Goal: Task Accomplishment & Management: Manage account settings

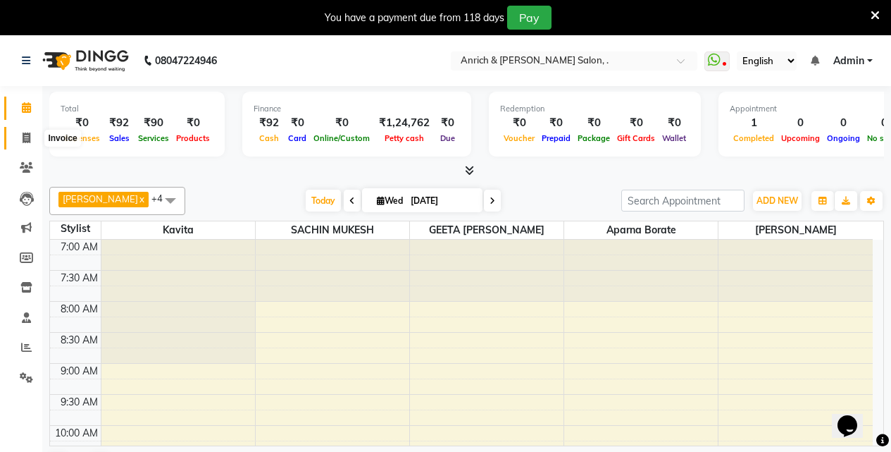
click at [23, 142] on icon at bounding box center [27, 137] width 8 height 11
select select "service"
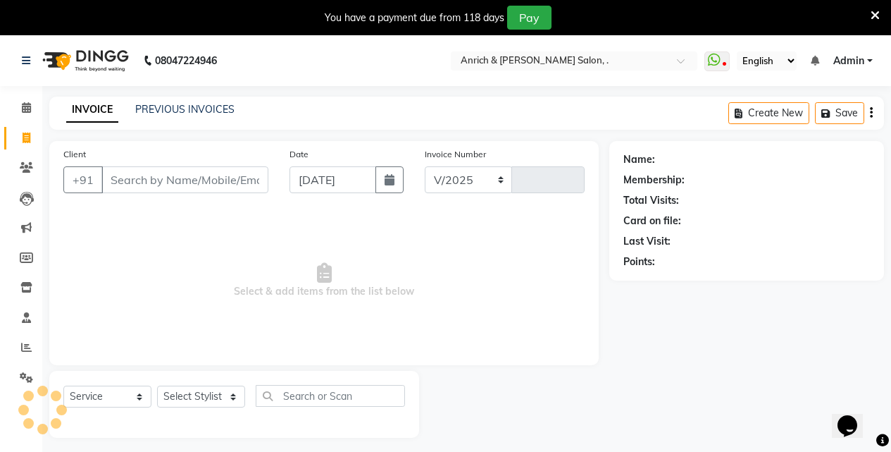
select select "5924"
type input "0808"
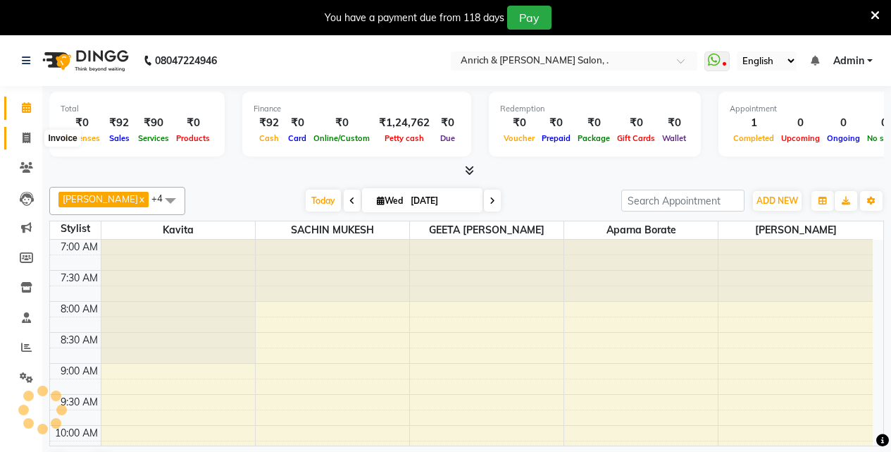
click at [31, 138] on span at bounding box center [26, 138] width 25 height 16
select select "service"
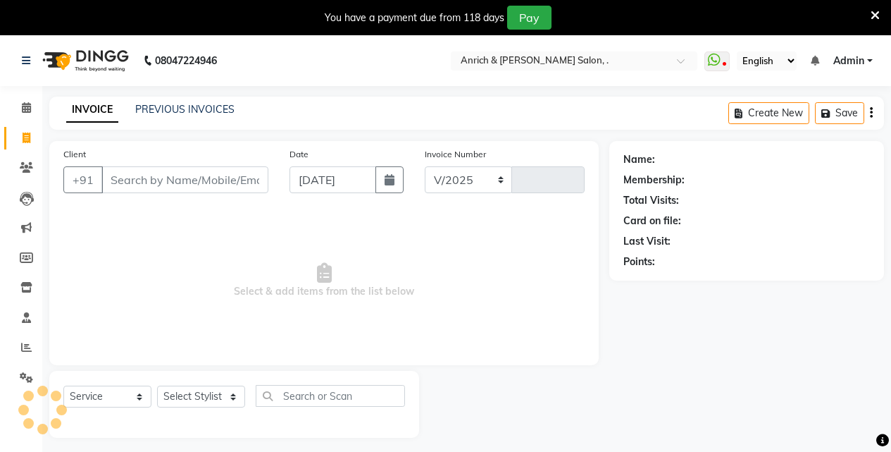
select select "5924"
type input "0808"
click at [199, 109] on link "PREVIOUS INVOICES" at bounding box center [184, 109] width 99 height 13
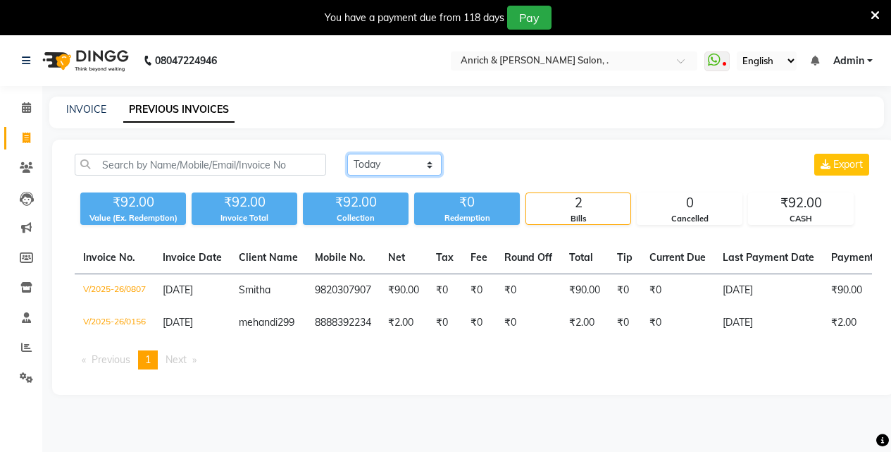
click at [404, 163] on select "Today Yesterday Custom Range" at bounding box center [394, 165] width 94 height 22
select select "range"
click at [347, 154] on select "Today Yesterday Custom Range" at bounding box center [394, 165] width 94 height 22
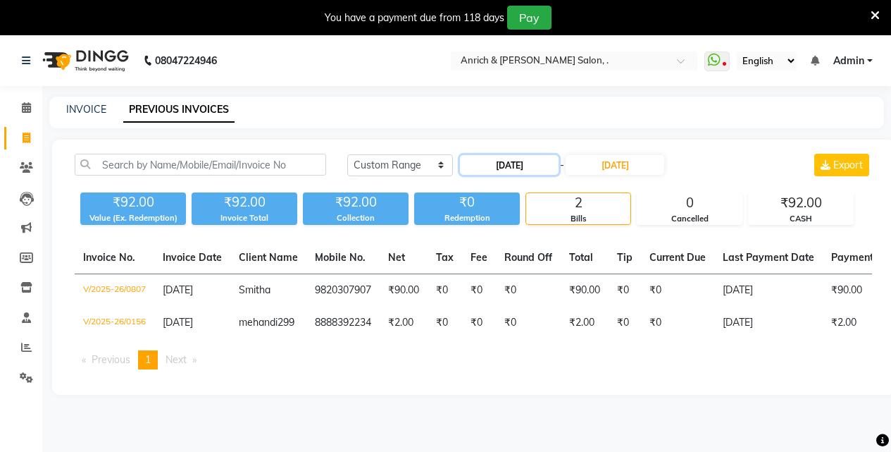
click at [529, 169] on input "03-09-2025" at bounding box center [509, 165] width 99 height 20
select select "9"
select select "2025"
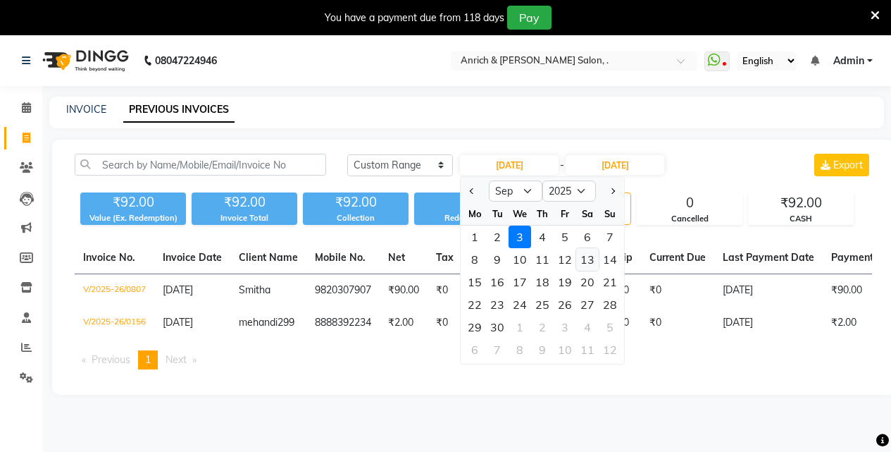
click at [582, 259] on div "13" at bounding box center [587, 259] width 23 height 23
type input "13-09-2025"
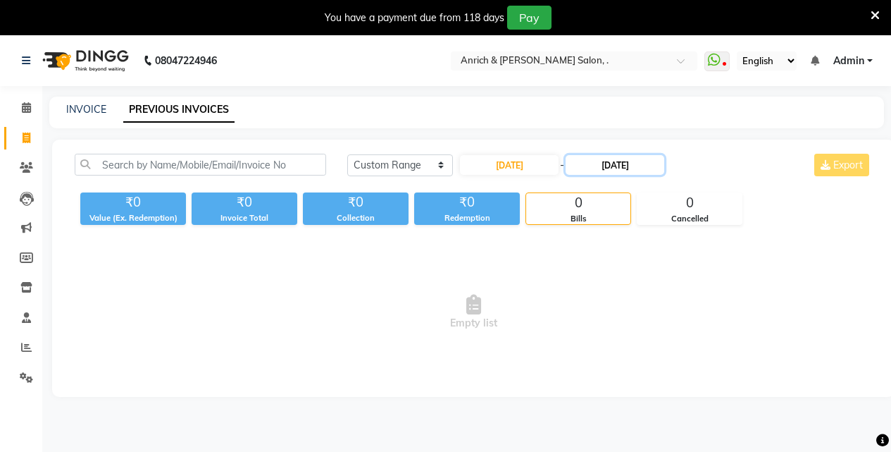
click at [608, 166] on input "03-09-2025" at bounding box center [615, 165] width 99 height 20
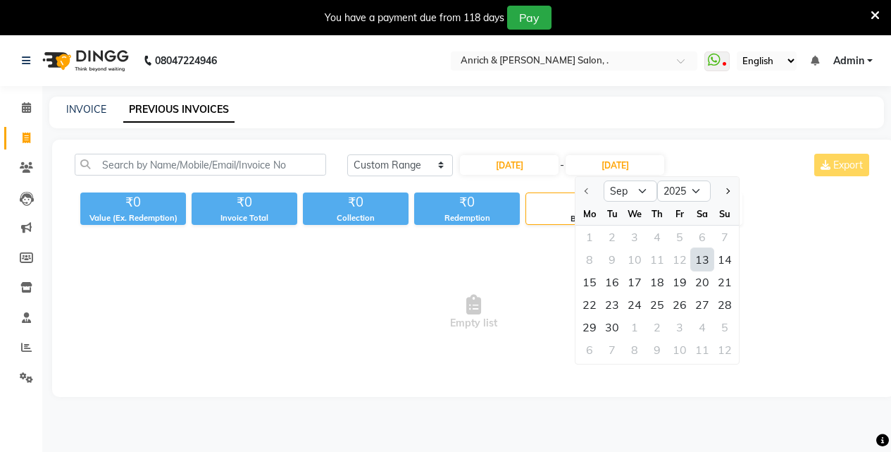
click at [698, 258] on div "13" at bounding box center [702, 259] width 23 height 23
type input "13-09-2025"
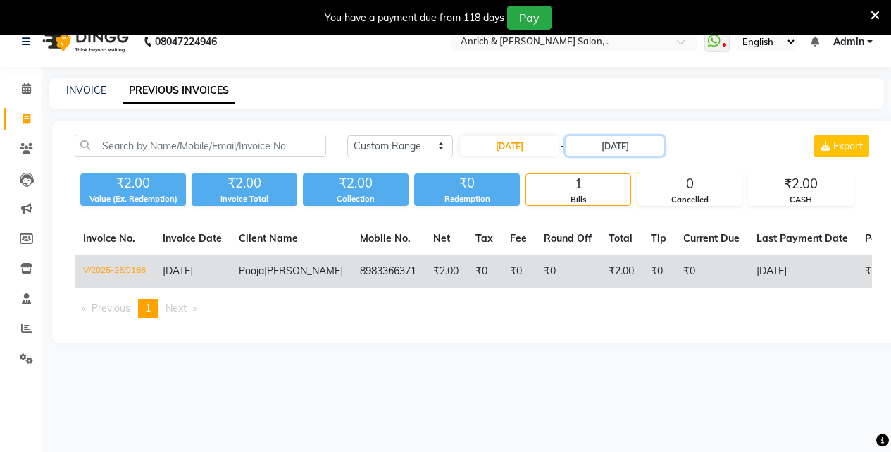
scroll to position [35, 0]
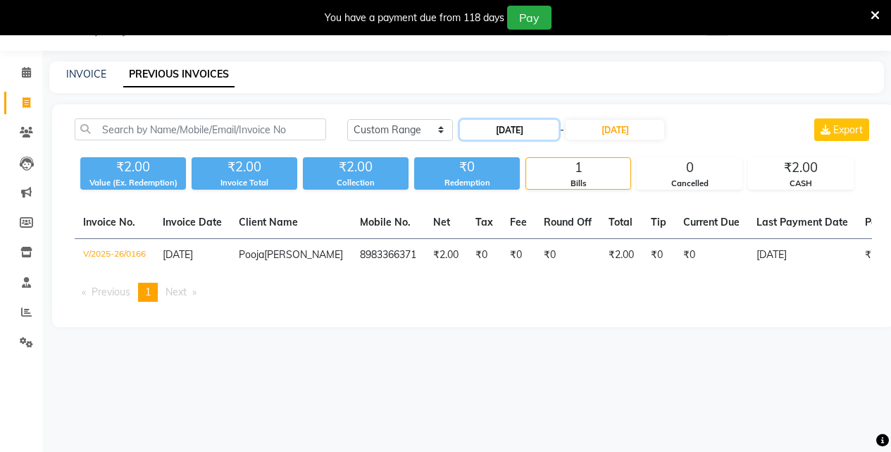
click at [538, 135] on input "13-09-2025" at bounding box center [509, 130] width 99 height 20
select select "9"
select select "2025"
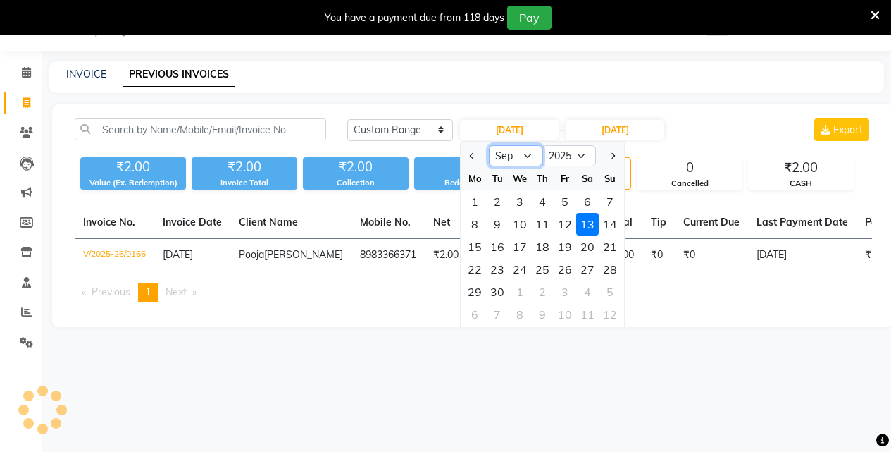
click at [514, 156] on select "Jan Feb Mar Apr May Jun Jul Aug Sep Oct Nov Dec" at bounding box center [516, 155] width 54 height 21
select select "8"
click at [489, 145] on select "Jan Feb Mar Apr May Jun Jul Aug Sep Oct Nov Dec" at bounding box center [516, 155] width 54 height 21
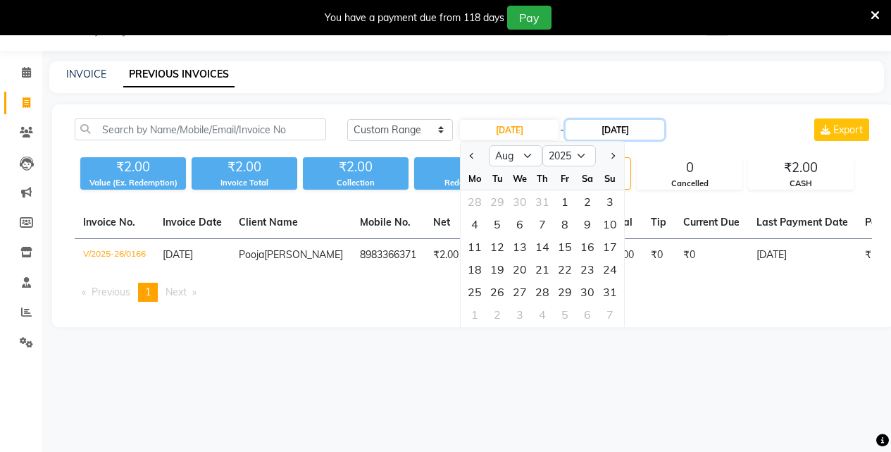
click at [619, 127] on input "13-09-2025" at bounding box center [615, 130] width 99 height 20
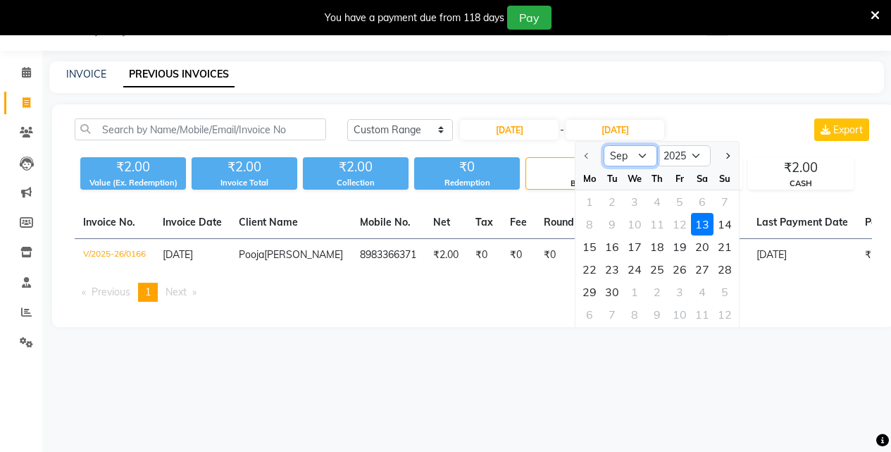
click at [627, 159] on select "Sep Oct Nov Dec" at bounding box center [631, 155] width 54 height 21
click at [630, 151] on select "Sep Oct Nov Dec" at bounding box center [631, 155] width 54 height 21
click at [507, 130] on input "13-09-2025" at bounding box center [509, 130] width 99 height 20
select select "9"
select select "2025"
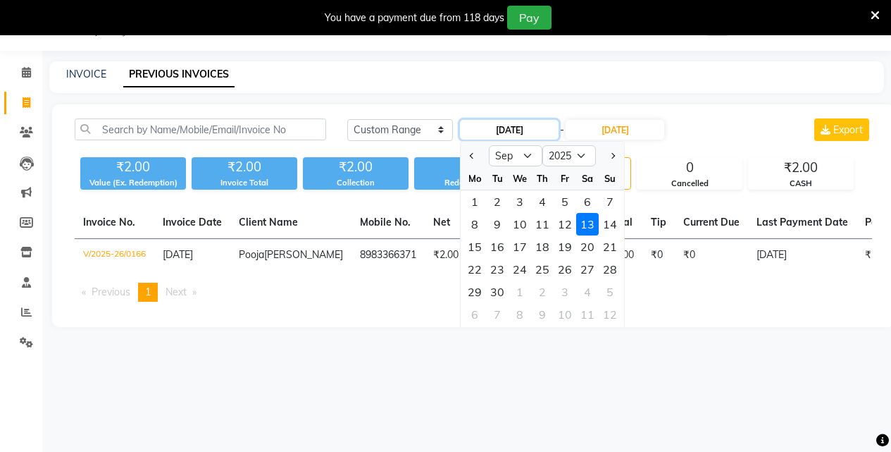
click at [510, 132] on input "13-09-2025" at bounding box center [509, 130] width 99 height 20
click at [526, 154] on select "Jan Feb Mar Apr May Jun Jul Aug Sep Oct Nov Dec" at bounding box center [516, 155] width 54 height 21
select select "8"
click at [489, 145] on select "Jan Feb Mar Apr May Jun Jul Aug Sep Oct Nov Dec" at bounding box center [516, 155] width 54 height 21
click at [520, 249] on div "13" at bounding box center [520, 246] width 23 height 23
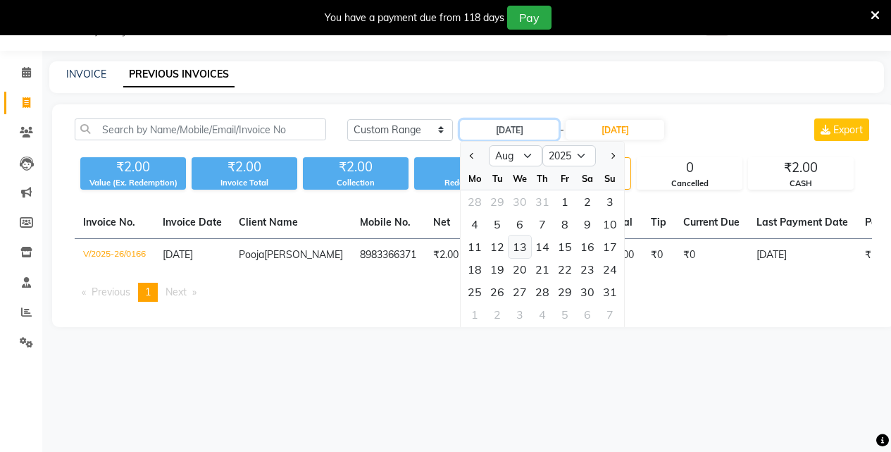
type input "13-08-2025"
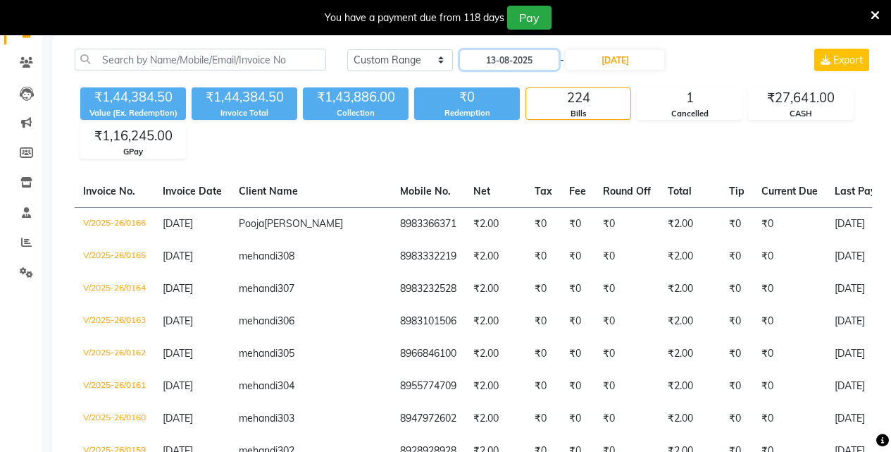
scroll to position [106, 0]
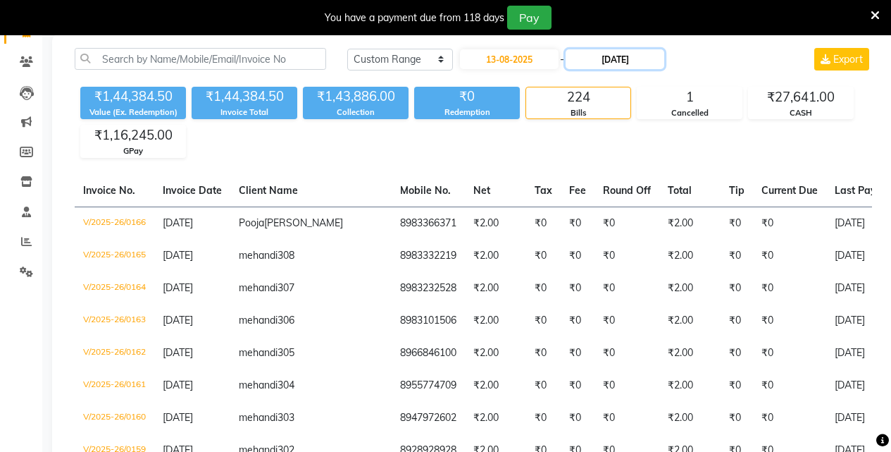
click at [650, 56] on input "13-09-2025" at bounding box center [615, 59] width 99 height 20
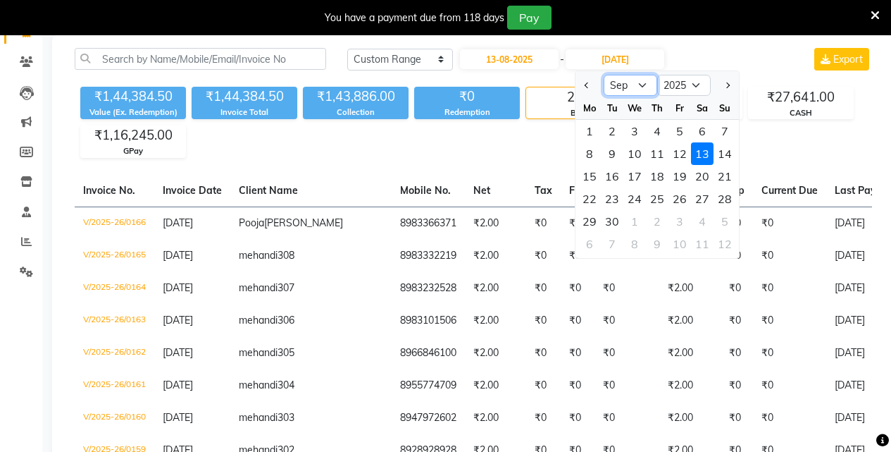
click at [638, 82] on select "Aug Sep Oct Nov Dec" at bounding box center [631, 85] width 54 height 21
select select "8"
click at [604, 75] on select "Aug Sep Oct Nov Dec" at bounding box center [631, 85] width 54 height 21
click at [642, 80] on select "Aug Sep Oct Nov Dec" at bounding box center [631, 85] width 54 height 21
click at [604, 75] on select "Aug Sep Oct Nov Dec" at bounding box center [631, 85] width 54 height 21
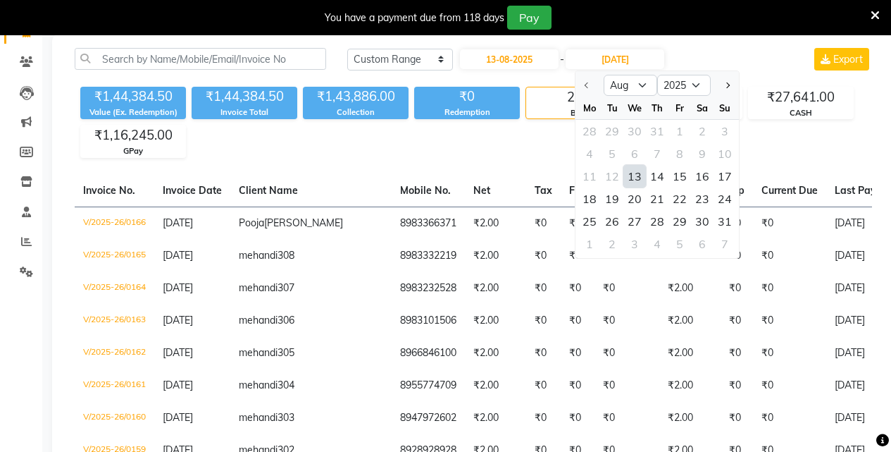
click at [640, 175] on div "13" at bounding box center [634, 176] width 23 height 23
type input "13-08-2025"
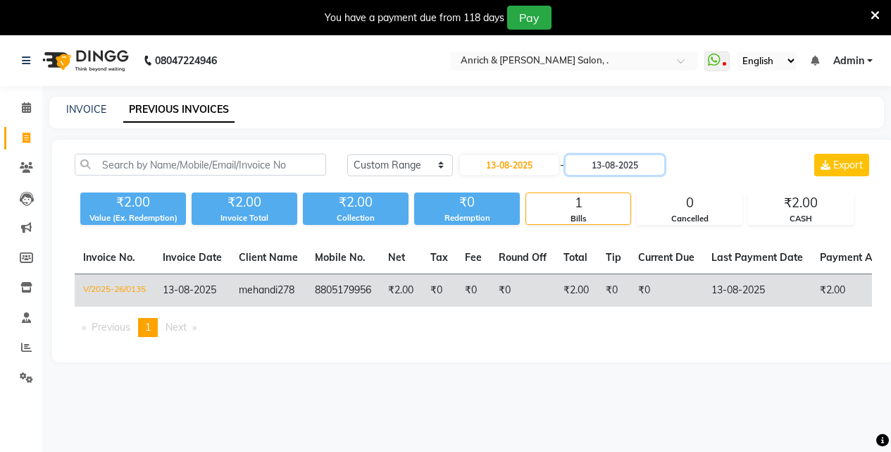
scroll to position [35, 0]
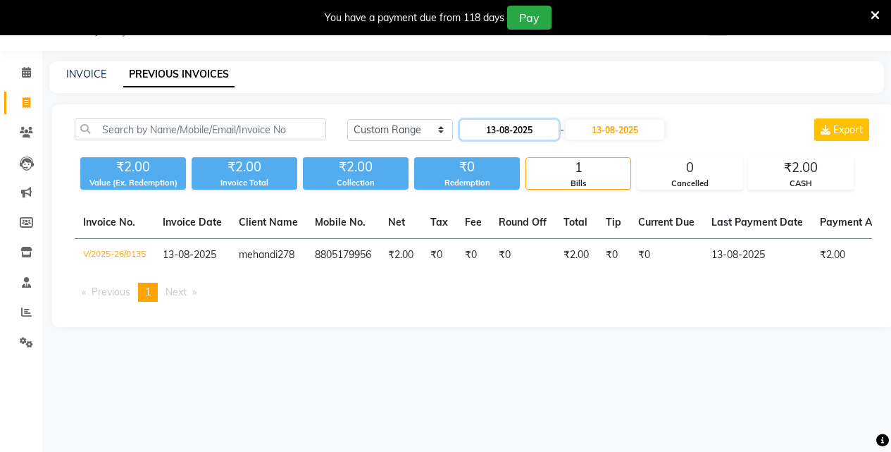
click at [521, 126] on input "13-08-2025" at bounding box center [509, 130] width 99 height 20
select select "8"
select select "2025"
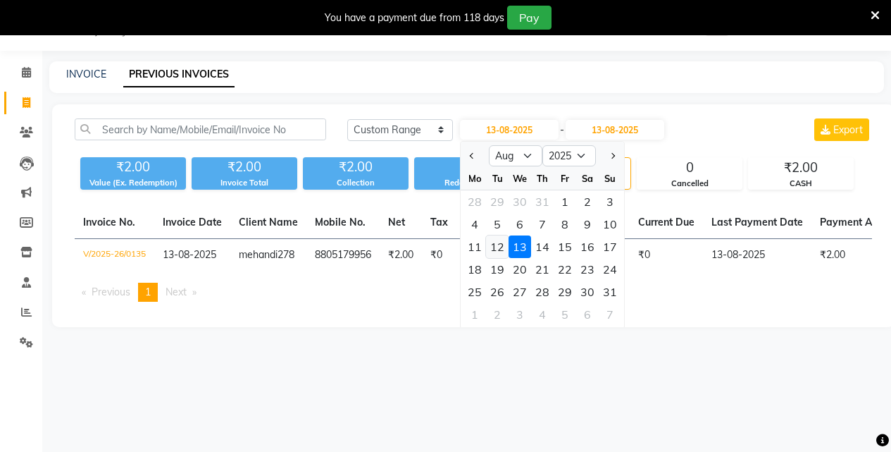
click at [495, 247] on div "12" at bounding box center [497, 246] width 23 height 23
type input "12-08-2025"
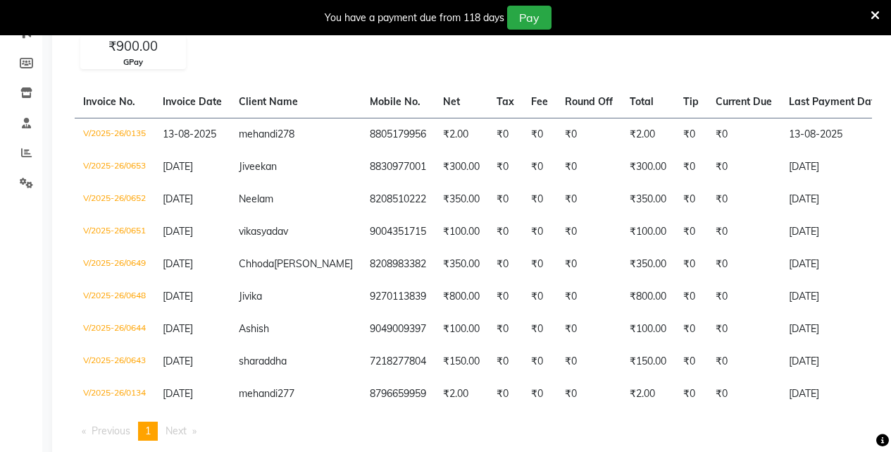
scroll to position [0, 0]
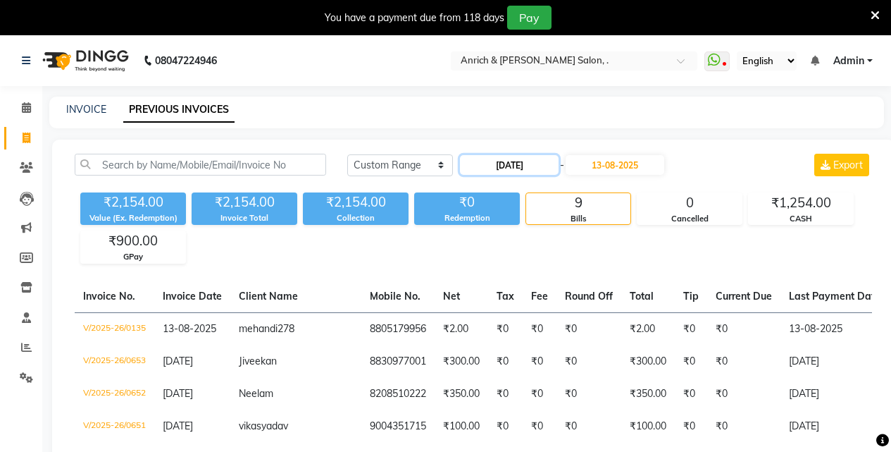
click at [551, 164] on input "12-08-2025" at bounding box center [509, 165] width 99 height 20
select select "8"
select select "2025"
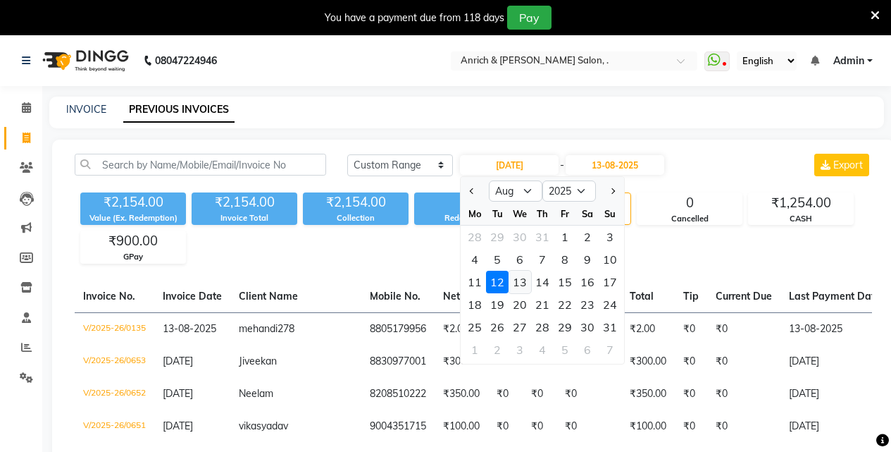
click at [522, 280] on div "13" at bounding box center [520, 282] width 23 height 23
type input "13-08-2025"
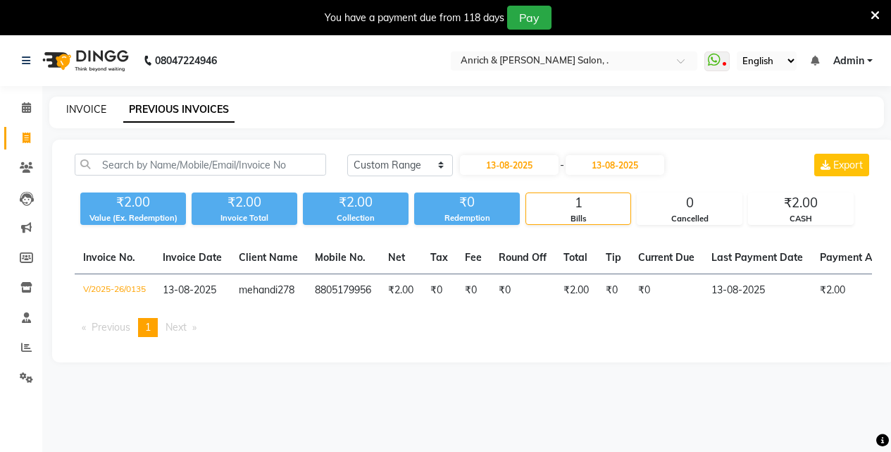
click at [76, 105] on link "INVOICE" at bounding box center [86, 109] width 40 height 13
select select "service"
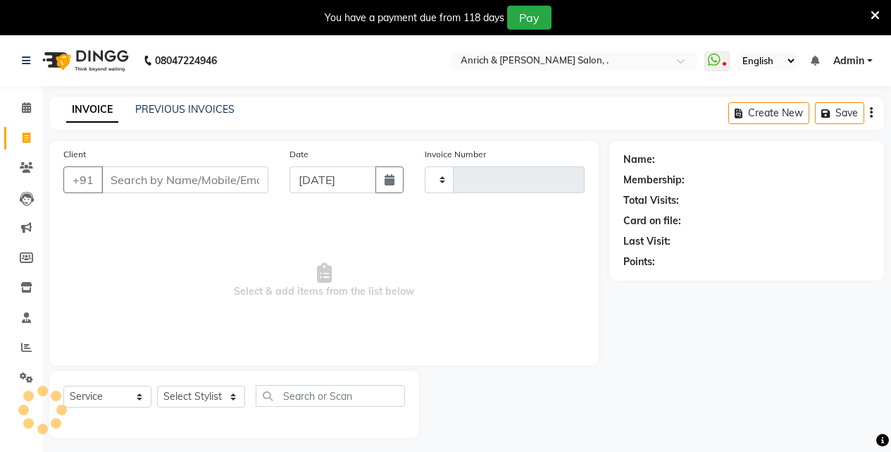
type input "0808"
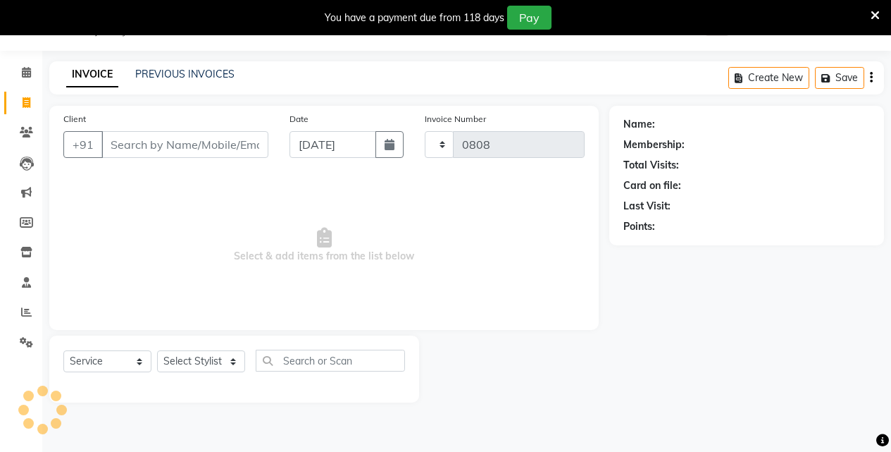
select select "5924"
click at [198, 139] on input "Client" at bounding box center [184, 144] width 167 height 27
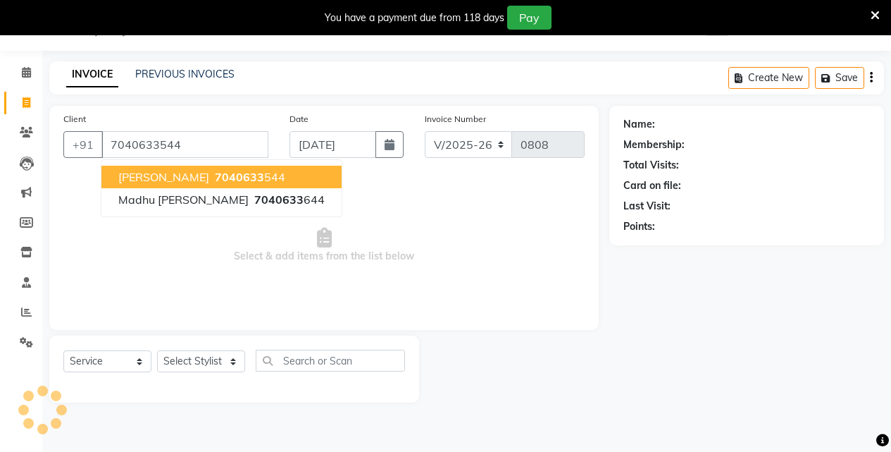
type input "7040633544"
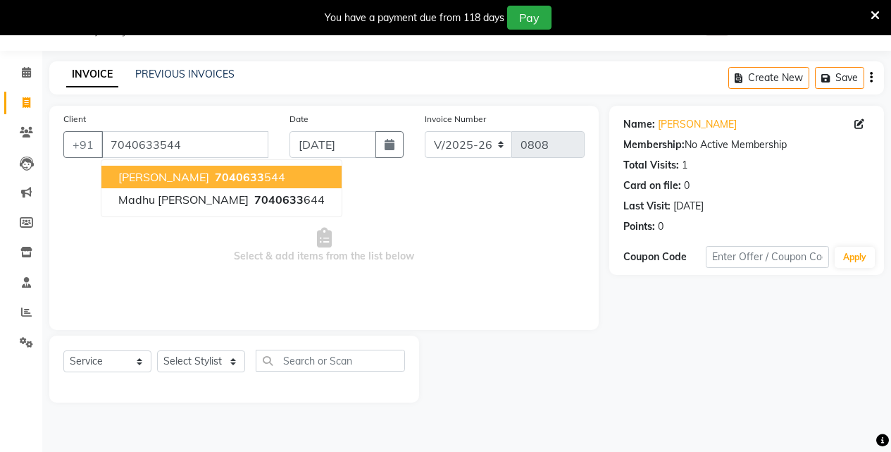
click at [224, 176] on span "7040633" at bounding box center [239, 177] width 49 height 14
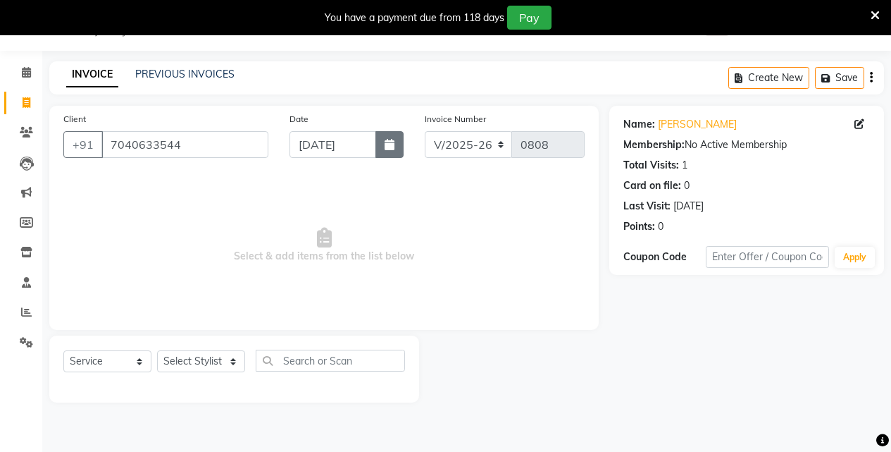
click at [396, 142] on button "button" at bounding box center [389, 144] width 28 height 27
select select "9"
select select "2025"
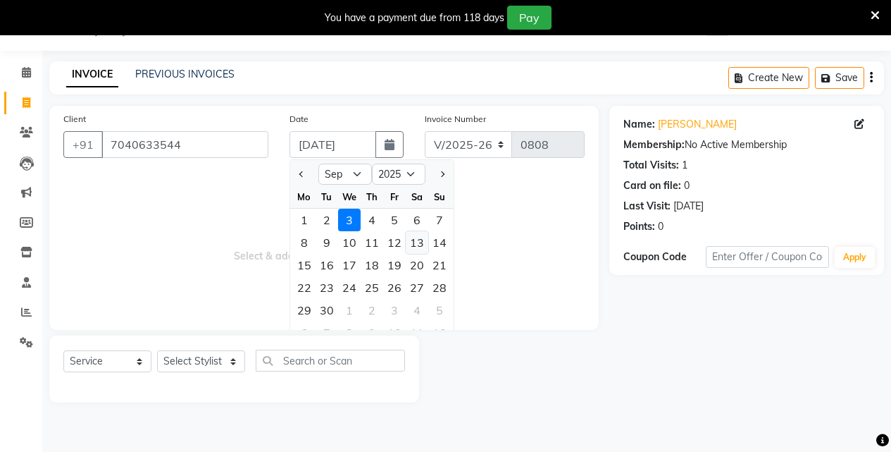
click at [421, 239] on div "13" at bounding box center [417, 242] width 23 height 23
type input "13-09-2025"
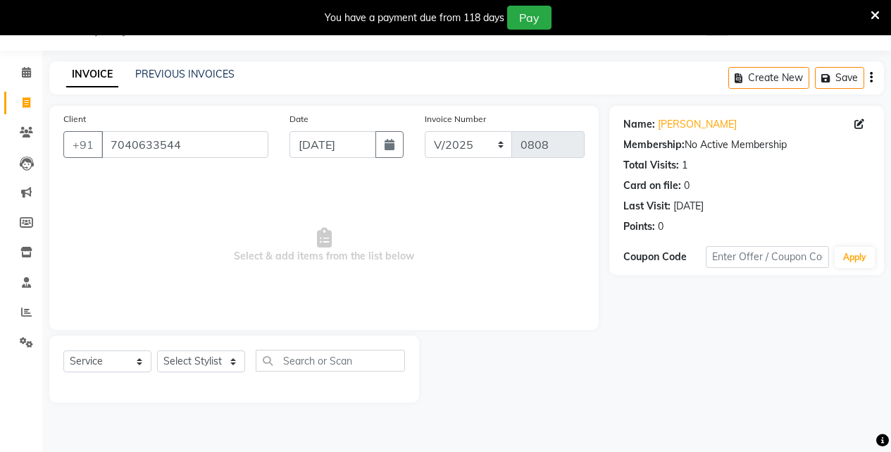
drag, startPoint x: 392, startPoint y: 144, endPoint x: 371, endPoint y: 156, distance: 24.9
click at [393, 145] on icon "button" at bounding box center [390, 144] width 10 height 11
select select "9"
select select "2025"
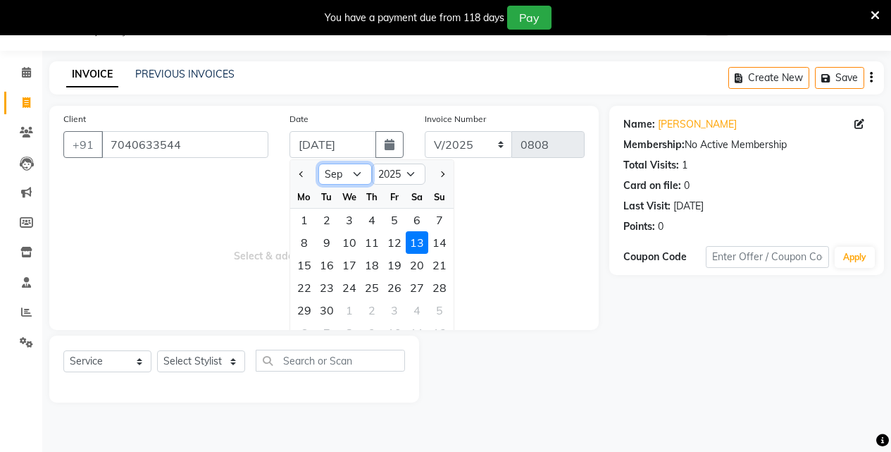
click at [352, 170] on select "Jan Feb Mar Apr May Jun Jul Aug Sep Oct Nov Dec" at bounding box center [345, 173] width 54 height 21
select select "8"
click at [318, 163] on select "Jan Feb Mar Apr May Jun Jul Aug Sep Oct Nov Dec" at bounding box center [345, 173] width 54 height 21
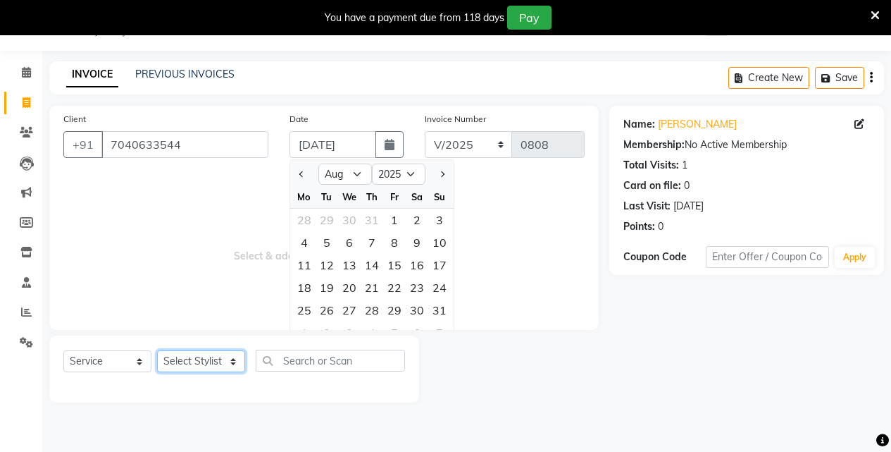
click at [187, 357] on select "Select Stylist Akansha Singh Aparna borate GEETA ANIL KUMAR BOYIRI Kavita SACHI…" at bounding box center [201, 361] width 88 height 22
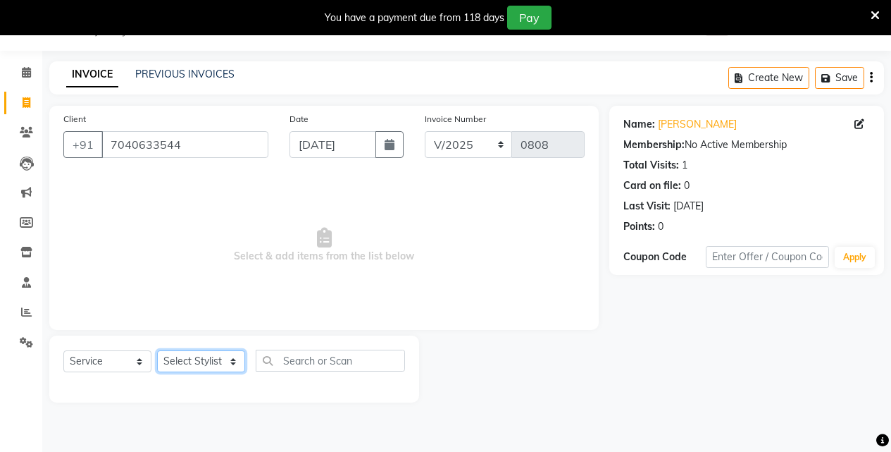
click at [194, 361] on select "Select Stylist Akansha Singh Aparna borate GEETA ANIL KUMAR BOYIRI Kavita SACHI…" at bounding box center [201, 361] width 88 height 22
select select "67766"
click at [157, 350] on select "Select Stylist Akansha Singh Aparna borate GEETA ANIL KUMAR BOYIRI Kavita SACHI…" at bounding box center [201, 361] width 88 height 22
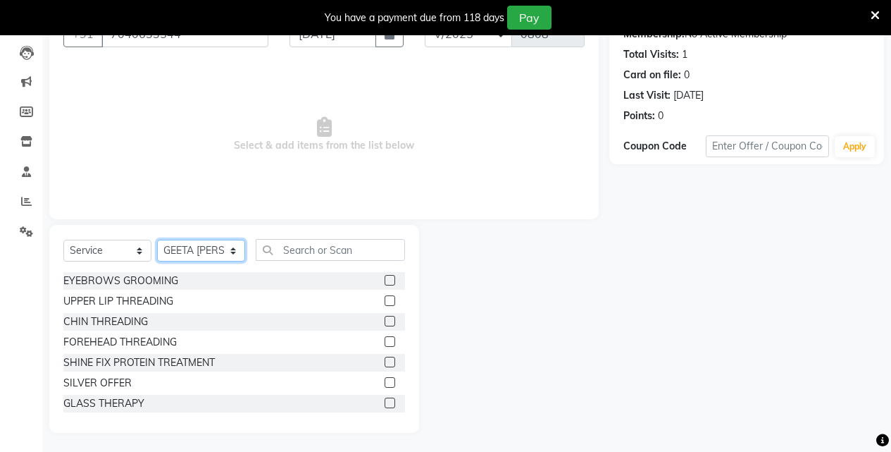
scroll to position [148, 0]
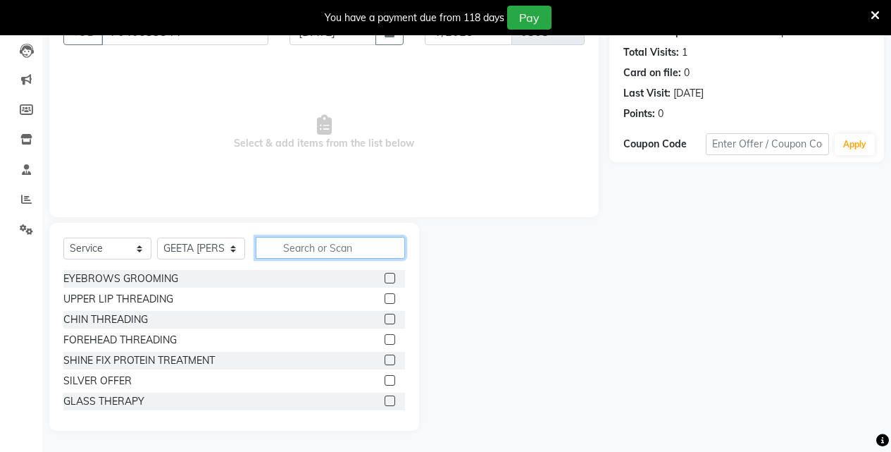
click at [330, 249] on input "text" at bounding box center [330, 248] width 149 height 22
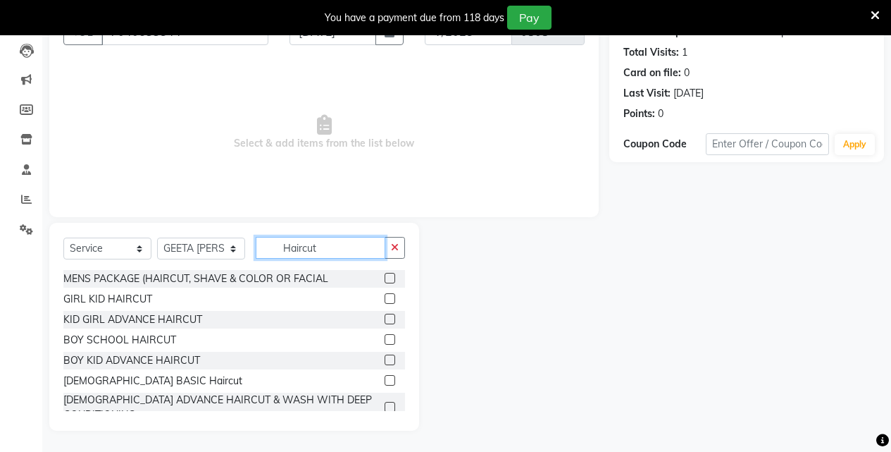
type input "Haircut"
click at [385, 318] on label at bounding box center [390, 318] width 11 height 11
click at [385, 318] on input "checkbox" at bounding box center [389, 319] width 9 height 9
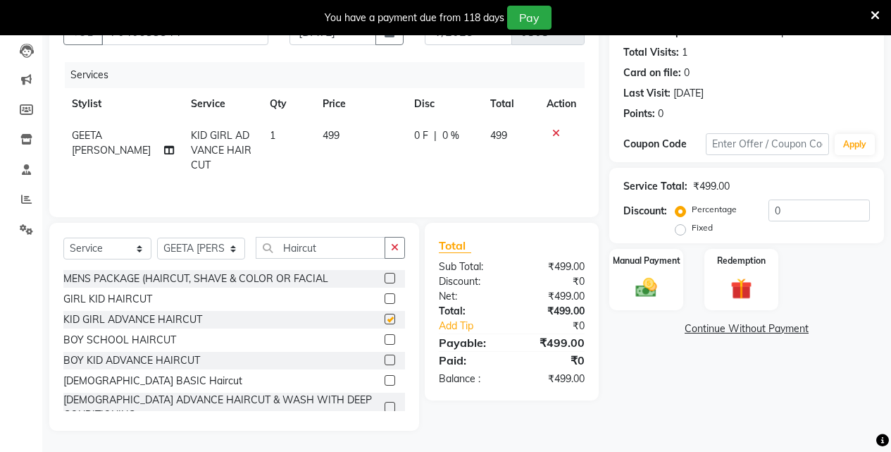
checkbox input "false"
click at [557, 132] on icon at bounding box center [556, 133] width 8 height 10
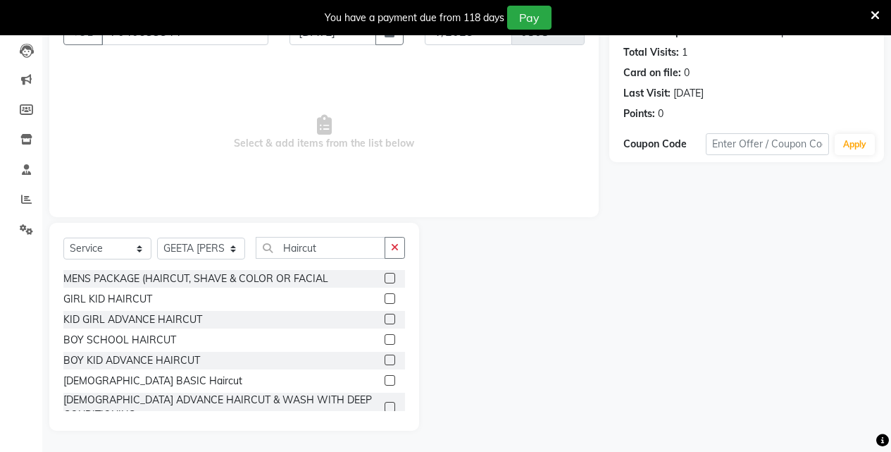
click at [385, 302] on label at bounding box center [390, 298] width 11 height 11
click at [385, 302] on input "checkbox" at bounding box center [389, 298] width 9 height 9
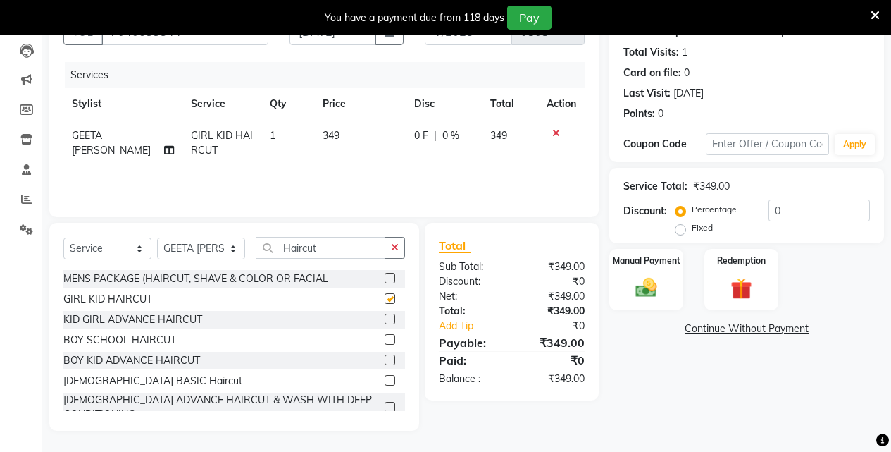
checkbox input "false"
click at [631, 280] on img at bounding box center [646, 287] width 36 height 25
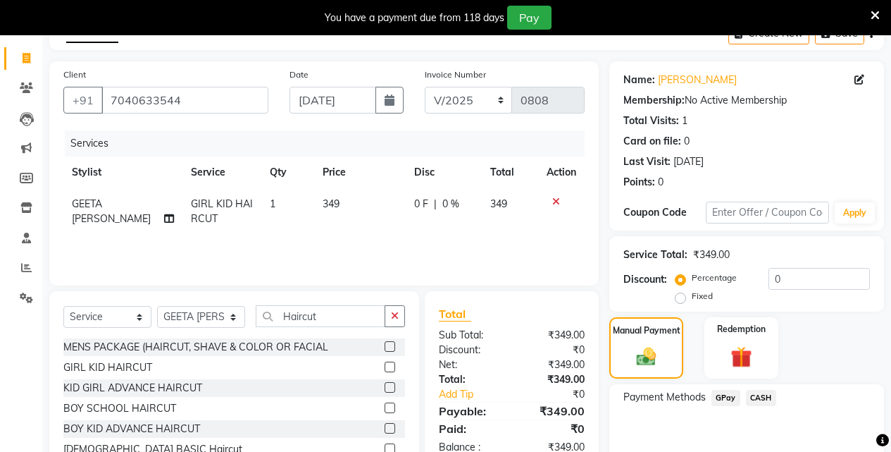
scroll to position [0, 0]
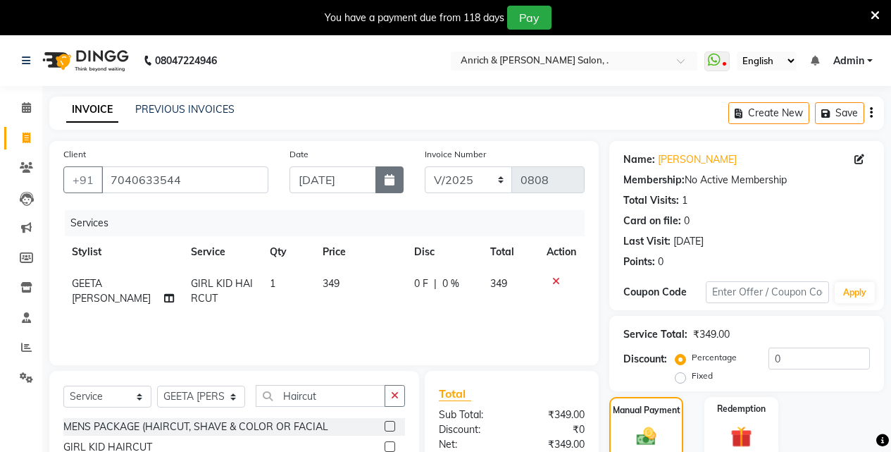
click at [385, 185] on icon "button" at bounding box center [390, 179] width 10 height 11
select select "9"
select select "2025"
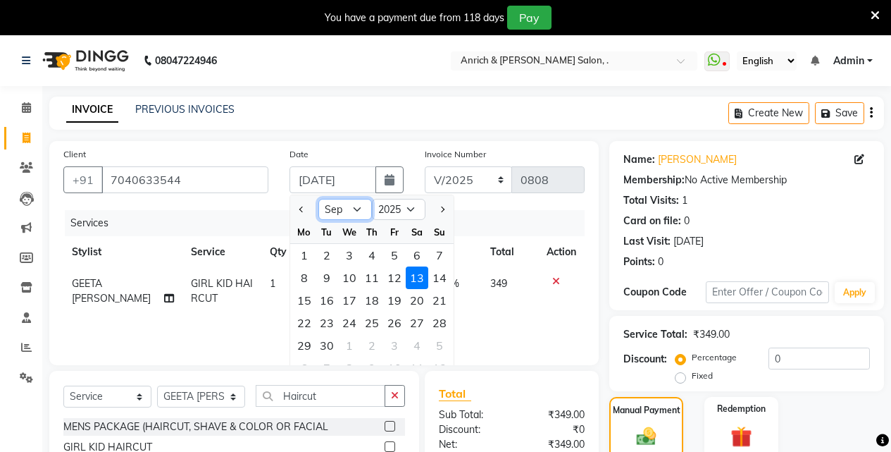
click at [361, 207] on select "Jan Feb Mar Apr May Jun Jul Aug Sep Oct Nov Dec" at bounding box center [345, 209] width 54 height 21
select select "8"
click at [318, 199] on select "Jan Feb Mar Apr May Jun Jul Aug Sep Oct Nov Dec" at bounding box center [345, 209] width 54 height 21
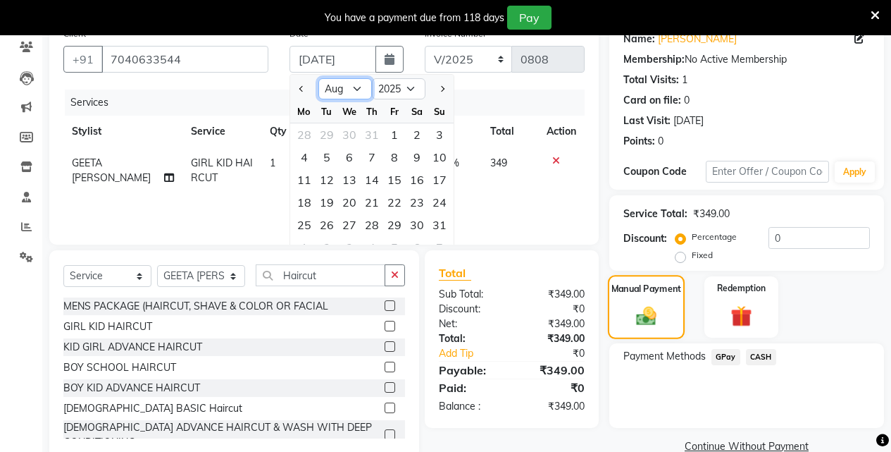
scroll to position [141, 0]
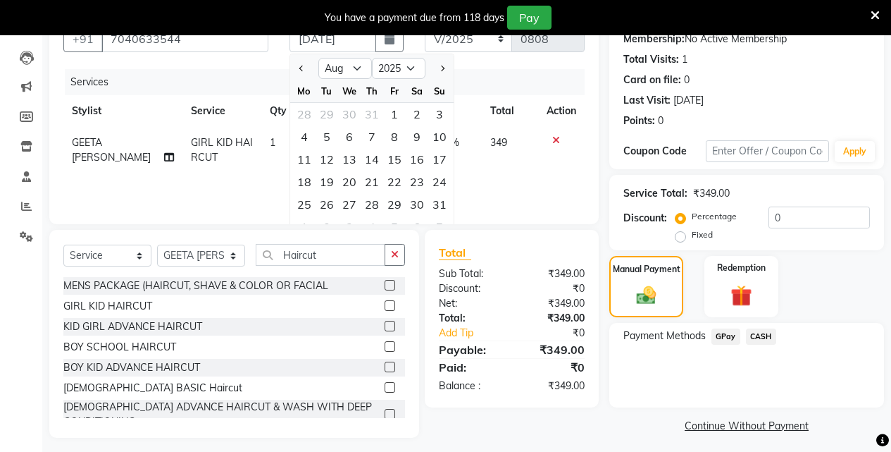
click at [757, 334] on span "CASH" at bounding box center [761, 336] width 30 height 16
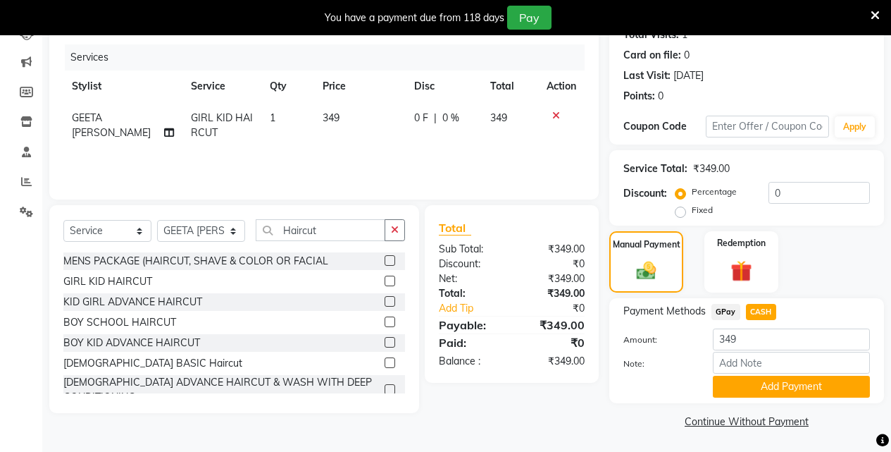
scroll to position [167, 0]
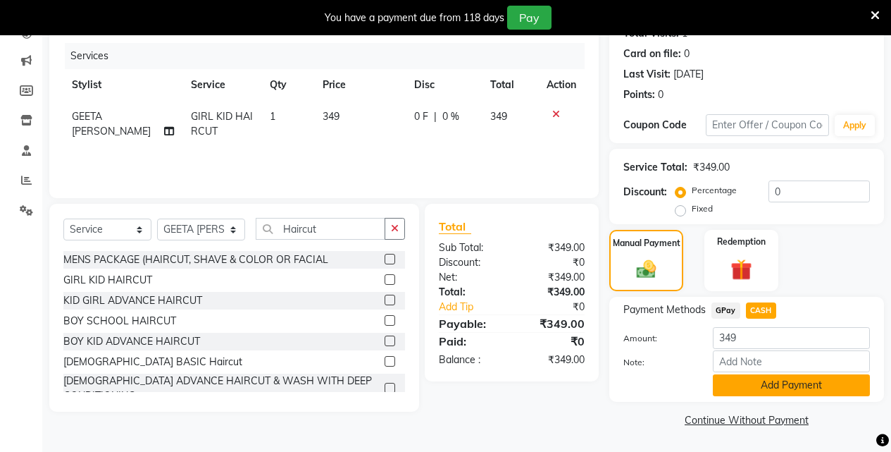
click at [797, 388] on button "Add Payment" at bounding box center [791, 385] width 157 height 22
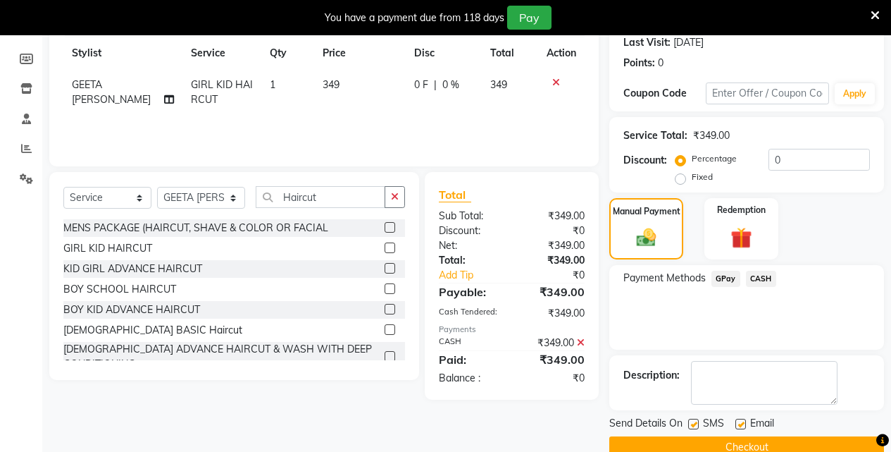
scroll to position [226, 0]
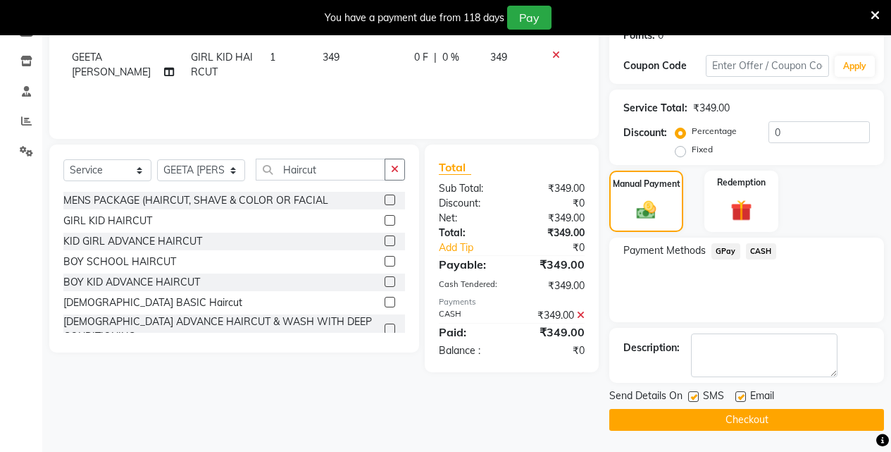
click at [776, 418] on button "Checkout" at bounding box center [746, 420] width 275 height 22
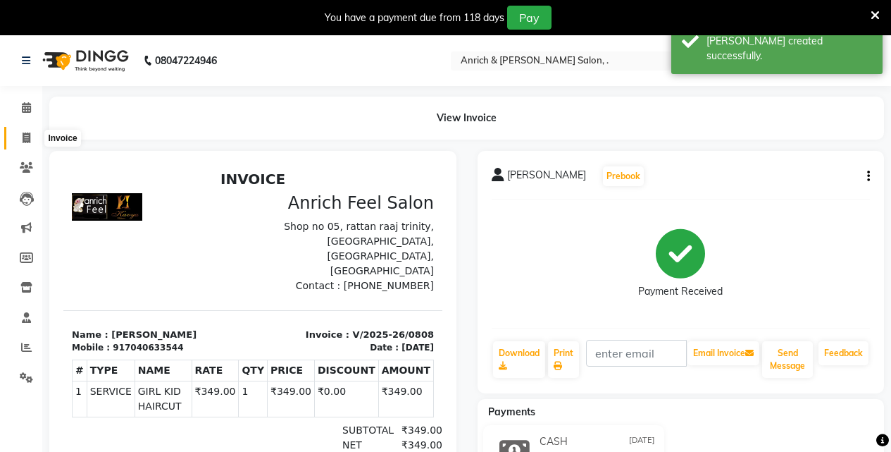
click at [26, 135] on icon at bounding box center [27, 137] width 8 height 11
select select "5924"
select select "service"
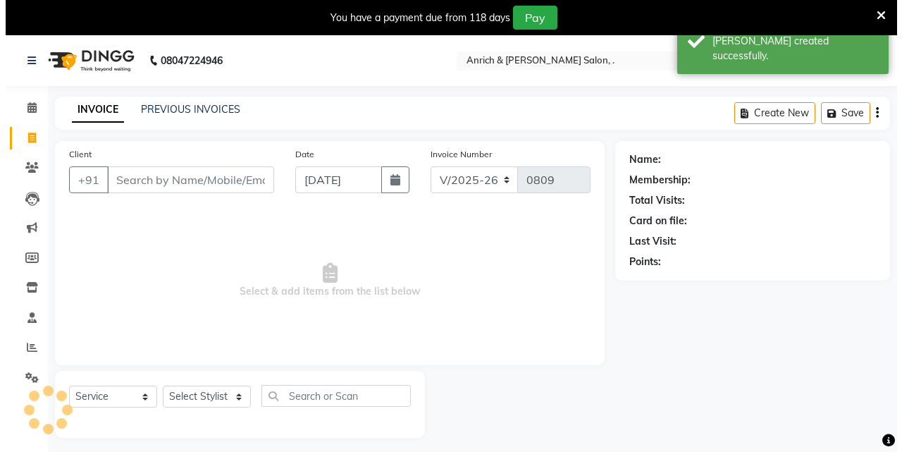
scroll to position [35, 0]
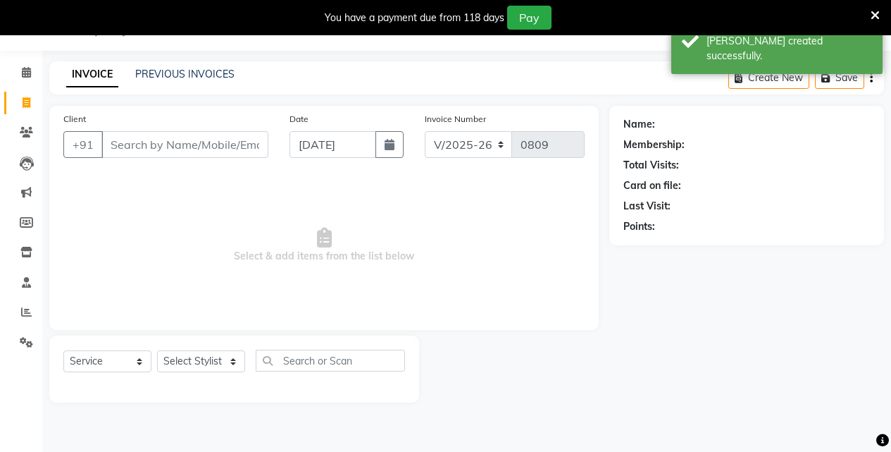
click at [178, 146] on input "Client" at bounding box center [184, 144] width 167 height 27
click at [382, 147] on button "button" at bounding box center [389, 144] width 28 height 27
select select "9"
select select "2025"
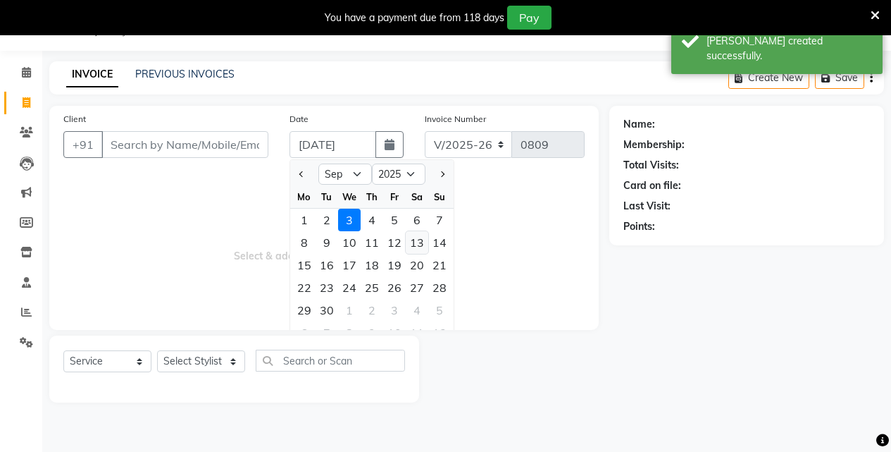
click at [419, 240] on div "13" at bounding box center [417, 242] width 23 height 23
type input "13-09-2025"
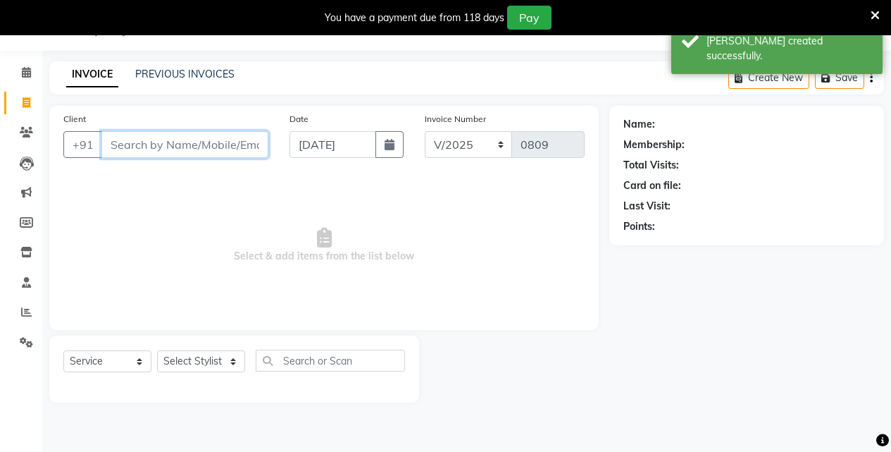
click at [244, 145] on input "Client" at bounding box center [184, 144] width 167 height 27
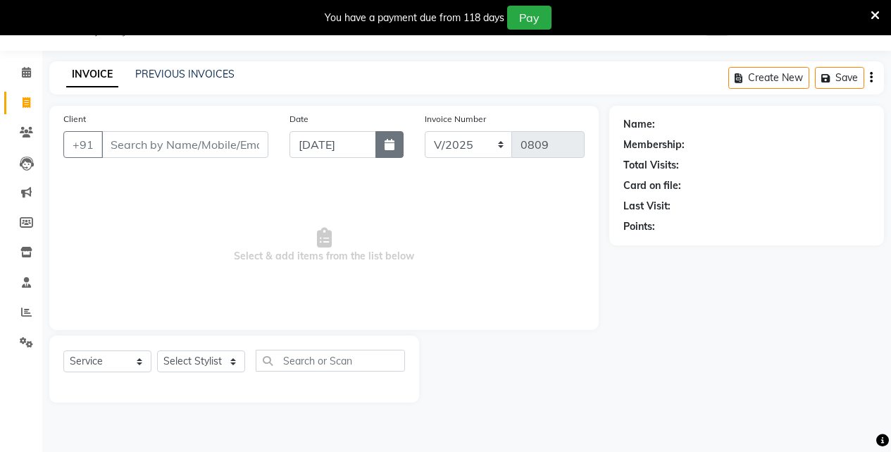
click at [391, 145] on icon "button" at bounding box center [390, 144] width 10 height 11
select select "9"
select select "2025"
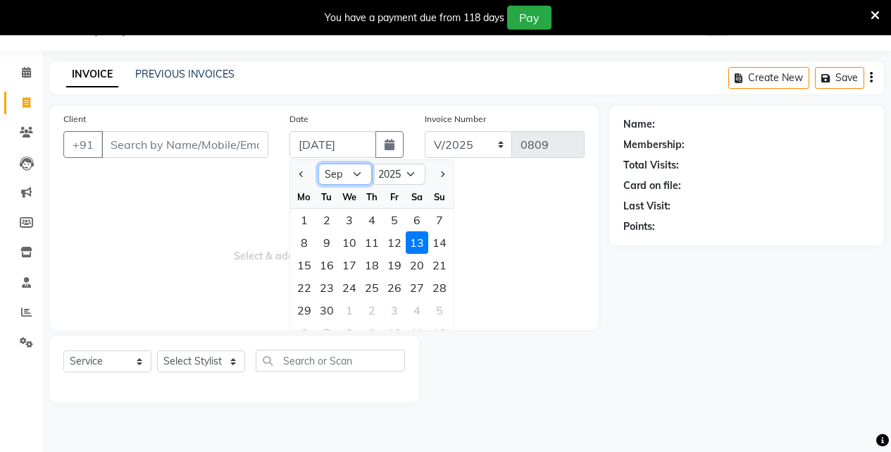
click at [356, 173] on select "Jan Feb Mar Apr May Jun Jul Aug Sep Oct Nov Dec" at bounding box center [345, 173] width 54 height 21
select select "8"
click at [318, 163] on select "Jan Feb Mar Apr May Jun Jul Aug Sep Oct Nov Dec" at bounding box center [345, 173] width 54 height 21
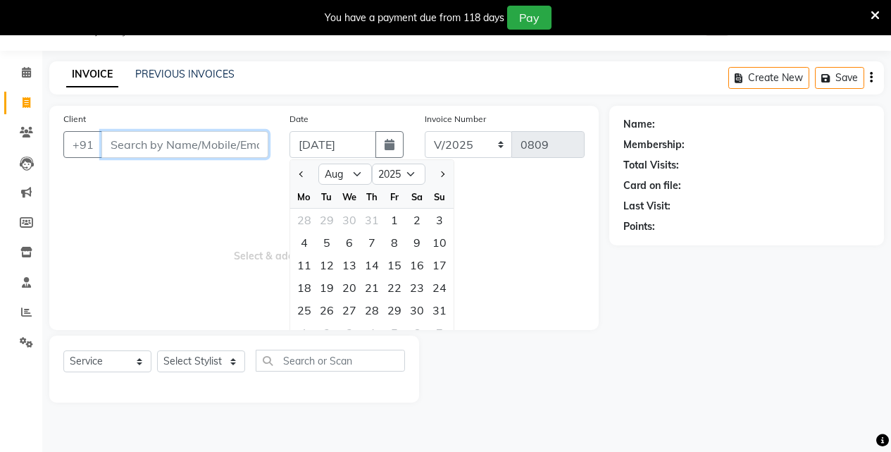
click at [164, 150] on input "Client" at bounding box center [184, 144] width 167 height 27
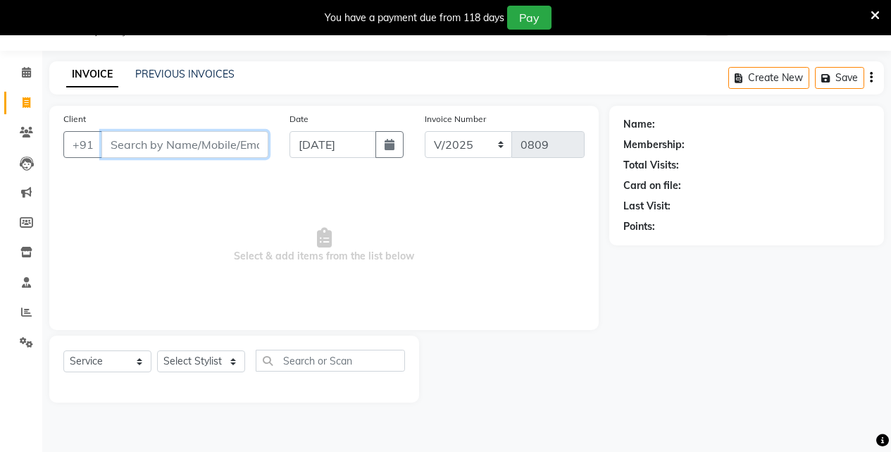
click at [164, 149] on input "Client" at bounding box center [184, 144] width 167 height 27
type input "9928220256"
click at [232, 146] on span "Add Client" at bounding box center [232, 144] width 56 height 14
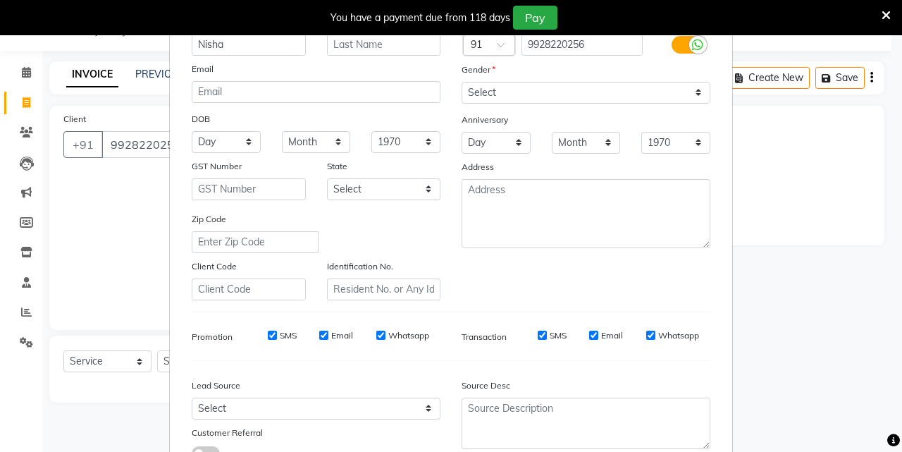
scroll to position [0, 0]
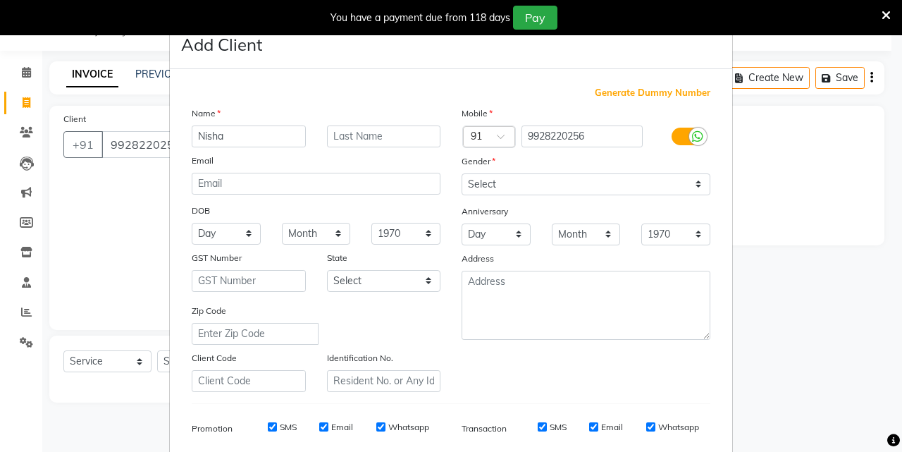
type input "Nisha"
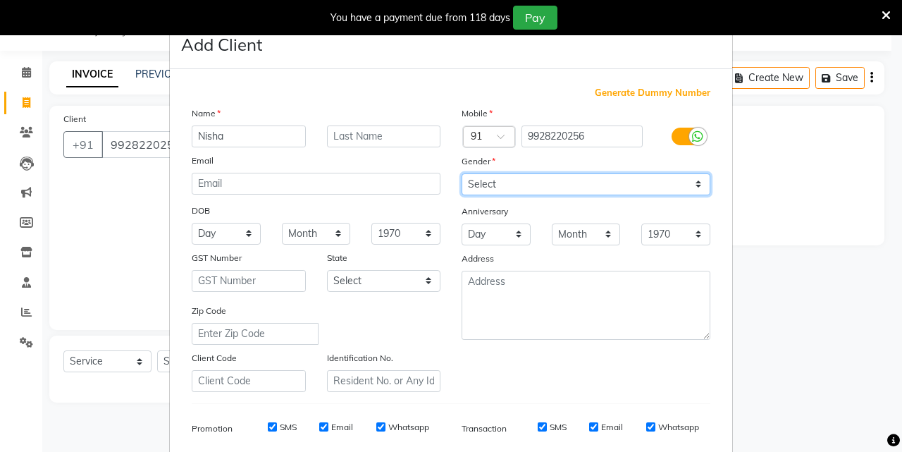
click at [547, 175] on select "Select Male Female Other Prefer Not To Say" at bounding box center [585, 184] width 249 height 22
select select "female"
click at [461, 173] on select "Select Male Female Other Prefer Not To Say" at bounding box center [585, 184] width 249 height 22
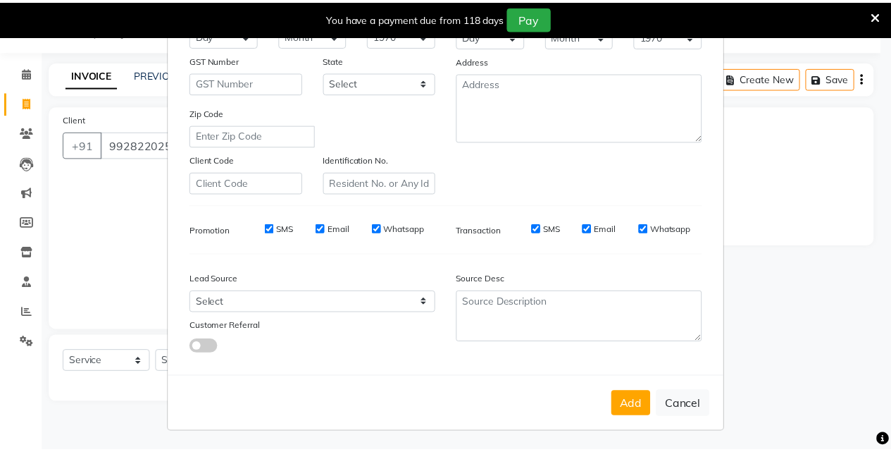
scroll to position [199, 0]
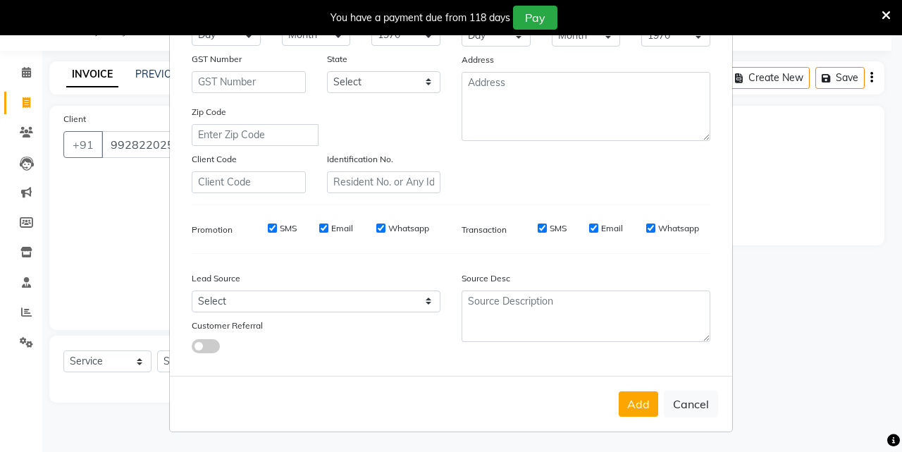
click at [635, 398] on button "Add" at bounding box center [638, 403] width 39 height 25
select select
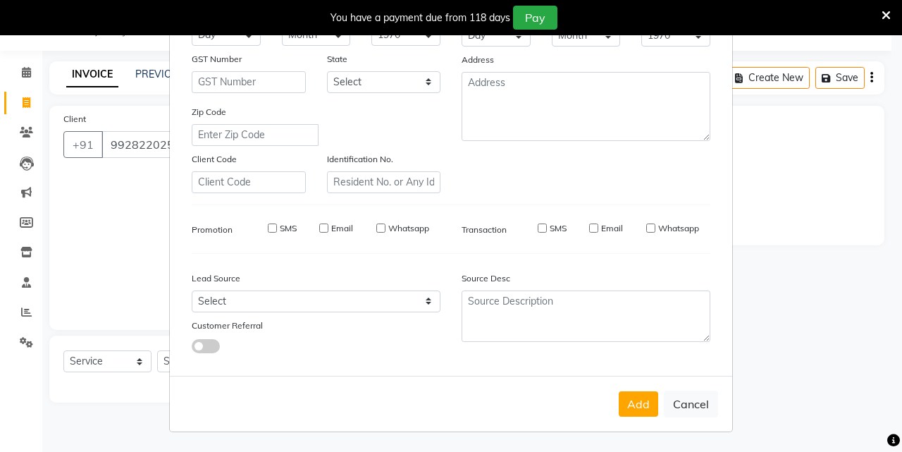
select select
checkbox input "false"
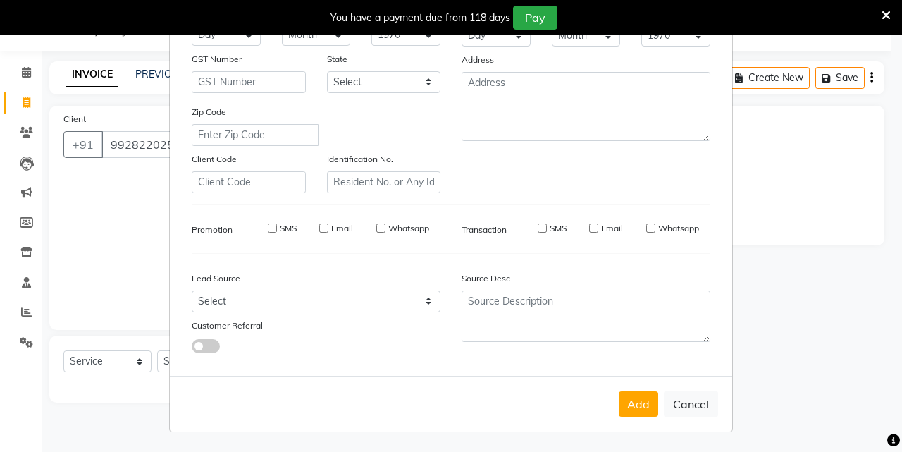
checkbox input "false"
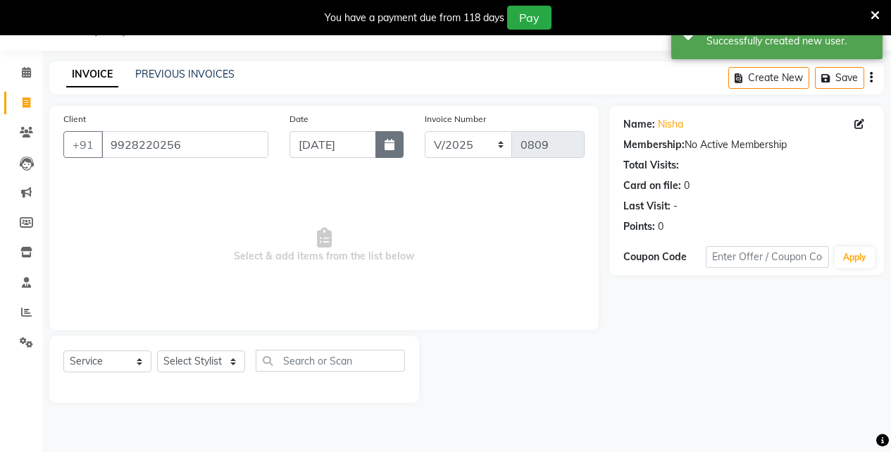
click at [385, 151] on button "button" at bounding box center [389, 144] width 28 height 27
select select "9"
select select "2025"
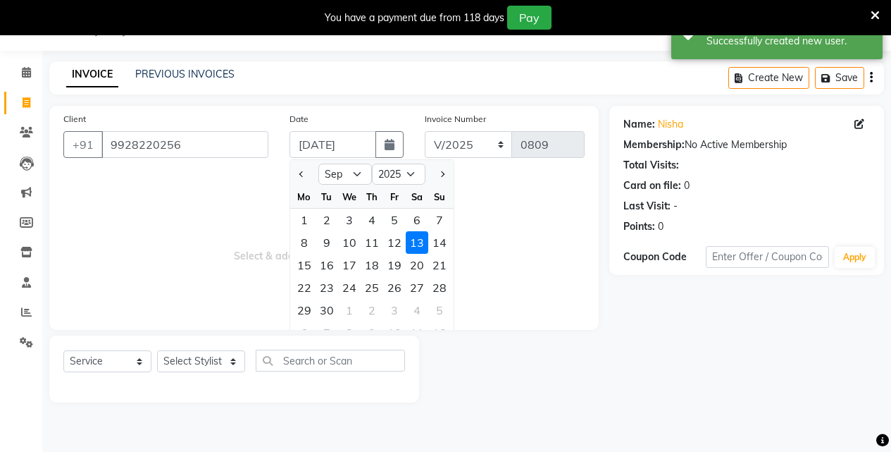
click at [421, 243] on div "13" at bounding box center [417, 242] width 23 height 23
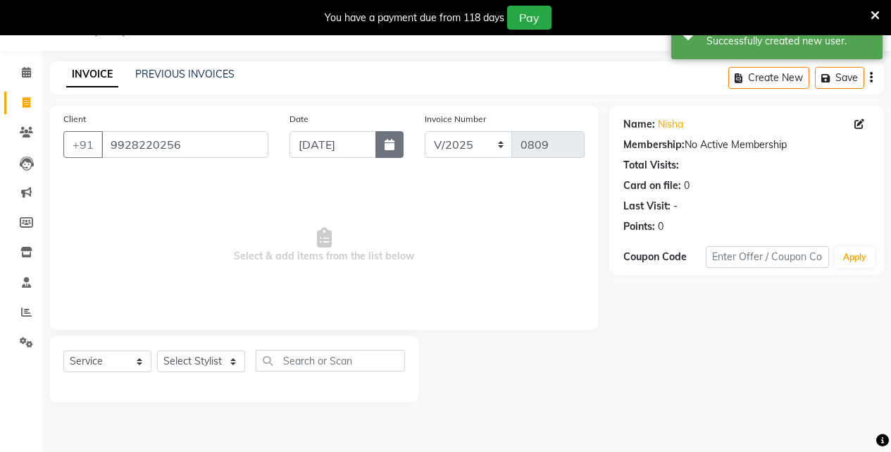
click at [400, 153] on button "button" at bounding box center [389, 144] width 28 height 27
select select "9"
select select "2025"
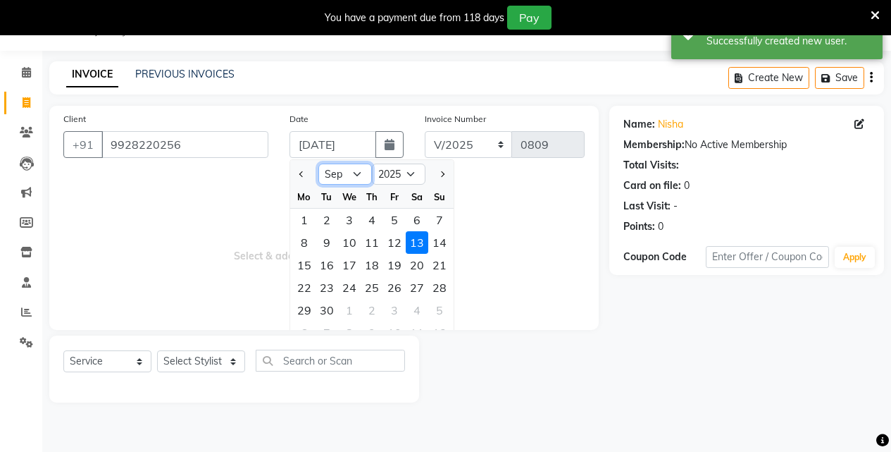
click at [349, 174] on select "Jan Feb Mar Apr May Jun Jul Aug Sep Oct Nov Dec" at bounding box center [345, 173] width 54 height 21
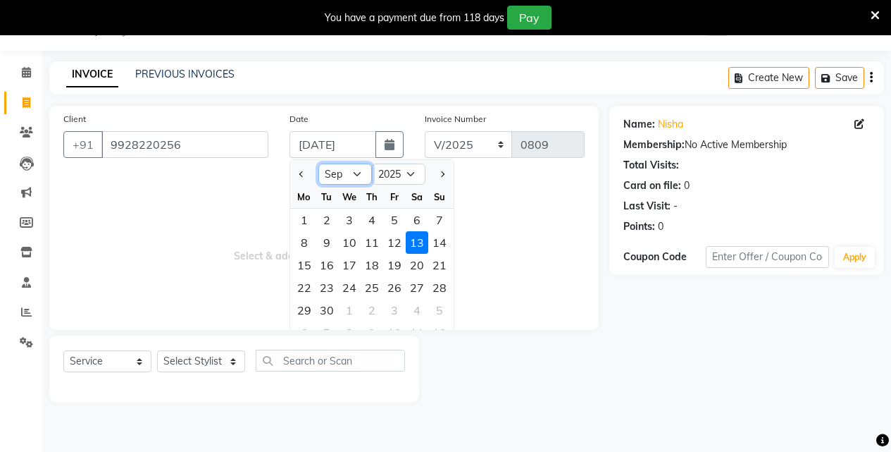
select select "8"
click at [318, 163] on select "Jan Feb Mar Apr May Jun Jul Aug Sep Oct Nov Dec" at bounding box center [345, 173] width 54 height 21
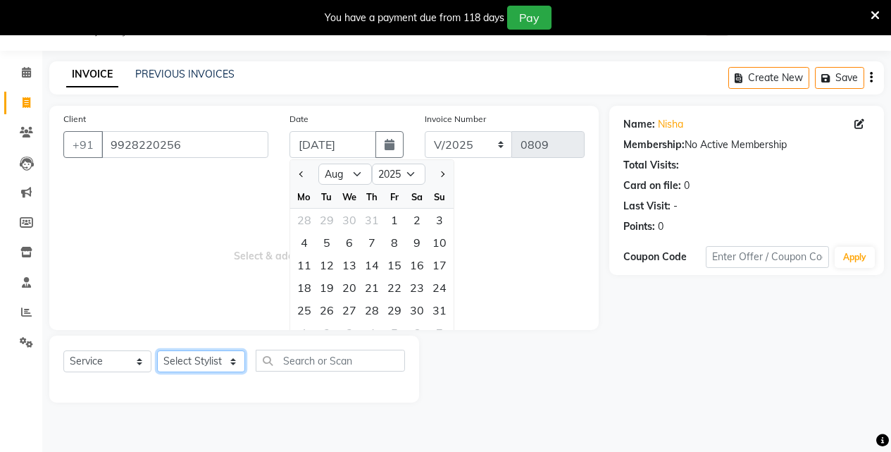
click at [238, 361] on select "Select Stylist Akansha Singh Aparna borate GEETA ANIL KUMAR BOYIRI Kavita SACHI…" at bounding box center [201, 361] width 88 height 22
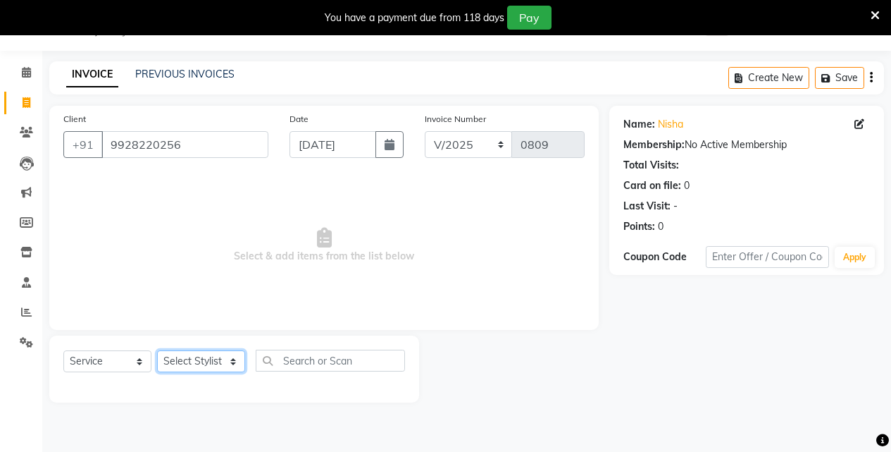
click at [227, 364] on select "Select Stylist Akansha Singh Aparna borate GEETA ANIL KUMAR BOYIRI Kavita SACHI…" at bounding box center [201, 361] width 88 height 22
select select "67766"
click at [157, 350] on select "Select Stylist Akansha Singh Aparna borate GEETA ANIL KUMAR BOYIRI Kavita SACHI…" at bounding box center [201, 361] width 88 height 22
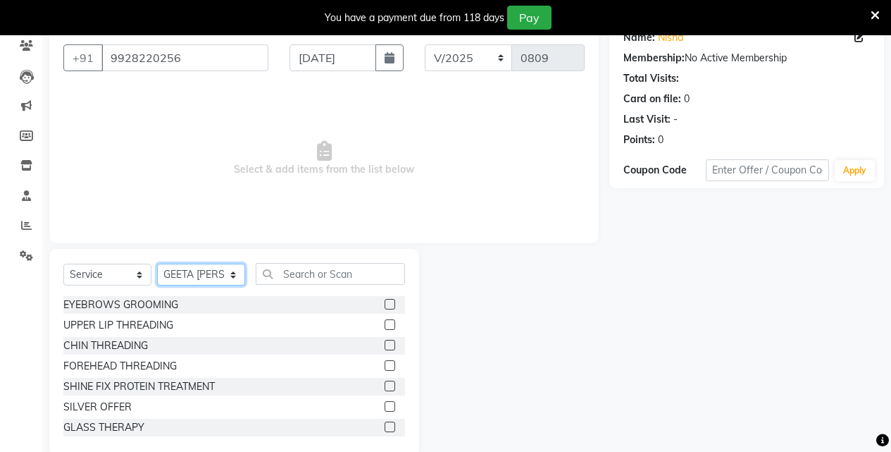
scroll to position [148, 0]
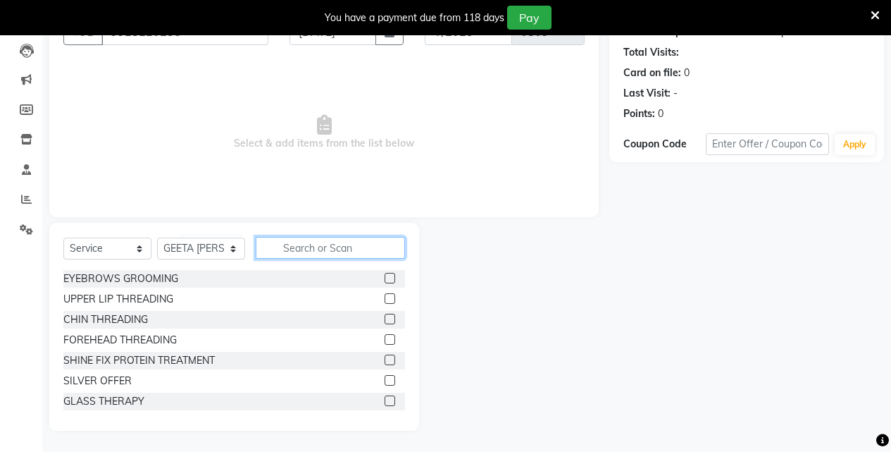
click at [335, 253] on input "text" at bounding box center [330, 248] width 149 height 22
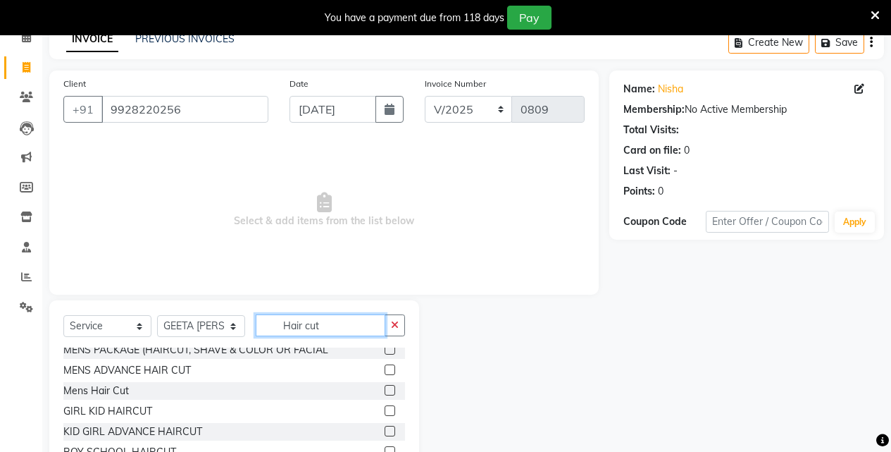
scroll to position [0, 0]
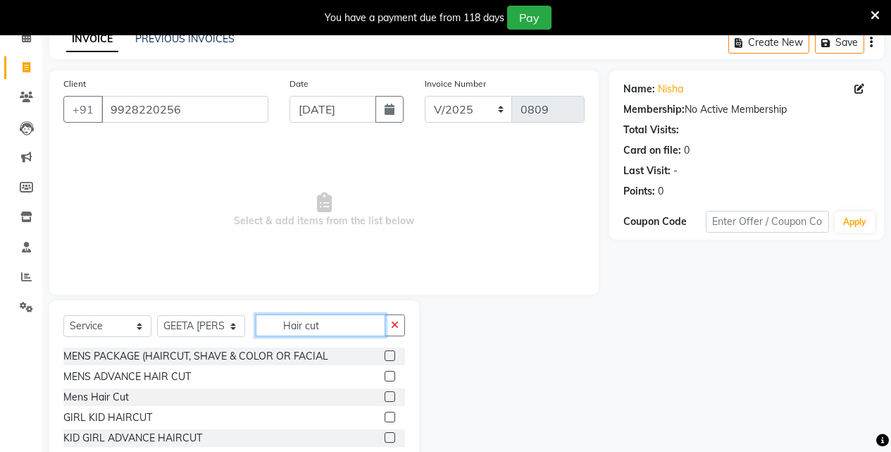
type input "Hair cut"
click at [385, 416] on label at bounding box center [390, 416] width 11 height 11
click at [385, 416] on input "checkbox" at bounding box center [389, 417] width 9 height 9
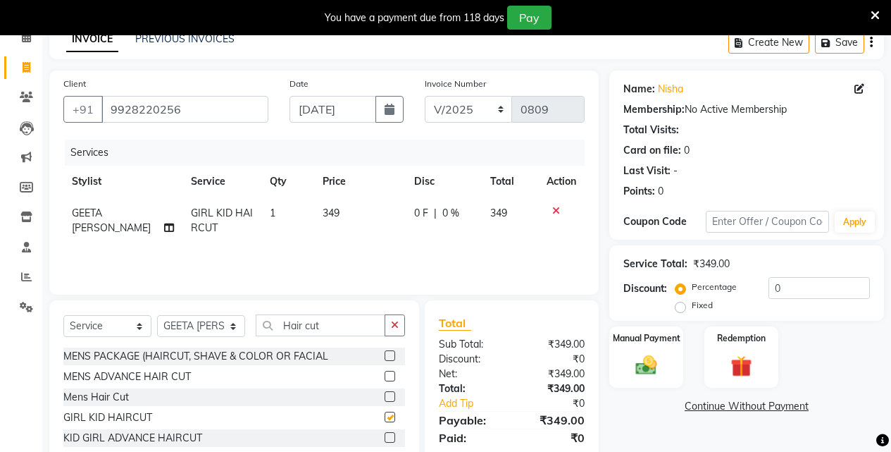
checkbox input "false"
click at [383, 104] on button "button" at bounding box center [389, 109] width 28 height 27
select select "9"
select select "2025"
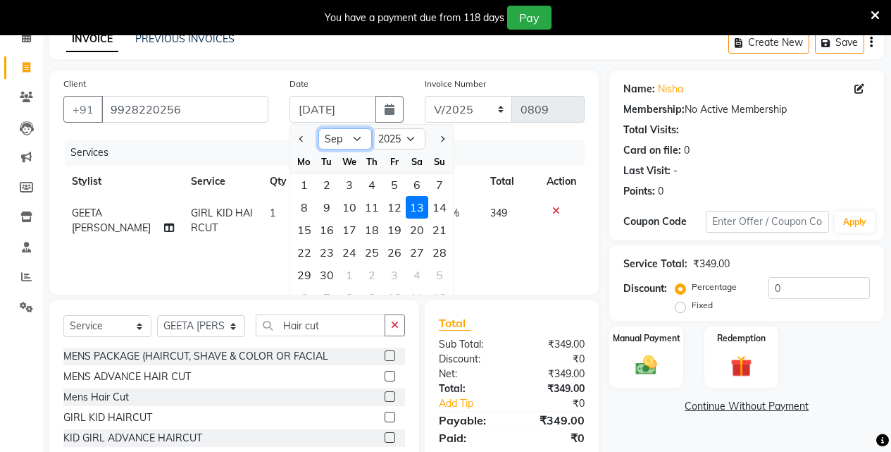
click at [356, 137] on select "Jan Feb Mar Apr May Jun Jul Aug Sep Oct Nov Dec" at bounding box center [345, 138] width 54 height 21
select select "8"
click at [318, 128] on select "Jan Feb Mar Apr May Jun Jul Aug Sep Oct Nov Dec" at bounding box center [345, 138] width 54 height 21
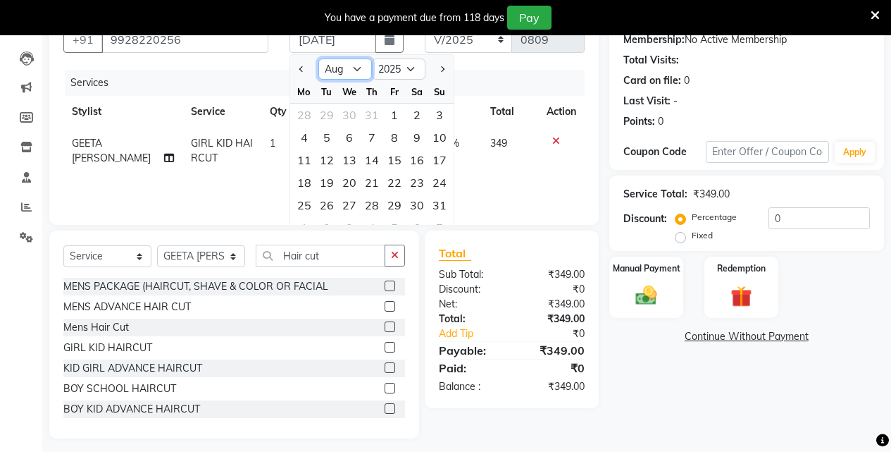
scroll to position [148, 0]
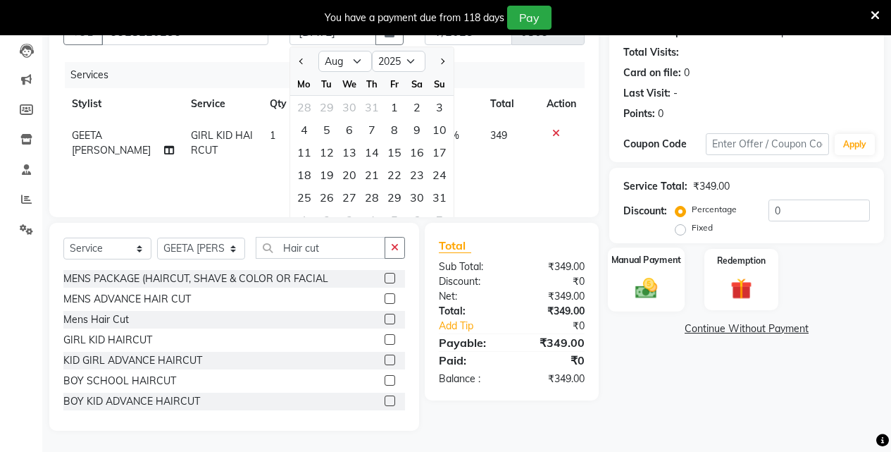
click at [638, 278] on img at bounding box center [646, 287] width 36 height 25
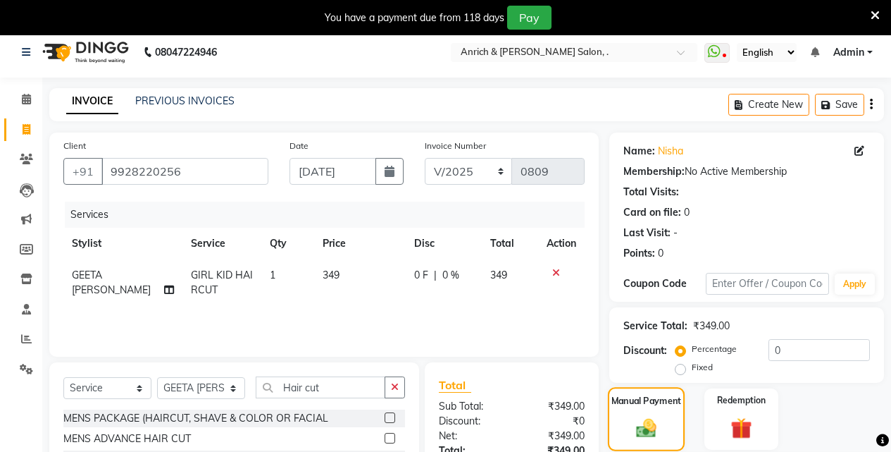
scroll to position [7, 0]
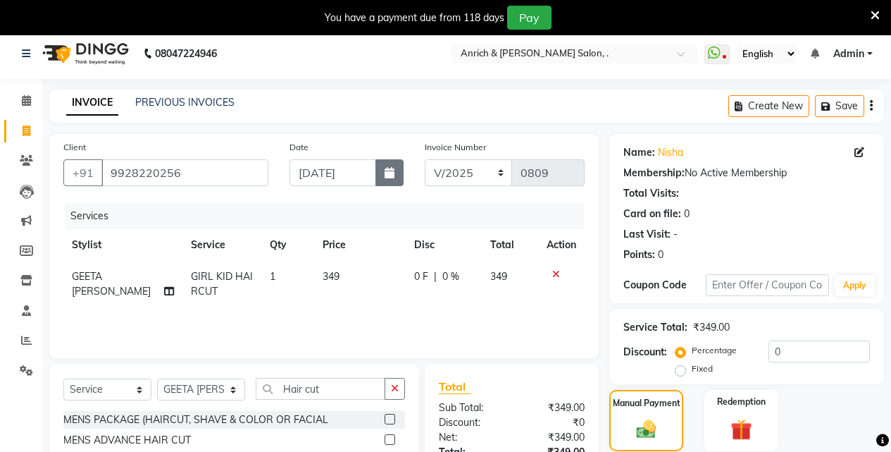
click at [392, 171] on icon "button" at bounding box center [390, 172] width 10 height 11
select select "9"
select select "2025"
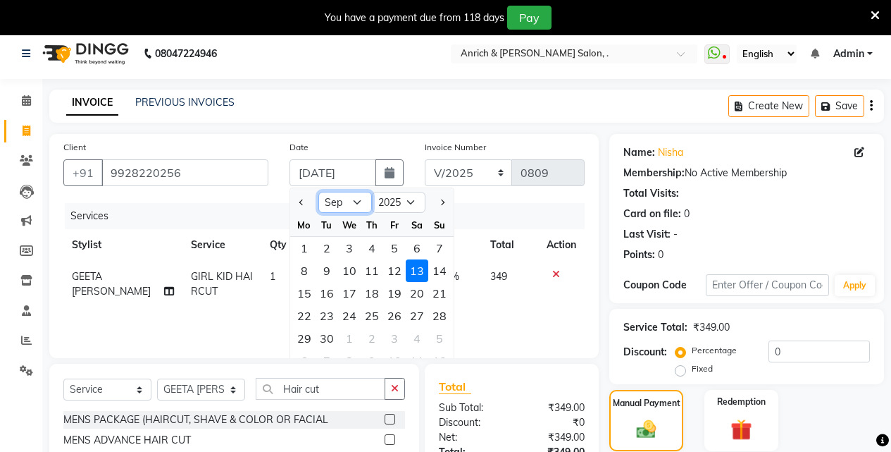
click at [352, 199] on select "Jan Feb Mar Apr May Jun Jul Aug Sep Oct Nov Dec" at bounding box center [345, 202] width 54 height 21
select select "8"
click at [318, 192] on select "Jan Feb Mar Apr May Jun Jul Aug Sep Oct Nov Dec" at bounding box center [345, 202] width 54 height 21
click at [353, 294] on div "13" at bounding box center [349, 293] width 23 height 23
type input "13-08-2025"
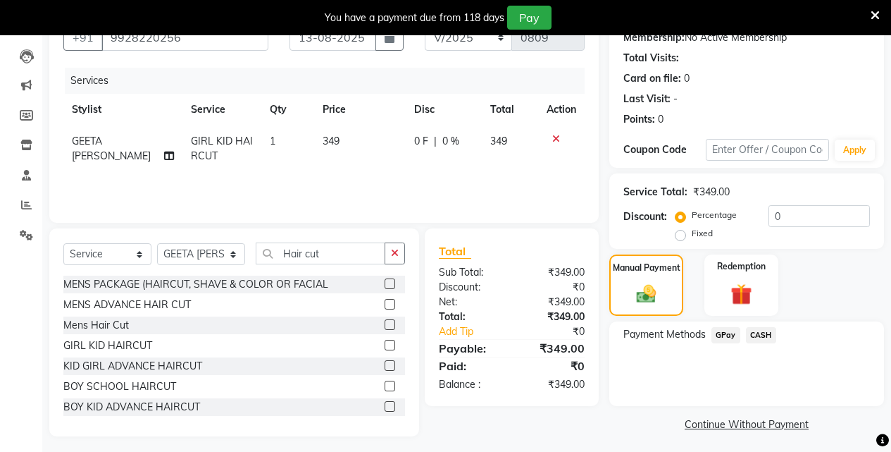
scroll to position [148, 0]
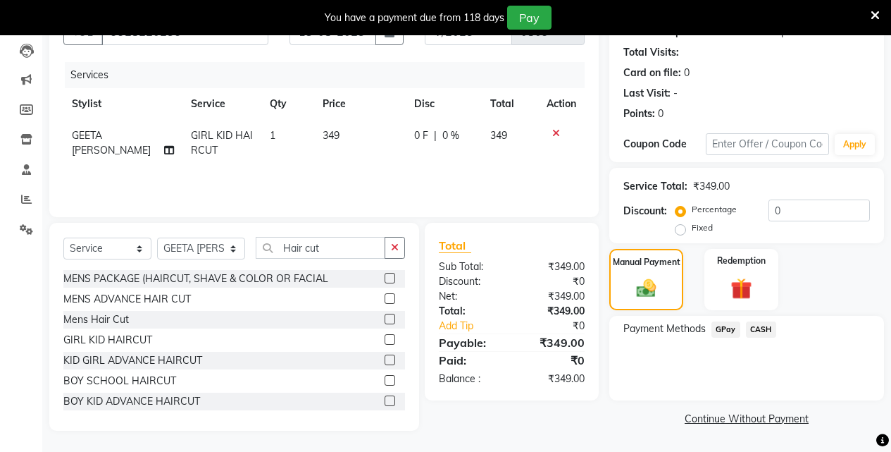
click at [719, 333] on span "GPay" at bounding box center [726, 329] width 29 height 16
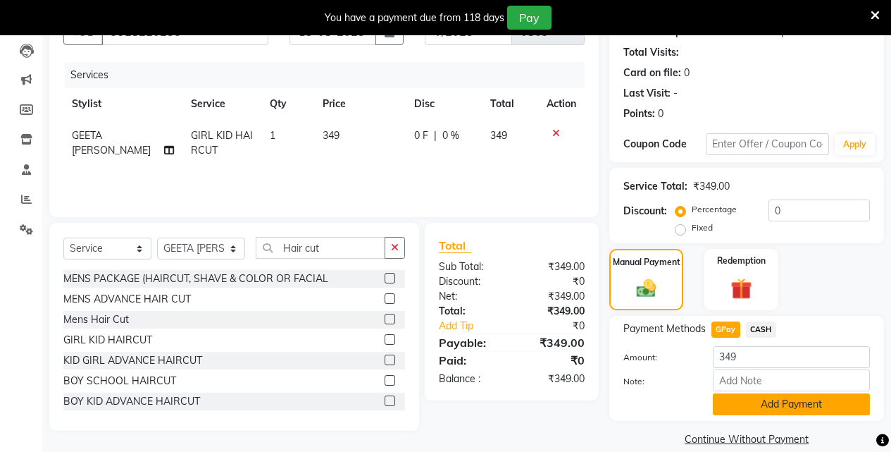
click at [764, 404] on button "Add Payment" at bounding box center [791, 404] width 157 height 22
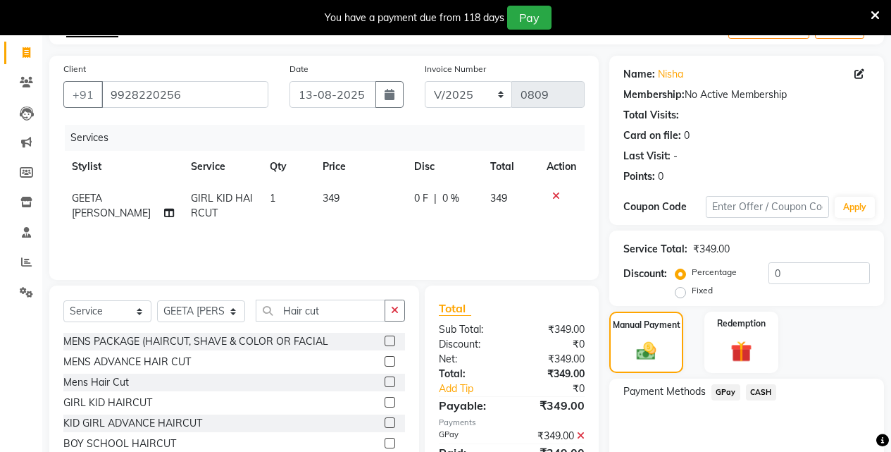
scroll to position [0, 0]
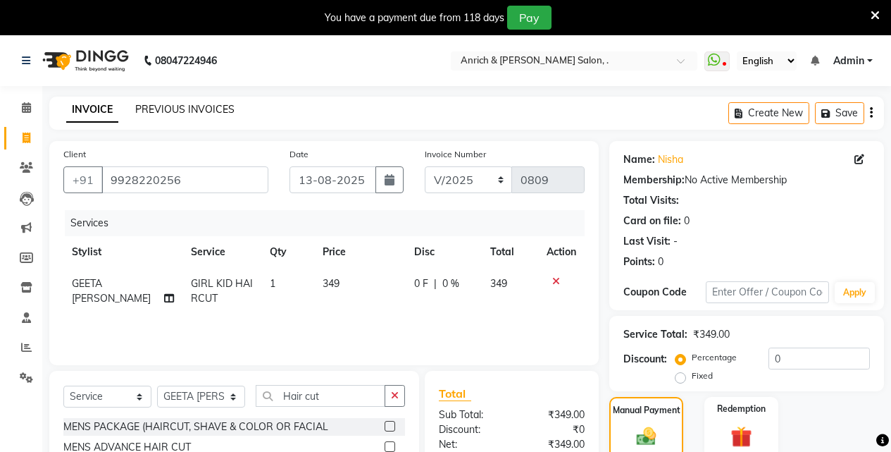
click at [160, 106] on link "PREVIOUS INVOICES" at bounding box center [184, 109] width 99 height 13
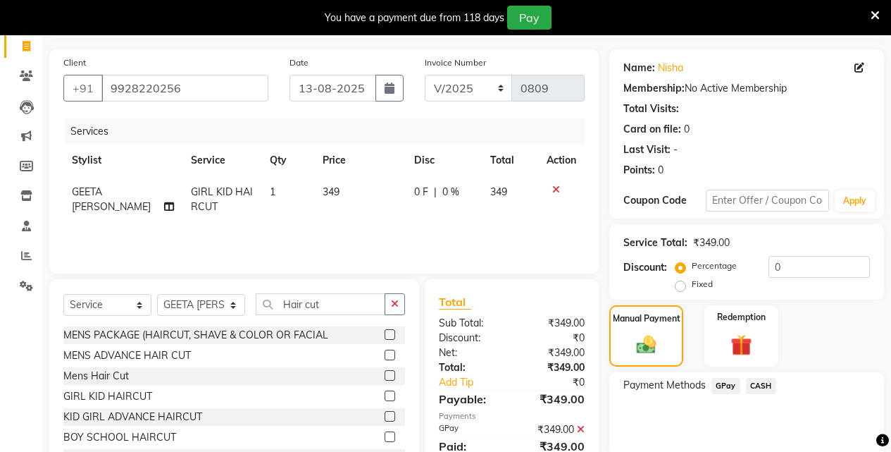
scroll to position [211, 0]
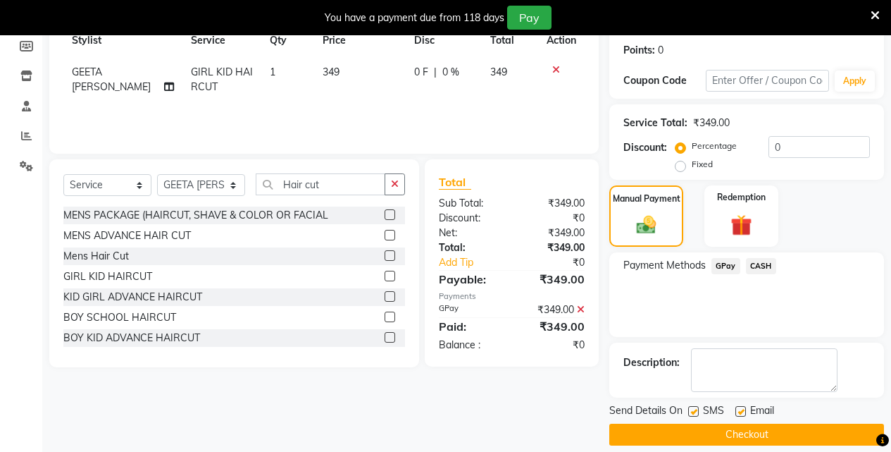
click at [719, 261] on span "GPay" at bounding box center [726, 266] width 29 height 16
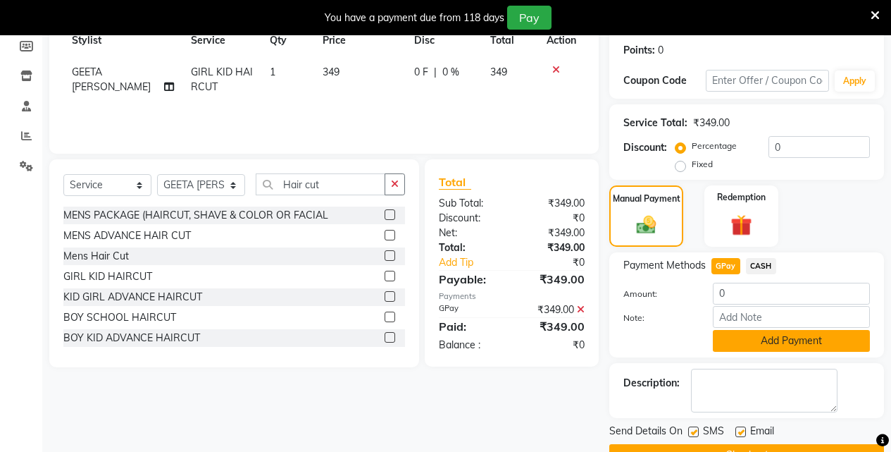
click at [793, 344] on button "Add Payment" at bounding box center [791, 341] width 157 height 22
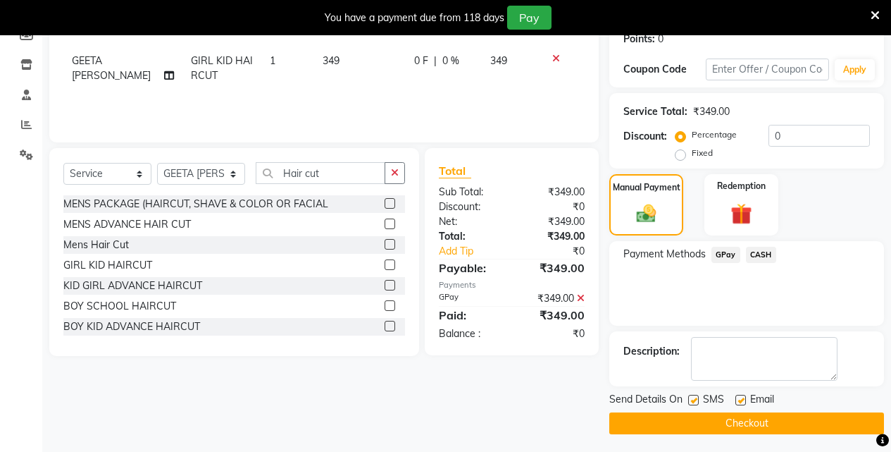
scroll to position [226, 0]
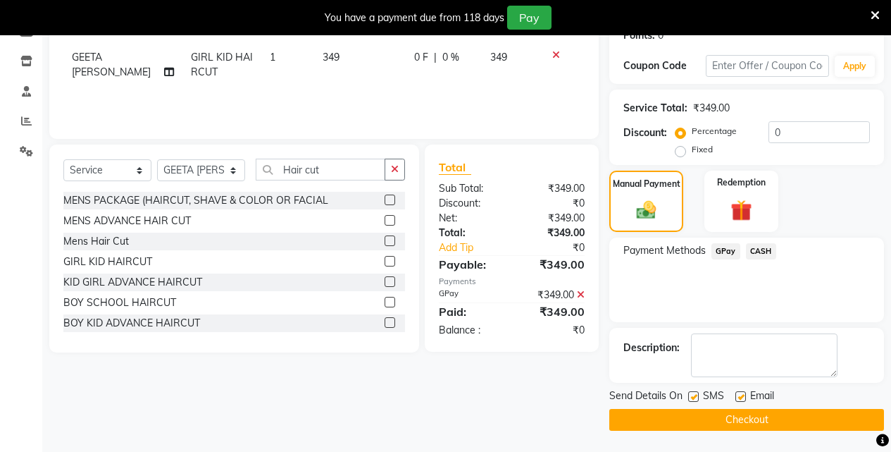
click at [730, 417] on button "Checkout" at bounding box center [746, 420] width 275 height 22
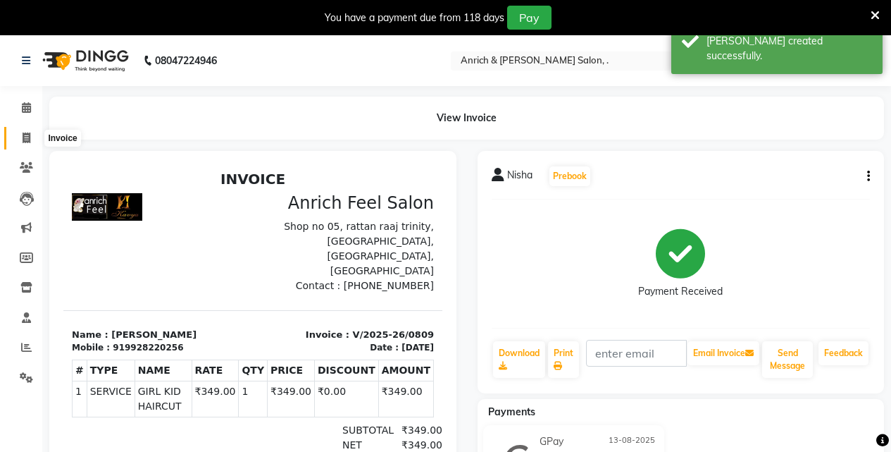
click at [20, 131] on span at bounding box center [26, 138] width 25 height 16
select select "5924"
select select "service"
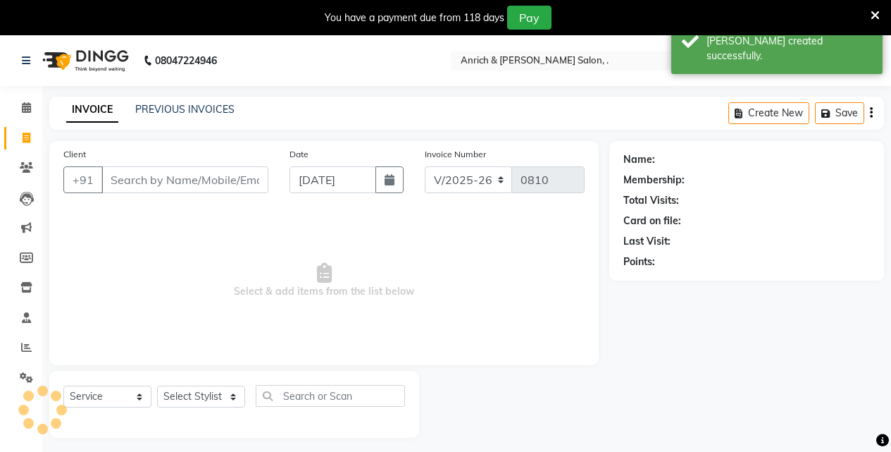
scroll to position [35, 0]
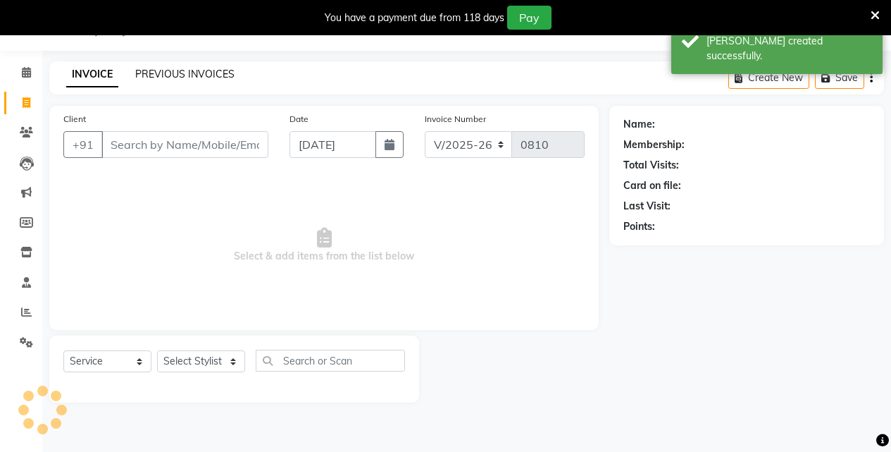
click at [184, 74] on link "PREVIOUS INVOICES" at bounding box center [184, 74] width 99 height 13
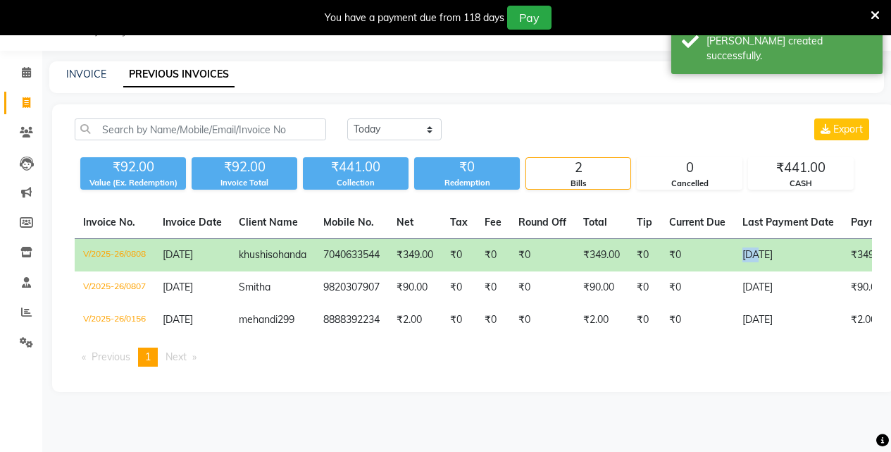
drag, startPoint x: 752, startPoint y: 271, endPoint x: 711, endPoint y: 265, distance: 41.2
click at [711, 265] on tr "V/2025-26/0808 13-09-2025 khushi sohanda 7040633544 ₹349.00 ₹0 ₹0 ₹0 ₹349.00 ₹0…" at bounding box center [636, 255] width 1123 height 33
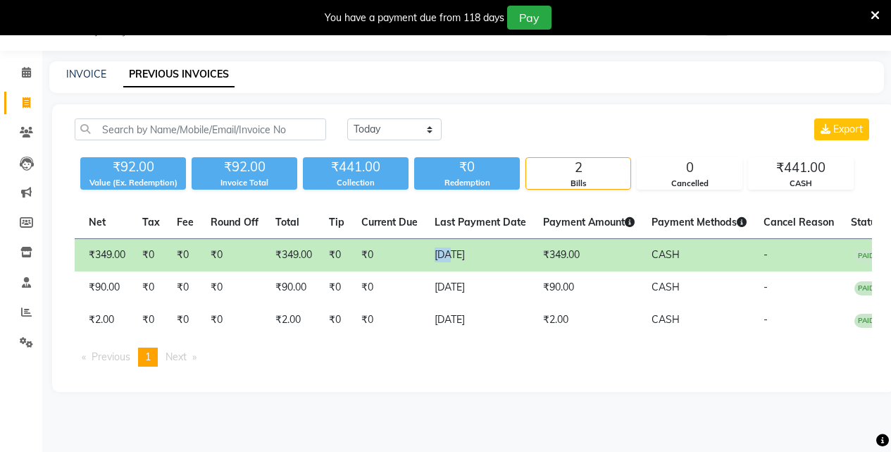
scroll to position [0, 324]
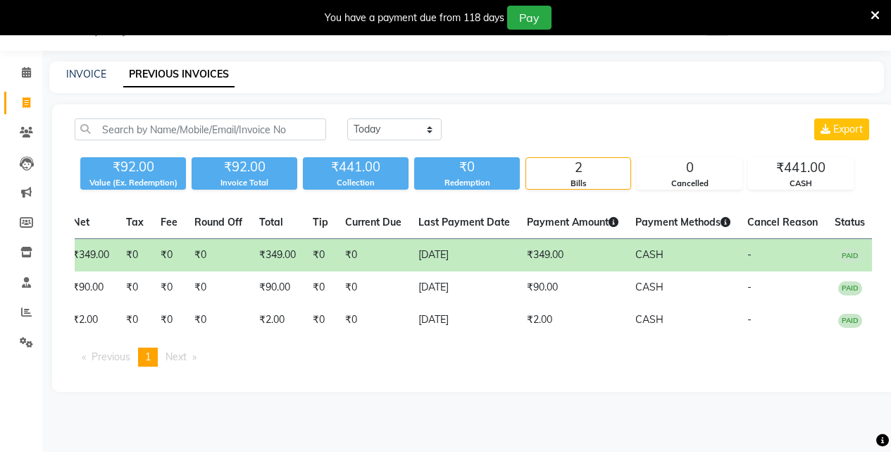
click at [523, 242] on td "₹349.00" at bounding box center [572, 255] width 108 height 33
click at [74, 68] on link "INVOICE" at bounding box center [86, 74] width 40 height 13
select select "5924"
select select "service"
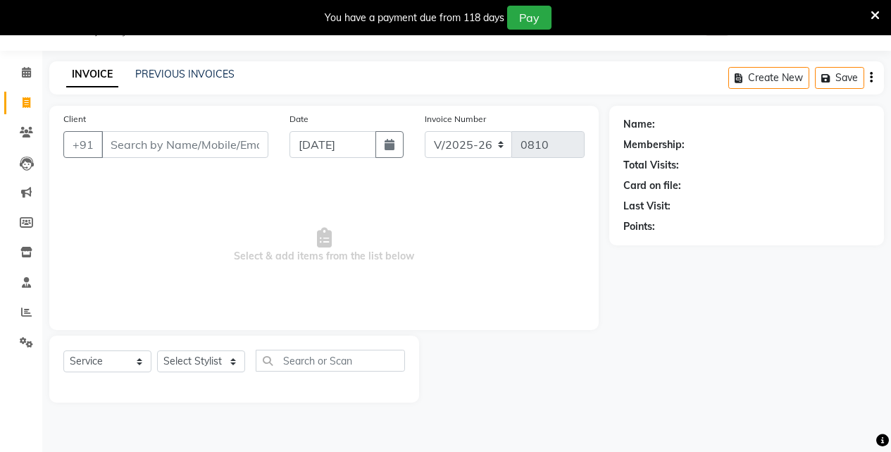
click at [146, 144] on input "Client" at bounding box center [184, 144] width 167 height 27
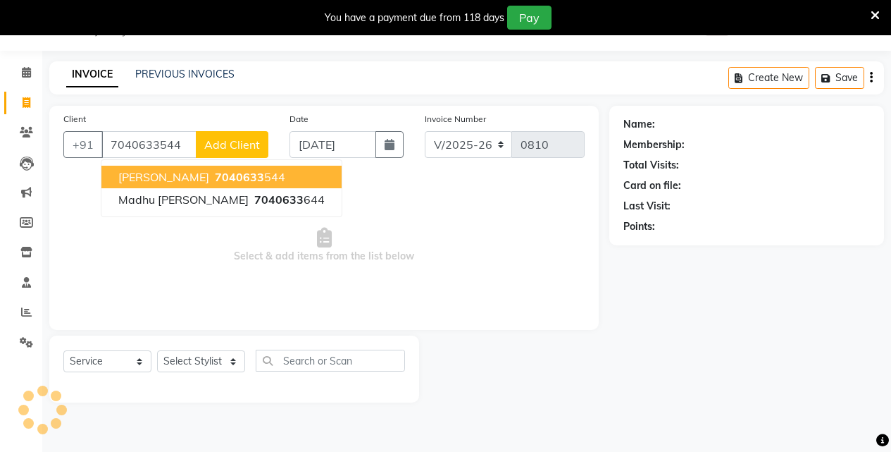
type input "7040633544"
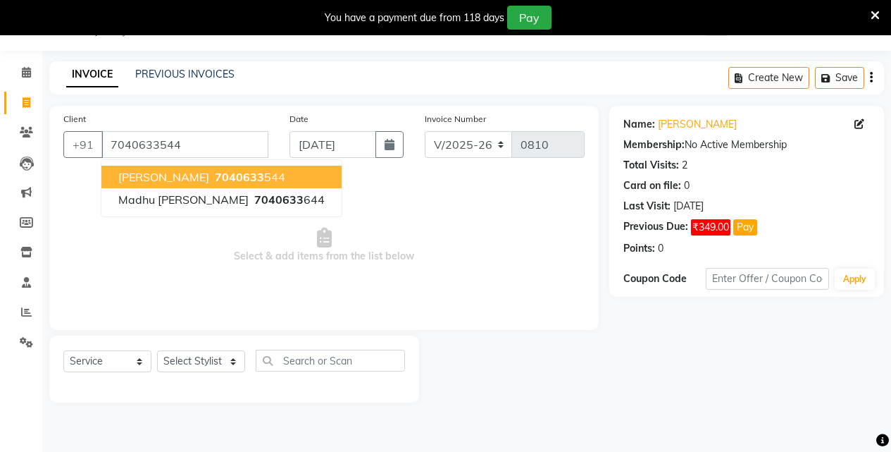
click at [185, 176] on span "khushi sohanda" at bounding box center [163, 177] width 91 height 14
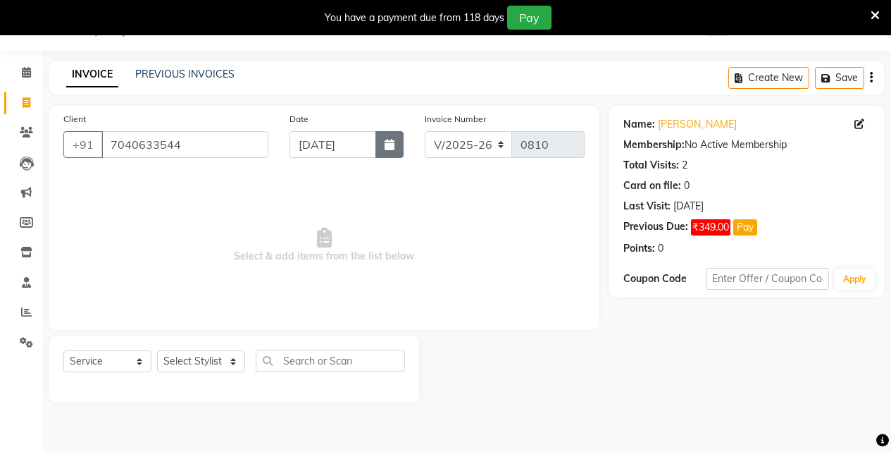
click at [391, 139] on icon "button" at bounding box center [390, 144] width 10 height 11
select select "9"
select select "2025"
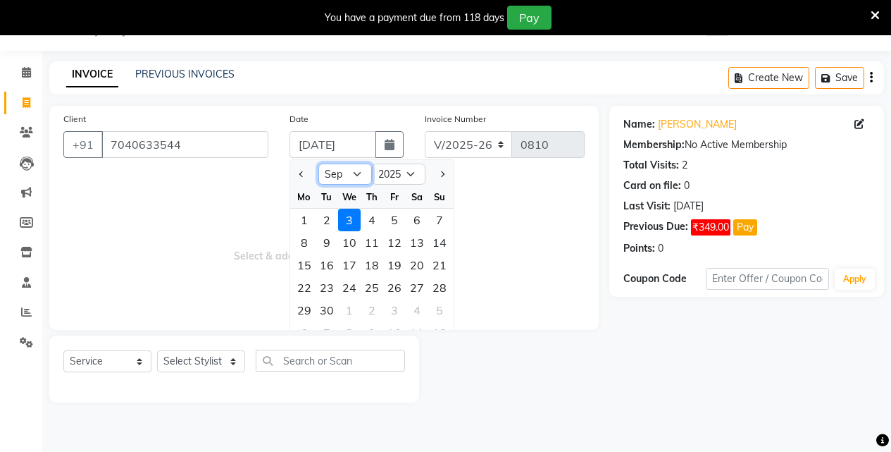
click at [355, 168] on select "Jan Feb Mar Apr May Jun Jul Aug Sep Oct Nov Dec" at bounding box center [345, 173] width 54 height 21
select select "8"
click at [318, 163] on select "Jan Feb Mar Apr May Jun Jul Aug Sep Oct Nov Dec" at bounding box center [345, 173] width 54 height 21
click at [353, 268] on div "13" at bounding box center [349, 265] width 23 height 23
type input "13-08-2025"
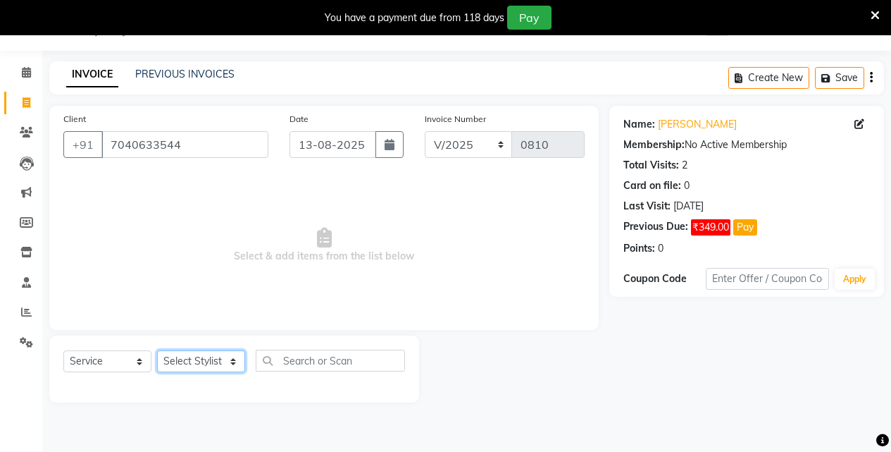
click at [232, 366] on select "Select Stylist Akansha Singh Aparna borate GEETA ANIL KUMAR BOYIRI Kavita SACHI…" at bounding box center [201, 361] width 88 height 22
select select "67766"
click at [157, 350] on select "Select Stylist Akansha Singh Aparna borate GEETA ANIL KUMAR BOYIRI Kavita SACHI…" at bounding box center [201, 361] width 88 height 22
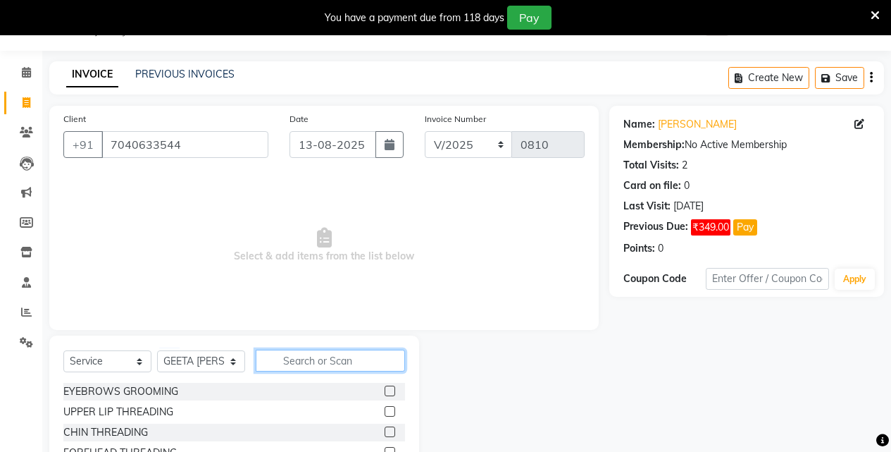
click at [314, 360] on input "text" at bounding box center [330, 360] width 149 height 22
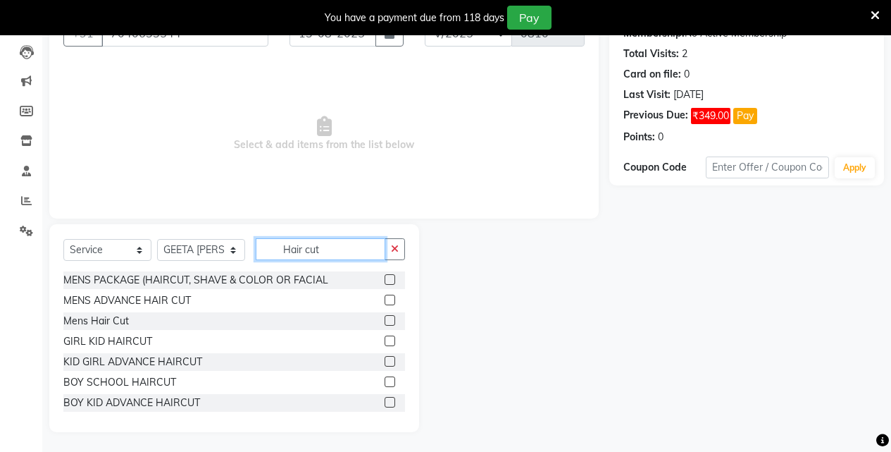
scroll to position [148, 0]
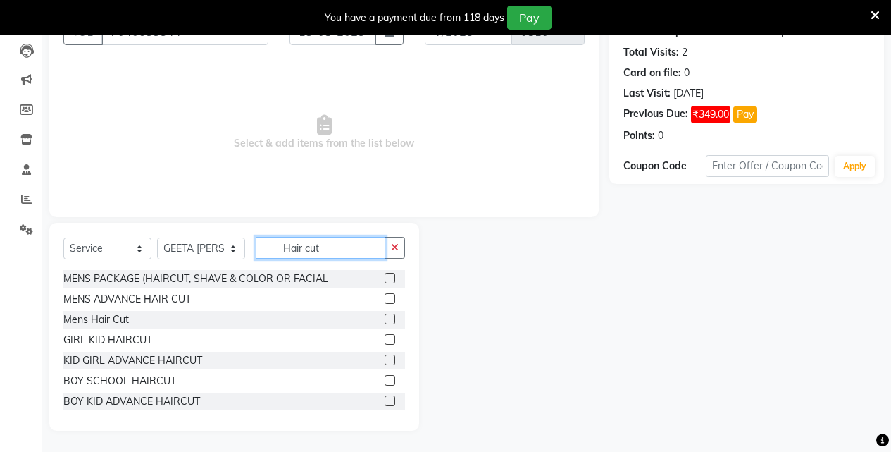
type input "Hair cut"
click at [385, 341] on label at bounding box center [390, 339] width 11 height 11
click at [385, 341] on input "checkbox" at bounding box center [389, 339] width 9 height 9
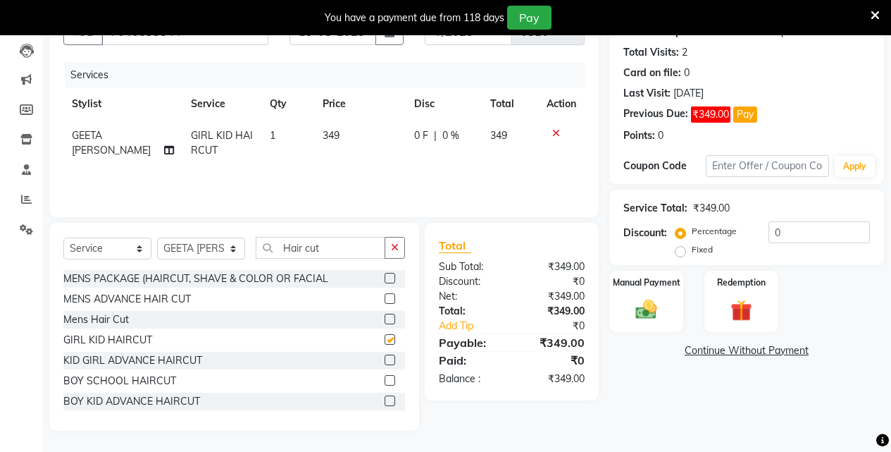
checkbox input "false"
click at [657, 313] on img at bounding box center [646, 309] width 36 height 25
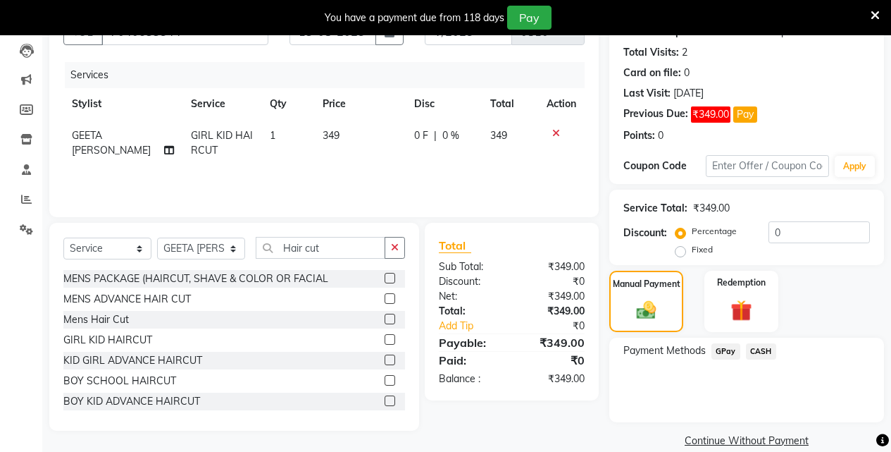
click at [764, 350] on span "CASH" at bounding box center [761, 351] width 30 height 16
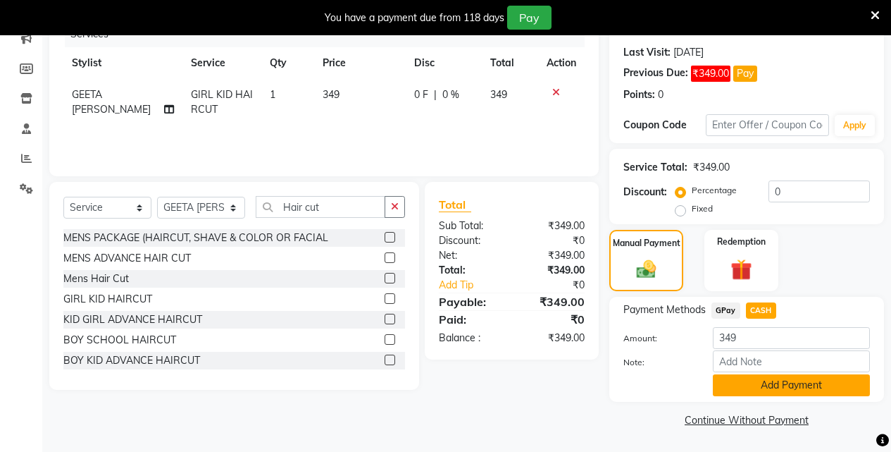
click at [771, 385] on button "Add Payment" at bounding box center [791, 385] width 157 height 22
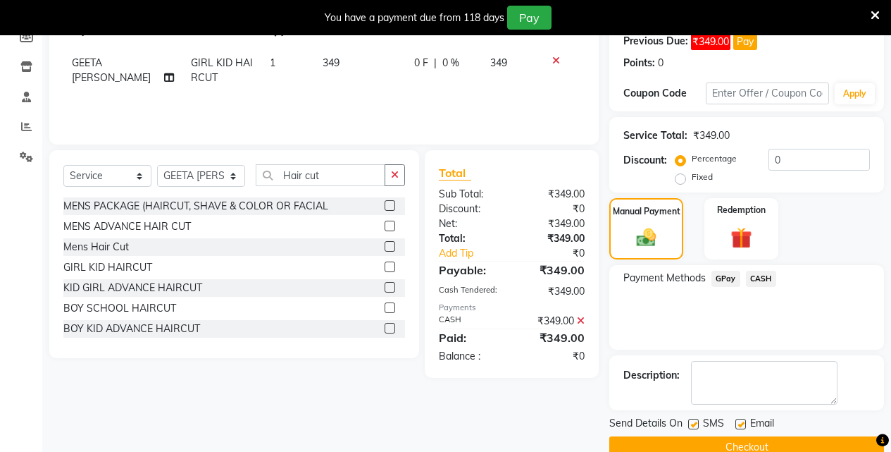
scroll to position [248, 0]
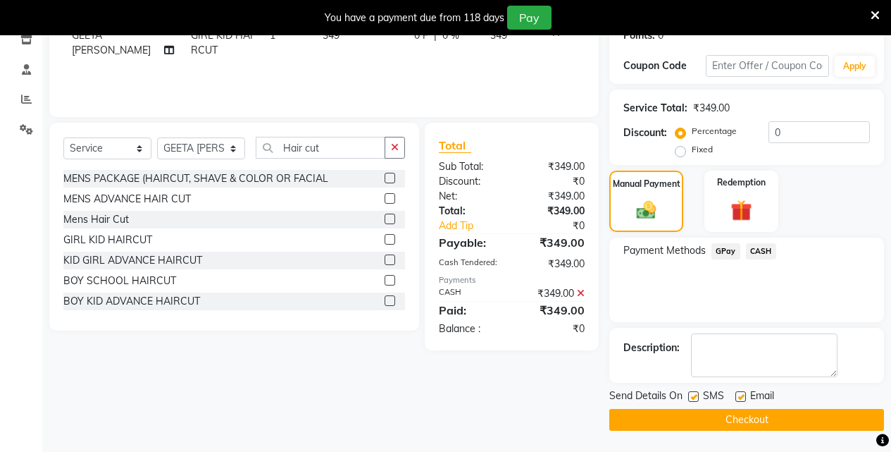
click at [762, 421] on button "Checkout" at bounding box center [746, 420] width 275 height 22
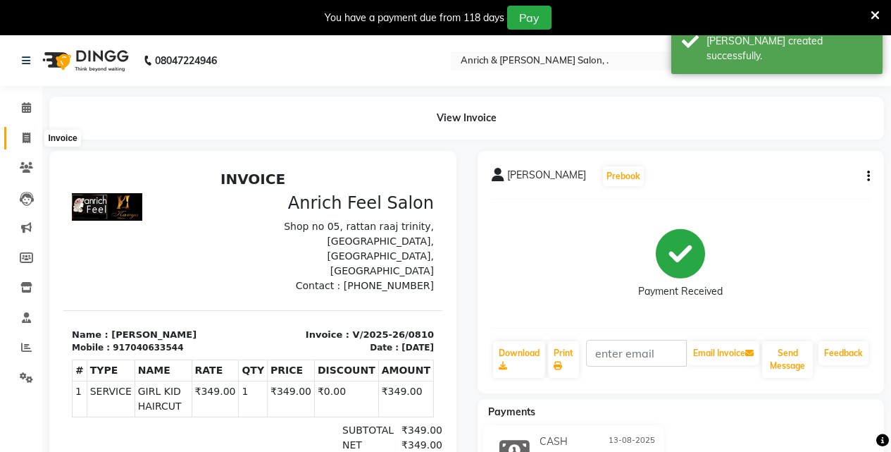
click at [24, 133] on icon at bounding box center [27, 137] width 8 height 11
select select "5924"
select select "service"
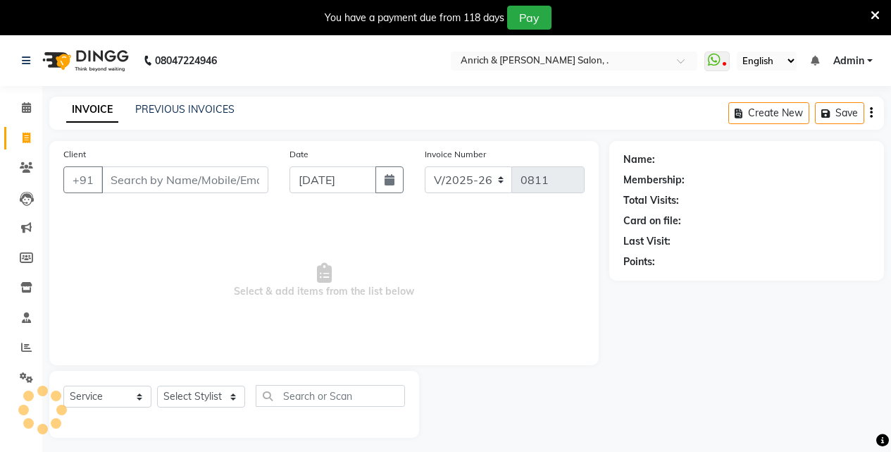
scroll to position [35, 0]
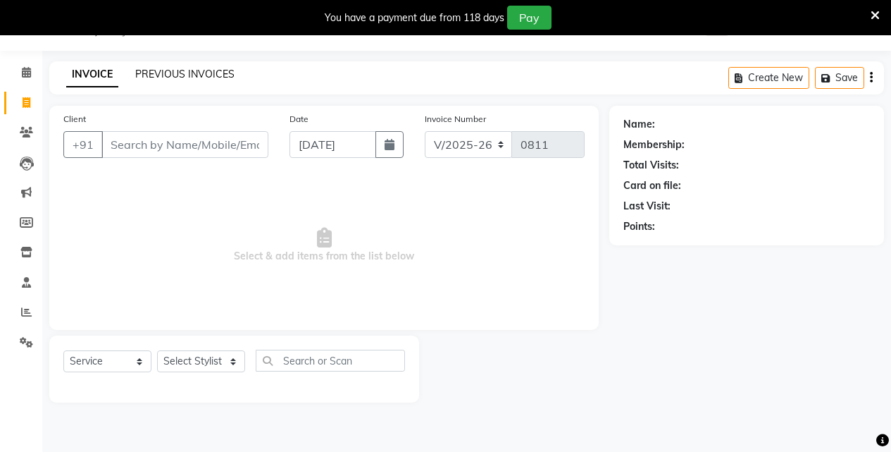
click at [182, 77] on link "PREVIOUS INVOICES" at bounding box center [184, 74] width 99 height 13
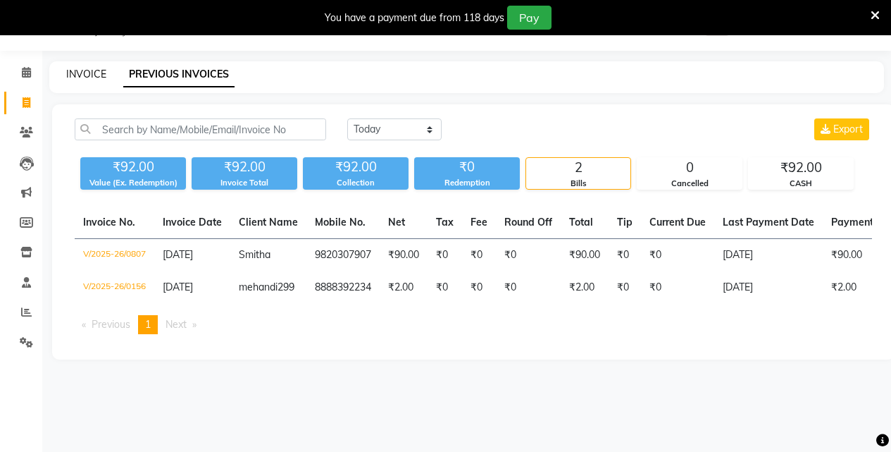
click at [92, 68] on link "INVOICE" at bounding box center [86, 74] width 40 height 13
select select "5924"
select select "service"
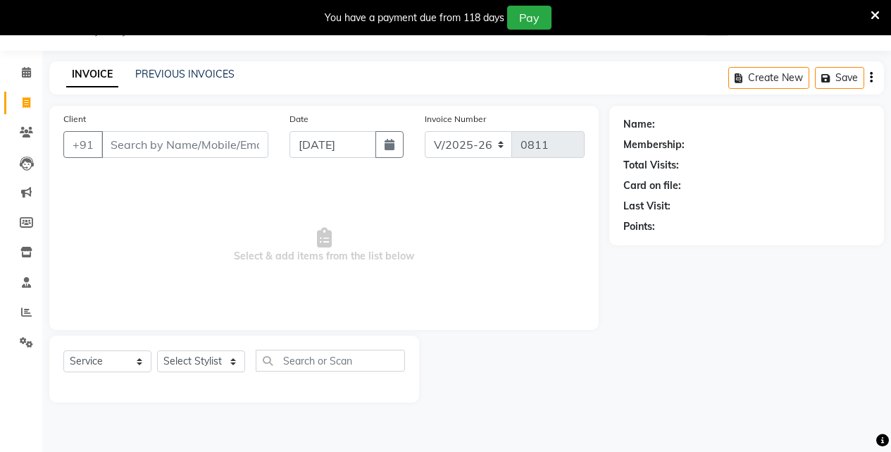
click at [142, 143] on input "Client" at bounding box center [184, 144] width 167 height 27
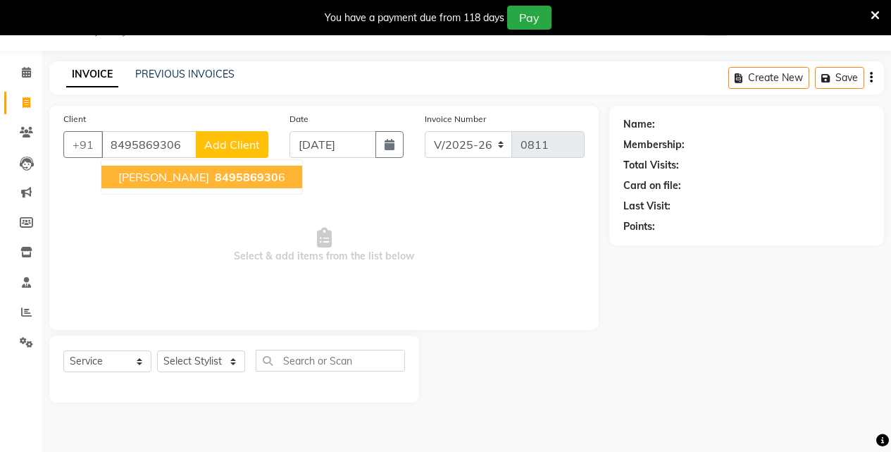
type input "8495869306"
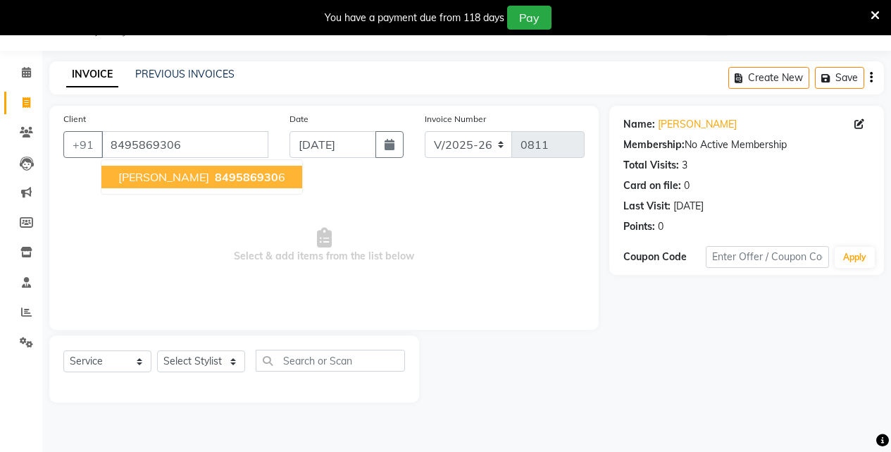
click at [185, 178] on span "[PERSON_NAME]" at bounding box center [163, 177] width 91 height 14
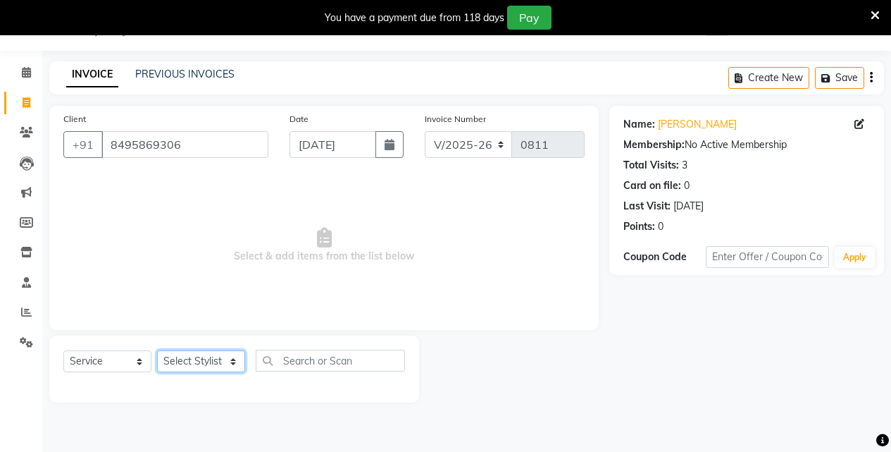
click at [201, 361] on select "Select Stylist Akansha Singh Aparna borate GEETA ANIL KUMAR BOYIRI Kavita SACHI…" at bounding box center [201, 361] width 88 height 22
select select "88948"
click at [157, 350] on select "Select Stylist Akansha Singh Aparna borate GEETA ANIL KUMAR BOYIRI Kavita SACHI…" at bounding box center [201, 361] width 88 height 22
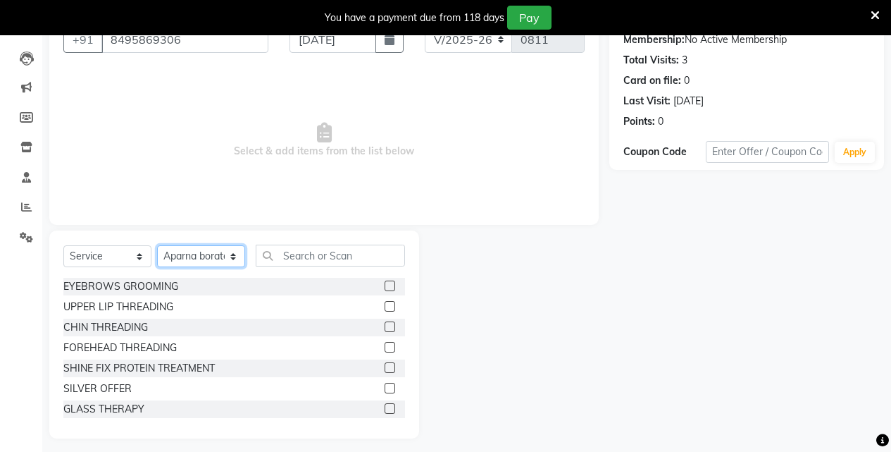
scroll to position [148, 0]
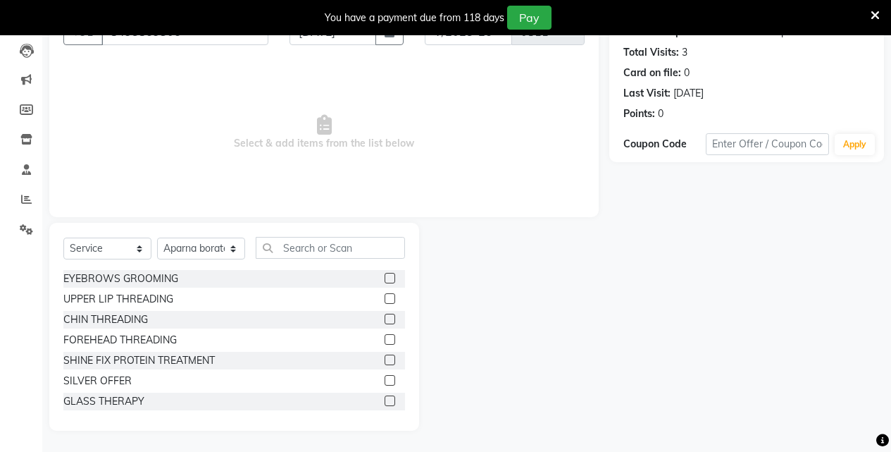
drag, startPoint x: 315, startPoint y: 230, endPoint x: 310, endPoint y: 249, distance: 19.6
click at [313, 235] on div "Select Service Product Membership Package Voucher Prepaid Gift Card Select Styl…" at bounding box center [234, 327] width 370 height 208
click at [310, 251] on input "text" at bounding box center [330, 248] width 149 height 22
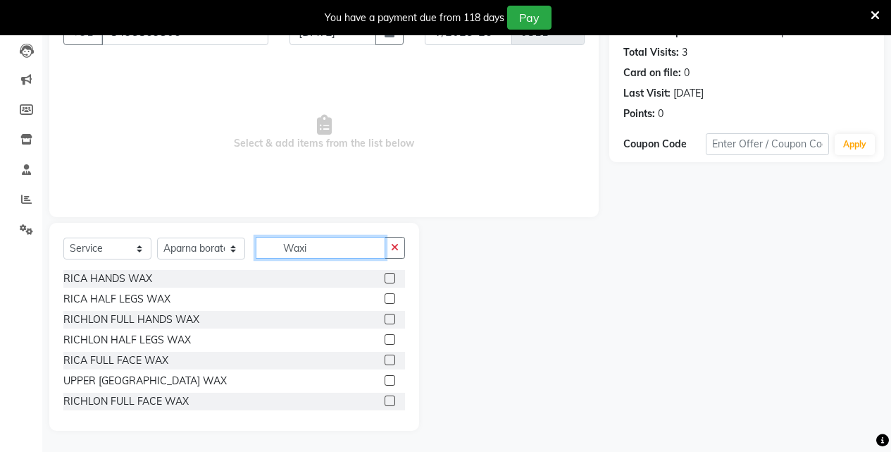
scroll to position [35, 0]
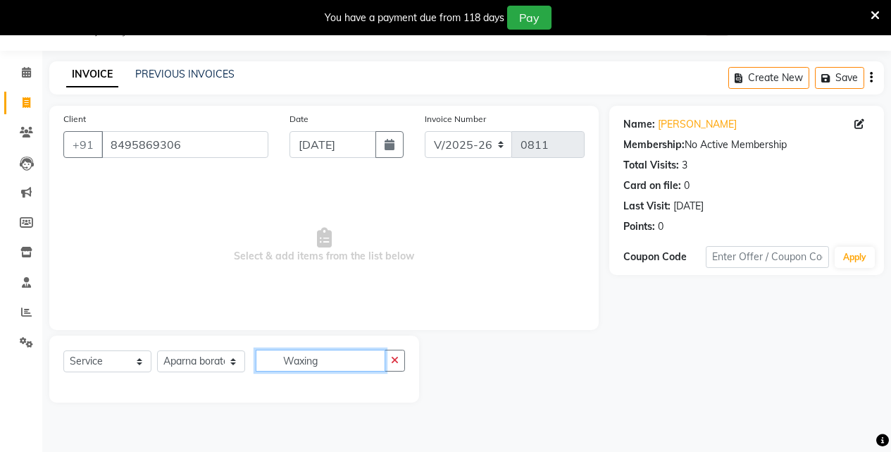
click at [349, 359] on input "Waxing" at bounding box center [321, 360] width 130 height 22
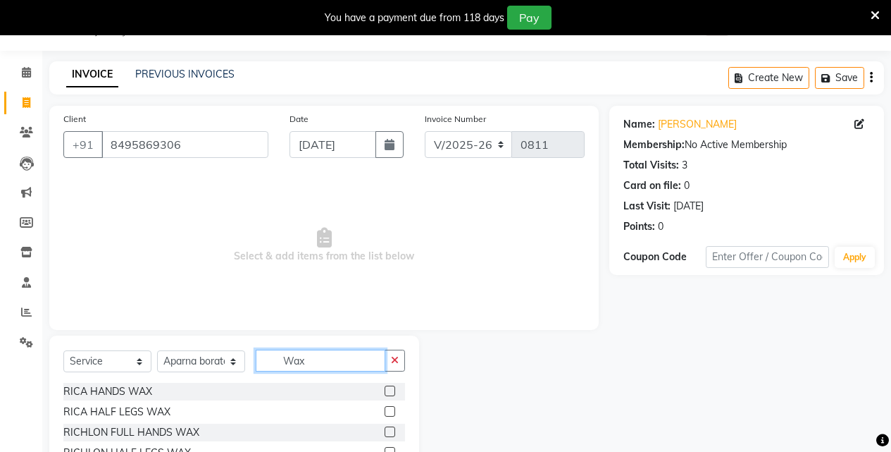
scroll to position [148, 0]
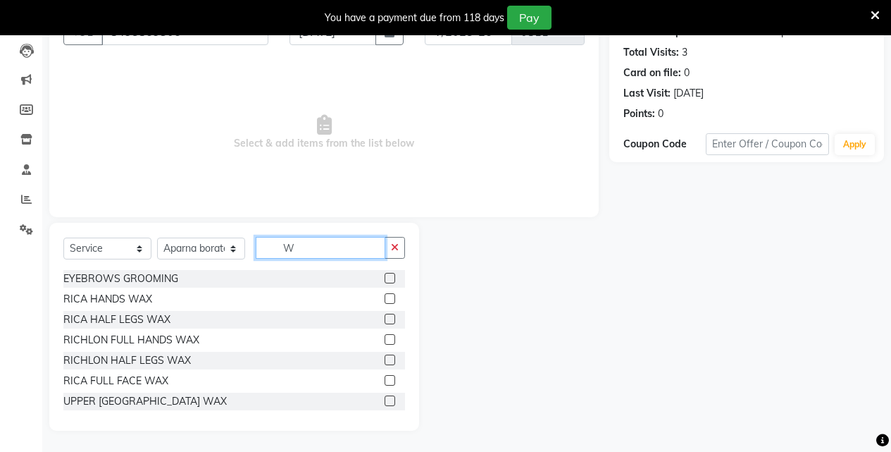
type input "W"
click at [385, 340] on label at bounding box center [390, 339] width 11 height 11
click at [385, 340] on input "checkbox" at bounding box center [389, 339] width 9 height 9
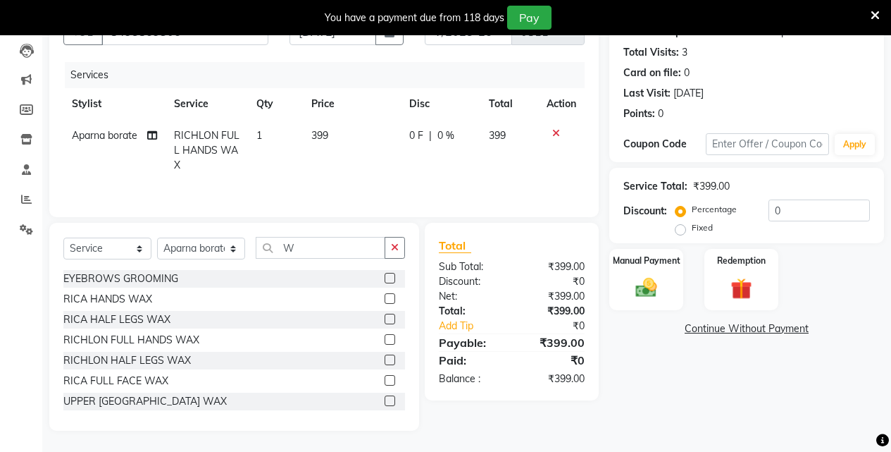
click at [385, 335] on label at bounding box center [390, 339] width 11 height 11
click at [385, 335] on input "checkbox" at bounding box center [389, 339] width 9 height 9
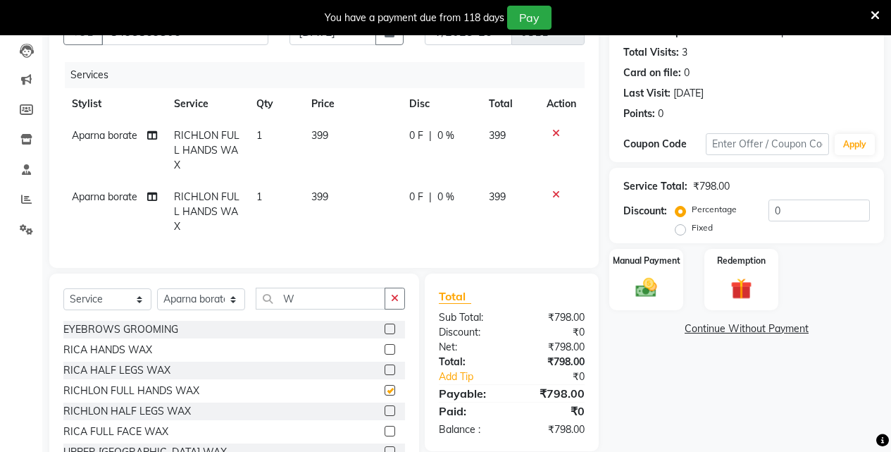
checkbox input "false"
click at [557, 192] on icon at bounding box center [556, 195] width 8 height 10
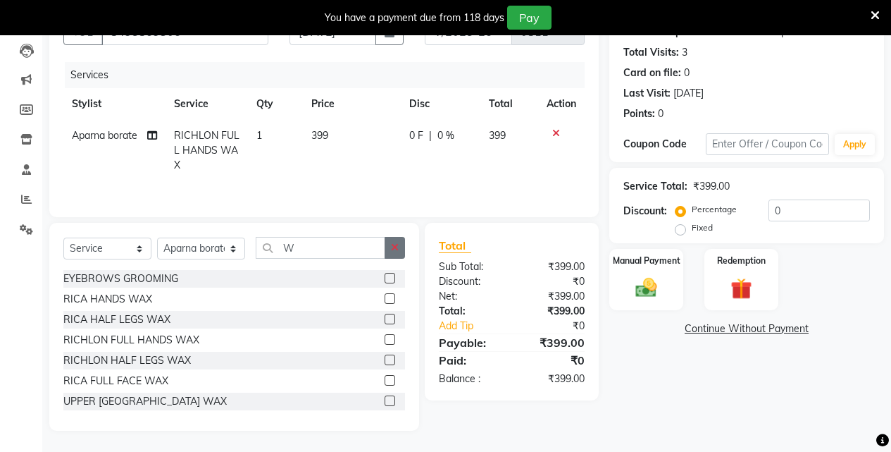
click at [397, 248] on icon "button" at bounding box center [395, 247] width 8 height 10
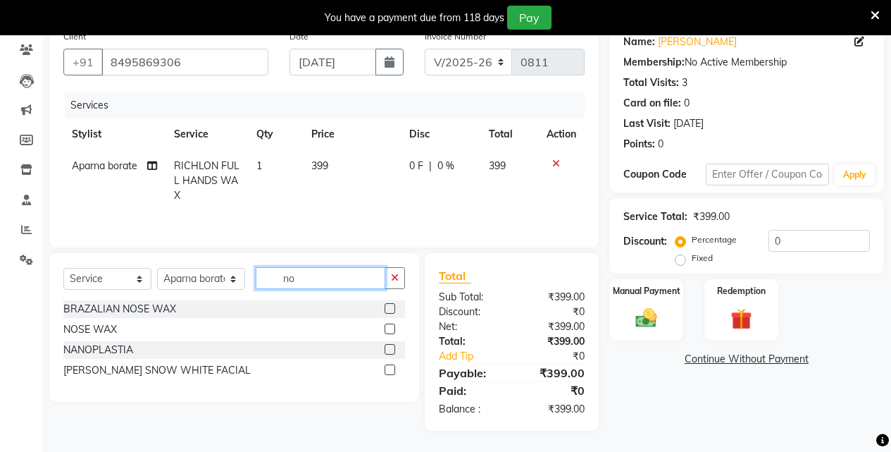
scroll to position [118, 0]
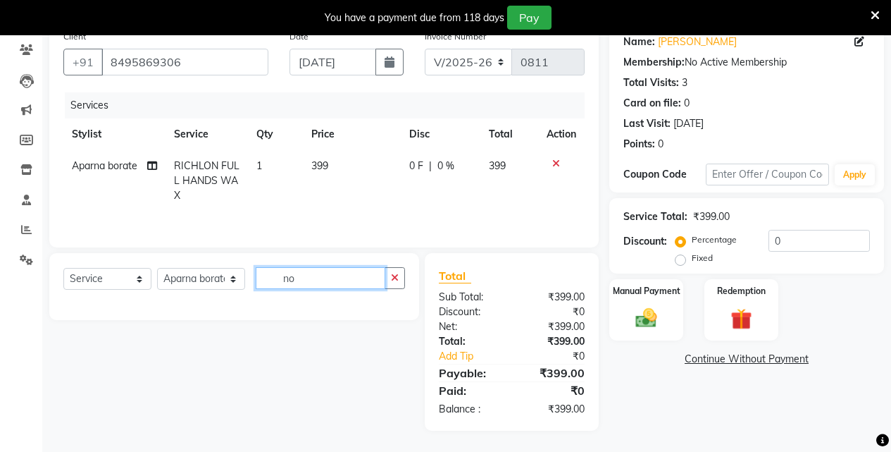
type input "n"
click at [375, 275] on input "Waxing" at bounding box center [321, 278] width 130 height 22
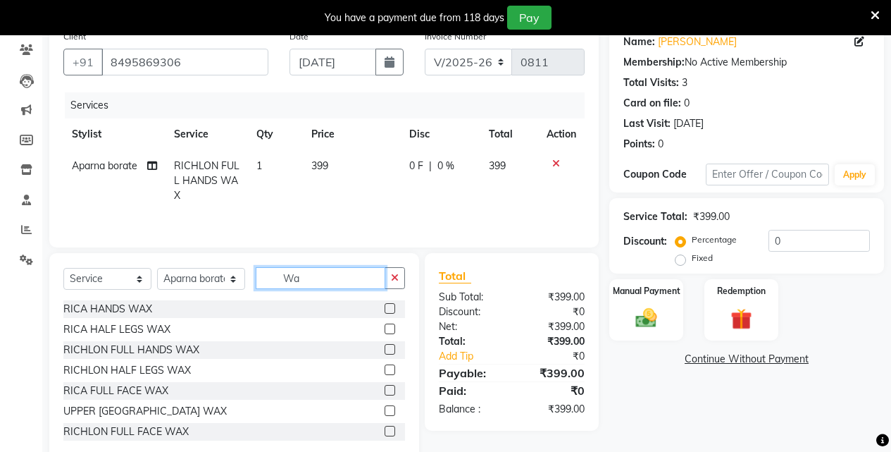
scroll to position [148, 0]
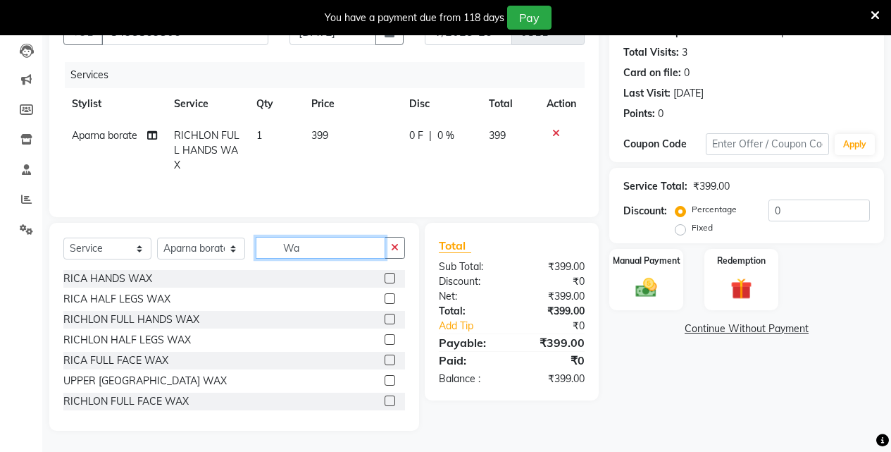
type input "W"
type input "Wa"
click at [385, 319] on label at bounding box center [390, 318] width 11 height 11
click at [385, 319] on input "checkbox" at bounding box center [389, 319] width 9 height 9
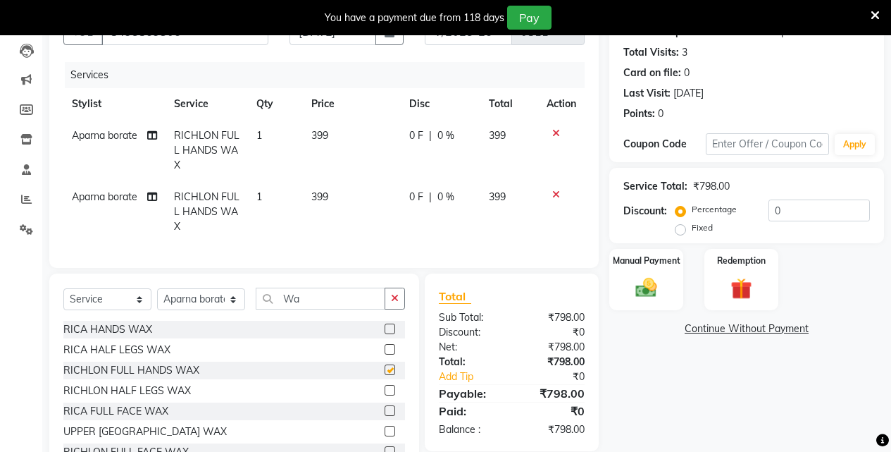
checkbox input "false"
click at [391, 303] on icon "button" at bounding box center [395, 298] width 8 height 10
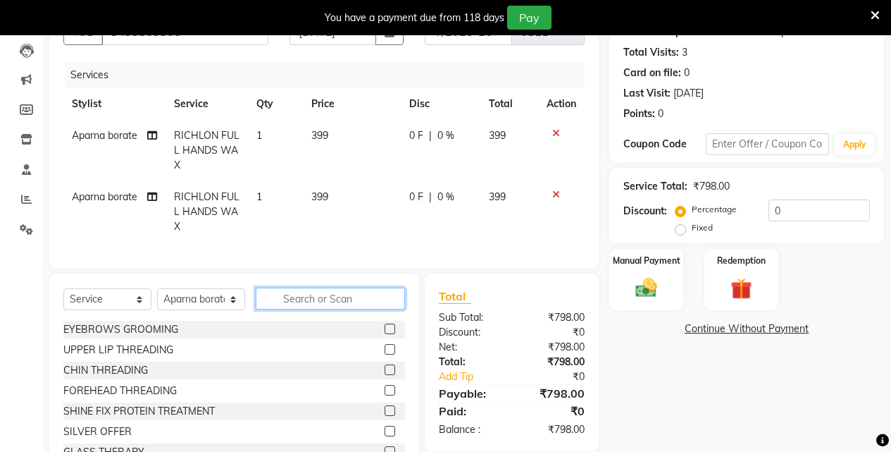
click at [360, 309] on input "text" at bounding box center [330, 298] width 149 height 22
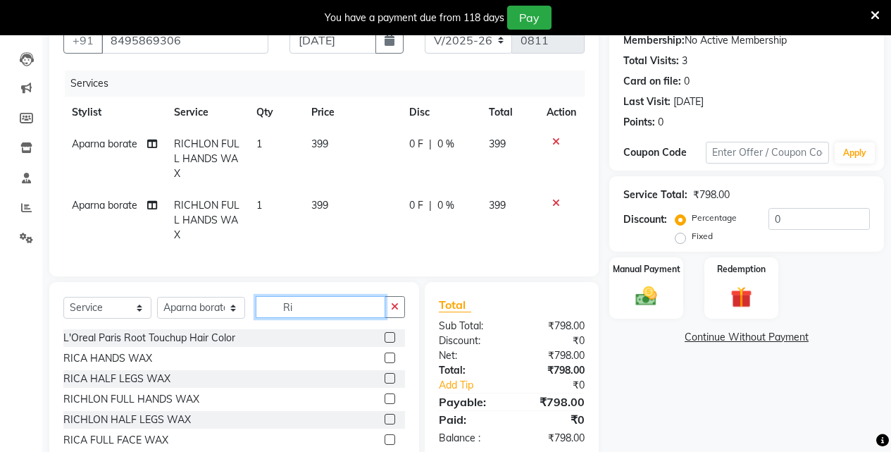
scroll to position [141, 0]
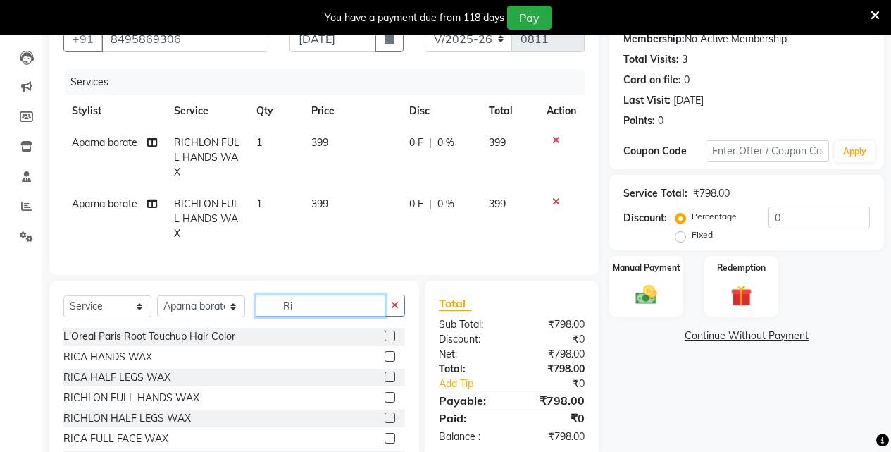
type input "Ri"
click at [557, 143] on icon at bounding box center [556, 140] width 8 height 10
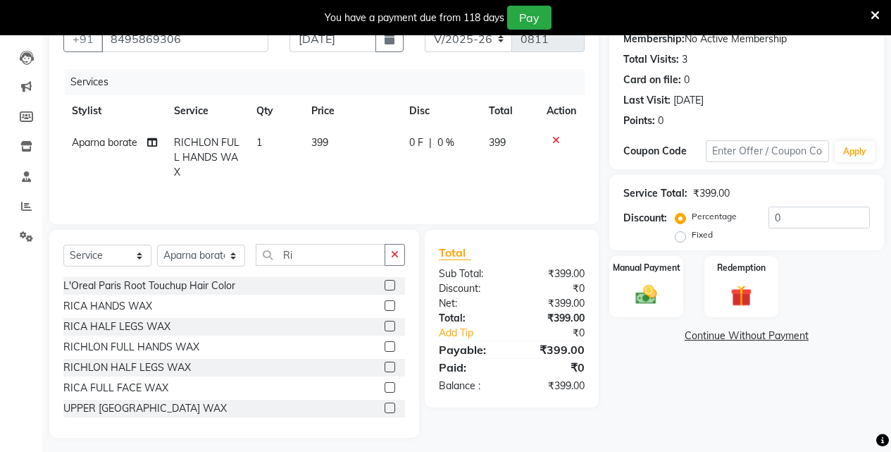
click at [557, 143] on icon at bounding box center [556, 140] width 8 height 10
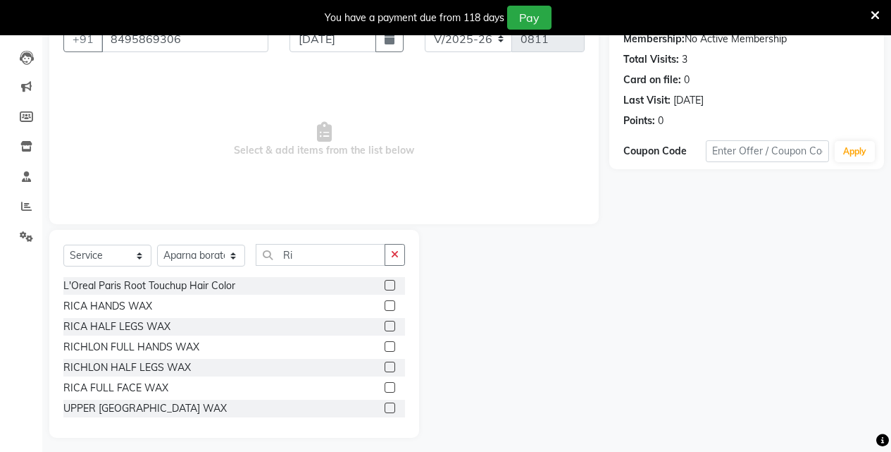
click at [385, 306] on label at bounding box center [390, 305] width 11 height 11
click at [385, 306] on input "checkbox" at bounding box center [389, 306] width 9 height 9
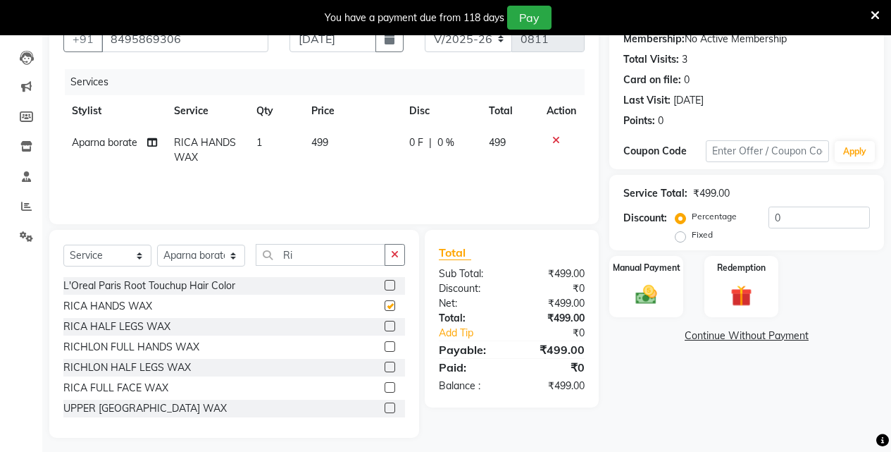
checkbox input "false"
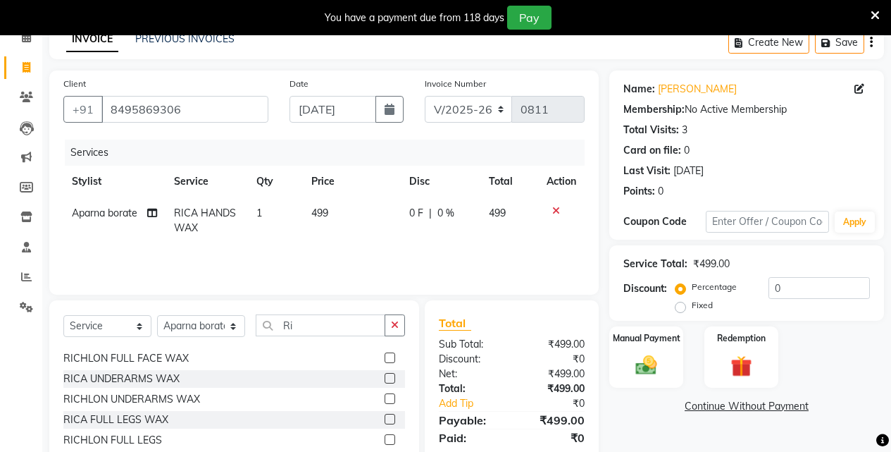
click at [385, 378] on label at bounding box center [390, 378] width 11 height 11
click at [385, 378] on input "checkbox" at bounding box center [389, 378] width 9 height 9
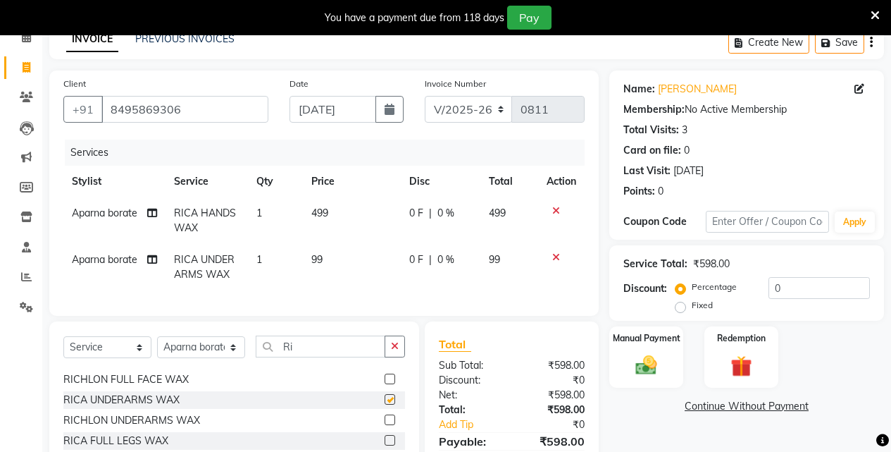
checkbox input "false"
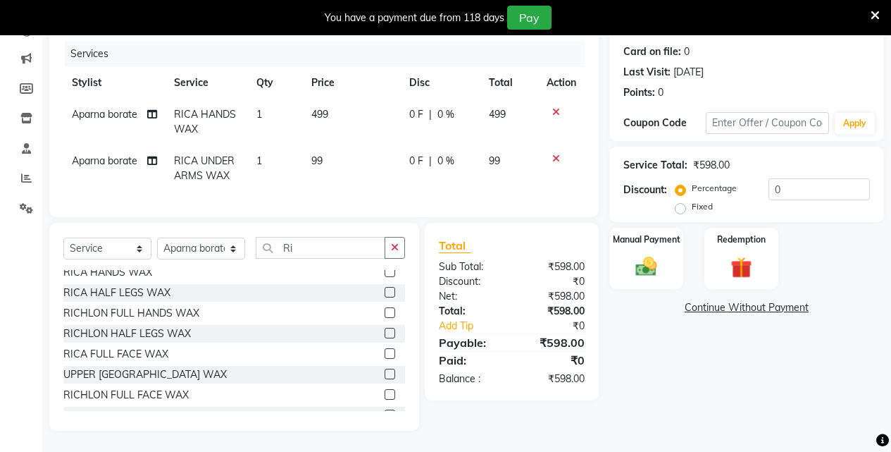
scroll to position [0, 0]
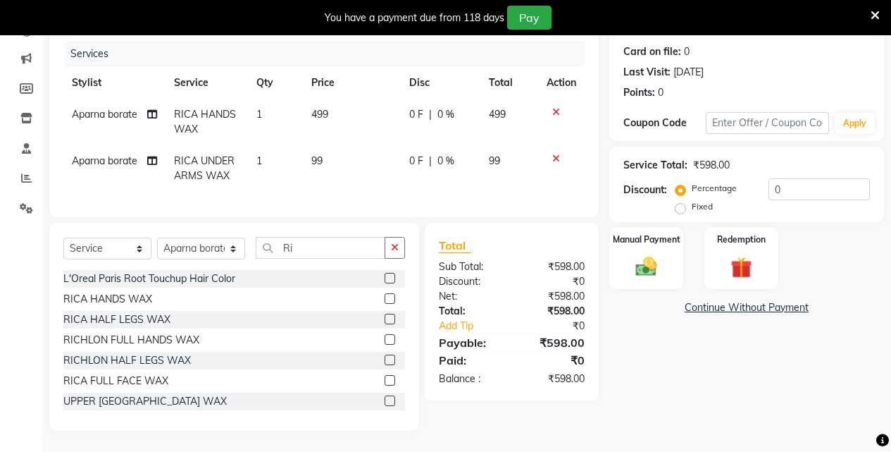
click at [385, 318] on label at bounding box center [390, 318] width 11 height 11
click at [385, 318] on input "checkbox" at bounding box center [389, 319] width 9 height 9
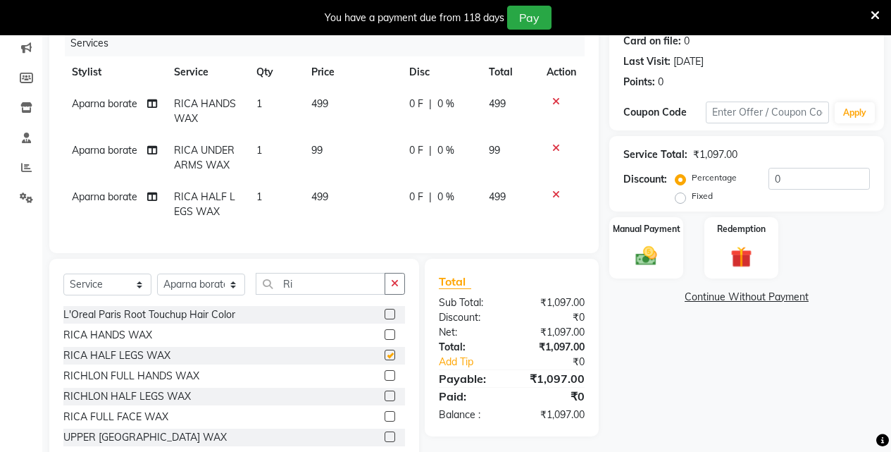
checkbox input "false"
click at [556, 194] on icon at bounding box center [556, 195] width 8 height 10
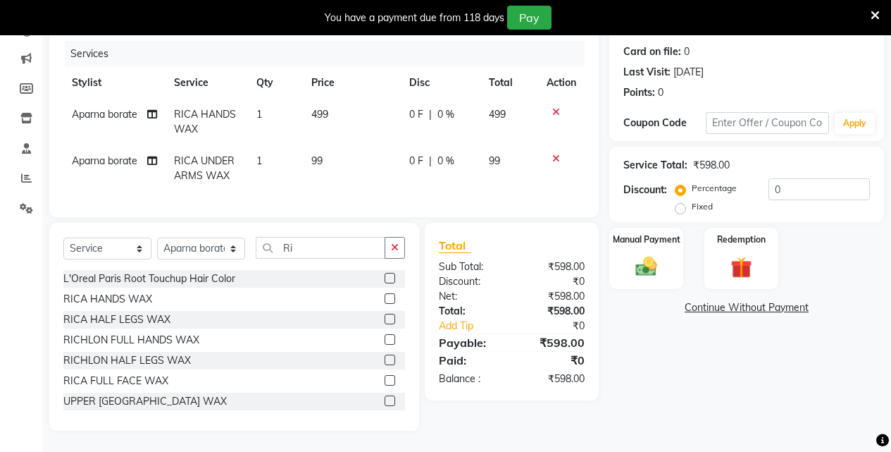
click at [509, 146] on td "99" at bounding box center [509, 168] width 58 height 46
select select "88948"
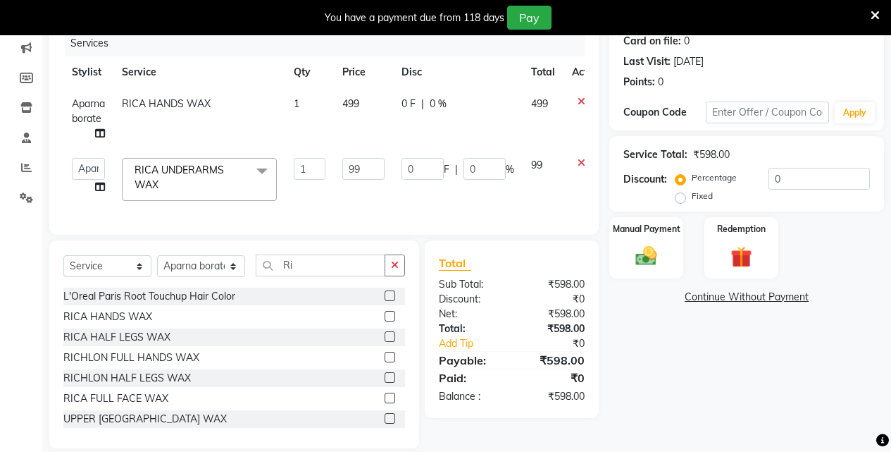
click at [556, 94] on td "499" at bounding box center [543, 118] width 41 height 61
select select "88948"
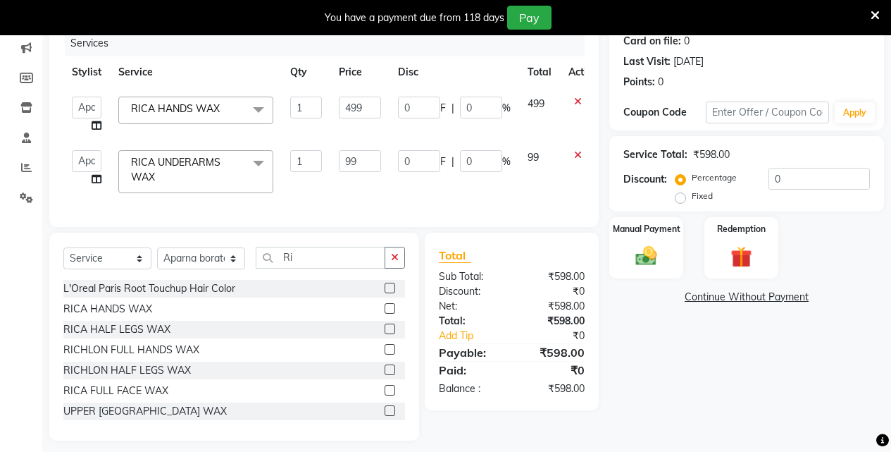
drag, startPoint x: 555, startPoint y: 102, endPoint x: 487, endPoint y: 100, distance: 67.7
click at [535, 106] on td "499" at bounding box center [539, 115] width 41 height 54
click at [371, 106] on input "499" at bounding box center [360, 108] width 42 height 22
type input "4"
type input "550"
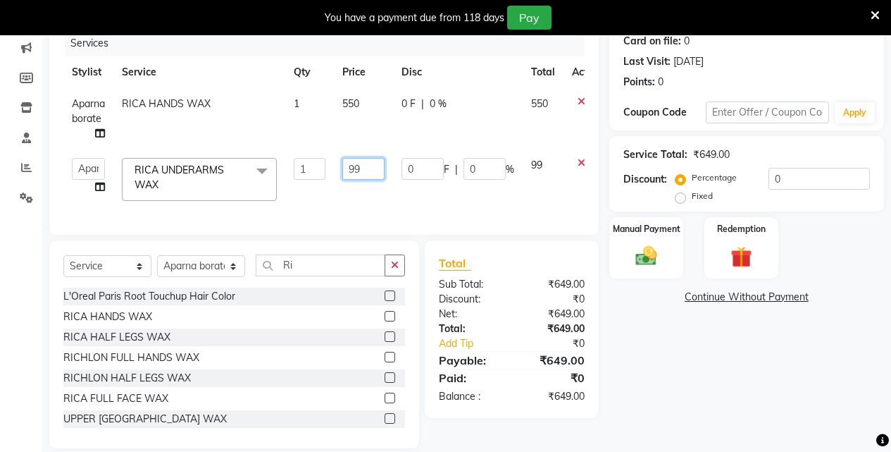
click at [375, 173] on td "99" at bounding box center [363, 179] width 59 height 60
type input "9"
click at [375, 168] on input "150" at bounding box center [363, 169] width 42 height 22
type input "150"
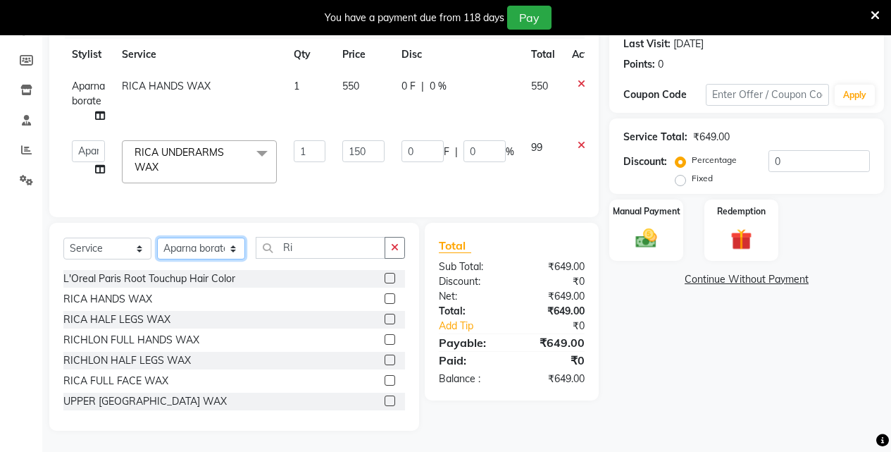
scroll to position [180, 0]
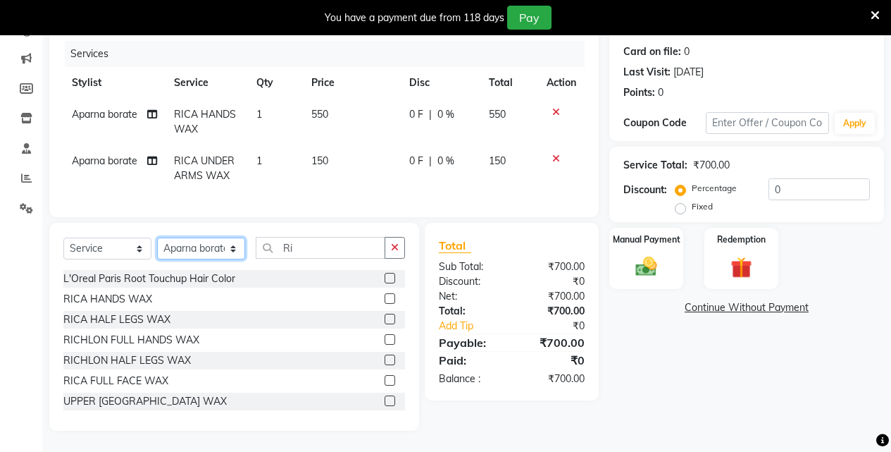
click at [237, 246] on select "Select Stylist Akansha Singh Aparna borate GEETA ANIL KUMAR BOYIRI Kavita SACHI…" at bounding box center [201, 248] width 88 height 22
select select "58402"
click at [157, 237] on select "Select Stylist Akansha Singh Aparna borate GEETA ANIL KUMAR BOYIRI Kavita SACHI…" at bounding box center [201, 248] width 88 height 22
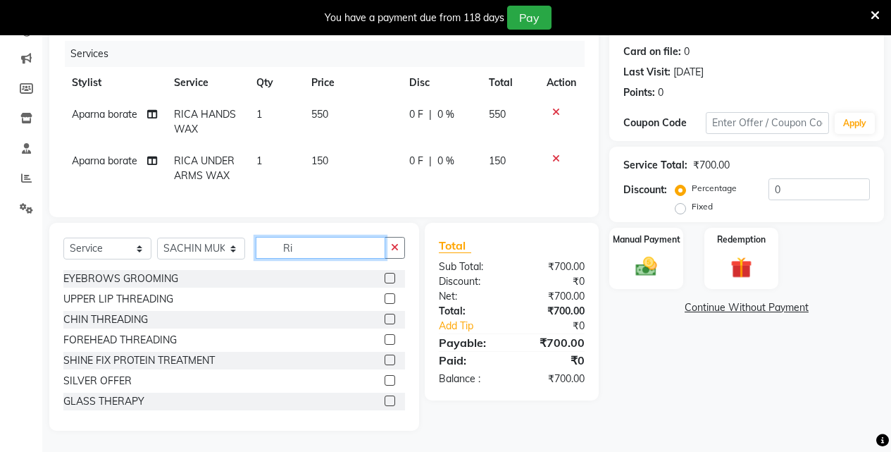
click at [376, 251] on input "Ri" at bounding box center [321, 248] width 130 height 22
type input "R"
click at [385, 278] on label at bounding box center [390, 278] width 11 height 11
click at [385, 278] on input "checkbox" at bounding box center [389, 278] width 9 height 9
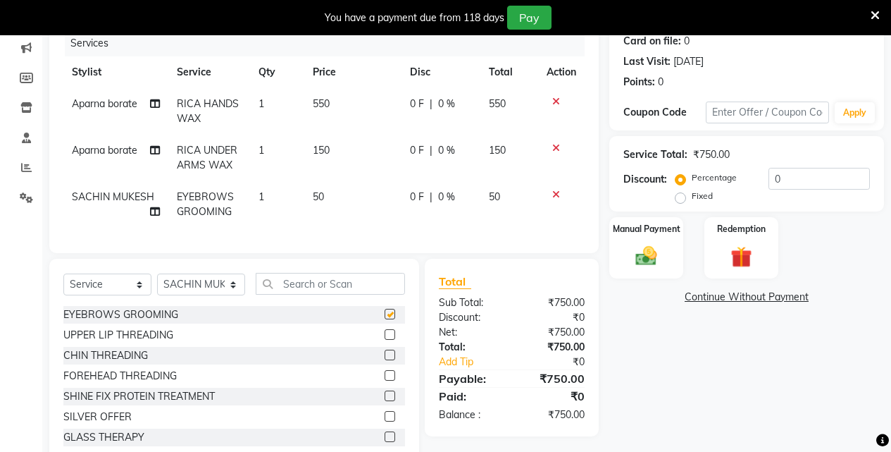
checkbox input "false"
click at [385, 340] on label at bounding box center [390, 334] width 11 height 11
click at [385, 340] on input "checkbox" at bounding box center [389, 334] width 9 height 9
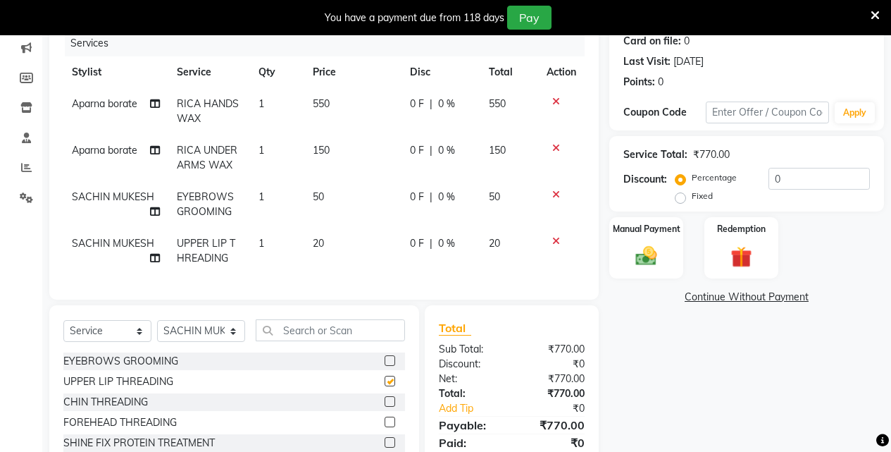
checkbox input "false"
click at [661, 247] on img at bounding box center [646, 255] width 36 height 25
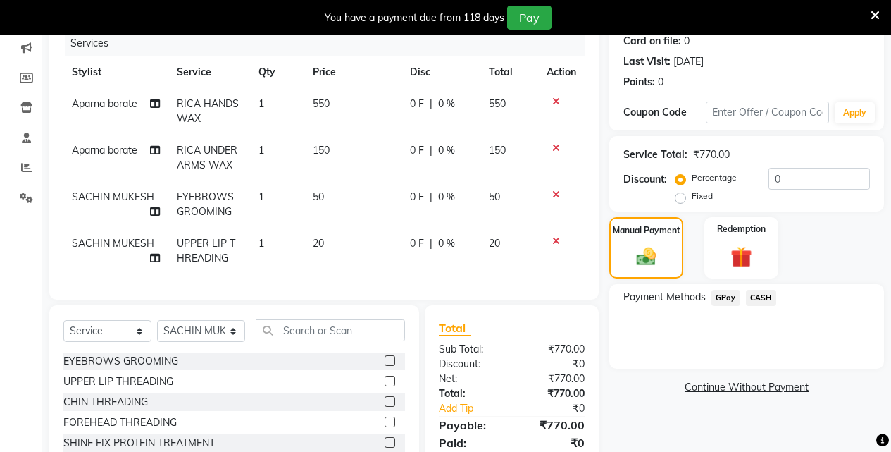
click at [728, 297] on span "GPay" at bounding box center [726, 298] width 29 height 16
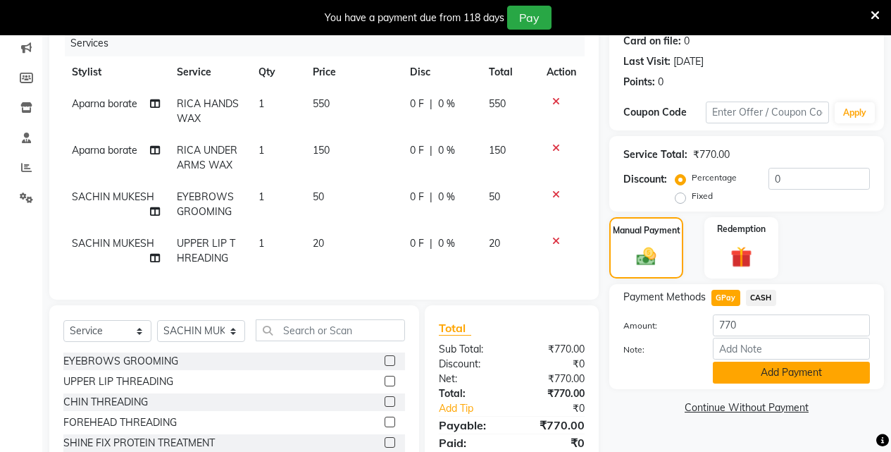
click at [759, 377] on button "Add Payment" at bounding box center [791, 372] width 157 height 22
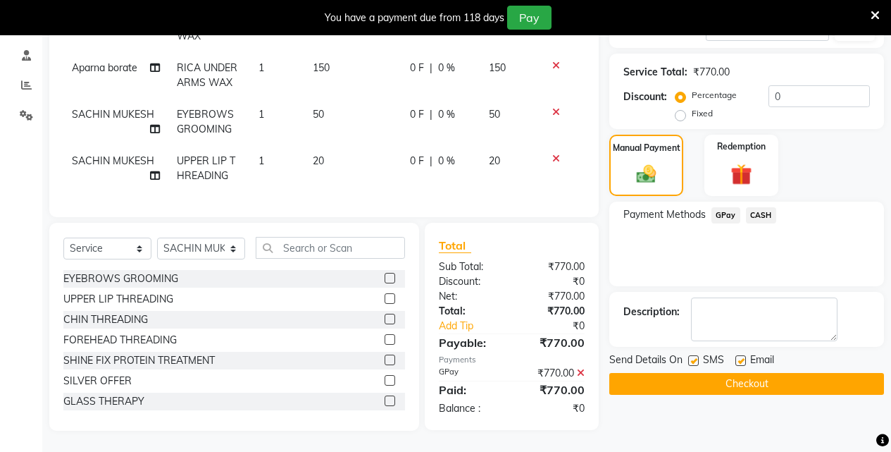
scroll to position [273, 0]
click at [754, 377] on button "Checkout" at bounding box center [746, 384] width 275 height 22
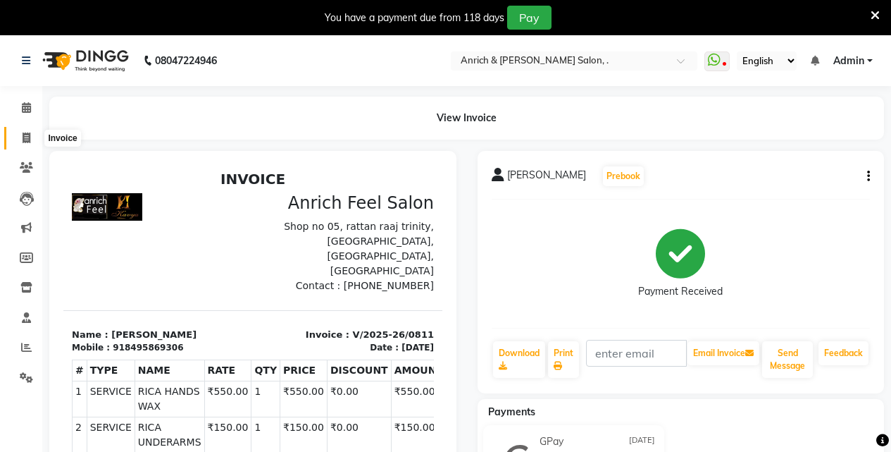
click at [25, 134] on icon at bounding box center [27, 137] width 8 height 11
select select "service"
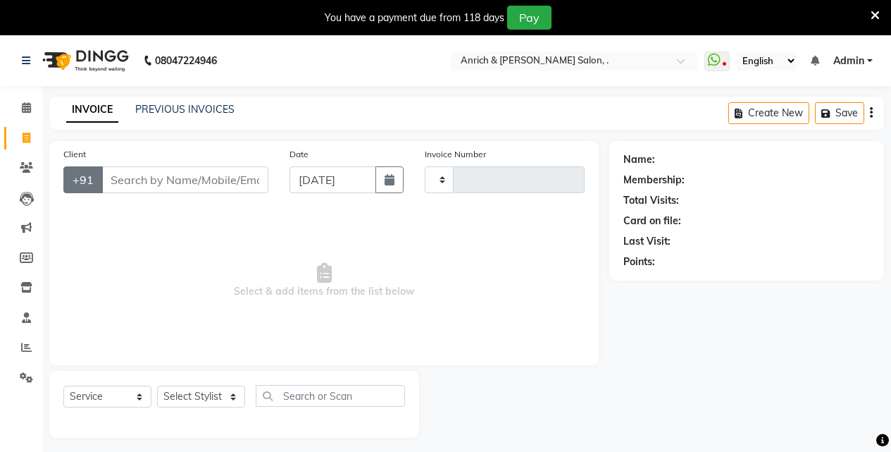
scroll to position [35, 0]
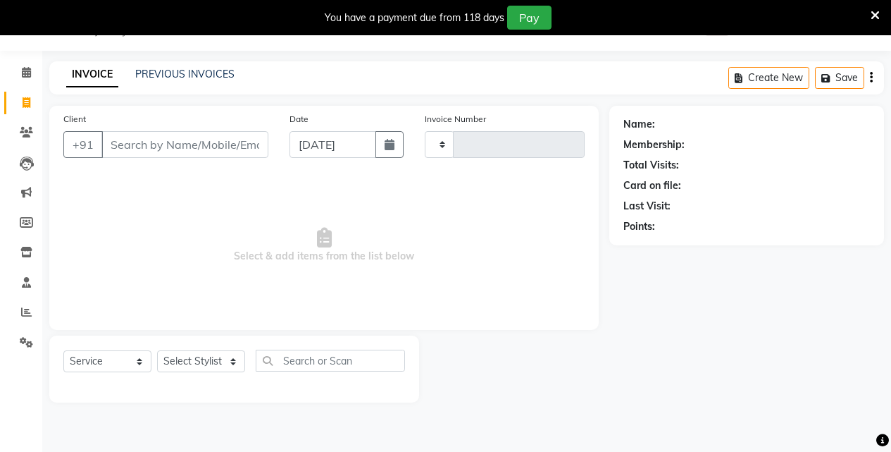
type input "0812"
select select "5924"
drag, startPoint x: 376, startPoint y: 141, endPoint x: 383, endPoint y: 155, distance: 15.5
click at [377, 142] on button "button" at bounding box center [389, 144] width 28 height 27
select select "9"
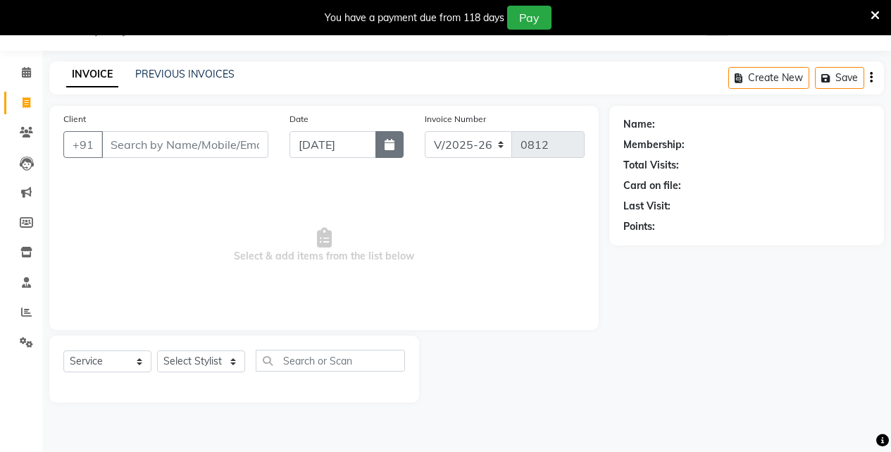
select select "2025"
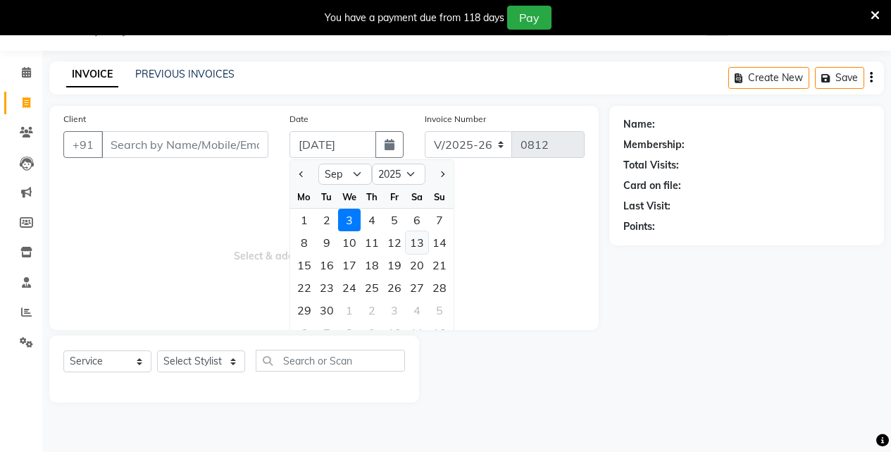
click at [414, 238] on div "13" at bounding box center [417, 242] width 23 height 23
type input "13-09-2025"
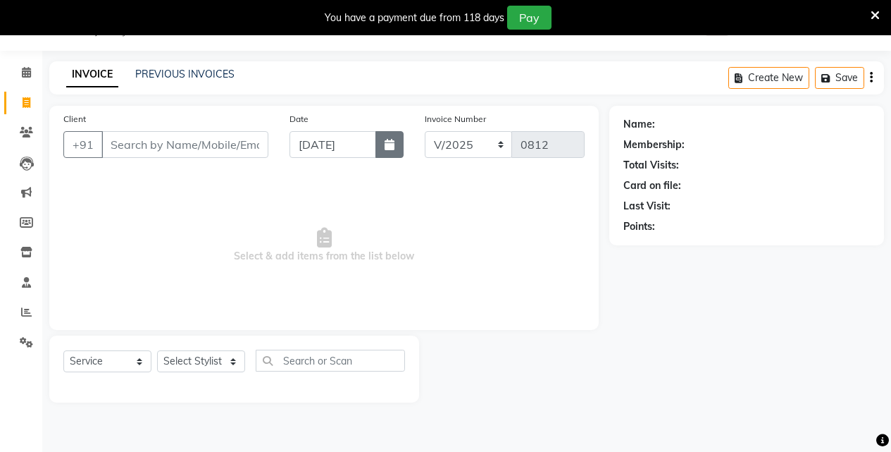
click at [386, 137] on button "button" at bounding box center [389, 144] width 28 height 27
select select "9"
select select "2025"
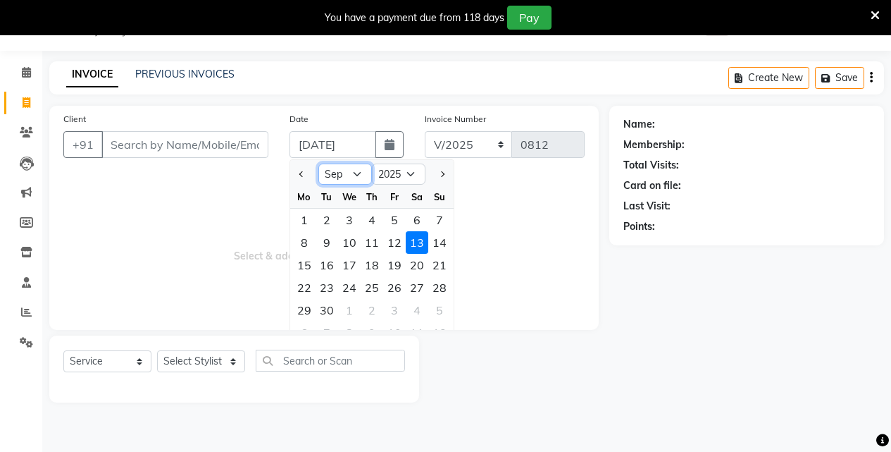
click at [346, 170] on select "Jan Feb Mar Apr May Jun Jul Aug Sep Oct Nov Dec" at bounding box center [345, 173] width 54 height 21
select select "8"
click at [318, 163] on select "Jan Feb Mar Apr May Jun Jul Aug Sep Oct Nov Dec" at bounding box center [345, 173] width 54 height 21
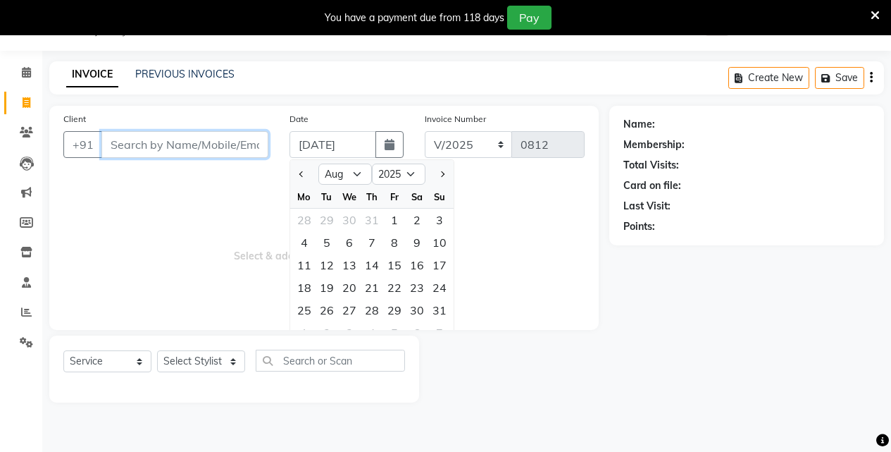
click at [232, 147] on input "Client" at bounding box center [184, 144] width 167 height 27
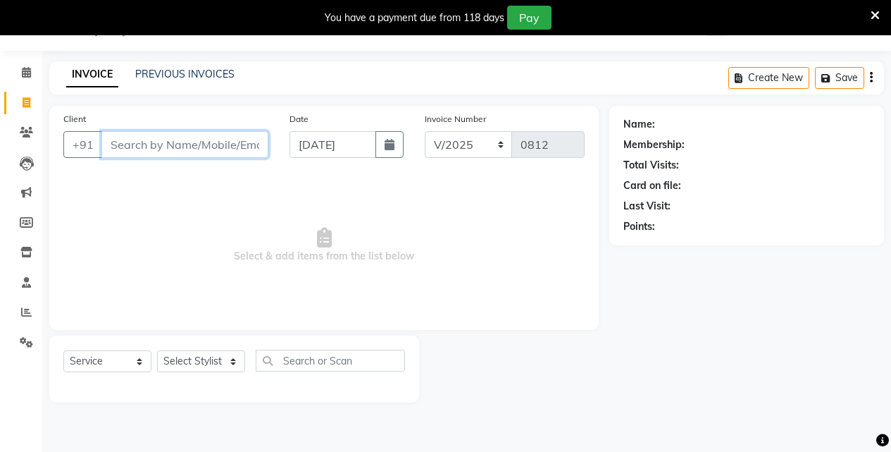
click at [235, 147] on input "Client" at bounding box center [184, 144] width 167 height 27
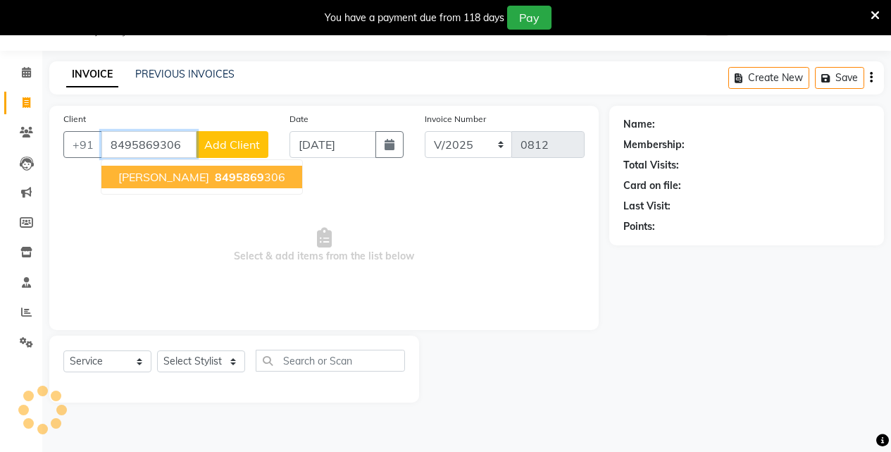
type input "8495869306"
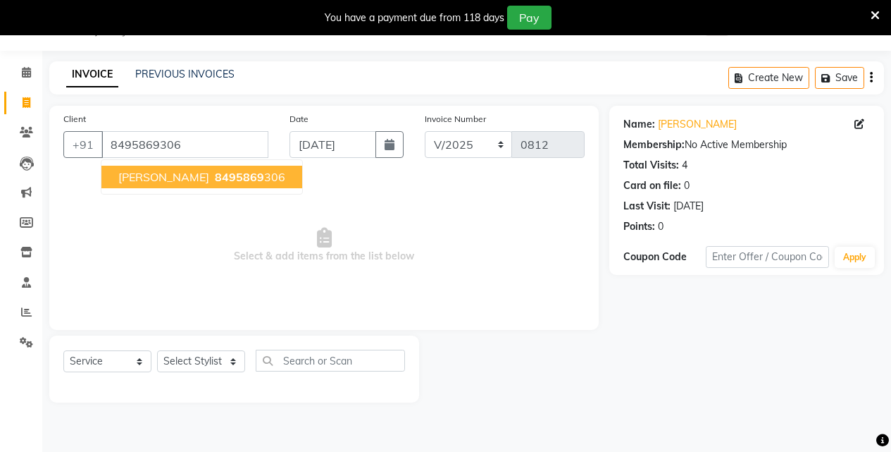
click at [225, 181] on span "8495869" at bounding box center [239, 177] width 49 height 14
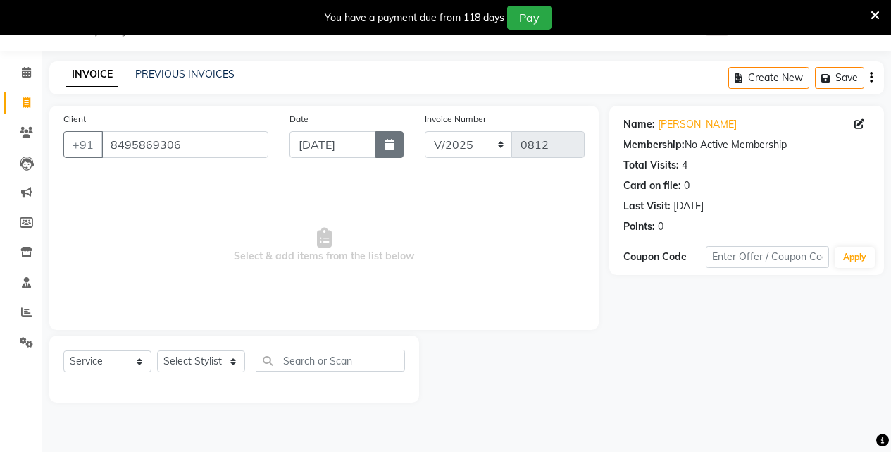
click at [392, 144] on icon "button" at bounding box center [390, 144] width 10 height 11
select select "9"
select select "2025"
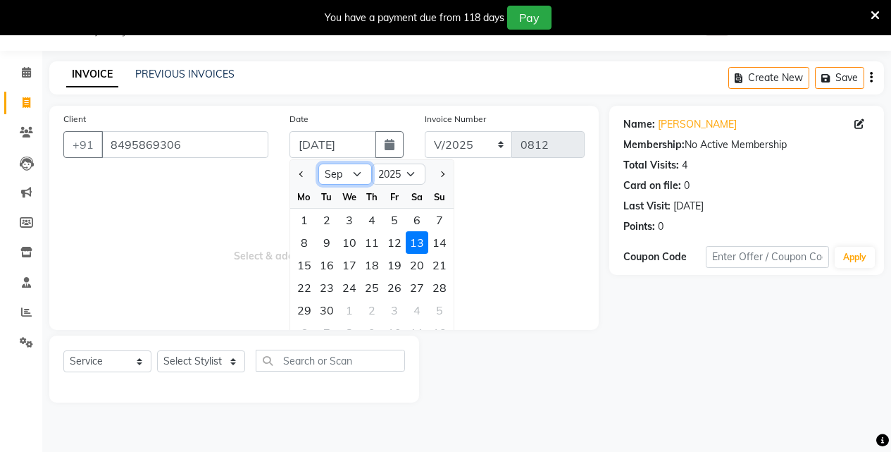
click at [359, 173] on select "Jan Feb Mar Apr May Jun Jul Aug Sep Oct Nov Dec" at bounding box center [345, 173] width 54 height 21
select select "8"
click at [318, 163] on select "Jan Feb Mar Apr May Jun Jul Aug Sep Oct Nov Dec" at bounding box center [345, 173] width 54 height 21
click at [349, 261] on div "13" at bounding box center [349, 265] width 23 height 23
type input "13-08-2025"
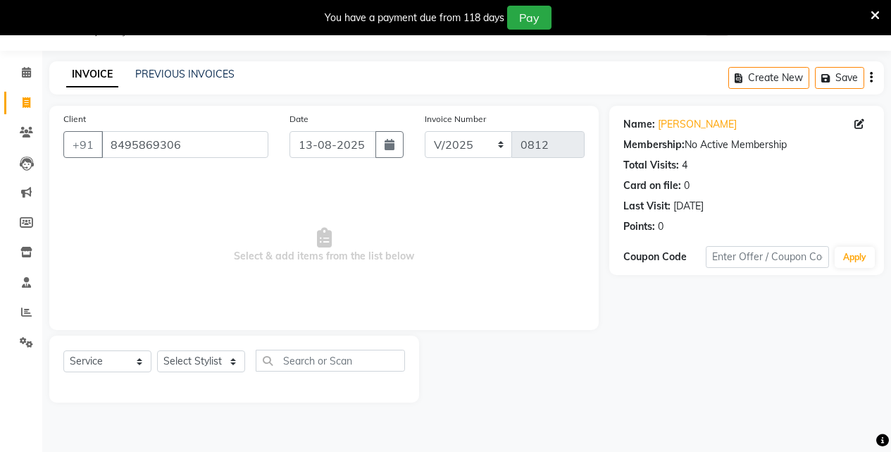
click at [226, 373] on div "Select Service Product Membership Package Voucher Prepaid Gift Card Select Styl…" at bounding box center [234, 365] width 342 height 33
click at [227, 364] on select "Select Stylist Akansha Singh Aparna borate GEETA ANIL KUMAR BOYIRI Kavita SACHI…" at bounding box center [201, 361] width 88 height 22
select select "88948"
click at [157, 350] on select "Select Stylist Akansha Singh Aparna borate GEETA ANIL KUMAR BOYIRI Kavita SACHI…" at bounding box center [201, 361] width 88 height 22
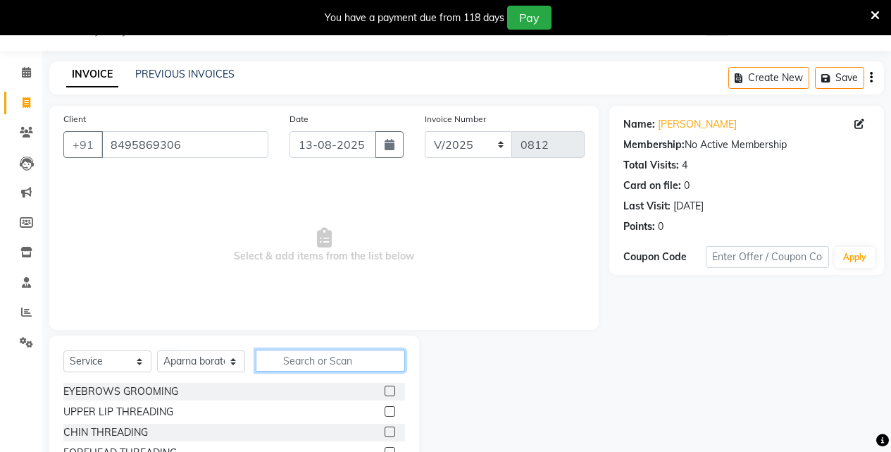
click at [301, 365] on input "text" at bounding box center [330, 360] width 149 height 22
type input "W"
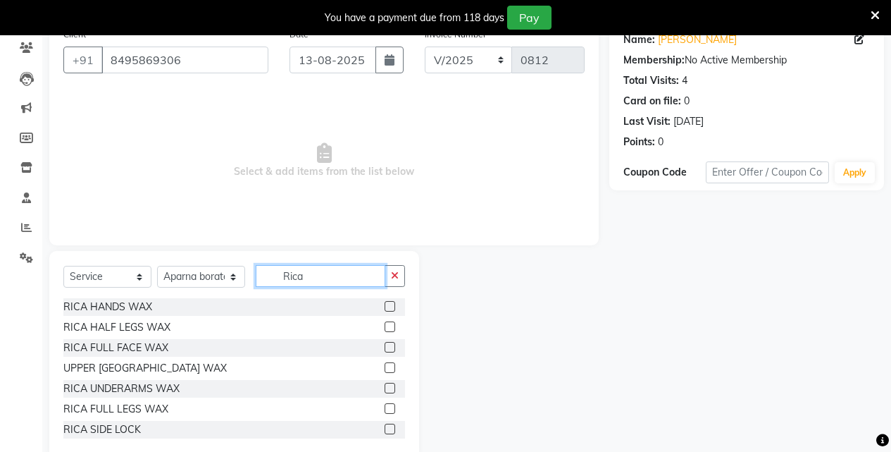
scroll to position [148, 0]
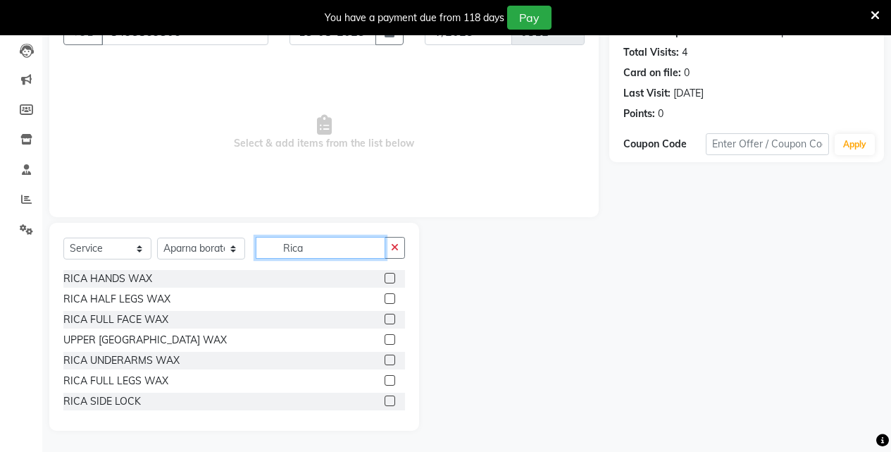
type input "Rica"
click at [385, 358] on label at bounding box center [390, 359] width 11 height 11
click at [385, 358] on input "checkbox" at bounding box center [389, 360] width 9 height 9
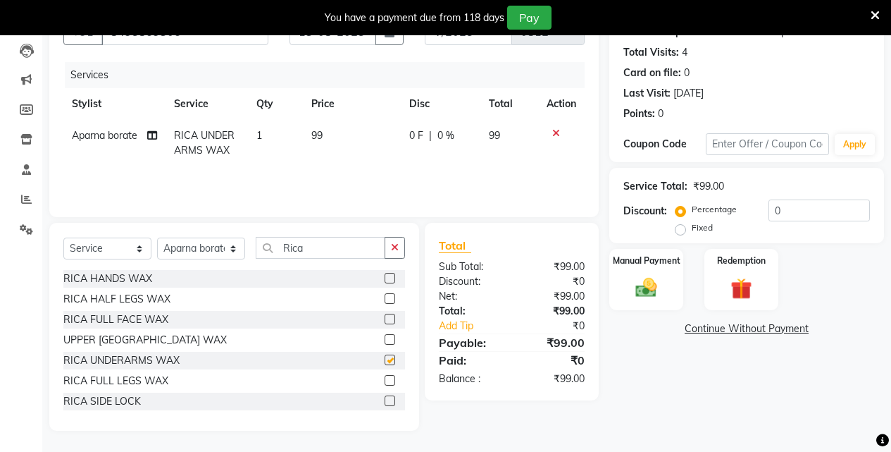
checkbox input "false"
click at [385, 278] on label at bounding box center [390, 278] width 11 height 11
click at [385, 278] on input "checkbox" at bounding box center [389, 278] width 9 height 9
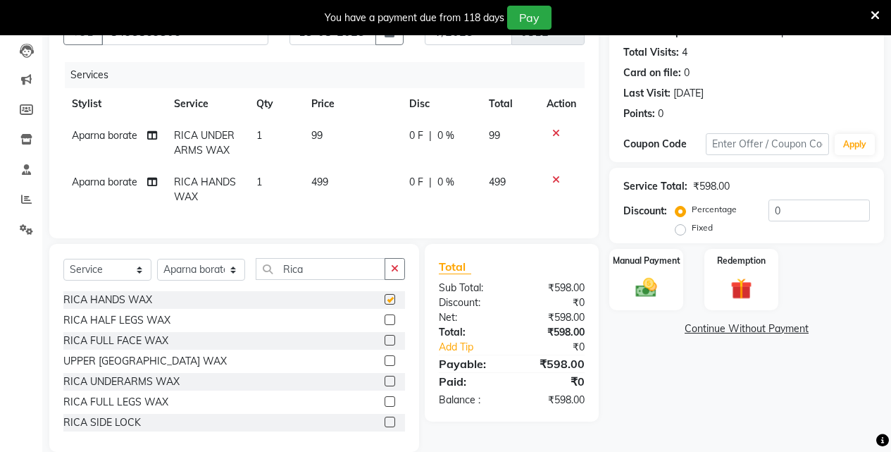
checkbox input "false"
click at [318, 133] on span "99" at bounding box center [316, 135] width 11 height 13
select select "88948"
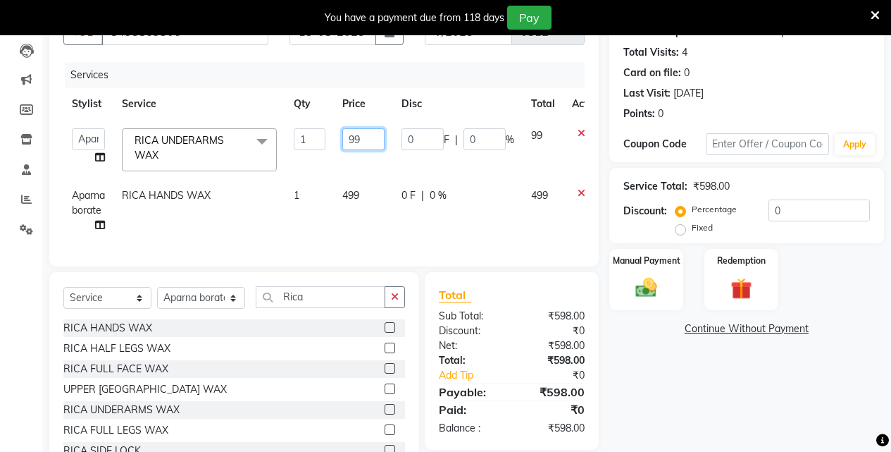
click at [365, 133] on input "99" at bounding box center [363, 139] width 42 height 22
type input "9"
type input "150"
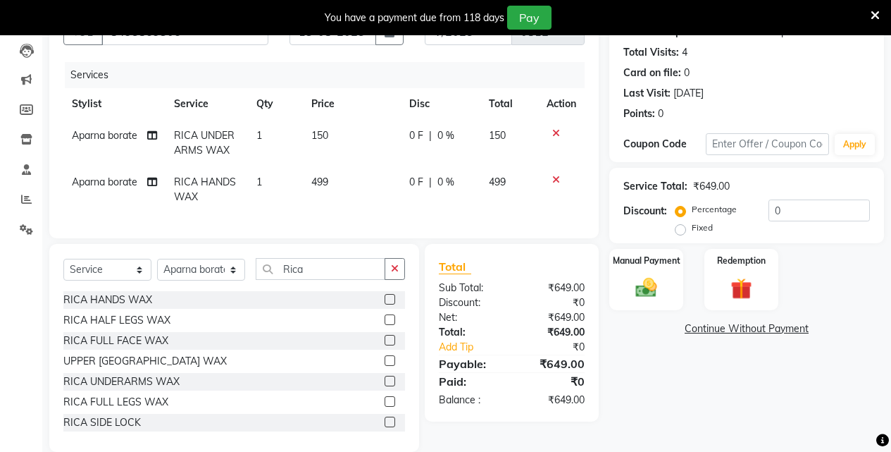
click at [380, 193] on td "499" at bounding box center [352, 189] width 98 height 46
select select "88948"
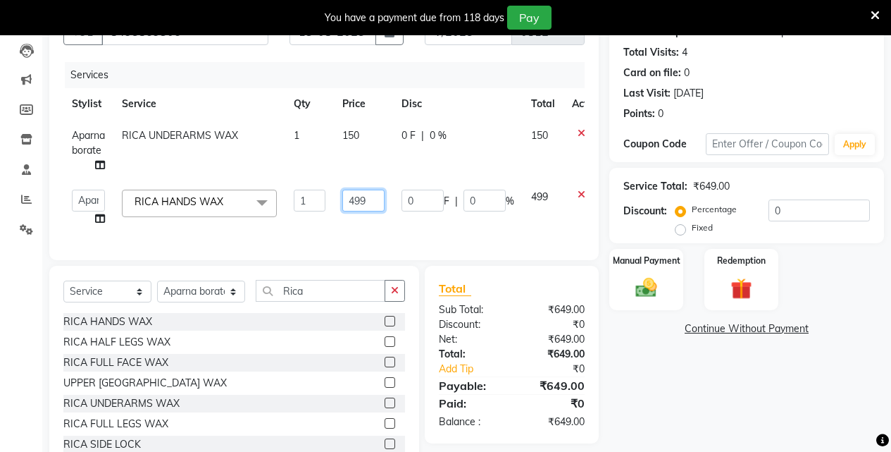
click at [374, 197] on input "499" at bounding box center [363, 201] width 42 height 22
type input "4"
type input "550"
click at [328, 309] on div "Select Service Product Membership Package Voucher Prepaid Gift Card Select Styl…" at bounding box center [234, 370] width 370 height 208
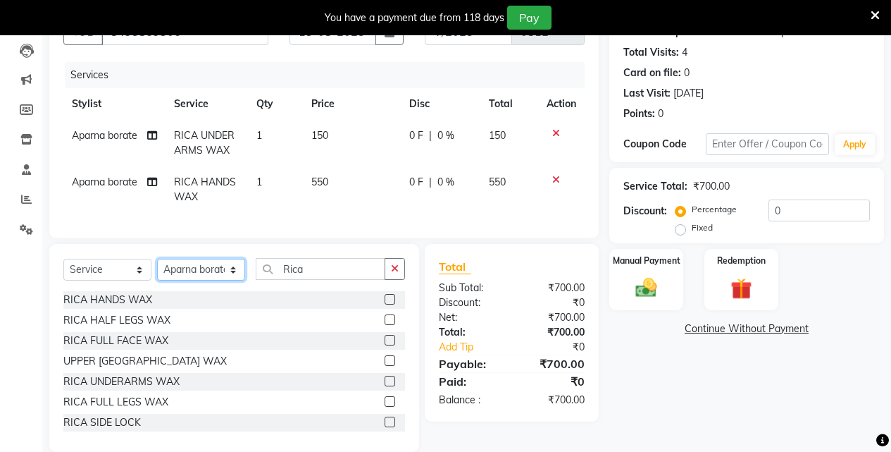
click at [221, 277] on select "Select Stylist Akansha Singh Aparna borate GEETA ANIL KUMAR BOYIRI Kavita SACHI…" at bounding box center [201, 270] width 88 height 22
select select "58402"
click at [157, 269] on select "Select Stylist Akansha Singh Aparna borate GEETA ANIL KUMAR BOYIRI Kavita SACHI…" at bounding box center [201, 270] width 88 height 22
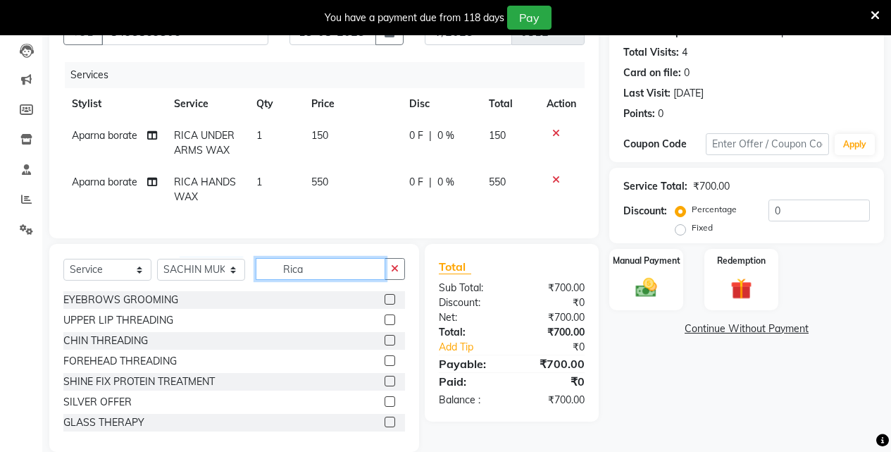
click at [340, 280] on input "Rica" at bounding box center [321, 269] width 130 height 22
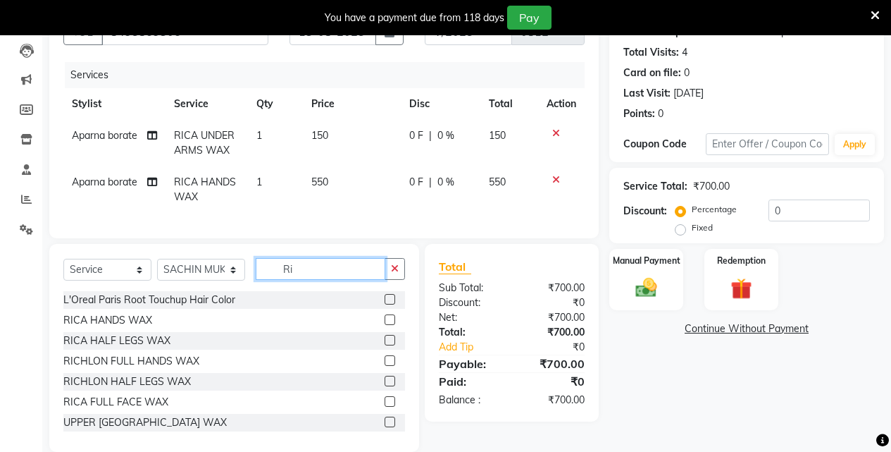
type input "R"
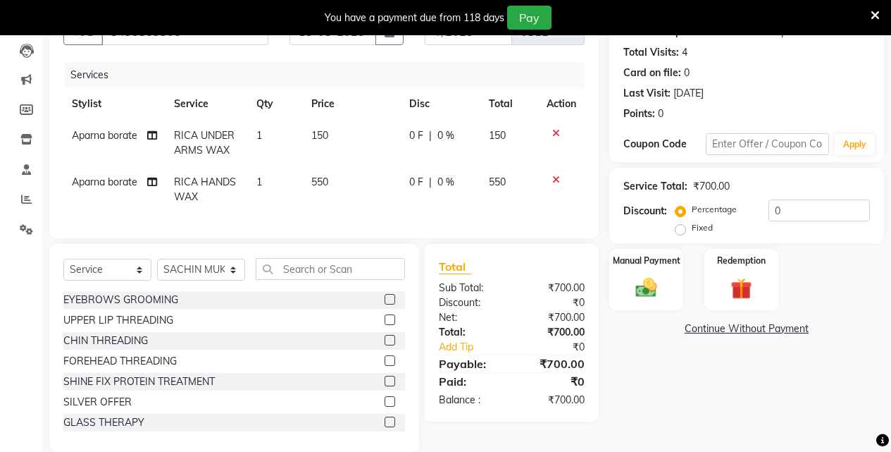
click at [385, 304] on label at bounding box center [390, 299] width 11 height 11
click at [385, 304] on input "checkbox" at bounding box center [389, 299] width 9 height 9
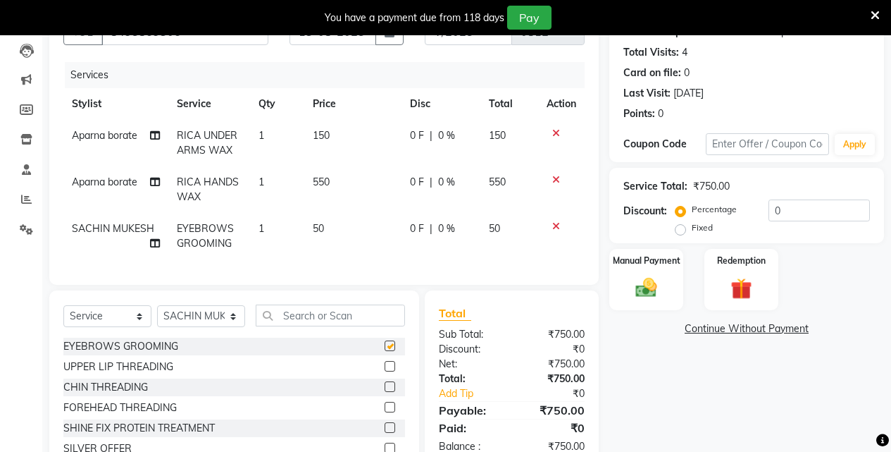
checkbox input "false"
click at [385, 371] on label at bounding box center [390, 366] width 11 height 11
click at [385, 371] on input "checkbox" at bounding box center [389, 366] width 9 height 9
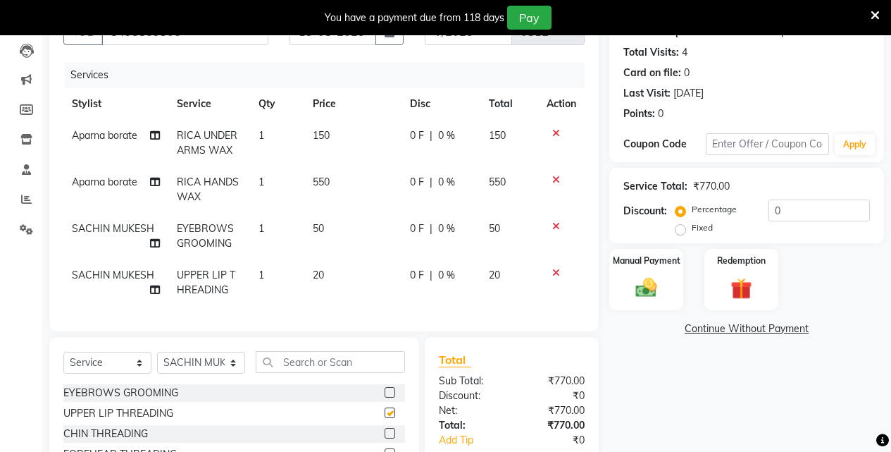
checkbox input "false"
click at [639, 290] on img at bounding box center [646, 287] width 36 height 25
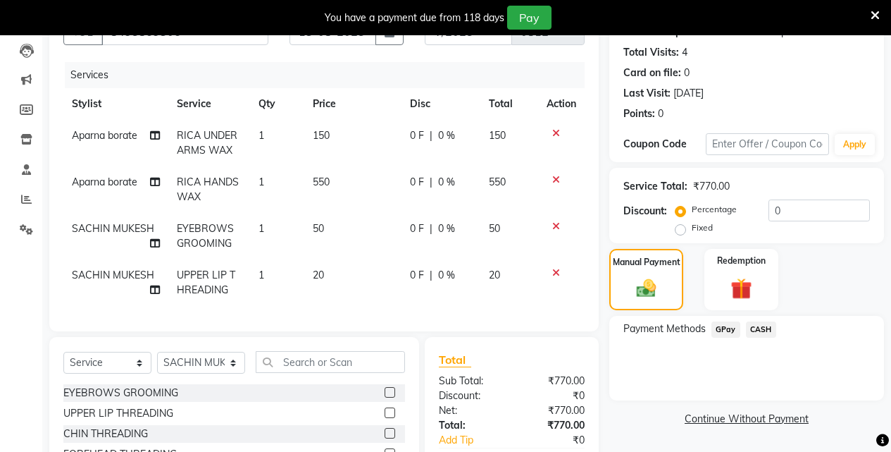
click at [721, 325] on span "GPay" at bounding box center [726, 329] width 29 height 16
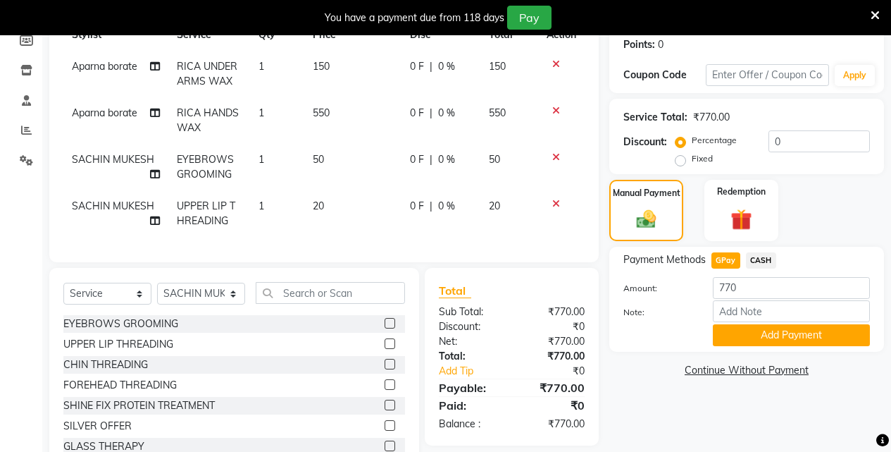
scroll to position [273, 0]
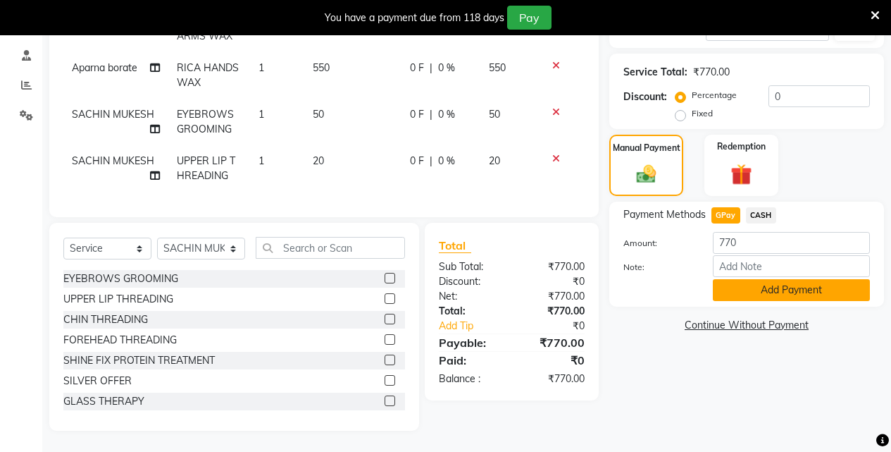
click at [757, 279] on button "Add Payment" at bounding box center [791, 290] width 157 height 22
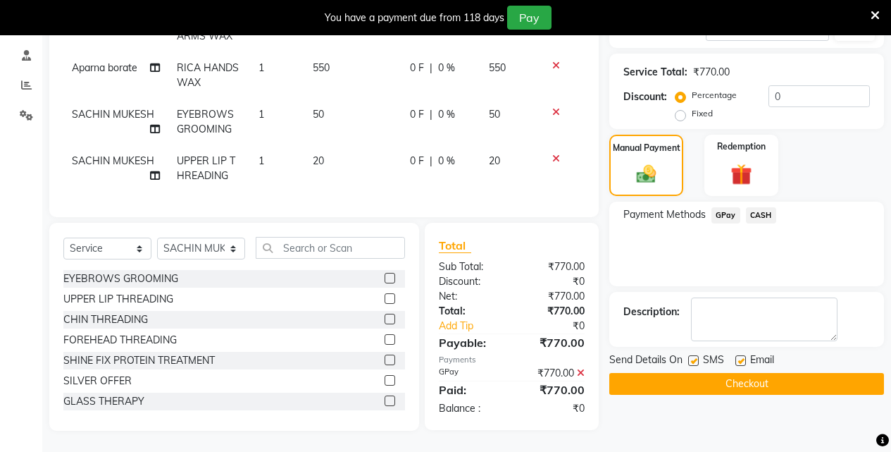
click at [742, 375] on button "Checkout" at bounding box center [746, 384] width 275 height 22
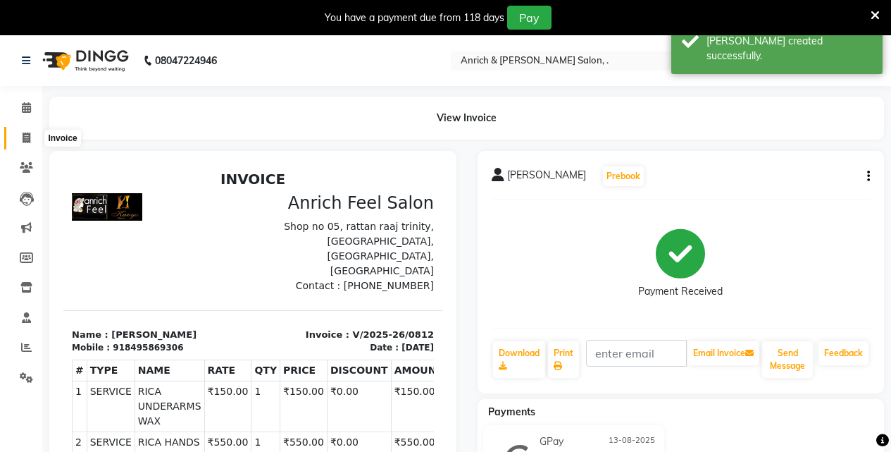
click at [24, 134] on icon at bounding box center [27, 137] width 8 height 11
select select "5924"
select select "service"
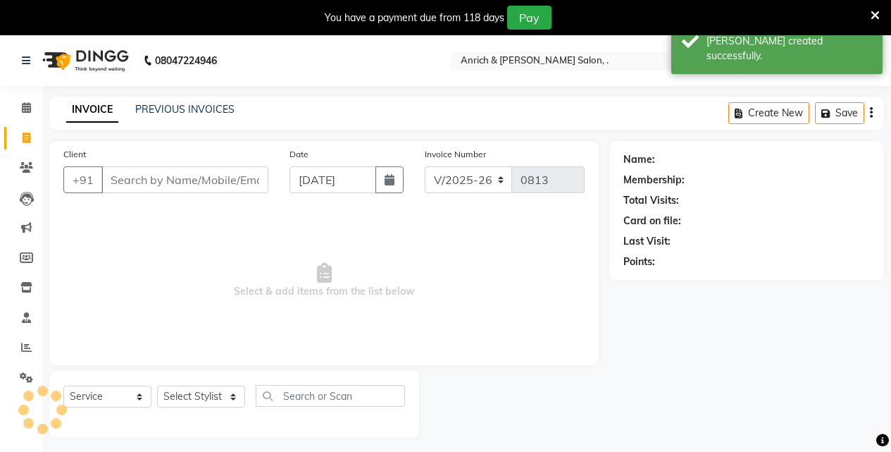
scroll to position [35, 0]
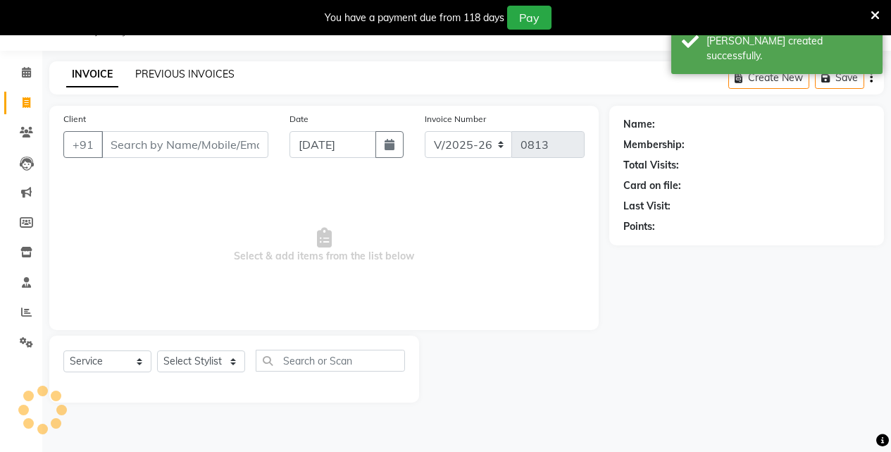
click at [204, 68] on link "PREVIOUS INVOICES" at bounding box center [184, 74] width 99 height 13
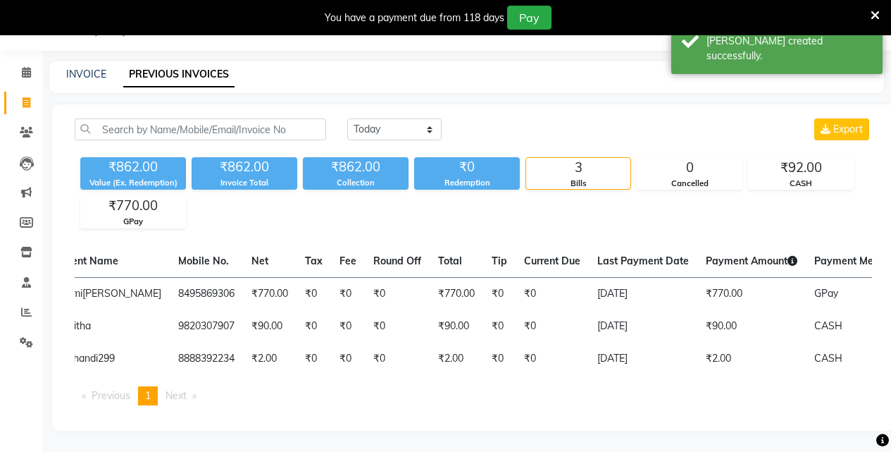
scroll to position [0, 324]
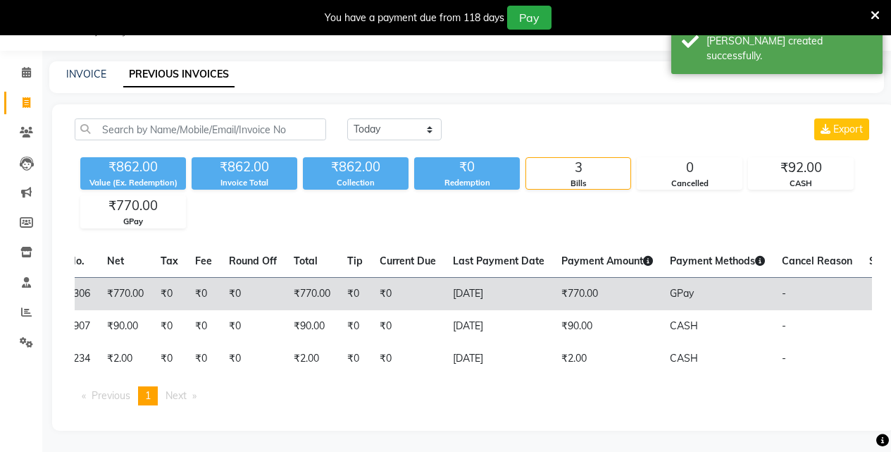
click at [670, 287] on span "GPay" at bounding box center [682, 293] width 24 height 13
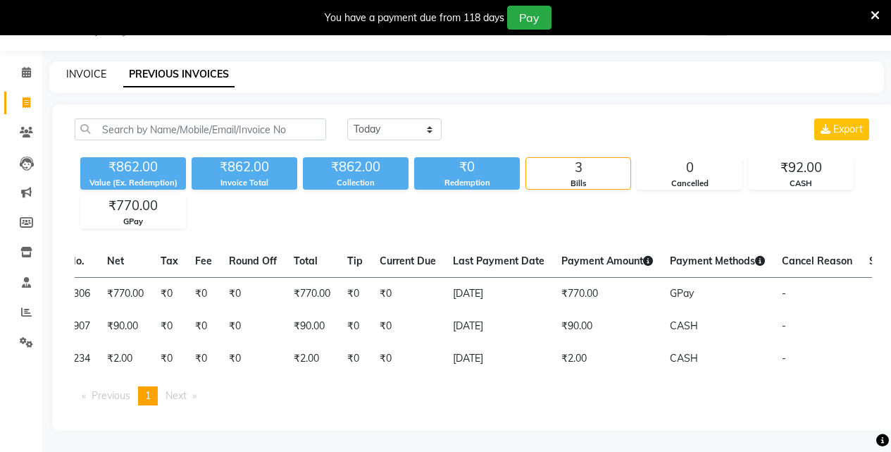
click at [101, 73] on link "INVOICE" at bounding box center [86, 74] width 40 height 13
select select "5924"
select select "service"
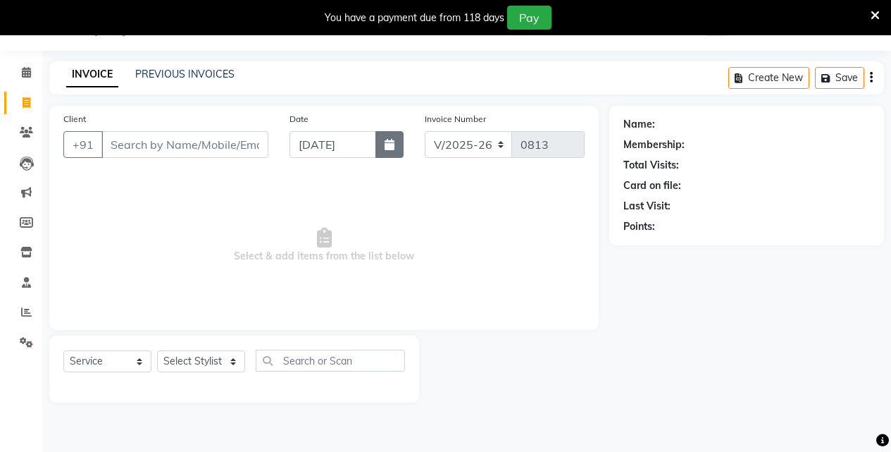
drag, startPoint x: 390, startPoint y: 143, endPoint x: 383, endPoint y: 159, distance: 17.3
click at [390, 144] on icon "button" at bounding box center [390, 144] width 10 height 11
select select "9"
select select "2025"
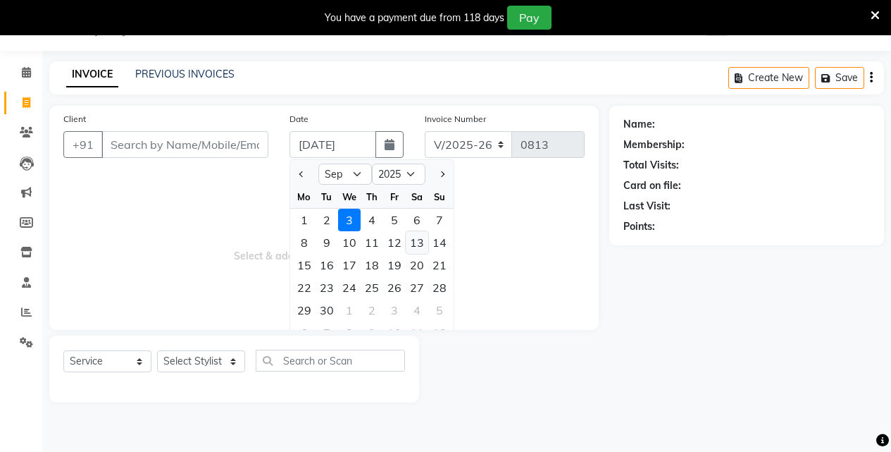
click at [414, 241] on div "13" at bounding box center [417, 242] width 23 height 23
type input "13-09-2025"
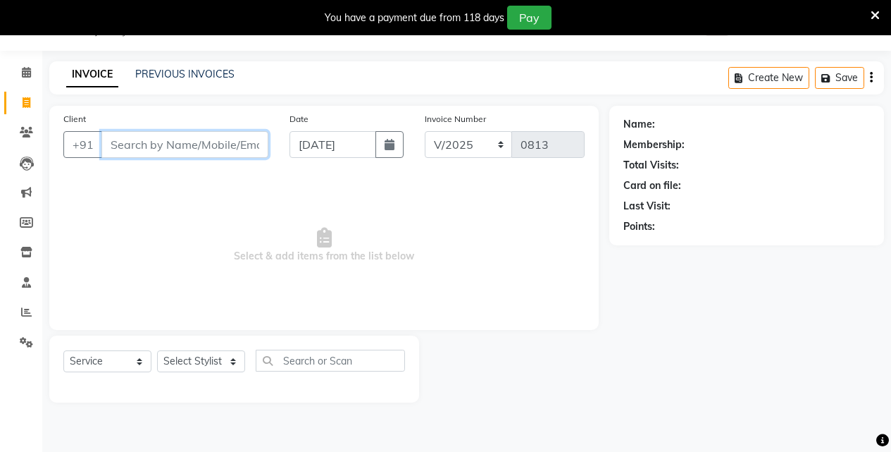
click at [210, 147] on input "Client" at bounding box center [184, 144] width 167 height 27
click at [385, 141] on icon "button" at bounding box center [390, 144] width 10 height 11
select select "9"
select select "2025"
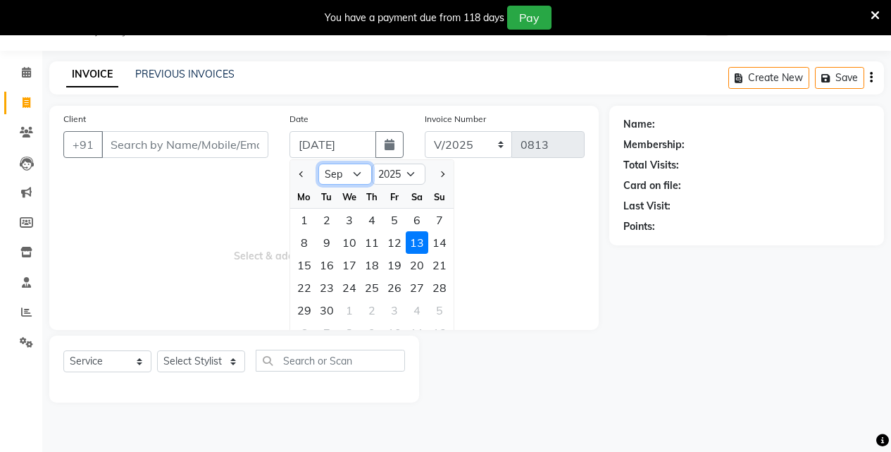
drag, startPoint x: 348, startPoint y: 173, endPoint x: 344, endPoint y: 184, distance: 12.0
click at [347, 175] on select "Jan Feb Mar Apr May Jun Jul Aug Sep Oct Nov Dec" at bounding box center [345, 173] width 54 height 21
select select "8"
click at [318, 163] on select "Jan Feb Mar Apr May Jun Jul Aug Sep Oct Nov Dec" at bounding box center [345, 173] width 54 height 21
click at [352, 266] on div "13" at bounding box center [349, 265] width 23 height 23
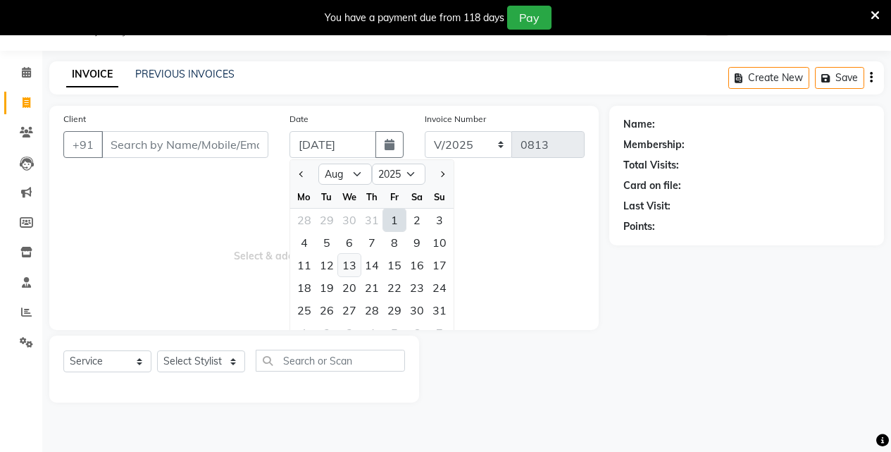
type input "13-08-2025"
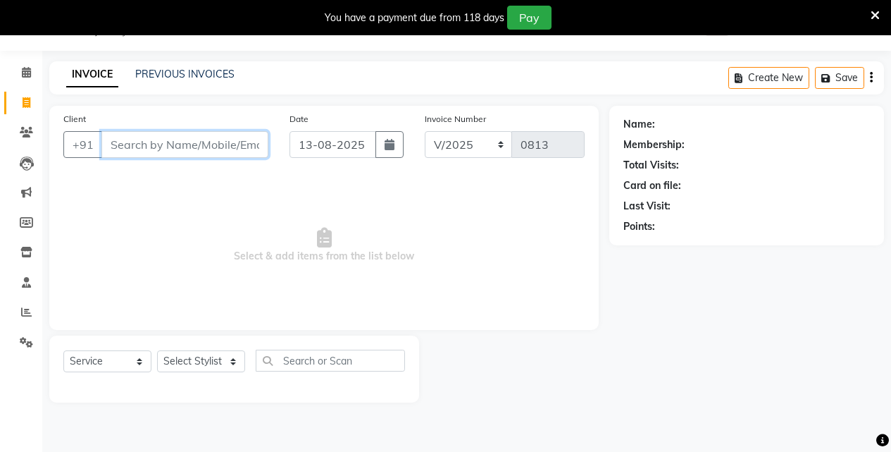
click at [139, 154] on input "Client" at bounding box center [184, 144] width 167 height 27
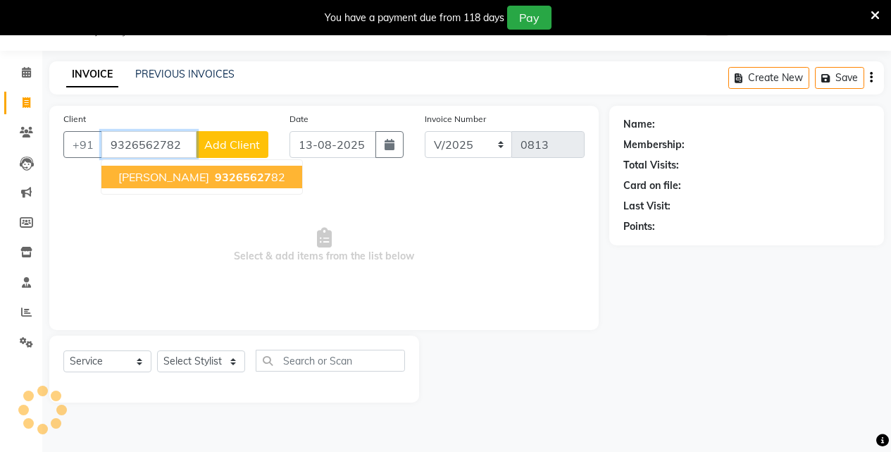
type input "9326562782"
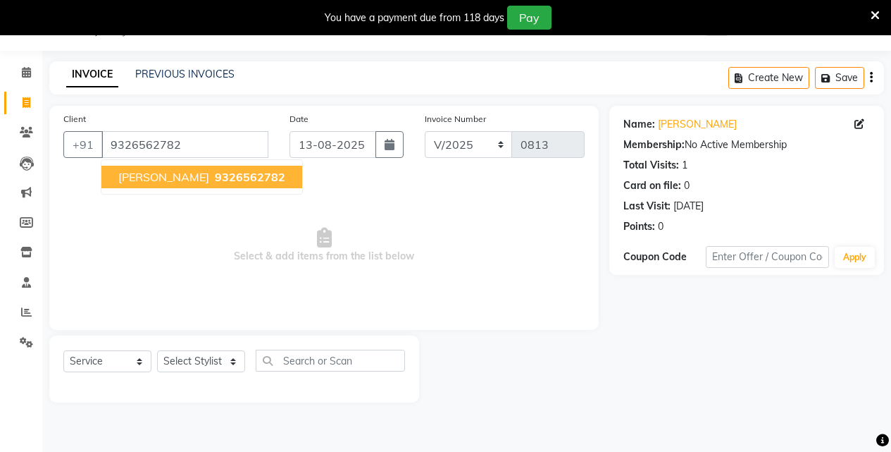
click at [168, 170] on span "komal patil" at bounding box center [163, 177] width 91 height 14
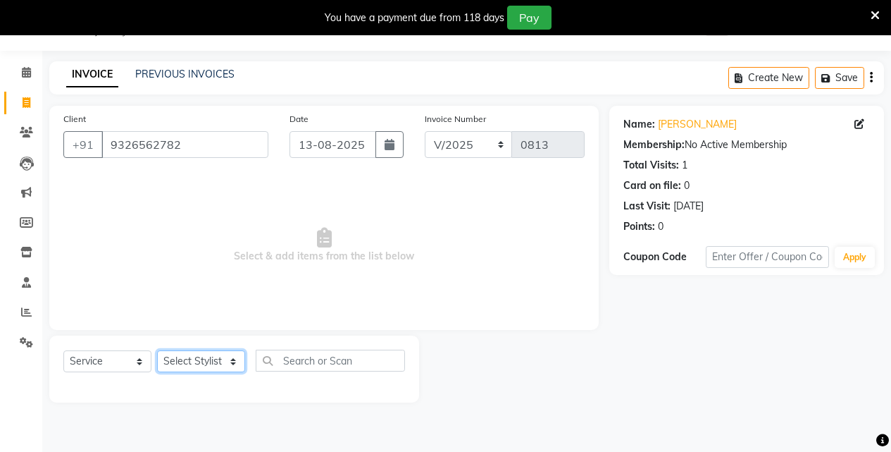
click at [213, 361] on select "Select Stylist Akansha Singh Aparna borate GEETA ANIL KUMAR BOYIRI Kavita SACHI…" at bounding box center [201, 361] width 88 height 22
select select "88950"
click at [157, 350] on select "Select Stylist Akansha Singh Aparna borate GEETA ANIL KUMAR BOYIRI Kavita SACHI…" at bounding box center [201, 361] width 88 height 22
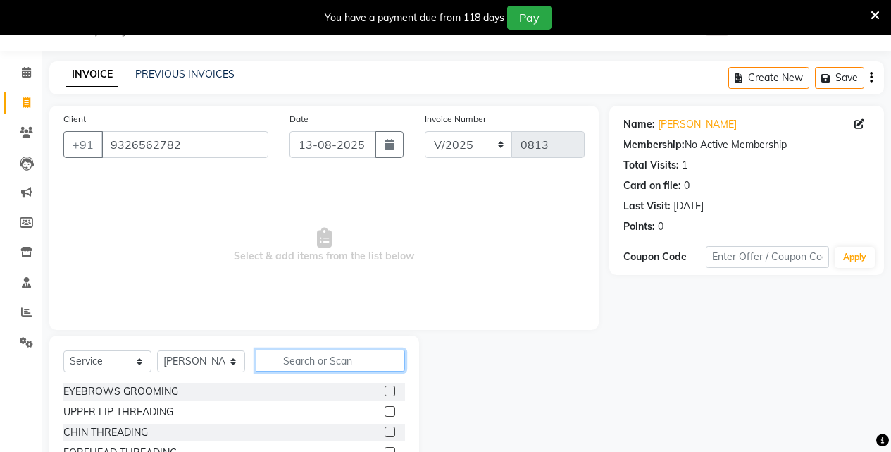
click at [295, 362] on input "text" at bounding box center [330, 360] width 149 height 22
click at [385, 395] on label at bounding box center [390, 390] width 11 height 11
click at [385, 395] on input "checkbox" at bounding box center [389, 391] width 9 height 9
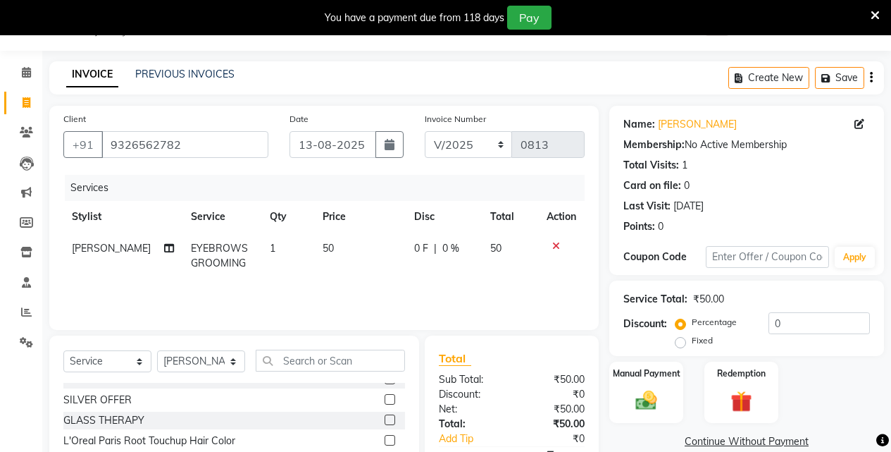
checkbox input "false"
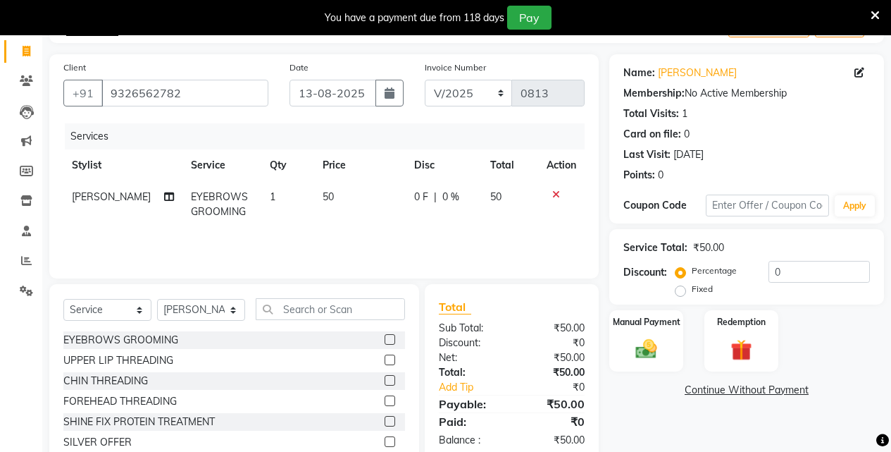
scroll to position [148, 0]
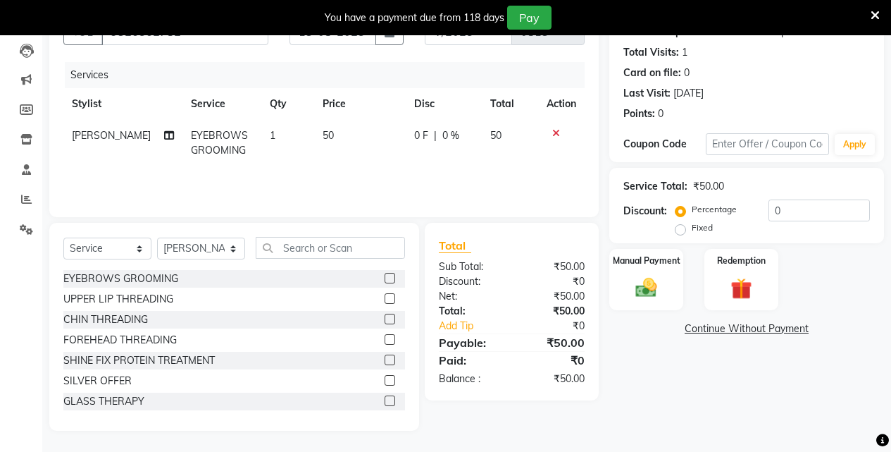
click at [385, 337] on label at bounding box center [390, 339] width 11 height 11
click at [385, 337] on input "checkbox" at bounding box center [389, 339] width 9 height 9
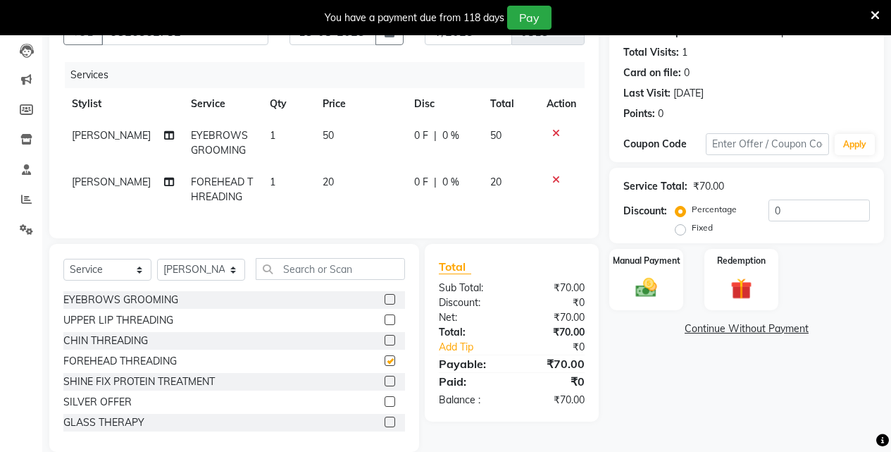
checkbox input "false"
click at [660, 284] on img at bounding box center [646, 287] width 36 height 25
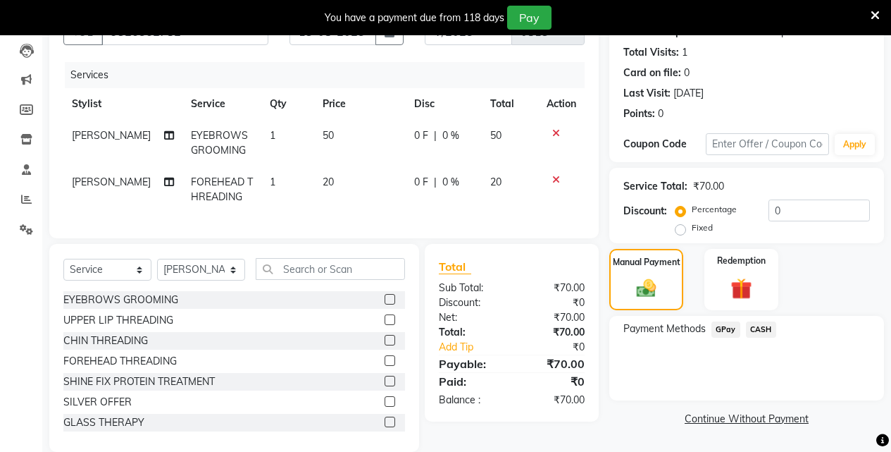
click at [759, 325] on span "CASH" at bounding box center [761, 329] width 30 height 16
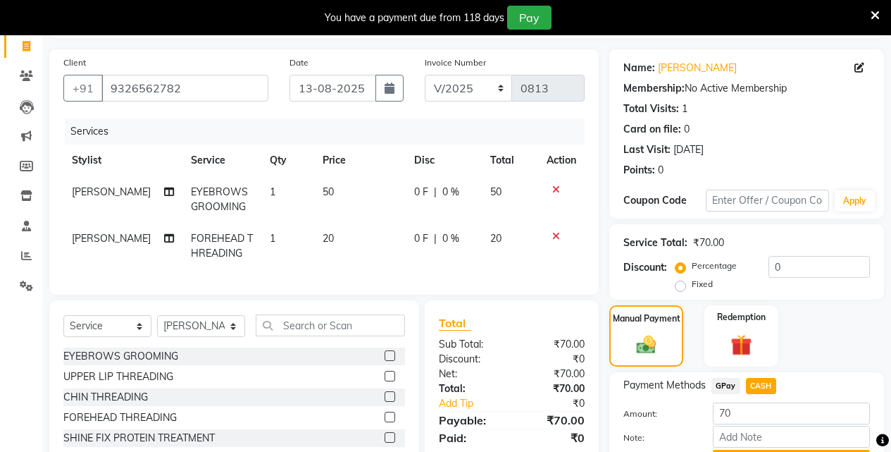
scroll to position [180, 0]
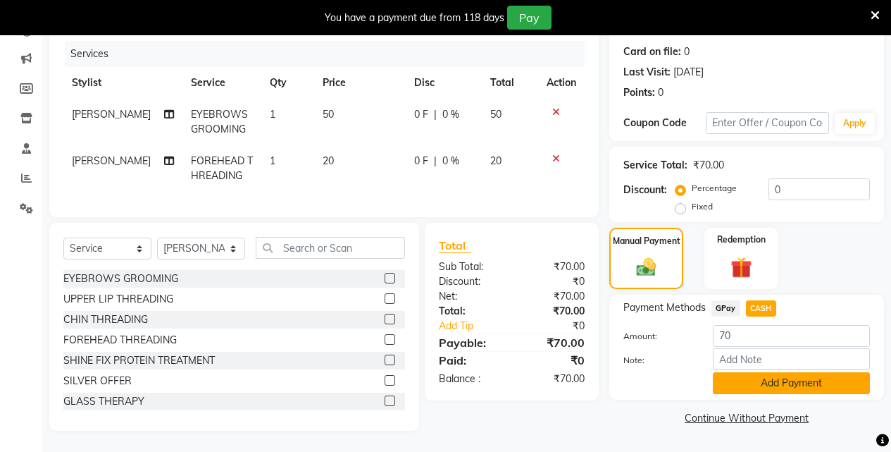
click at [745, 374] on button "Add Payment" at bounding box center [791, 383] width 157 height 22
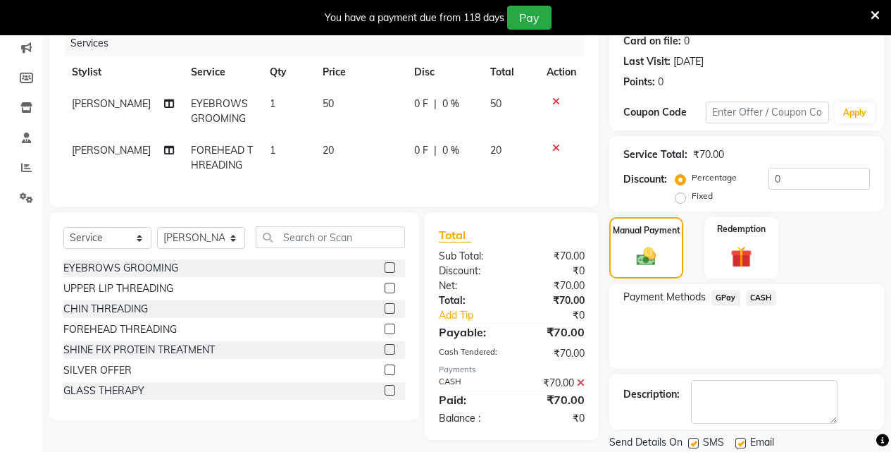
click at [764, 297] on span "CASH" at bounding box center [761, 298] width 30 height 16
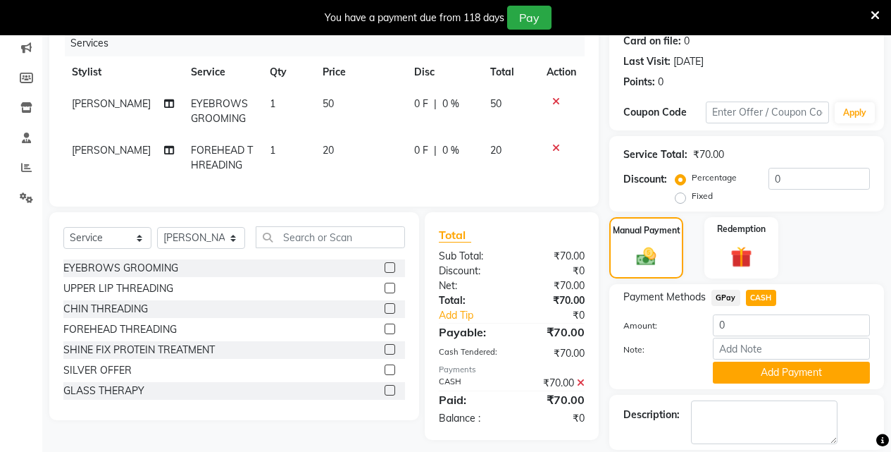
scroll to position [247, 0]
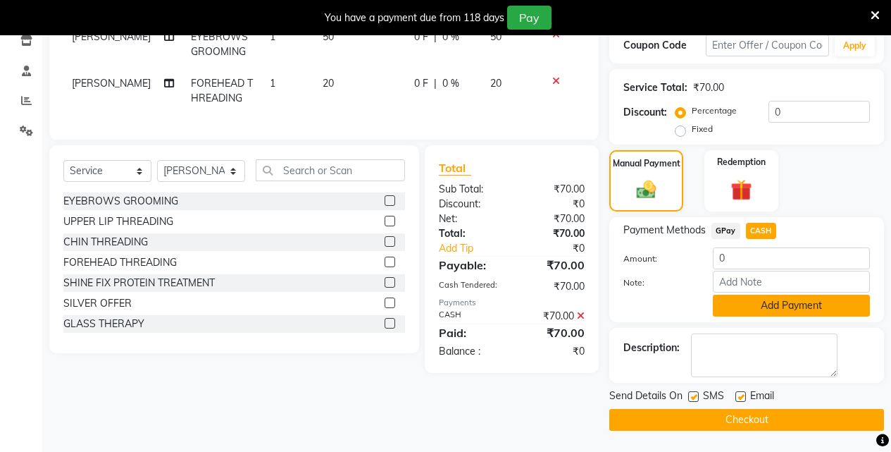
click at [764, 312] on button "Add Payment" at bounding box center [791, 305] width 157 height 22
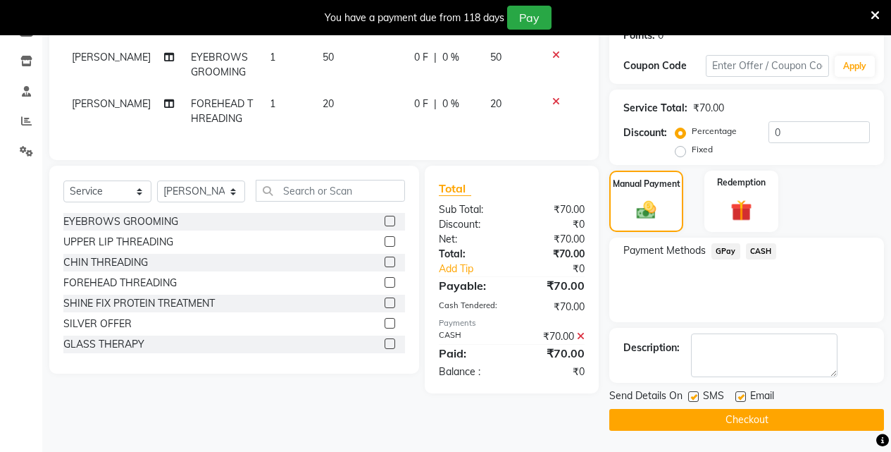
click at [766, 425] on button "Checkout" at bounding box center [746, 420] width 275 height 22
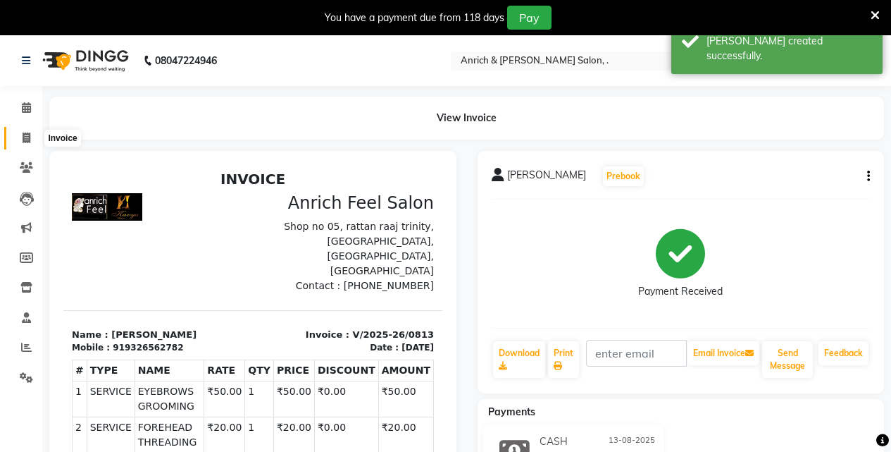
click at [23, 142] on icon at bounding box center [27, 137] width 8 height 11
select select "5924"
select select "service"
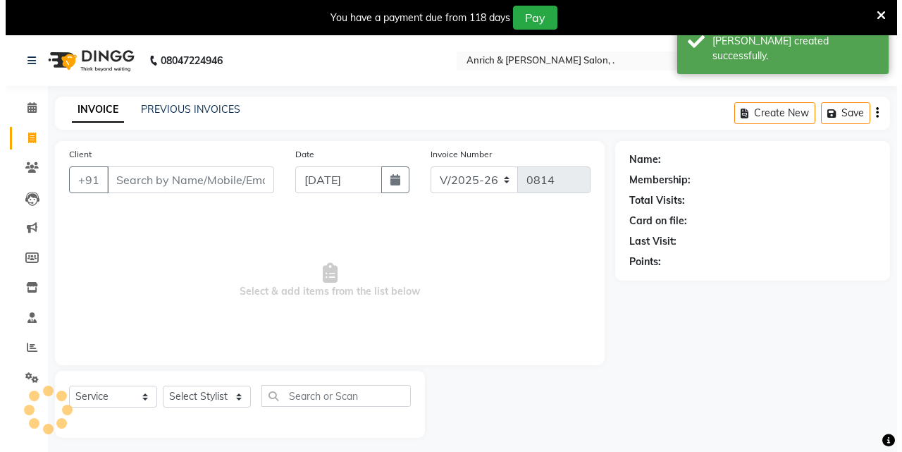
scroll to position [35, 0]
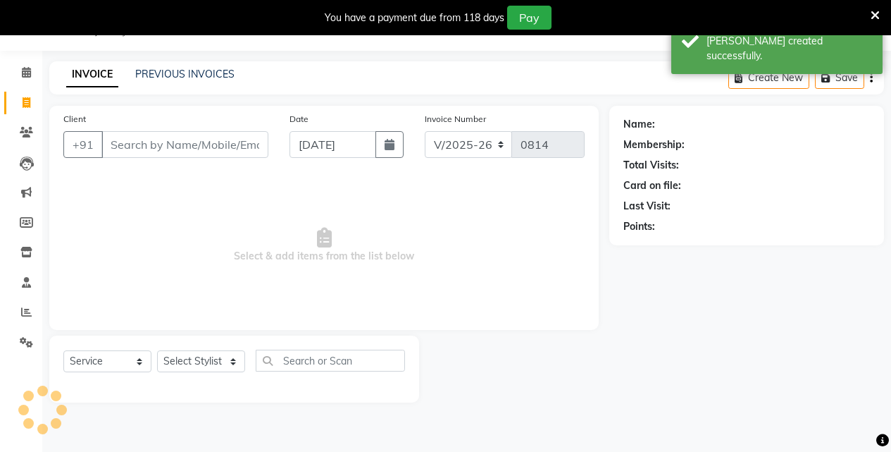
click at [187, 144] on input "Client" at bounding box center [184, 144] width 167 height 27
drag, startPoint x: 395, startPoint y: 146, endPoint x: 388, endPoint y: 156, distance: 12.3
click at [395, 146] on button "button" at bounding box center [389, 144] width 28 height 27
select select "9"
select select "2025"
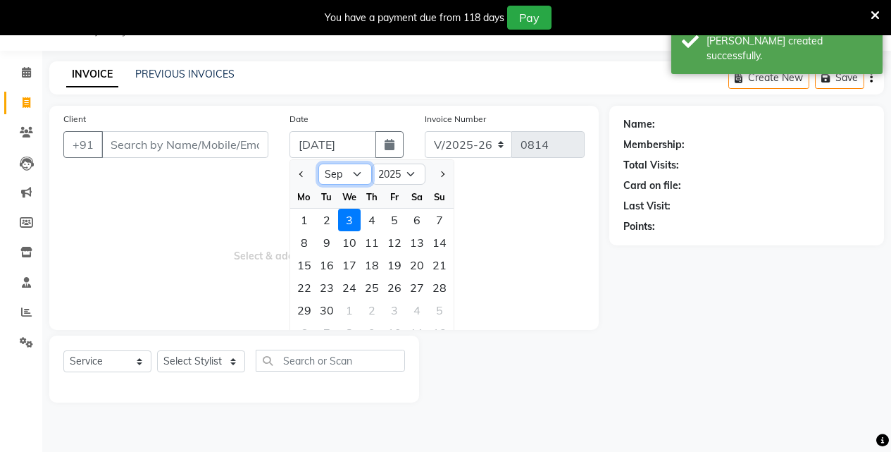
click at [357, 179] on select "Jan Feb Mar Apr May Jun Jul Aug Sep Oct Nov Dec" at bounding box center [345, 173] width 54 height 21
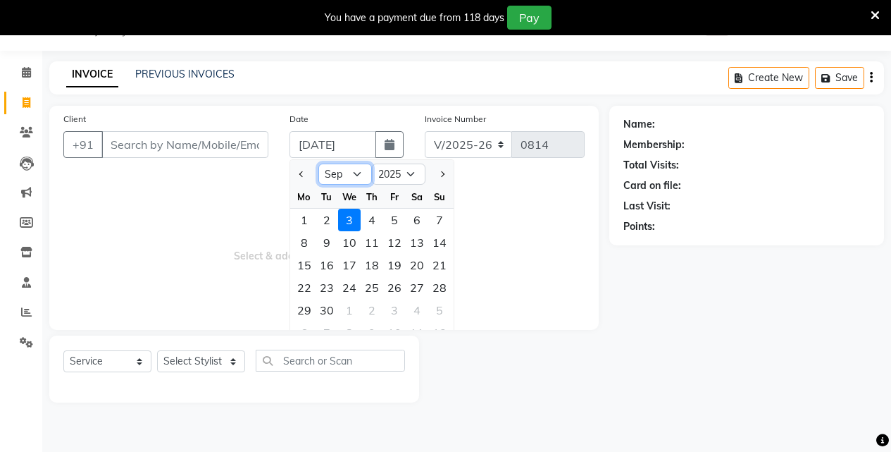
select select "8"
click at [318, 163] on select "Jan Feb Mar Apr May Jun Jul Aug Sep Oct Nov Dec" at bounding box center [345, 173] width 54 height 21
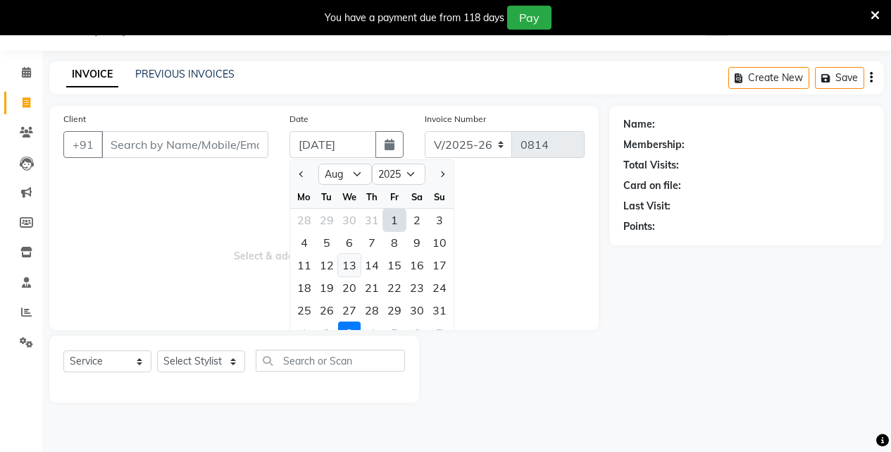
click at [350, 264] on div "13" at bounding box center [349, 265] width 23 height 23
type input "13-08-2025"
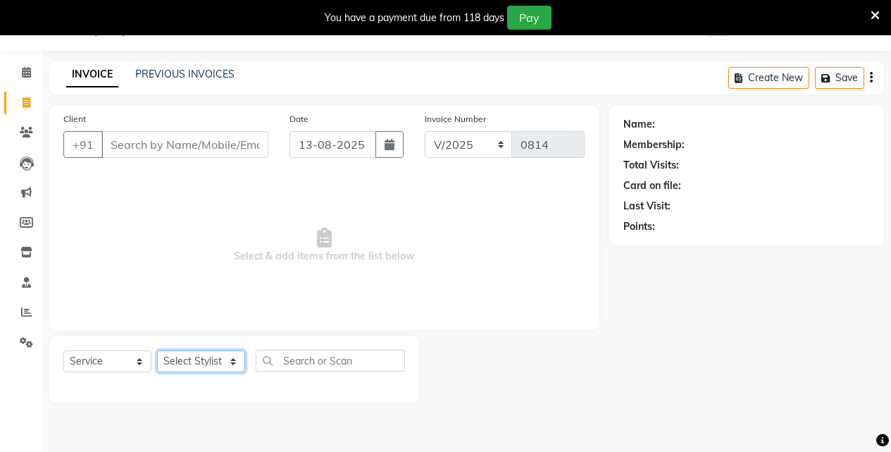
click at [235, 361] on select "Select Stylist Akansha Singh Aparna borate GEETA ANIL KUMAR BOYIRI Kavita SACHI…" at bounding box center [201, 361] width 88 height 22
click at [154, 147] on input "Client" at bounding box center [184, 144] width 167 height 27
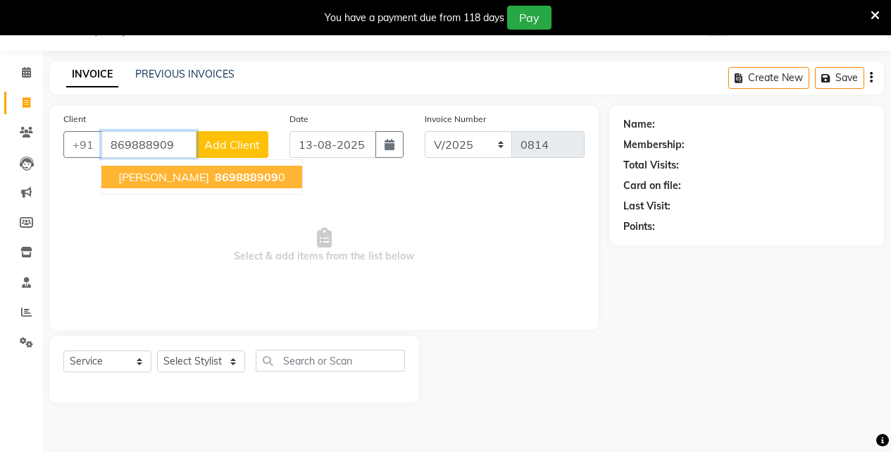
type input "869888909"
click at [217, 149] on span "Add Client" at bounding box center [232, 144] width 56 height 14
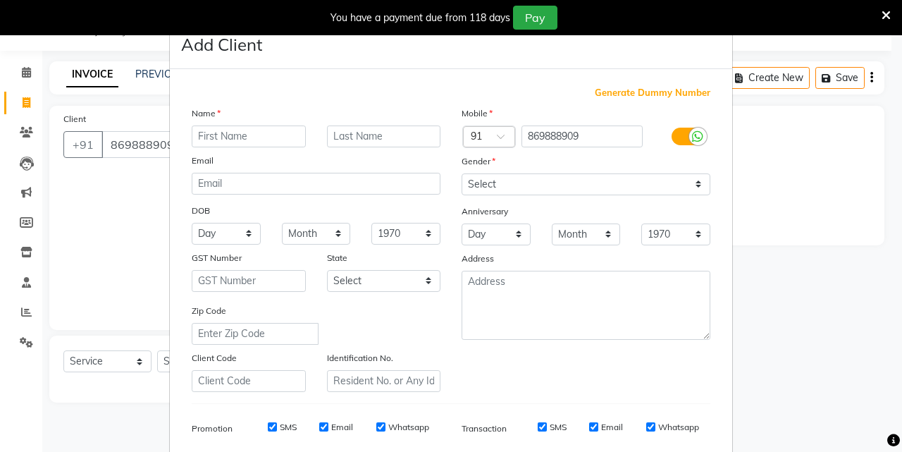
click at [99, 201] on ngb-modal-window "Add Client Generate Dummy Number Name Email DOB Day 01 02 03 04 05 06 07 08 09 …" at bounding box center [451, 226] width 902 height 452
click at [137, 135] on ngb-modal-window "Add Client Generate Dummy Number Name Email DOB Day 01 02 03 04 05 06 07 08 09 …" at bounding box center [451, 226] width 902 height 452
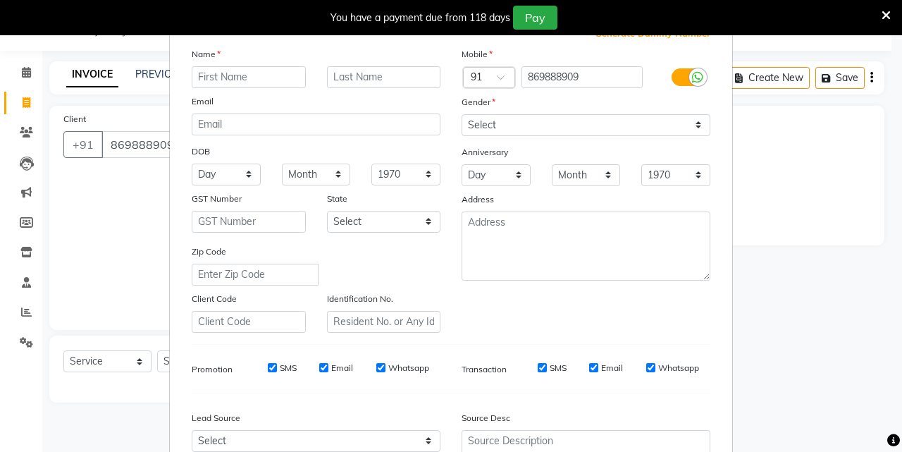
scroll to position [141, 0]
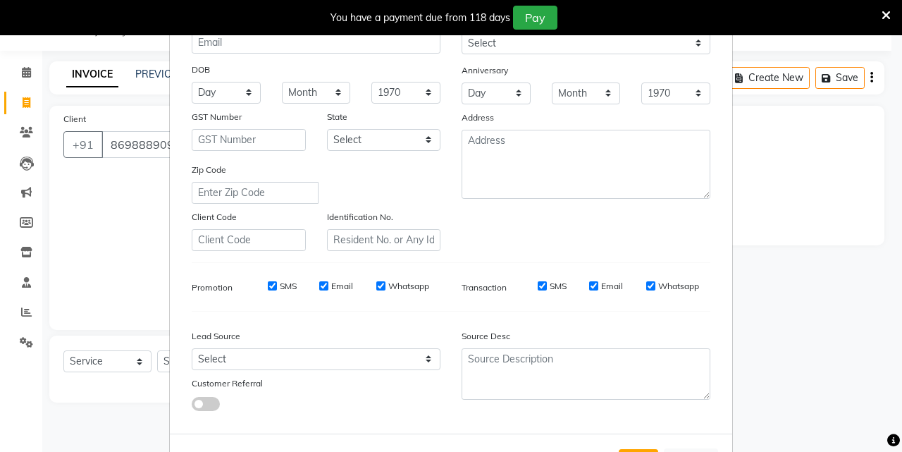
click at [97, 303] on ngb-modal-window "Add Client Generate Dummy Number Name Email DOB Day 01 02 03 04 05 06 07 08 09 …" at bounding box center [451, 226] width 902 height 452
click at [97, 302] on ngb-modal-window "Add Client Generate Dummy Number Name Email DOB Day 01 02 03 04 05 06 07 08 09 …" at bounding box center [451, 226] width 902 height 452
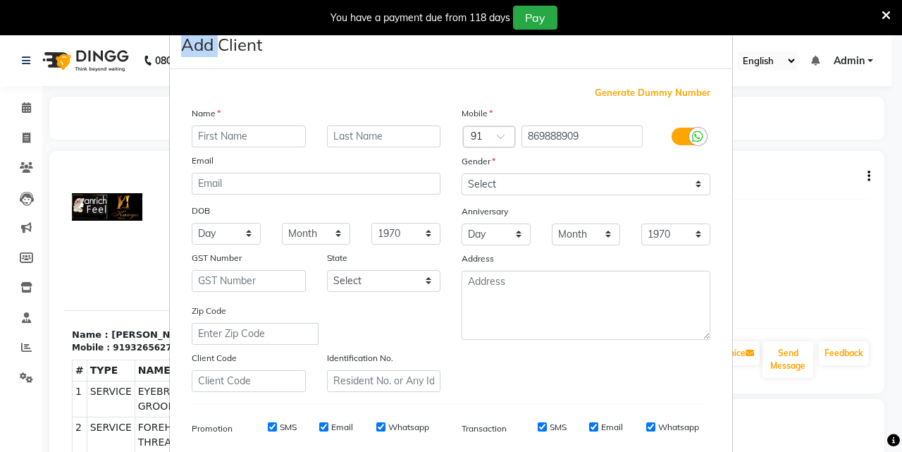
select select "service"
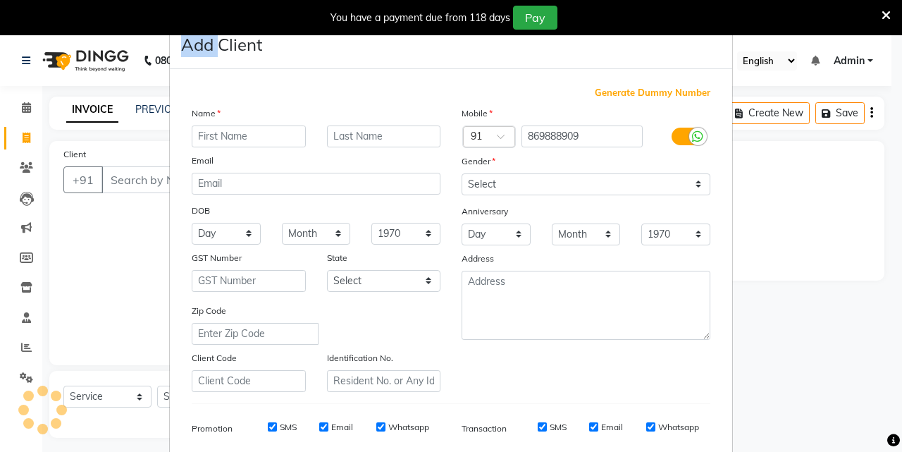
scroll to position [35, 0]
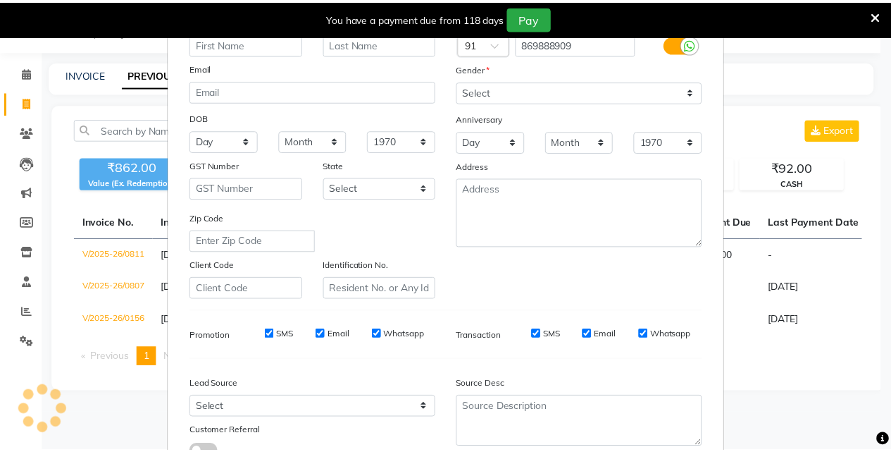
scroll to position [199, 0]
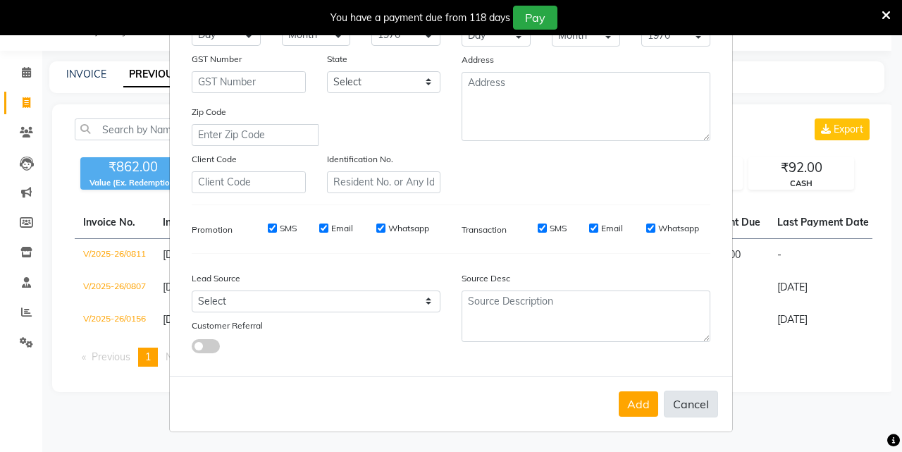
click at [684, 409] on button "Cancel" at bounding box center [691, 403] width 54 height 27
select select
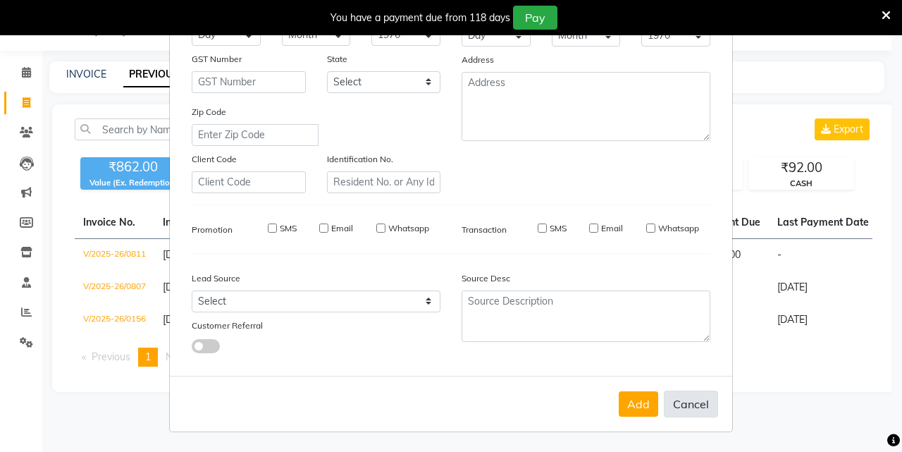
select select
checkbox input "false"
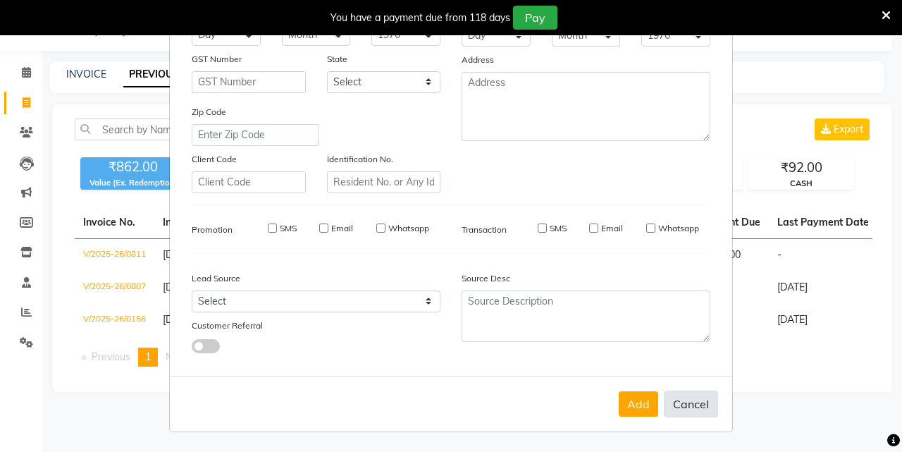
checkbox input "false"
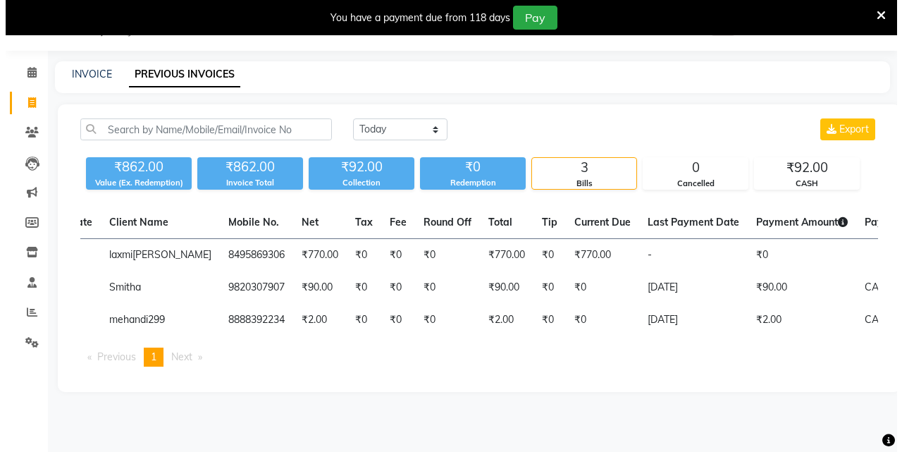
scroll to position [0, 0]
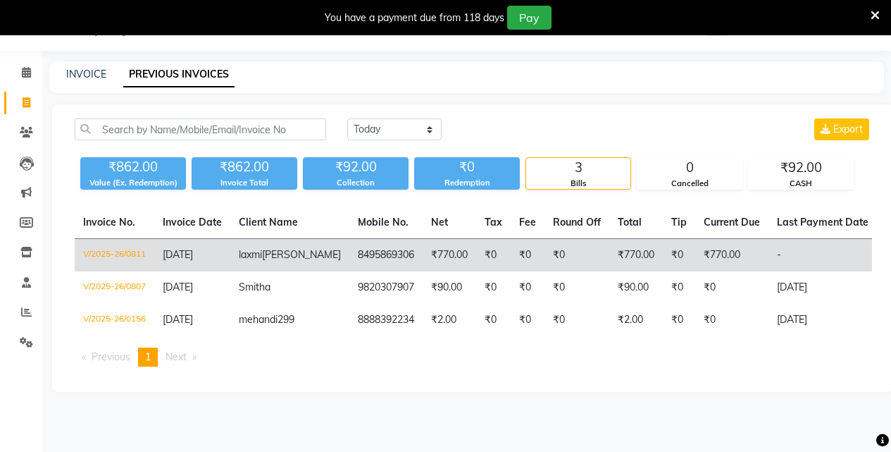
click at [619, 249] on td "₹770.00" at bounding box center [636, 255] width 54 height 33
drag, startPoint x: 474, startPoint y: 250, endPoint x: 465, endPoint y: 254, distance: 9.8
click at [476, 254] on td "₹0" at bounding box center [493, 255] width 35 height 33
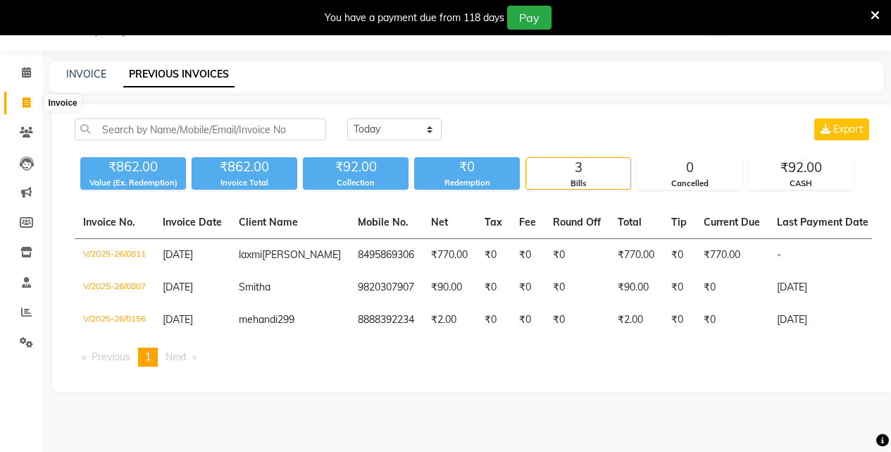
click at [29, 106] on icon at bounding box center [27, 102] width 8 height 11
select select "service"
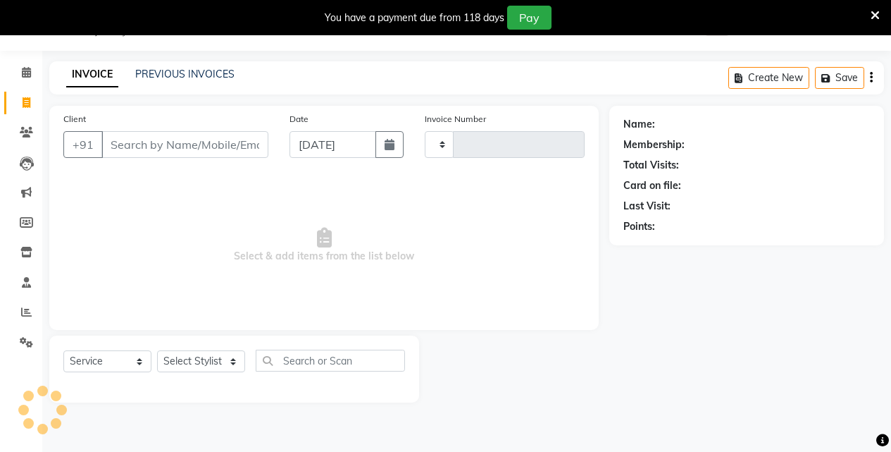
type input "0814"
select select "5924"
click at [135, 148] on input "Client" at bounding box center [184, 144] width 167 height 27
click at [141, 142] on input "Client" at bounding box center [184, 144] width 167 height 27
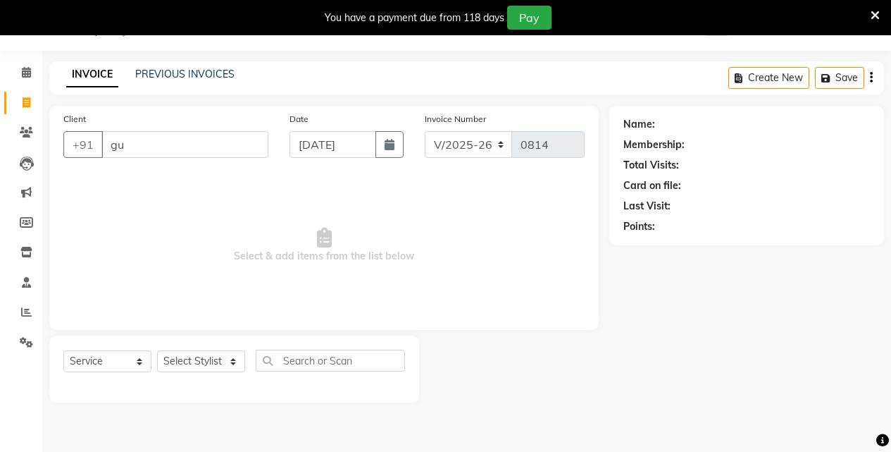
type input "g"
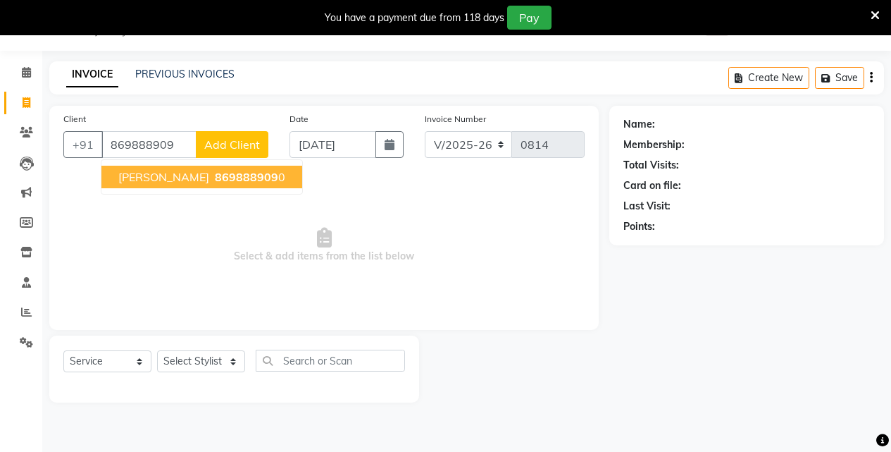
click at [161, 176] on span "GURDEEP SINGH" at bounding box center [163, 177] width 91 height 14
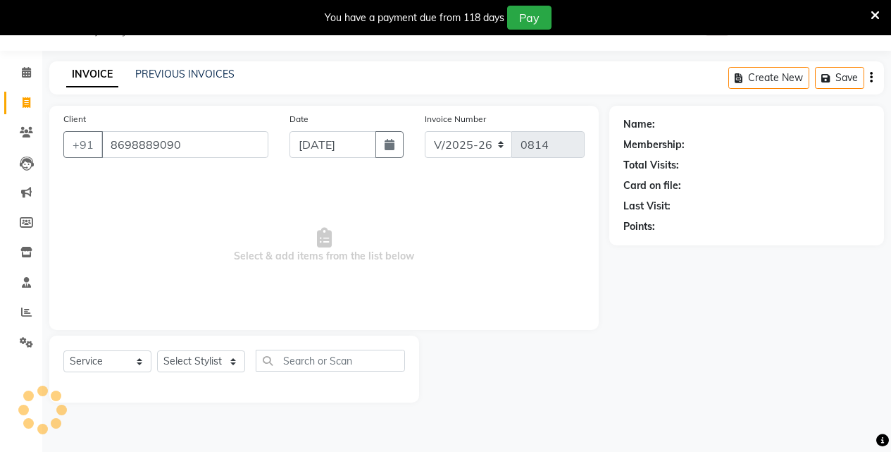
type input "8698889090"
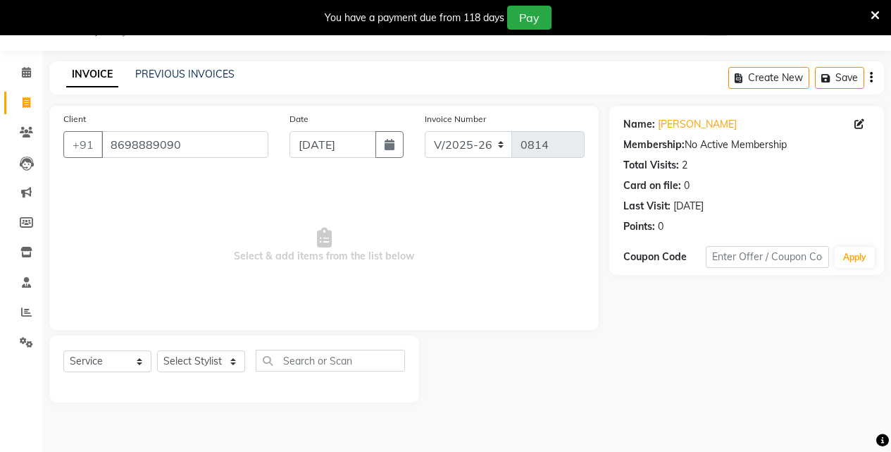
click at [854, 124] on div "Name: Gurdeep Singh" at bounding box center [746, 124] width 247 height 15
click at [860, 125] on icon at bounding box center [860, 124] width 10 height 10
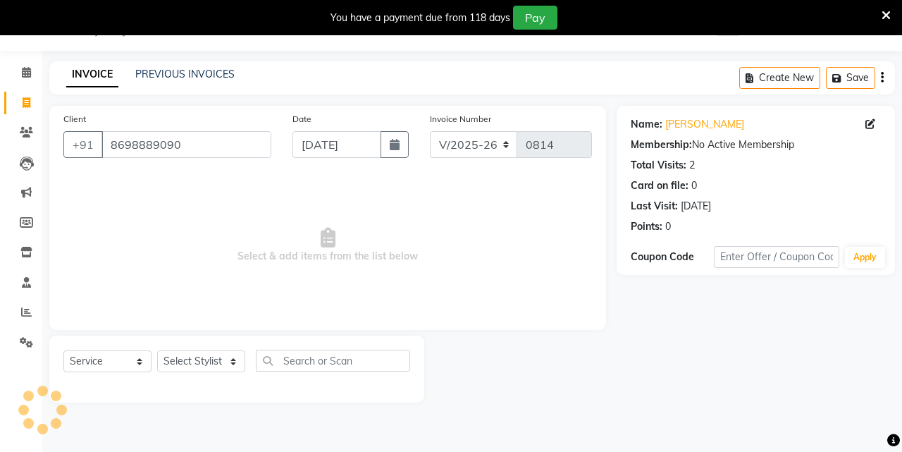
select select "male"
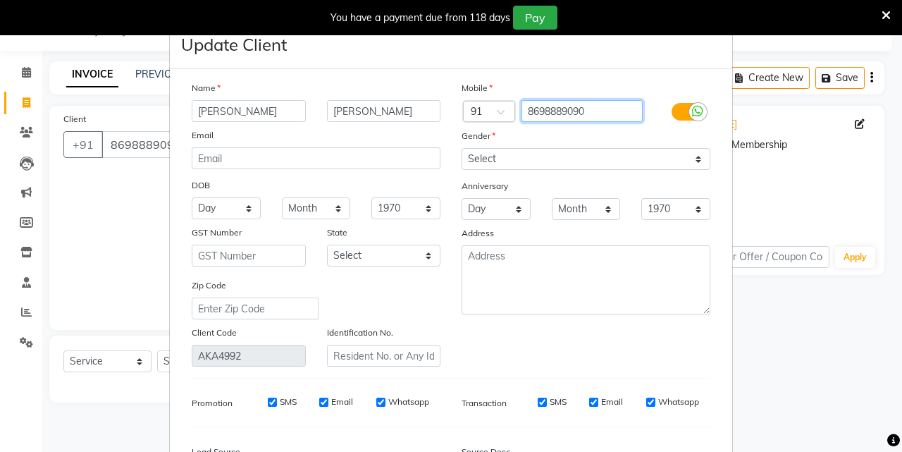
click at [600, 111] on input "8698889090" at bounding box center [582, 111] width 122 height 22
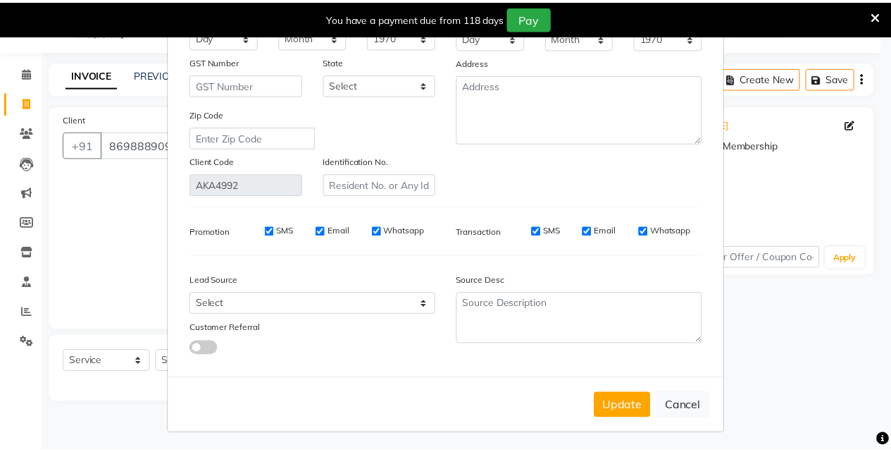
scroll to position [173, 0]
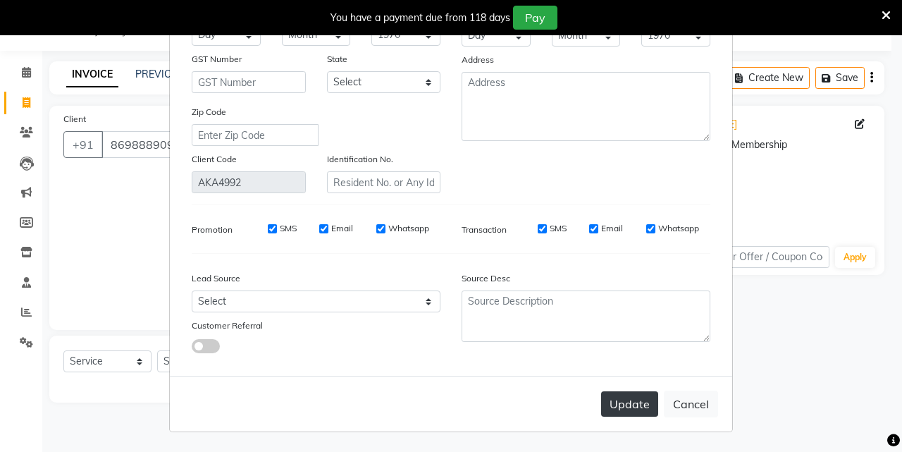
type input "869888909"
click at [626, 402] on button "Update" at bounding box center [629, 403] width 57 height 25
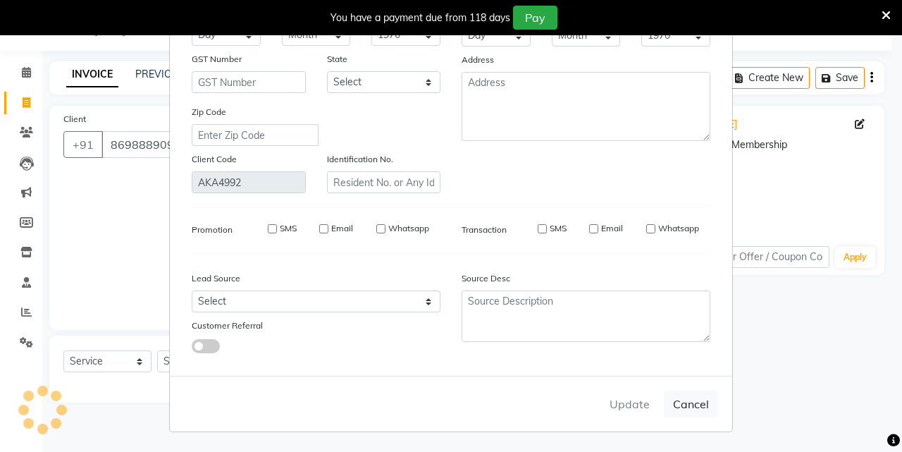
type input "869888909"
select select
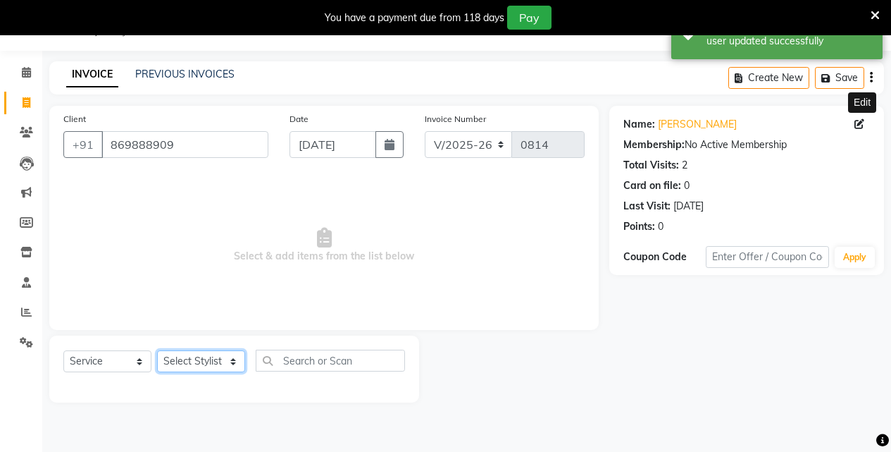
click at [221, 357] on select "Select Stylist Akansha Singh Aparna borate GEETA ANIL KUMAR BOYIRI Kavita SACHI…" at bounding box center [201, 361] width 88 height 22
click at [157, 350] on select "Select Stylist Akansha Singh Aparna borate GEETA ANIL KUMAR BOYIRI Kavita SACHI…" at bounding box center [201, 361] width 88 height 22
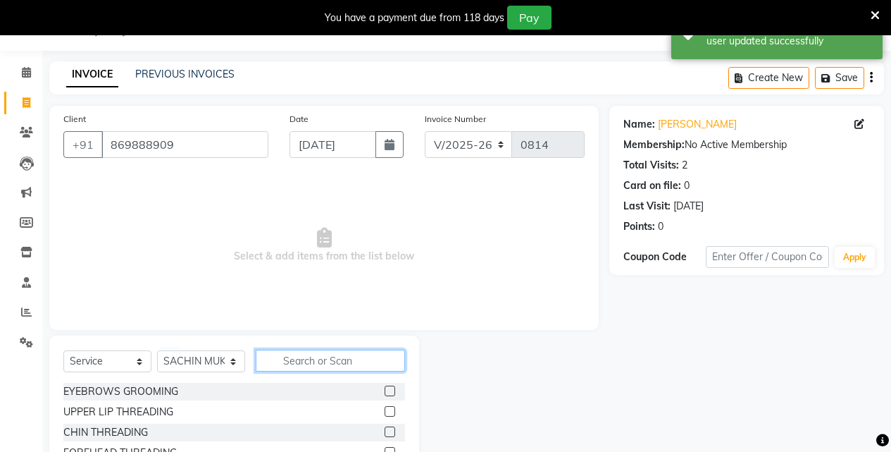
drag, startPoint x: 281, startPoint y: 353, endPoint x: 282, endPoint y: 361, distance: 7.8
click at [281, 355] on input "text" at bounding box center [330, 360] width 149 height 22
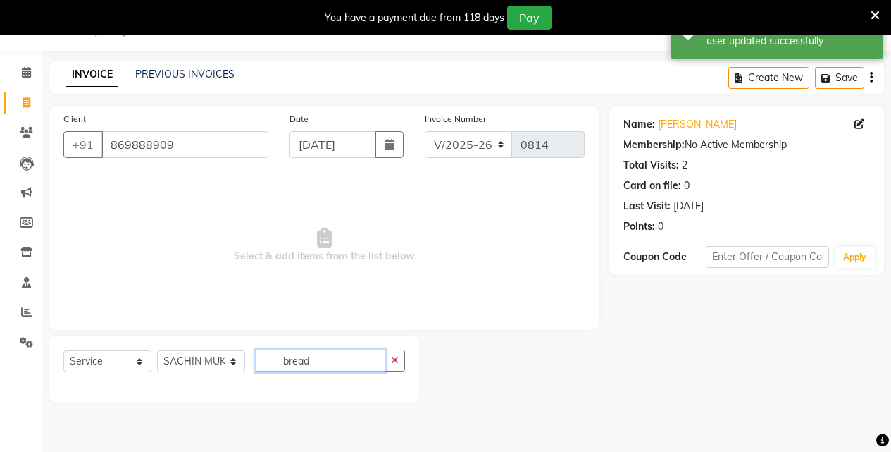
click at [336, 356] on input "bread" at bounding box center [321, 360] width 130 height 22
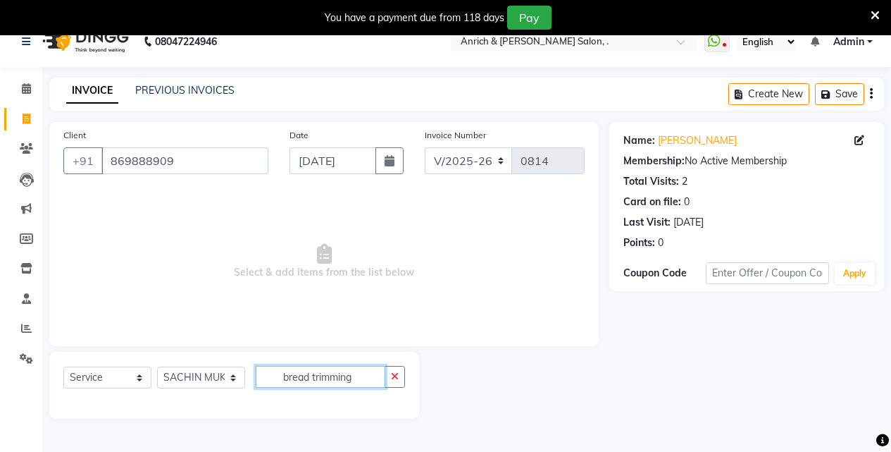
scroll to position [35, 0]
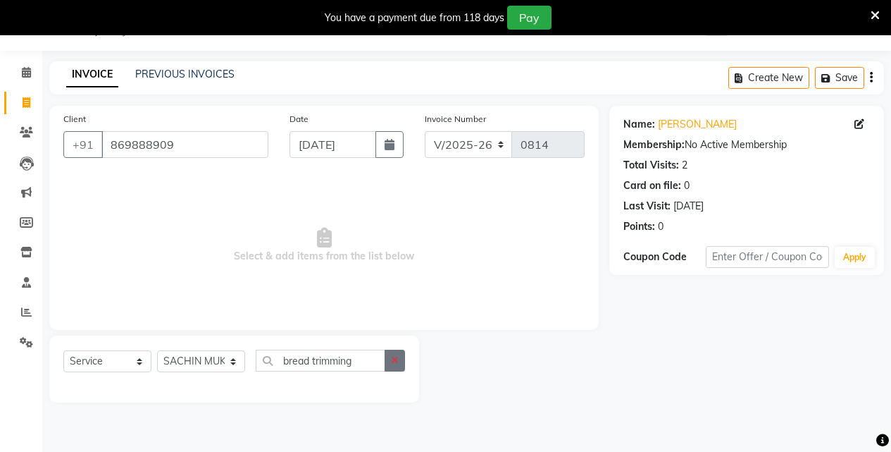
click at [386, 361] on button "button" at bounding box center [395, 360] width 20 height 22
click at [335, 364] on input "Bre" at bounding box center [321, 360] width 130 height 22
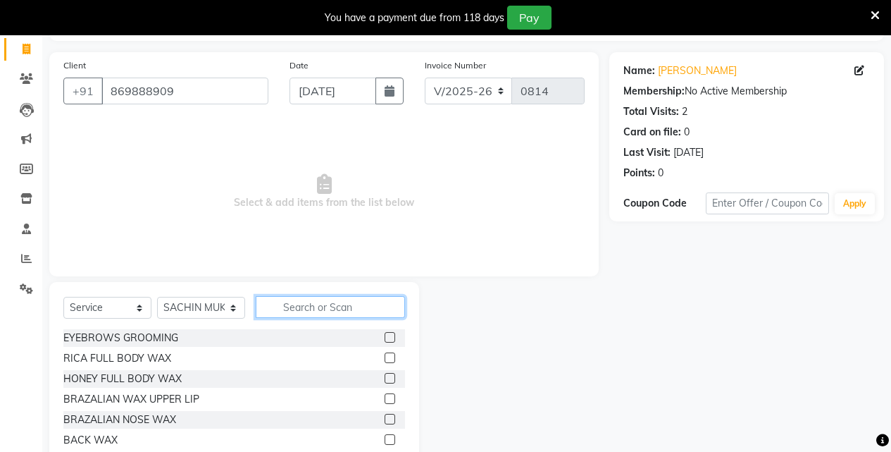
scroll to position [148, 0]
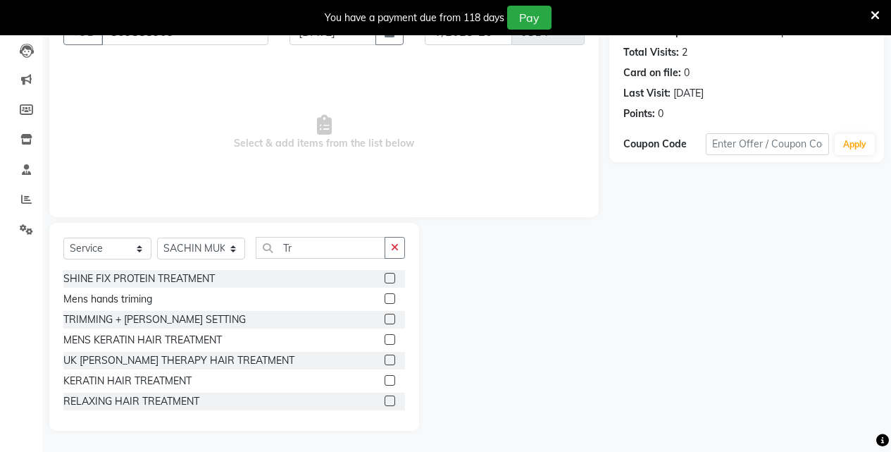
click at [385, 317] on label at bounding box center [390, 318] width 11 height 11
click at [385, 317] on input "checkbox" at bounding box center [389, 319] width 9 height 9
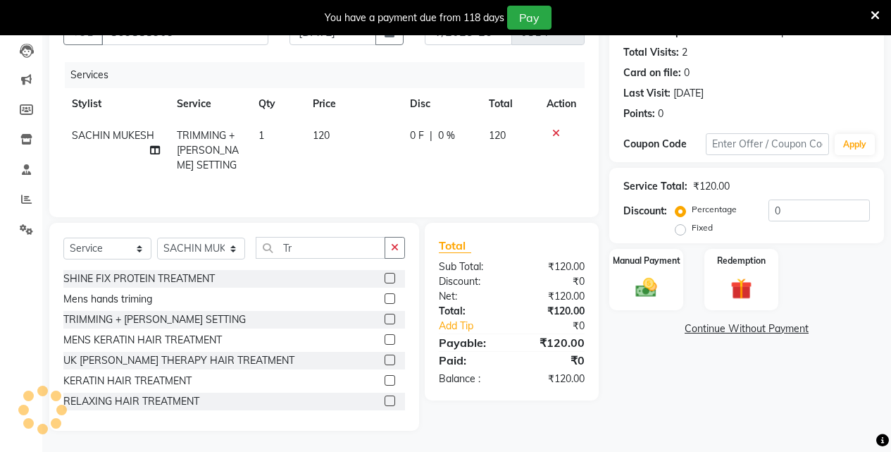
click at [342, 135] on td "120" at bounding box center [352, 150] width 97 height 61
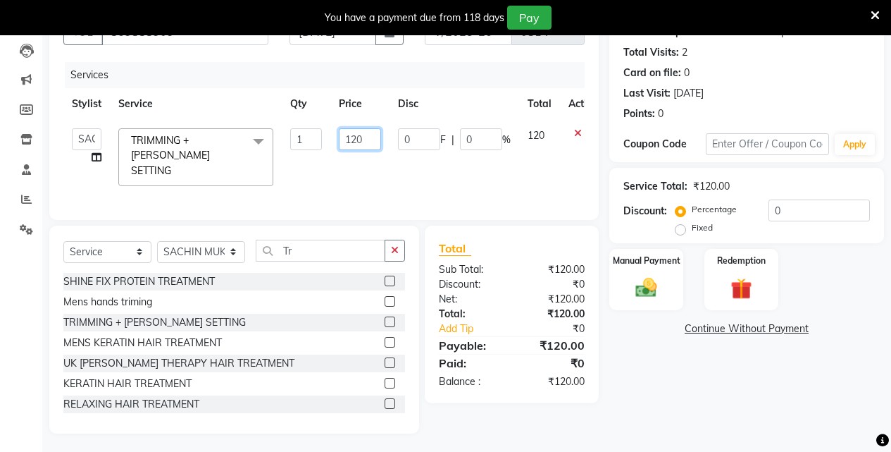
click at [366, 140] on input "120" at bounding box center [360, 139] width 42 height 22
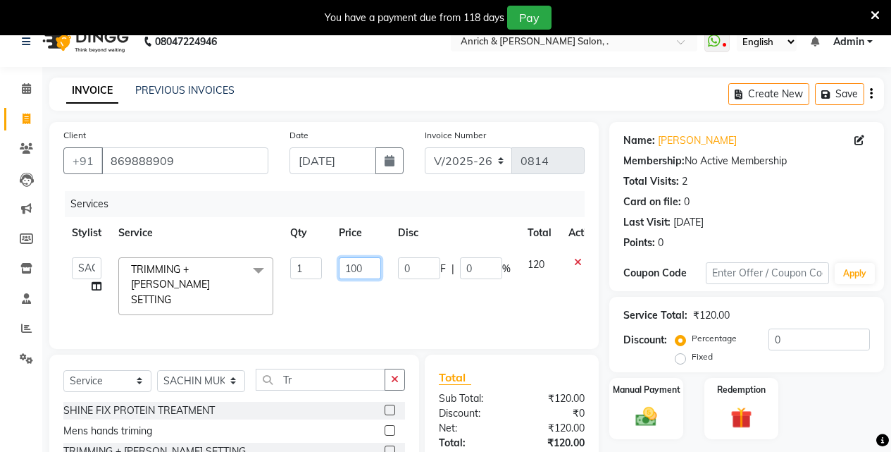
scroll to position [0, 0]
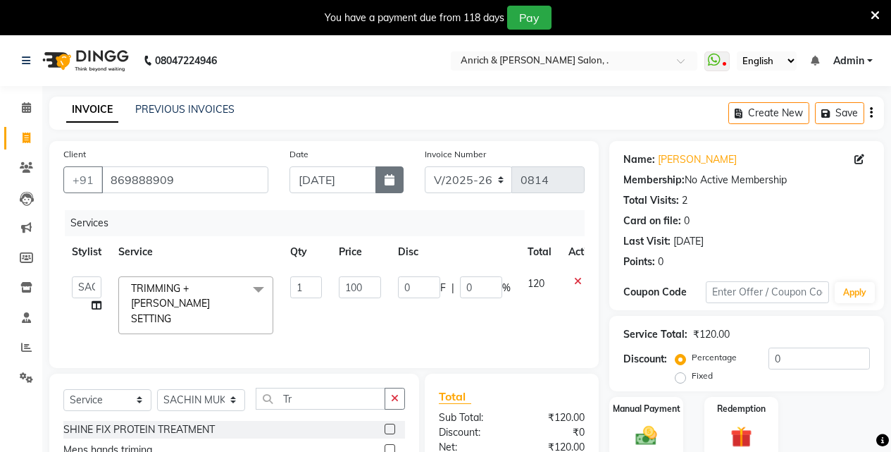
click at [395, 175] on button "button" at bounding box center [389, 179] width 28 height 27
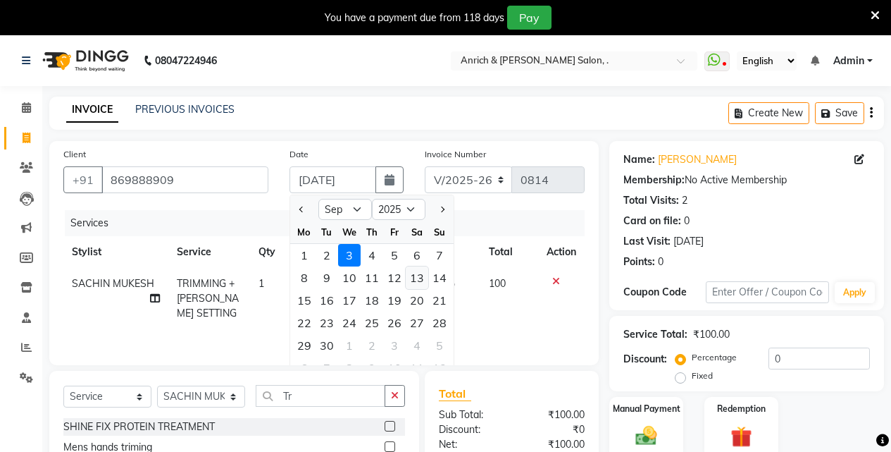
click at [422, 279] on div "13" at bounding box center [417, 277] width 23 height 23
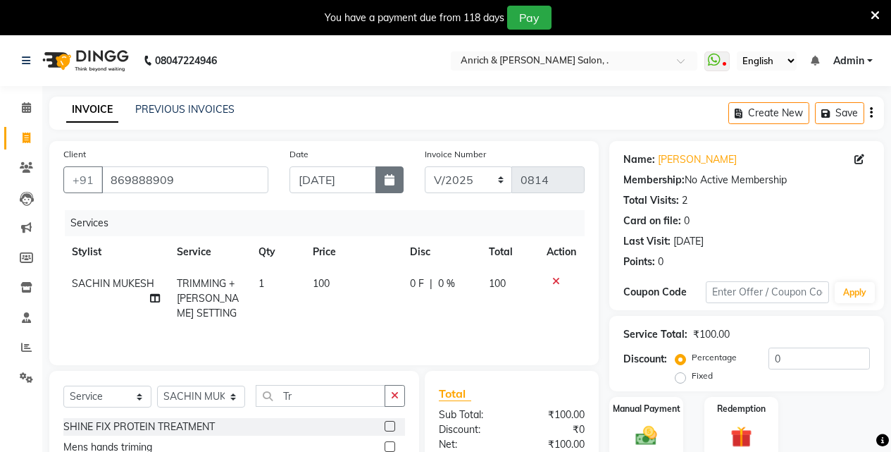
click at [387, 184] on icon "button" at bounding box center [390, 179] width 10 height 11
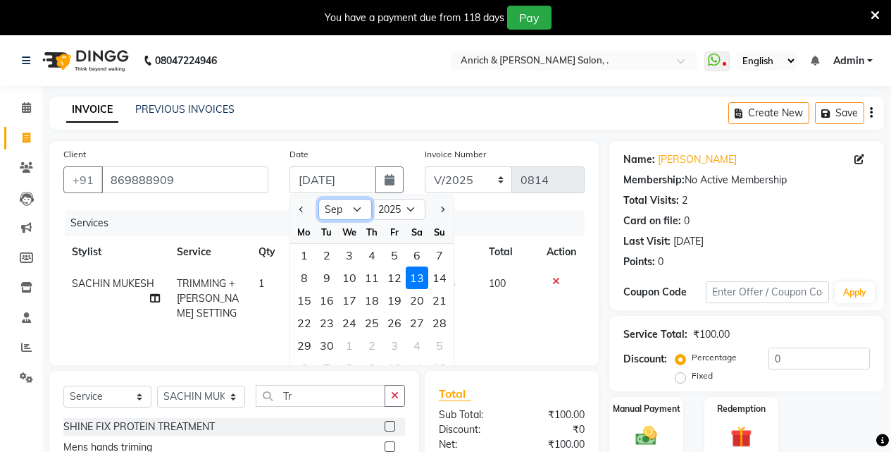
click at [349, 211] on select "Jan Feb Mar Apr May Jun Jul Aug Sep Oct Nov Dec" at bounding box center [345, 209] width 54 height 21
click at [318, 199] on select "Jan Feb Mar Apr May Jun Jul Aug Sep Oct Nov Dec" at bounding box center [345, 209] width 54 height 21
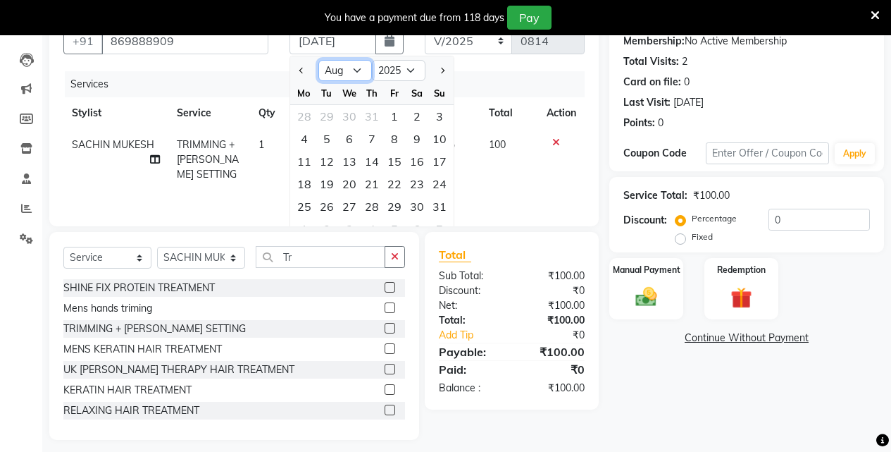
scroll to position [148, 0]
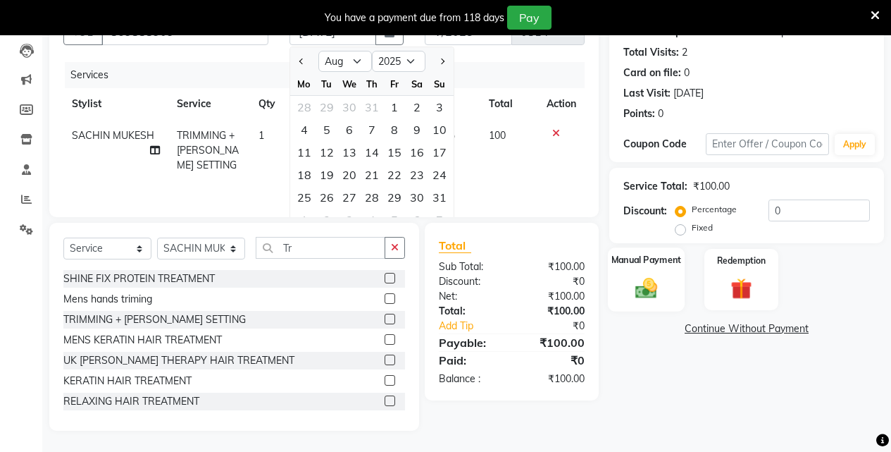
click at [656, 281] on img at bounding box center [646, 287] width 36 height 25
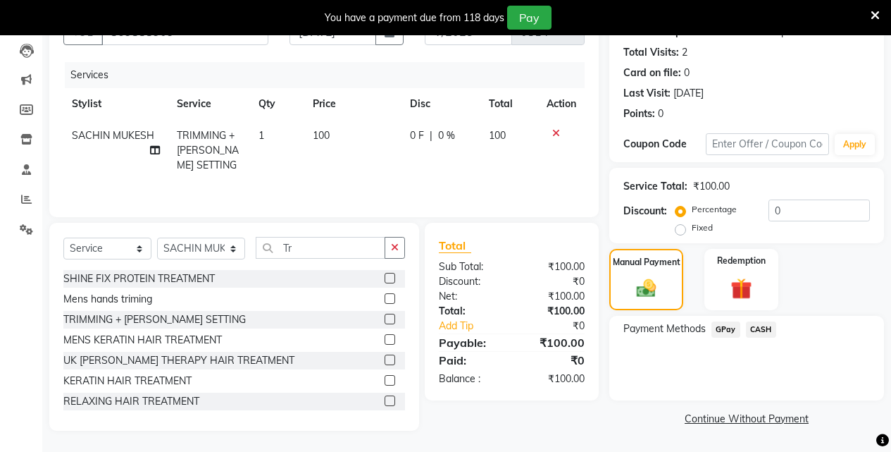
click at [728, 328] on span "GPay" at bounding box center [726, 329] width 29 height 16
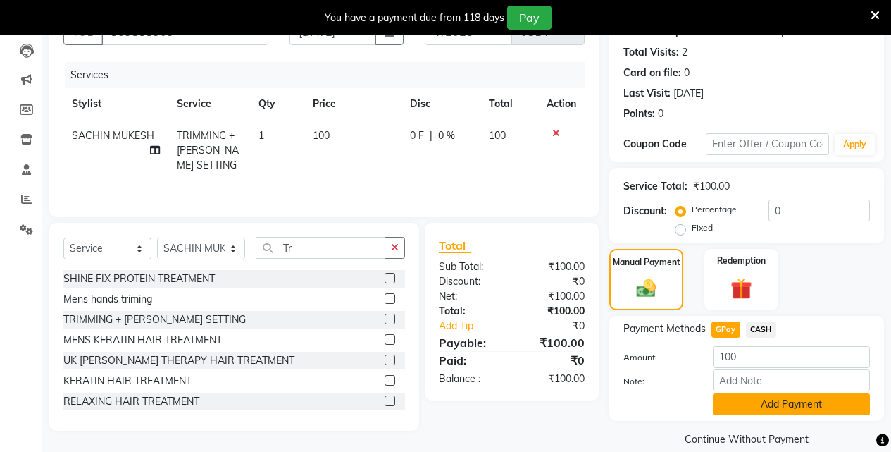
click at [758, 408] on button "Add Payment" at bounding box center [791, 404] width 157 height 22
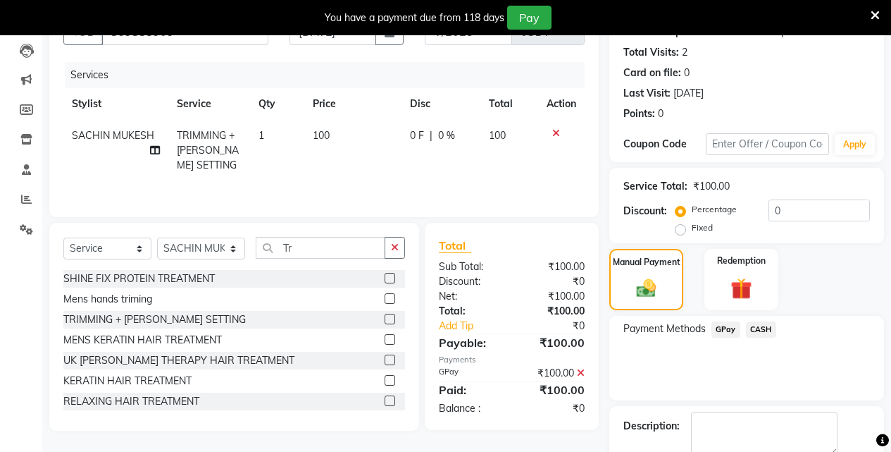
scroll to position [226, 0]
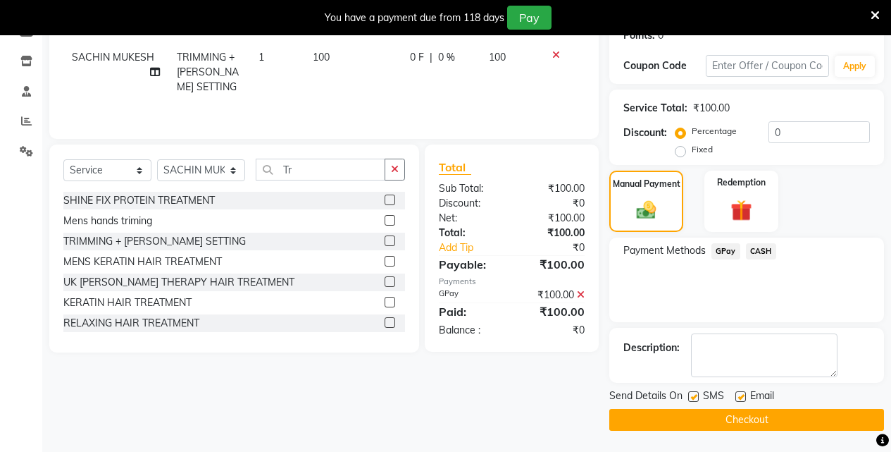
click at [754, 417] on button "Checkout" at bounding box center [746, 420] width 275 height 22
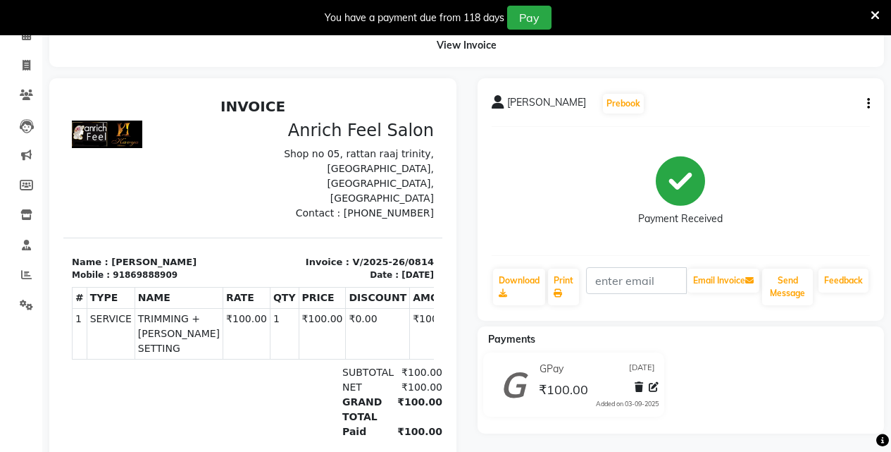
scroll to position [138, 0]
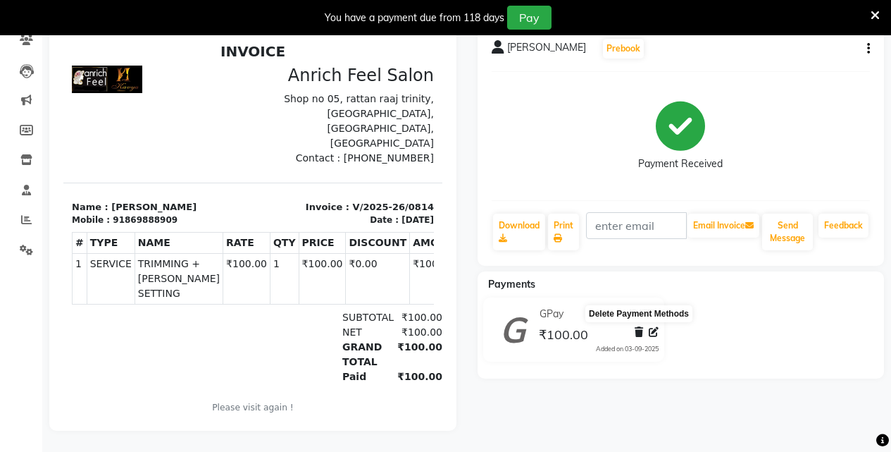
click at [638, 327] on icon at bounding box center [639, 332] width 8 height 10
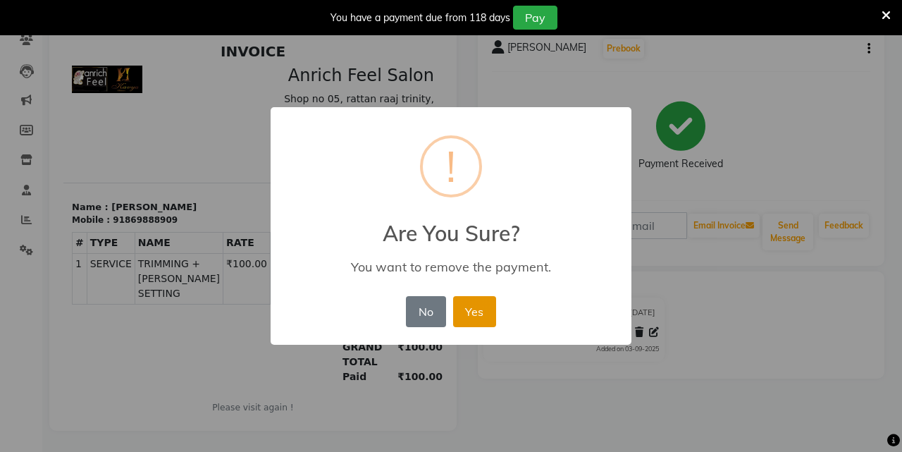
click at [480, 309] on button "Yes" at bounding box center [474, 311] width 43 height 31
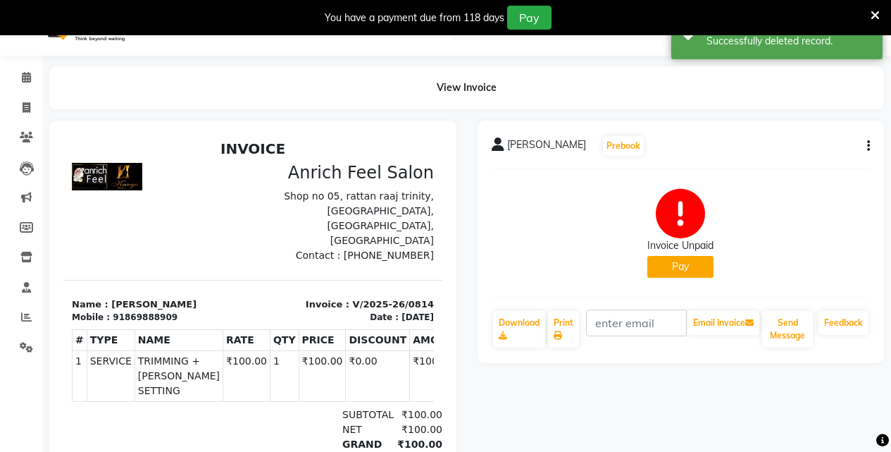
scroll to position [0, 0]
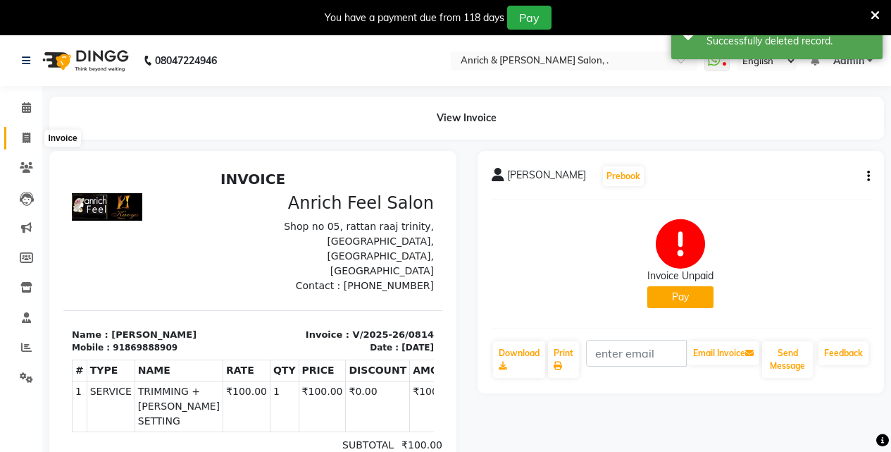
click at [18, 132] on span at bounding box center [26, 138] width 25 height 16
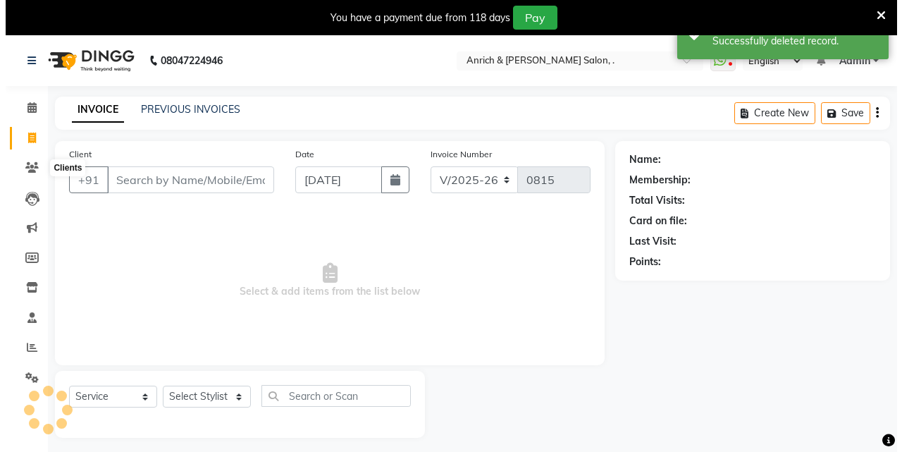
scroll to position [35, 0]
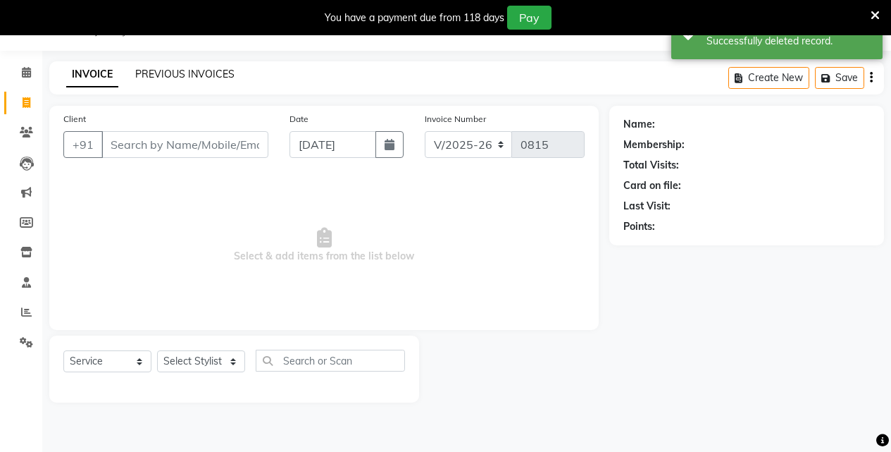
click at [176, 72] on link "PREVIOUS INVOICES" at bounding box center [184, 74] width 99 height 13
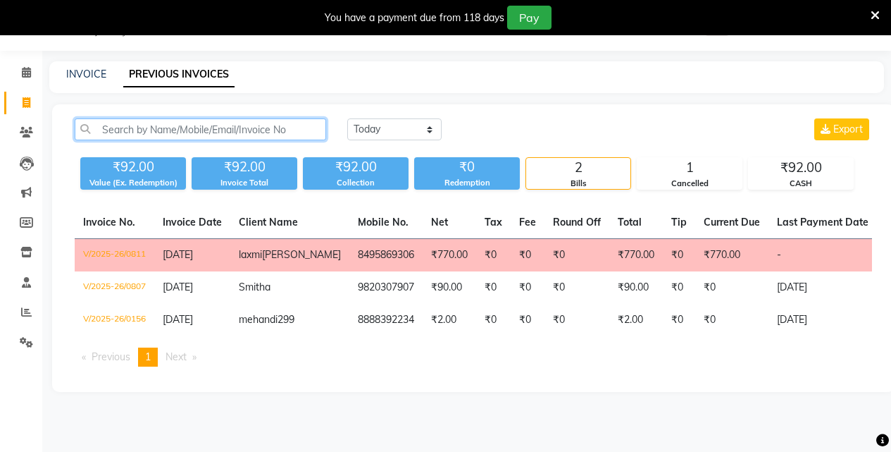
drag, startPoint x: 89, startPoint y: 135, endPoint x: 92, endPoint y: 127, distance: 8.2
click at [89, 135] on input "text" at bounding box center [200, 129] width 251 height 22
click at [104, 70] on link "INVOICE" at bounding box center [86, 74] width 40 height 13
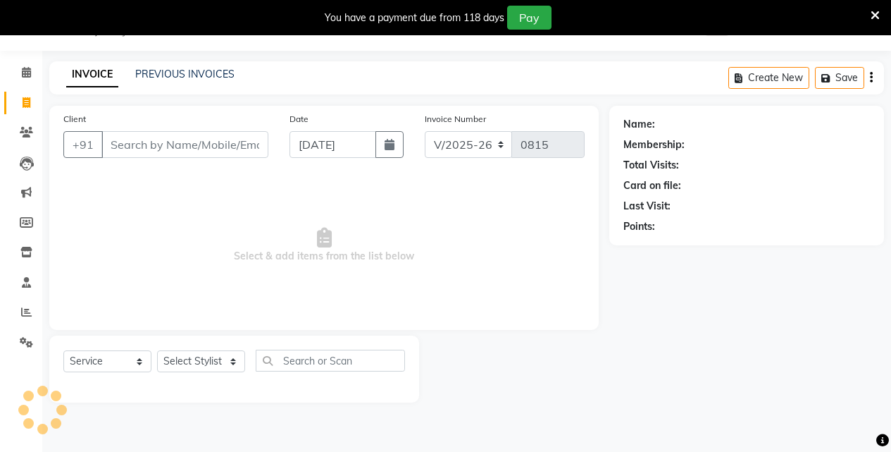
click at [133, 137] on input "Client" at bounding box center [184, 144] width 167 height 27
click at [133, 151] on input "Client" at bounding box center [184, 144] width 167 height 27
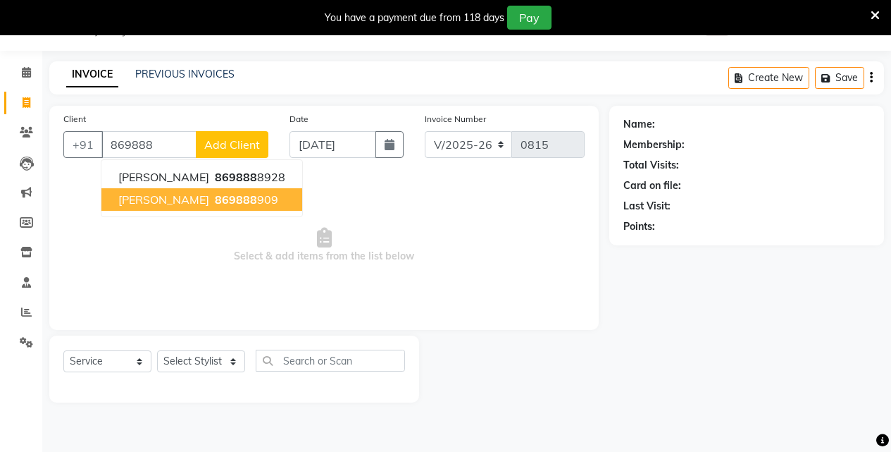
click at [282, 202] on button "GURDEEP SINGH 869888 909" at bounding box center [201, 199] width 201 height 23
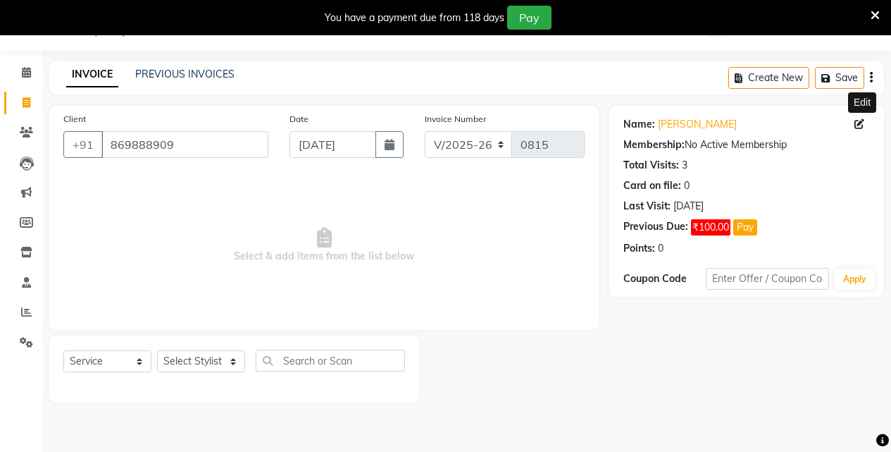
click at [859, 125] on icon at bounding box center [860, 124] width 10 height 10
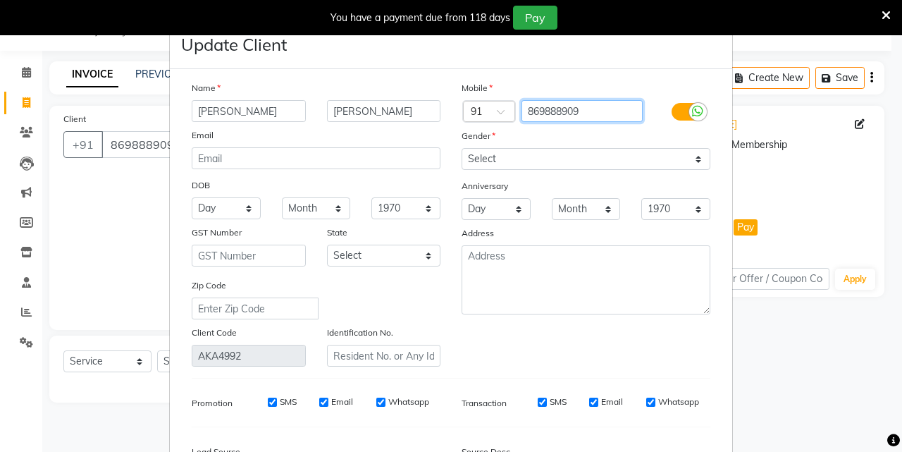
click at [582, 116] on input "869888909" at bounding box center [582, 111] width 122 height 22
click at [585, 108] on input "869888909" at bounding box center [582, 111] width 122 height 22
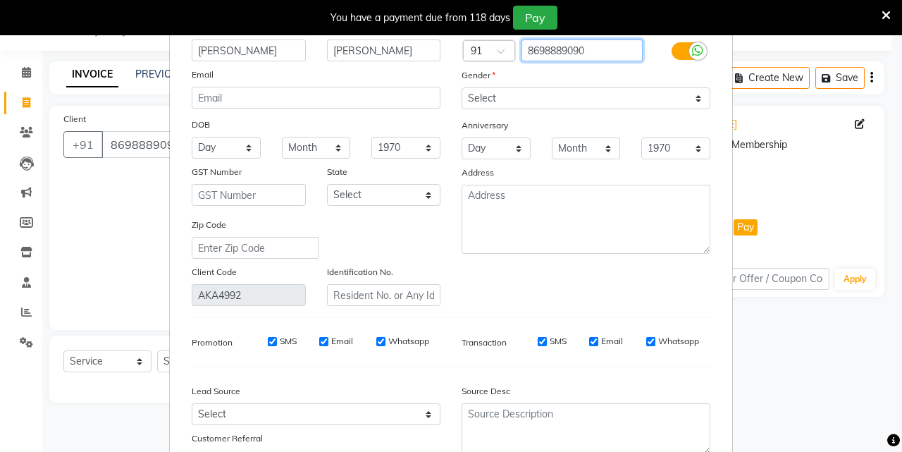
scroll to position [173, 0]
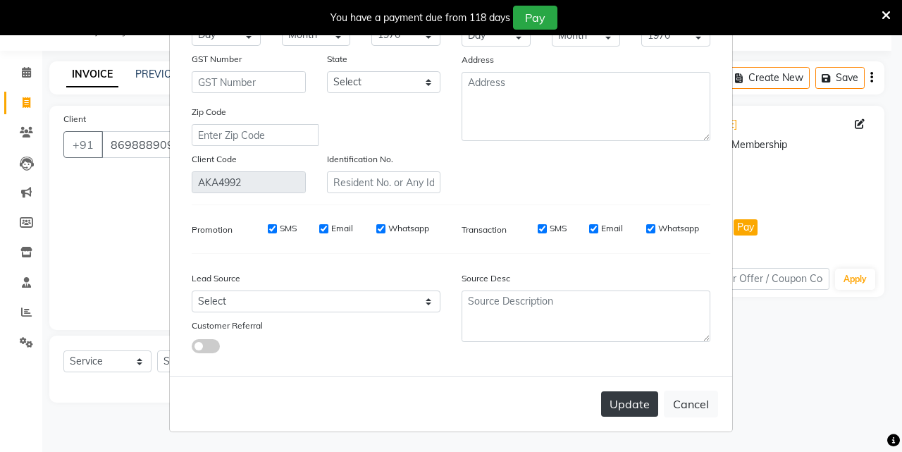
click at [635, 404] on button "Update" at bounding box center [629, 403] width 57 height 25
click at [613, 402] on button "Update" at bounding box center [629, 403] width 57 height 25
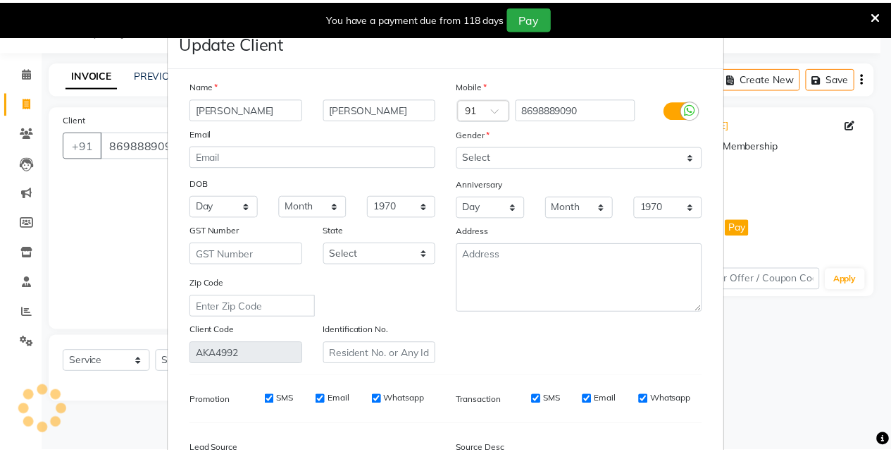
scroll to position [0, 0]
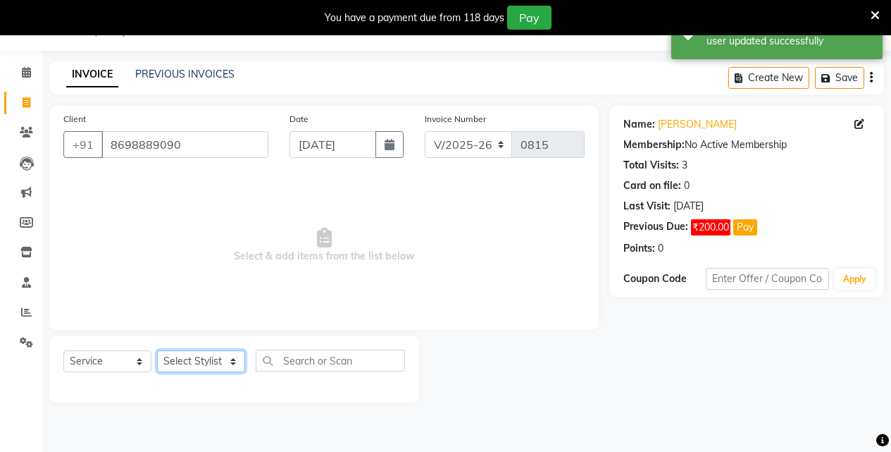
click at [197, 357] on select "Select Stylist Akansha Singh Aparna borate GEETA ANIL KUMAR BOYIRI Kavita SACHI…" at bounding box center [201, 361] width 88 height 22
click at [157, 350] on select "Select Stylist Akansha Singh Aparna borate GEETA ANIL KUMAR BOYIRI Kavita SACHI…" at bounding box center [201, 361] width 88 height 22
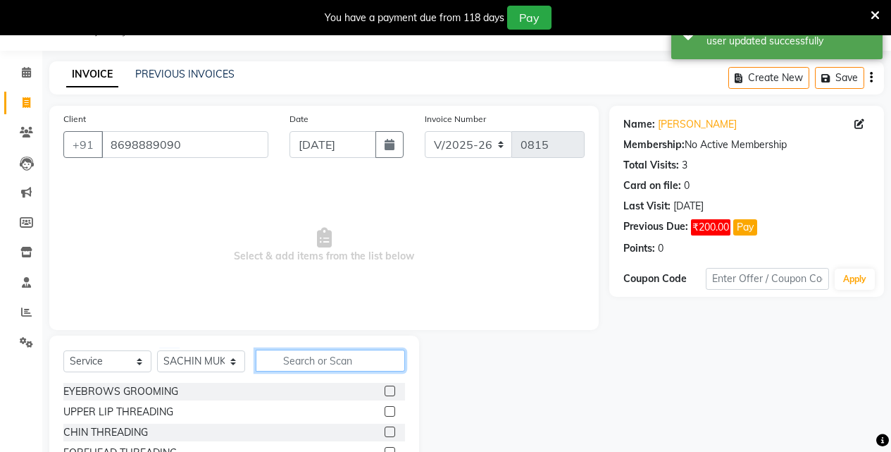
click at [297, 359] on input "text" at bounding box center [330, 360] width 149 height 22
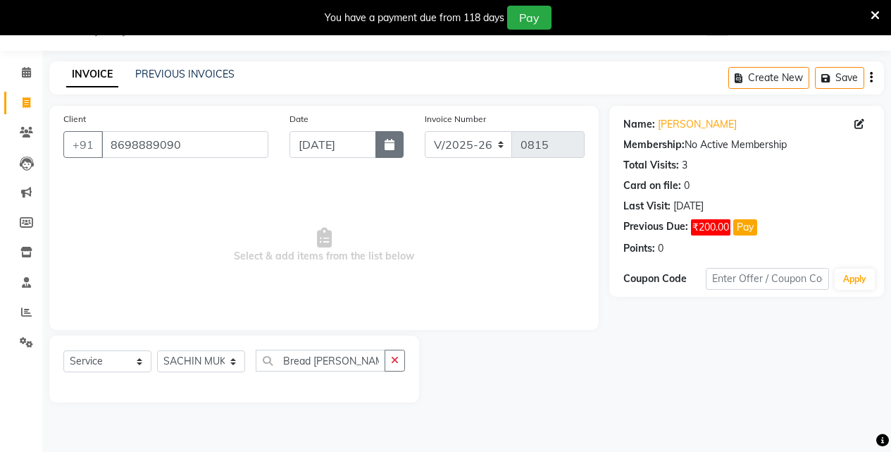
click at [378, 145] on button "button" at bounding box center [389, 144] width 28 height 27
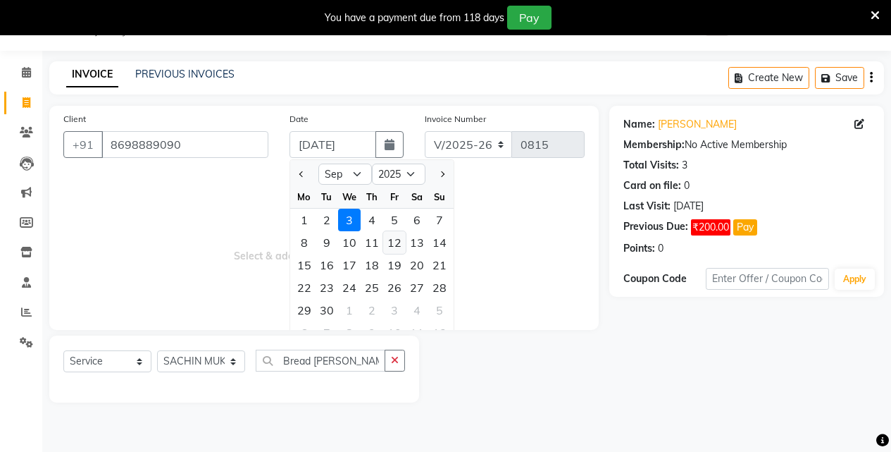
click at [391, 240] on div "12" at bounding box center [394, 242] width 23 height 23
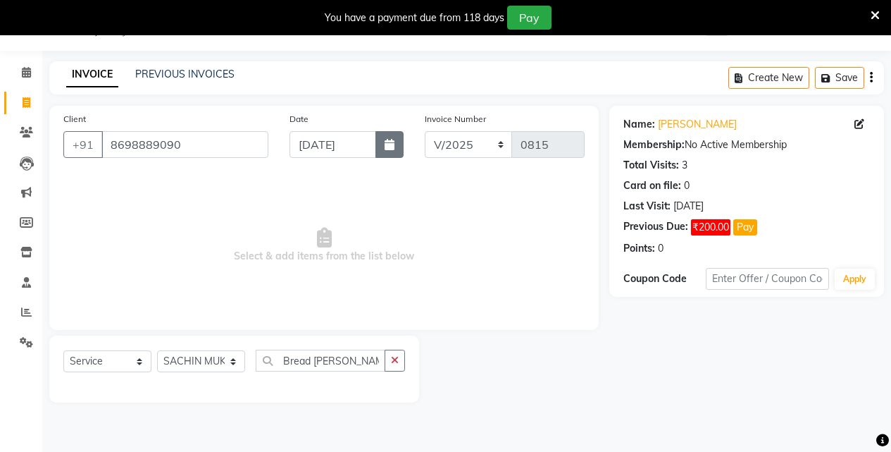
click at [386, 144] on icon "button" at bounding box center [390, 144] width 10 height 11
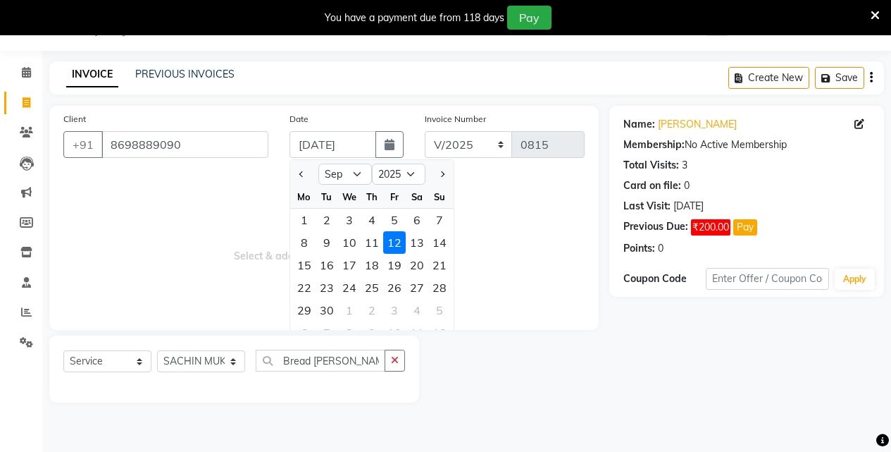
drag, startPoint x: 413, startPoint y: 237, endPoint x: 404, endPoint y: 235, distance: 8.7
click at [411, 237] on div "13" at bounding box center [417, 242] width 23 height 23
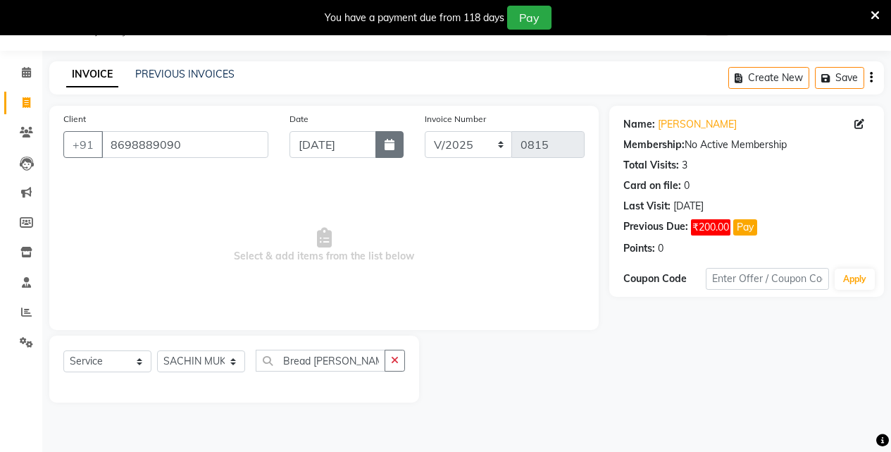
click at [380, 147] on button "button" at bounding box center [389, 144] width 28 height 27
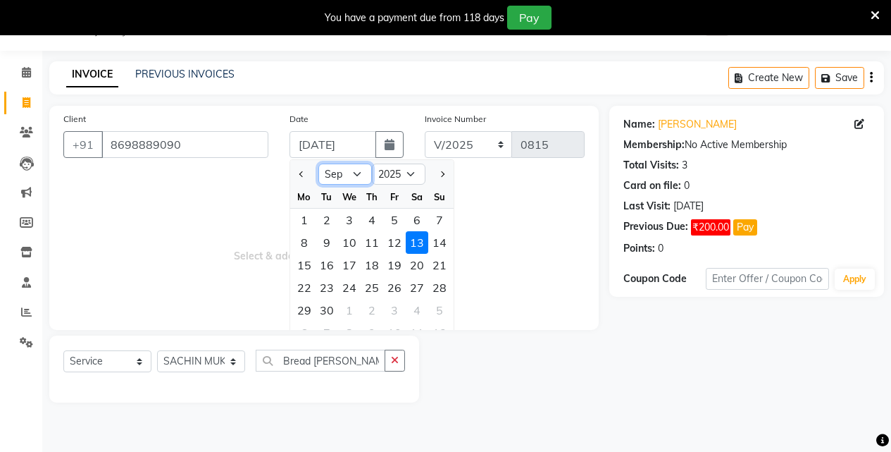
click at [359, 168] on select "Jan Feb Mar Apr May Jun Jul Aug Sep Oct Nov Dec" at bounding box center [345, 173] width 54 height 21
click at [318, 163] on select "Jan Feb Mar Apr May Jun Jul Aug Sep Oct Nov Dec" at bounding box center [345, 173] width 54 height 21
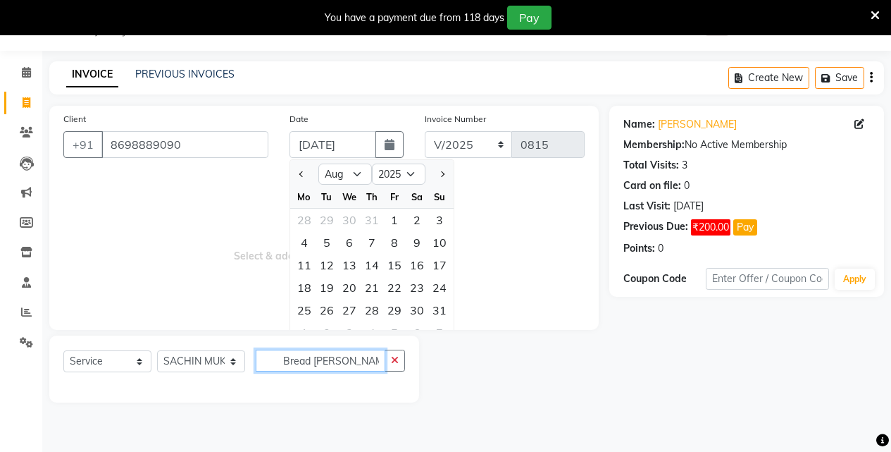
click at [347, 358] on input "Bread trimm" at bounding box center [321, 360] width 130 height 22
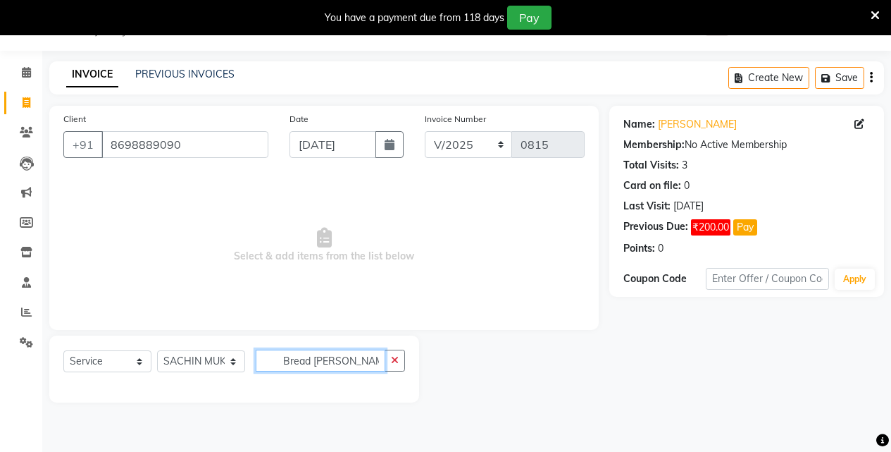
click at [349, 364] on input "Bread trimm" at bounding box center [321, 360] width 130 height 22
click at [388, 138] on button "button" at bounding box center [389, 144] width 28 height 27
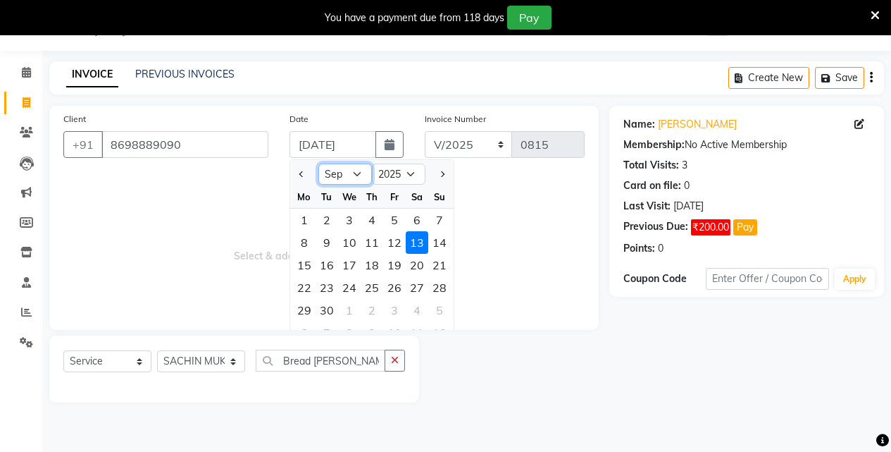
click at [352, 177] on select "Jan Feb Mar Apr May Jun Jul Aug Sep Oct Nov Dec" at bounding box center [345, 173] width 54 height 21
click at [318, 163] on select "Jan Feb Mar Apr May Jun Jul Aug Sep Oct Nov Dec" at bounding box center [345, 173] width 54 height 21
click at [390, 178] on select "2015 2016 2017 2018 2019 2020 2021 2022 2023 2024 2025 2026 2027 2028 2029 2030…" at bounding box center [399, 173] width 54 height 21
click at [349, 262] on div "13" at bounding box center [349, 265] width 23 height 23
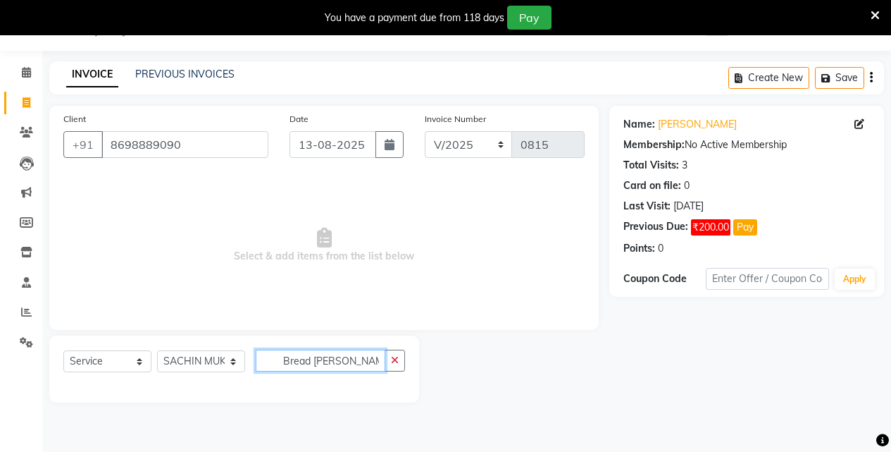
click at [350, 362] on input "Bread trimm" at bounding box center [321, 360] width 130 height 22
click at [311, 363] on input "Bread Tri" at bounding box center [321, 360] width 130 height 22
click at [331, 360] on input "Bread Tri" at bounding box center [321, 360] width 130 height 22
drag, startPoint x: 366, startPoint y: 351, endPoint x: 363, endPoint y: 359, distance: 9.2
click at [366, 354] on input "Bread se" at bounding box center [321, 360] width 130 height 22
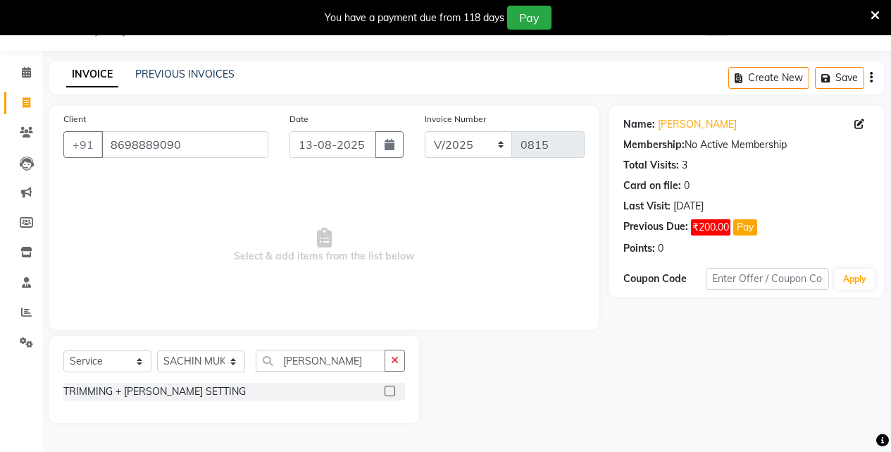
click at [388, 390] on label at bounding box center [390, 390] width 11 height 11
click at [388, 390] on input "checkbox" at bounding box center [389, 391] width 9 height 9
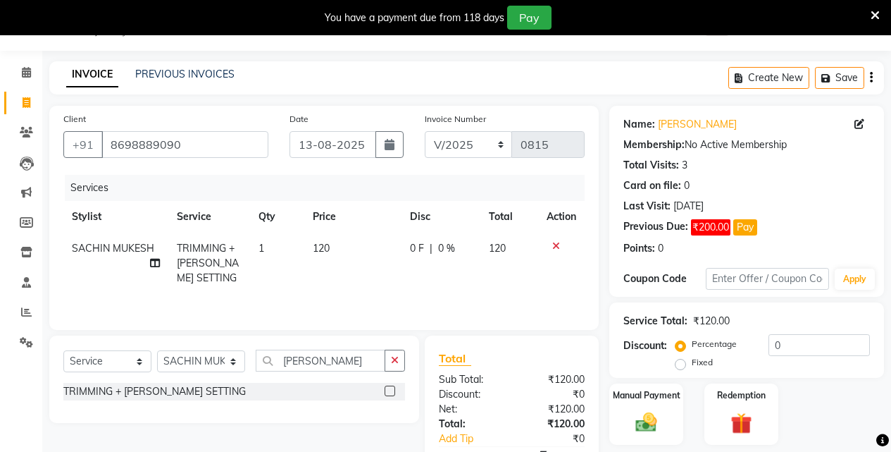
click at [339, 247] on td "120" at bounding box center [352, 262] width 97 height 61
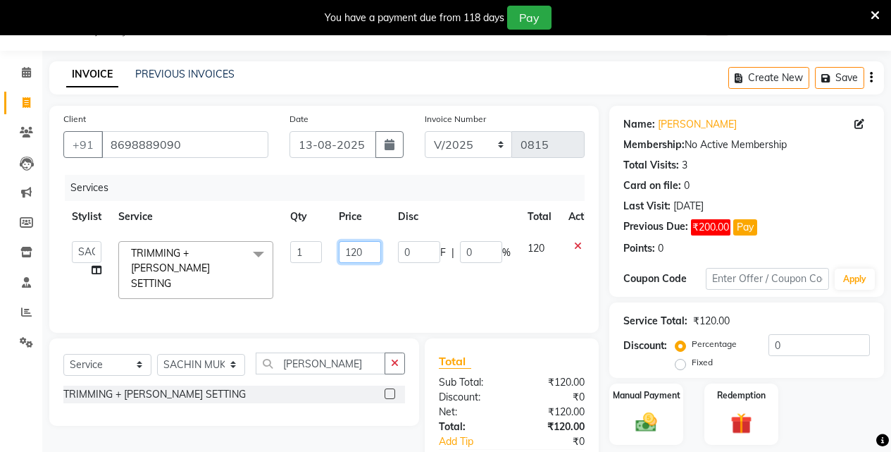
click at [364, 256] on input "120" at bounding box center [360, 252] width 42 height 22
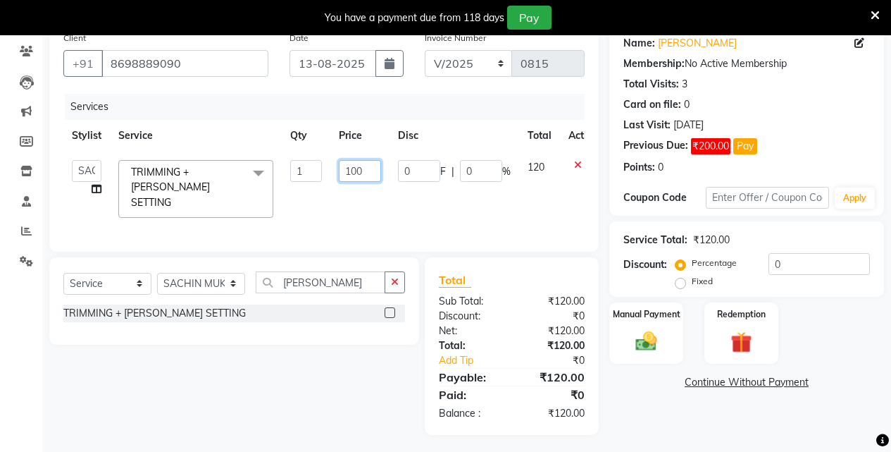
scroll to position [118, 0]
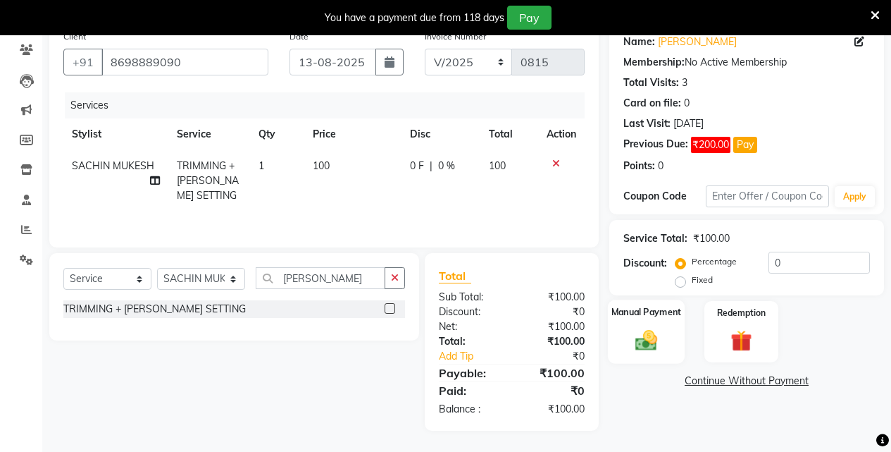
click at [652, 344] on img at bounding box center [646, 339] width 36 height 25
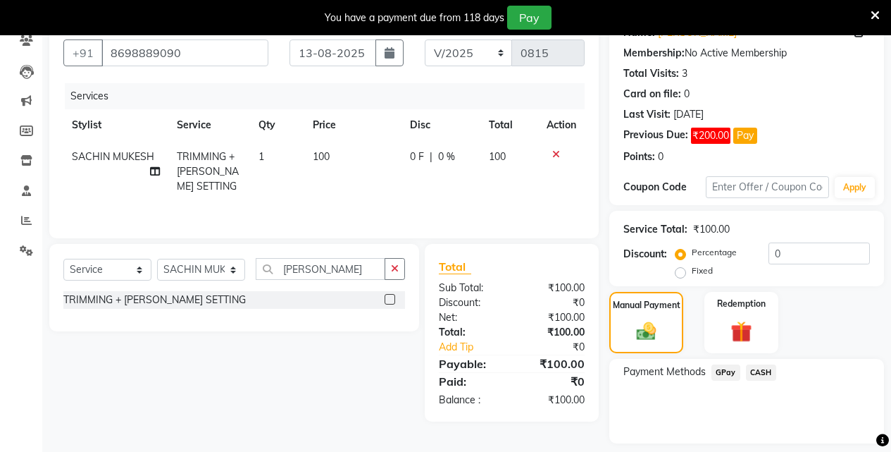
scroll to position [168, 0]
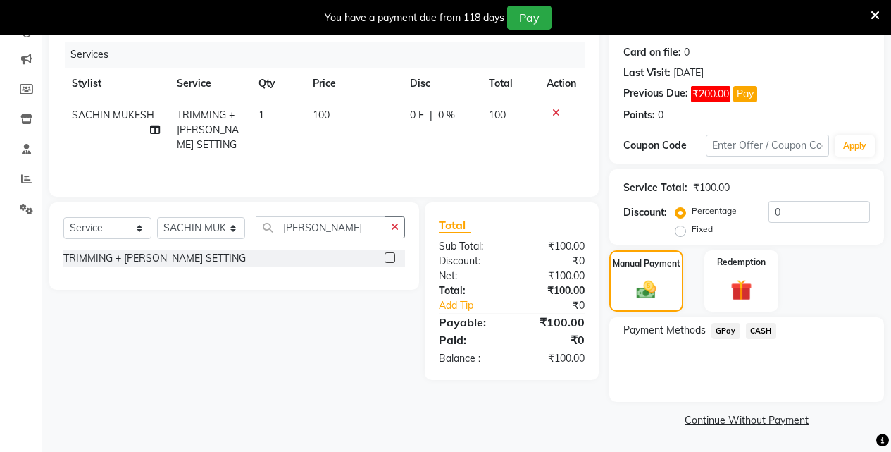
click at [735, 331] on span "GPay" at bounding box center [726, 331] width 29 height 16
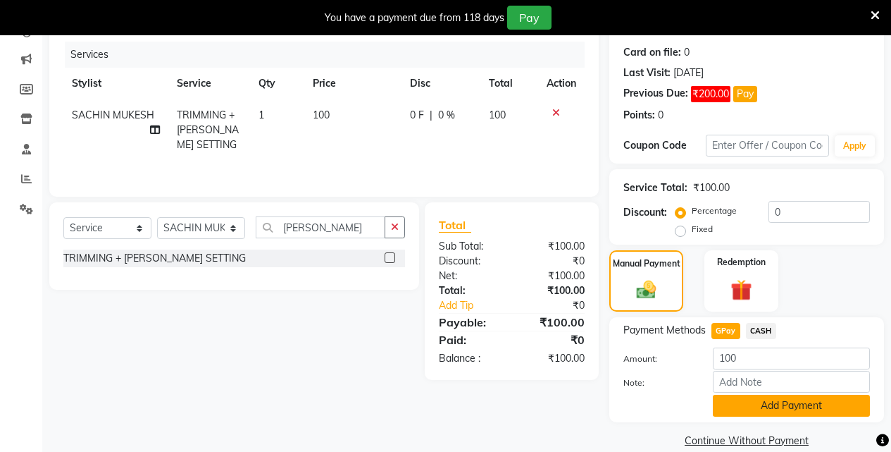
click at [790, 404] on button "Add Payment" at bounding box center [791, 406] width 157 height 22
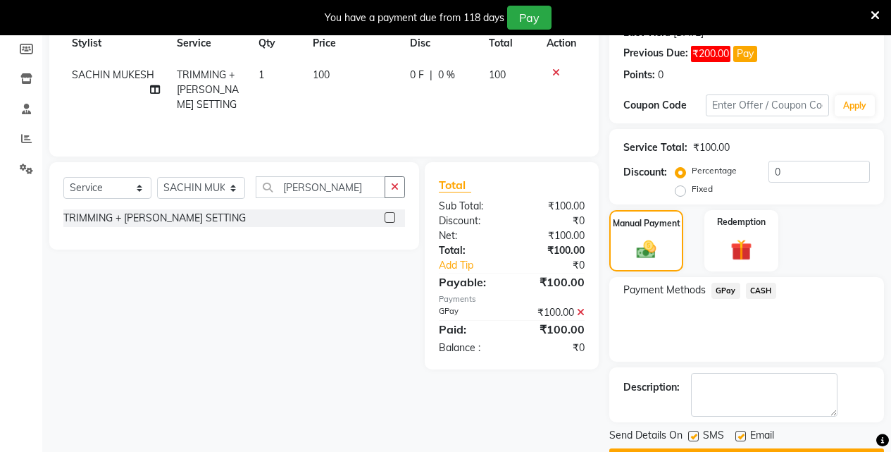
scroll to position [248, 0]
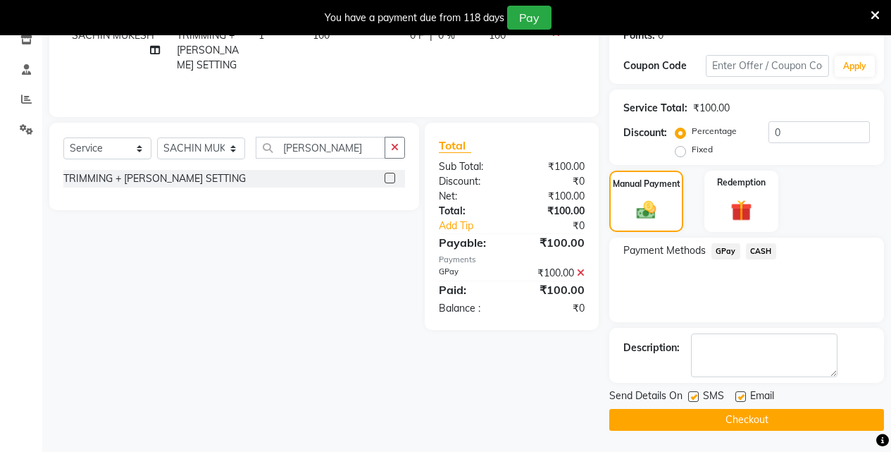
click at [784, 416] on button "Checkout" at bounding box center [746, 420] width 275 height 22
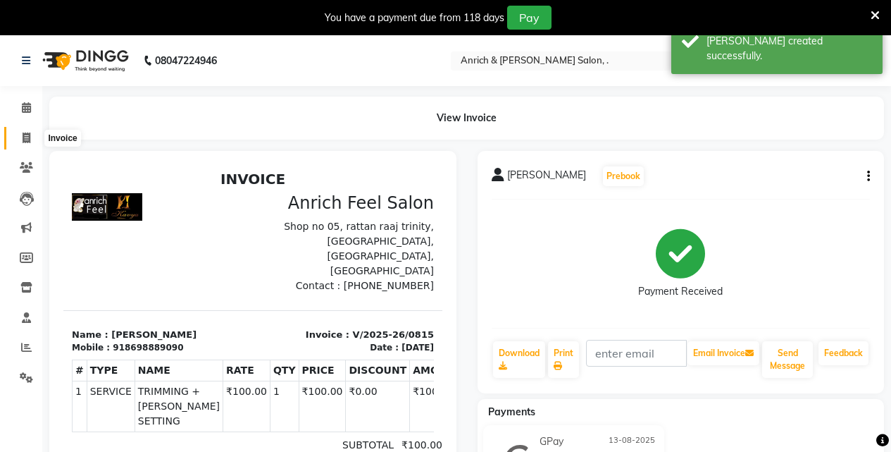
click at [20, 135] on span at bounding box center [26, 138] width 25 height 16
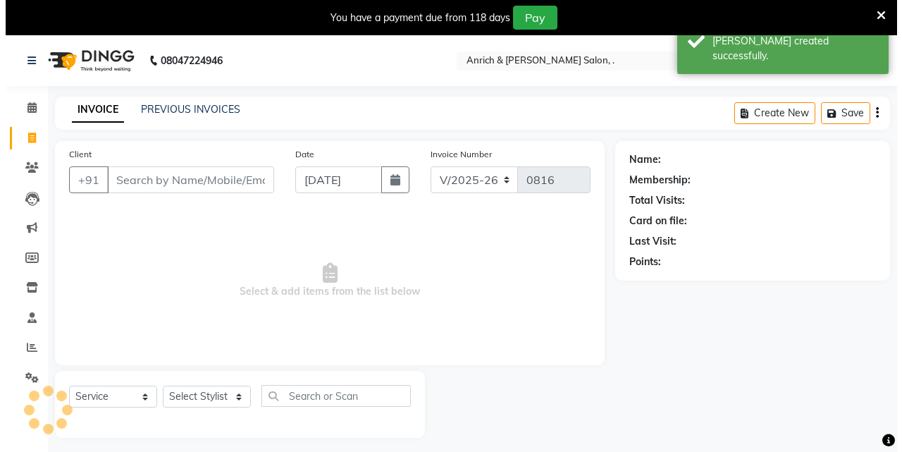
scroll to position [35, 0]
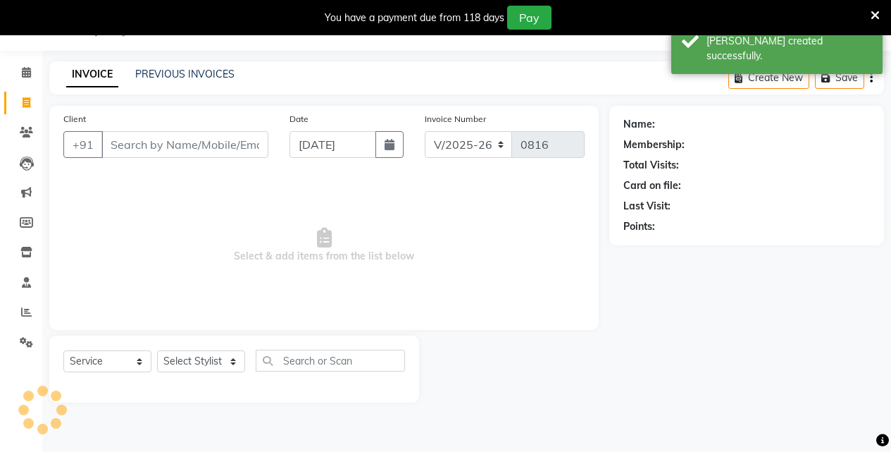
click at [136, 147] on input "Client" at bounding box center [184, 144] width 167 height 27
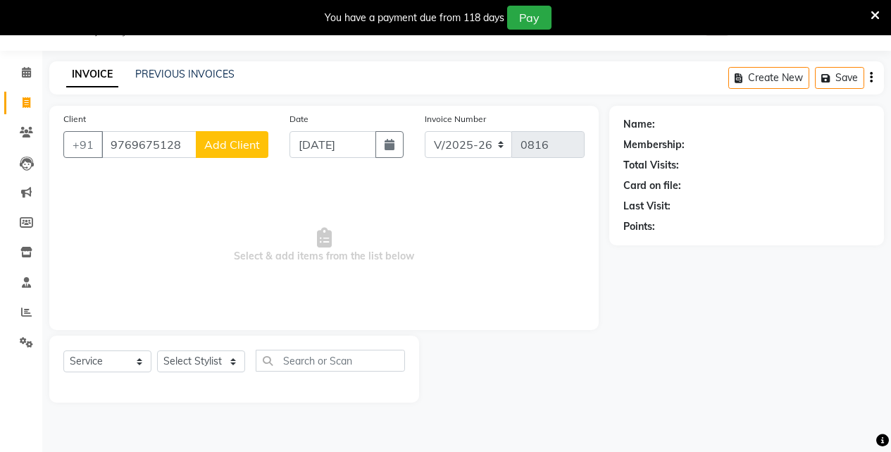
click at [218, 147] on span "Add Client" at bounding box center [232, 144] width 56 height 14
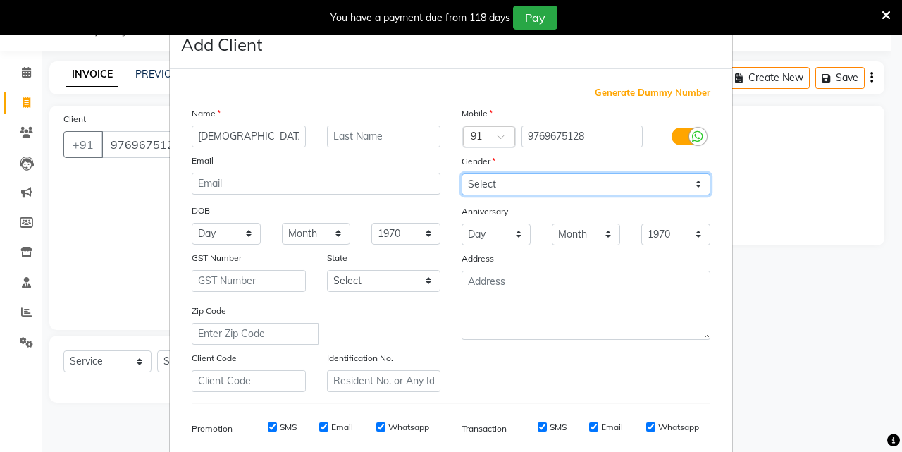
click at [557, 175] on select "Select Male Female Other Prefer Not To Say" at bounding box center [585, 184] width 249 height 22
click at [461, 173] on select "Select Male Female Other Prefer Not To Say" at bounding box center [585, 184] width 249 height 22
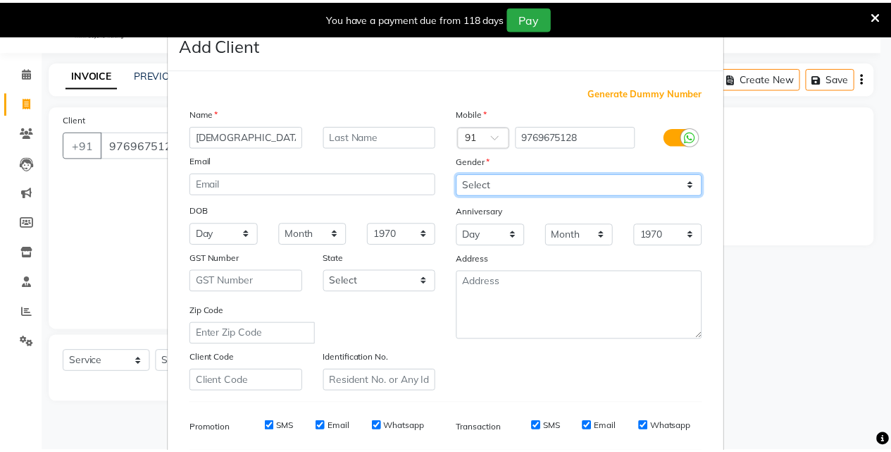
scroll to position [199, 0]
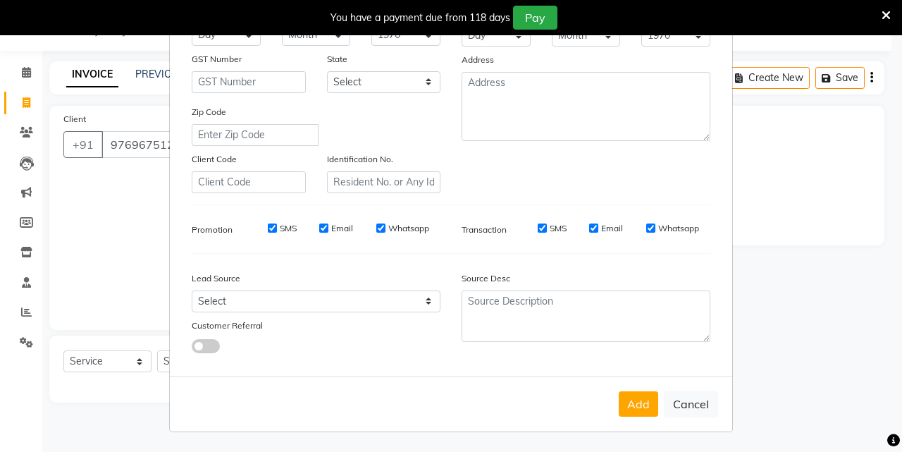
click at [628, 410] on button "Add" at bounding box center [638, 403] width 39 height 25
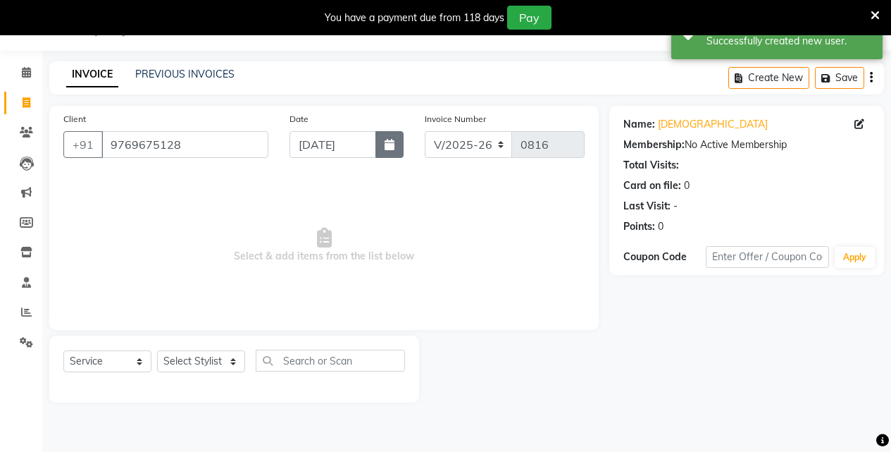
click at [378, 138] on button "button" at bounding box center [389, 144] width 28 height 27
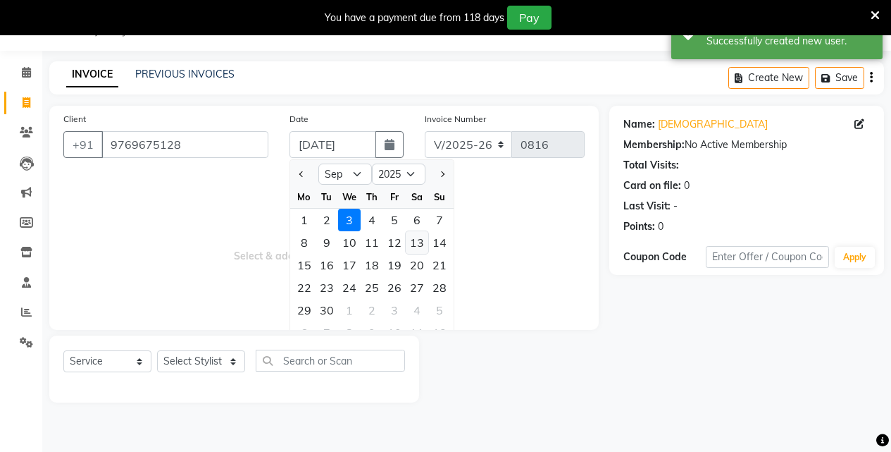
click at [414, 242] on div "13" at bounding box center [417, 242] width 23 height 23
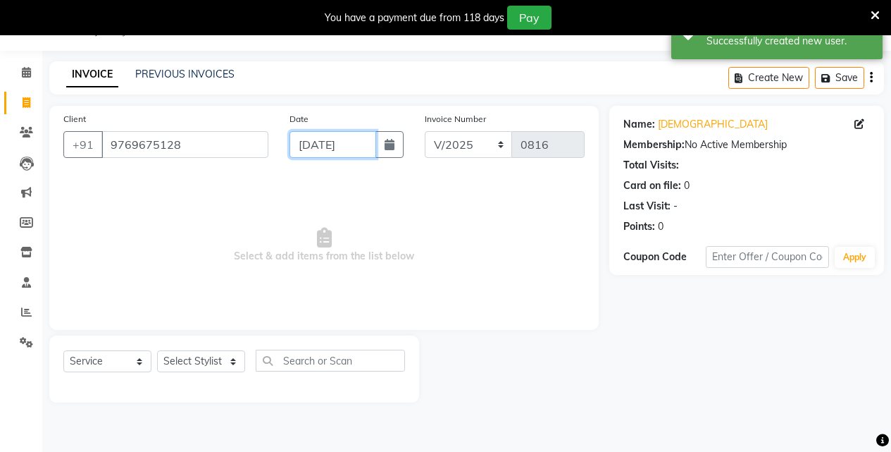
click at [358, 141] on input "13-09-2025" at bounding box center [333, 144] width 87 height 27
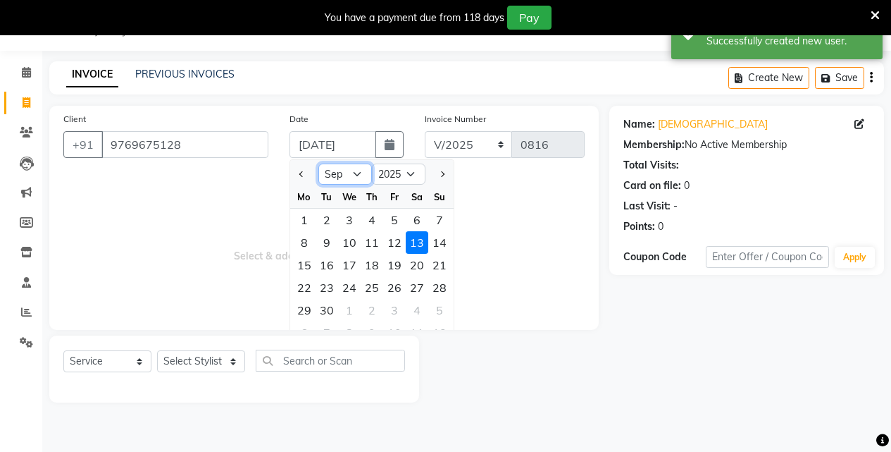
click at [354, 180] on select "Jan Feb Mar Apr May Jun Jul Aug Sep Oct Nov Dec" at bounding box center [345, 173] width 54 height 21
click at [318, 163] on select "Jan Feb Mar Apr May Jun Jul Aug Sep Oct Nov Dec" at bounding box center [345, 173] width 54 height 21
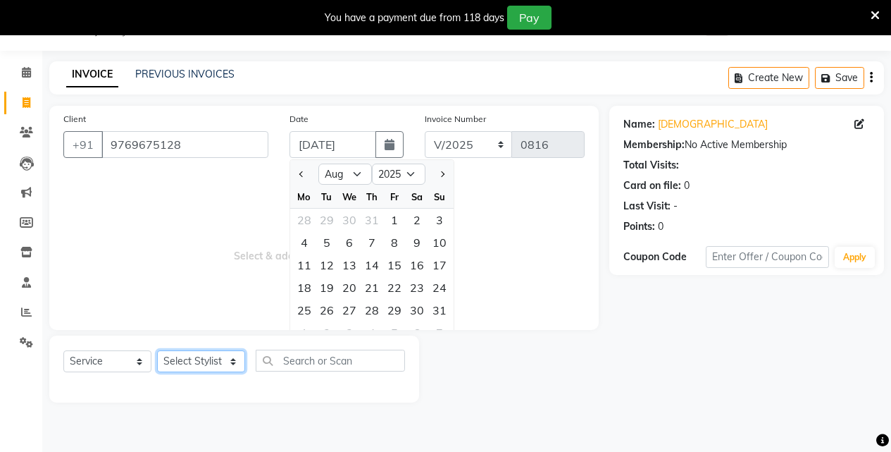
click at [232, 359] on select "Select Stylist Akansha Singh Aparna borate GEETA ANIL KUMAR BOYIRI Kavita SACHI…" at bounding box center [201, 361] width 88 height 22
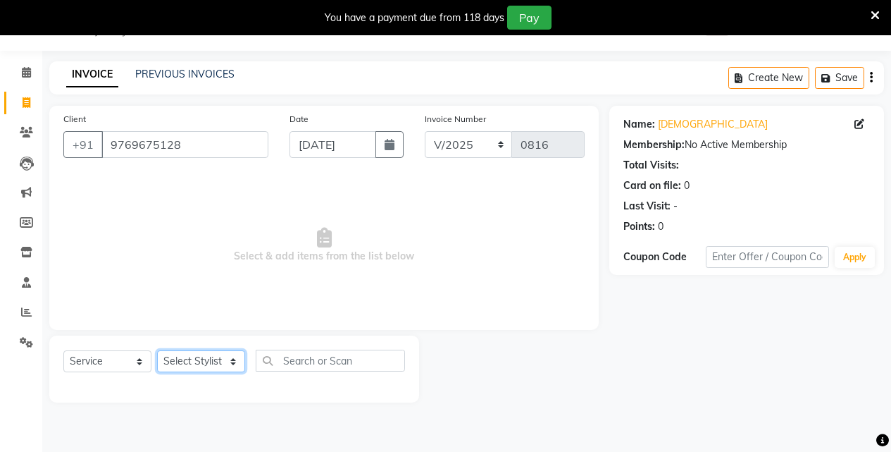
click at [225, 362] on select "Select Stylist Akansha Singh Aparna borate GEETA ANIL KUMAR BOYIRI Kavita SACHI…" at bounding box center [201, 361] width 88 height 22
click at [157, 350] on select "Select Stylist Akansha Singh Aparna borate GEETA ANIL KUMAR BOYIRI Kavita SACHI…" at bounding box center [201, 361] width 88 height 22
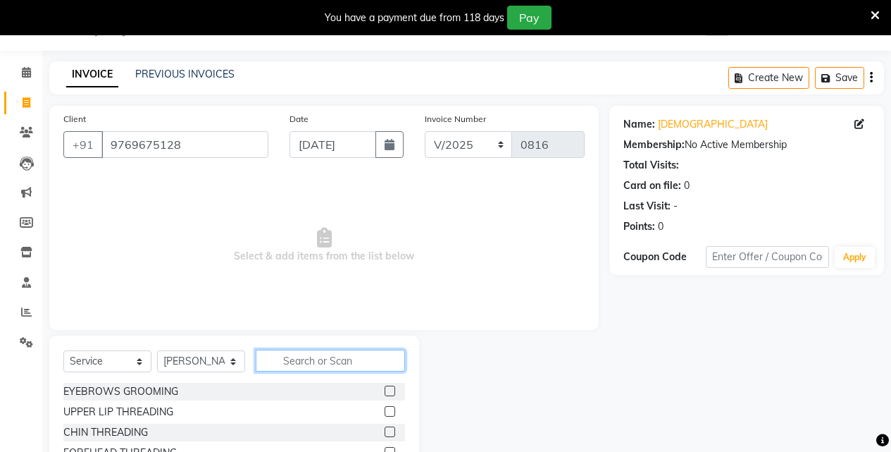
drag, startPoint x: 305, startPoint y: 356, endPoint x: 309, endPoint y: 367, distance: 11.8
click at [306, 360] on input "text" at bounding box center [330, 360] width 149 height 22
click at [385, 393] on label at bounding box center [390, 390] width 11 height 11
click at [385, 393] on input "checkbox" at bounding box center [389, 391] width 9 height 9
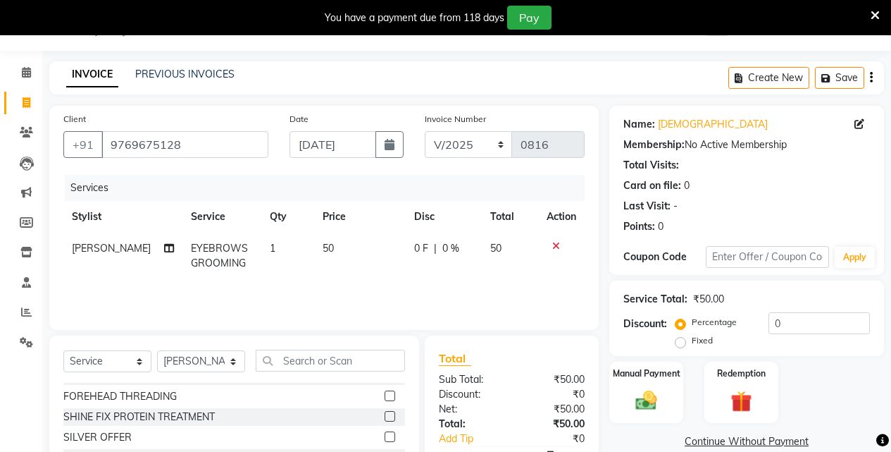
scroll to position [211, 0]
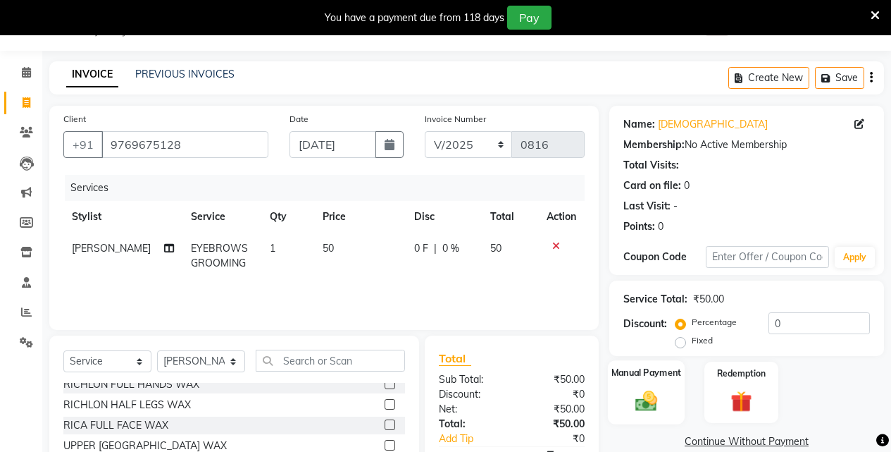
click at [664, 410] on div "Manual Payment" at bounding box center [646, 392] width 77 height 64
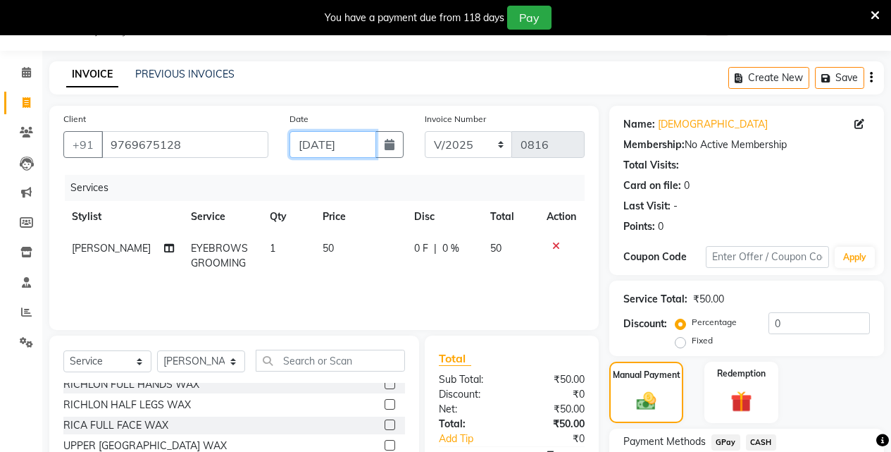
click at [374, 135] on input "13-09-2025" at bounding box center [333, 144] width 87 height 27
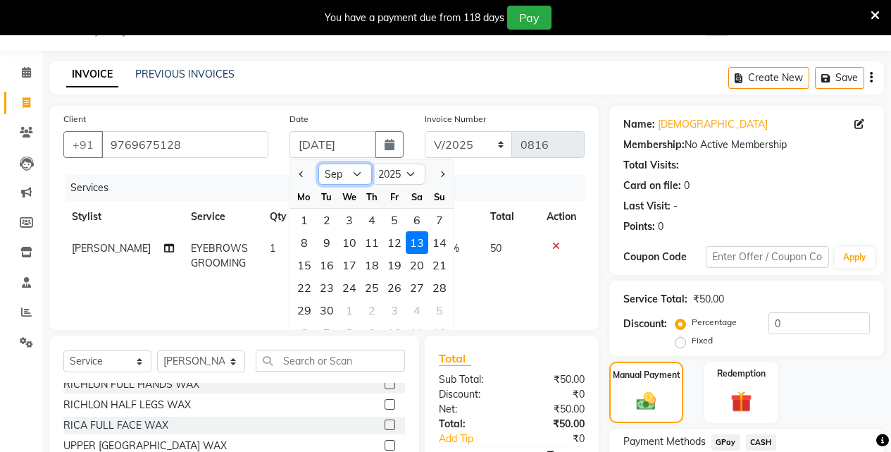
drag, startPoint x: 352, startPoint y: 174, endPoint x: 341, endPoint y: 176, distance: 11.5
click at [352, 174] on select "Jan Feb Mar Apr May Jun Jul Aug Sep Oct Nov Dec" at bounding box center [345, 173] width 54 height 21
click at [318, 163] on select "Jan Feb Mar Apr May Jun Jul Aug Sep Oct Nov Dec" at bounding box center [345, 173] width 54 height 21
click at [350, 263] on div "13" at bounding box center [349, 265] width 23 height 23
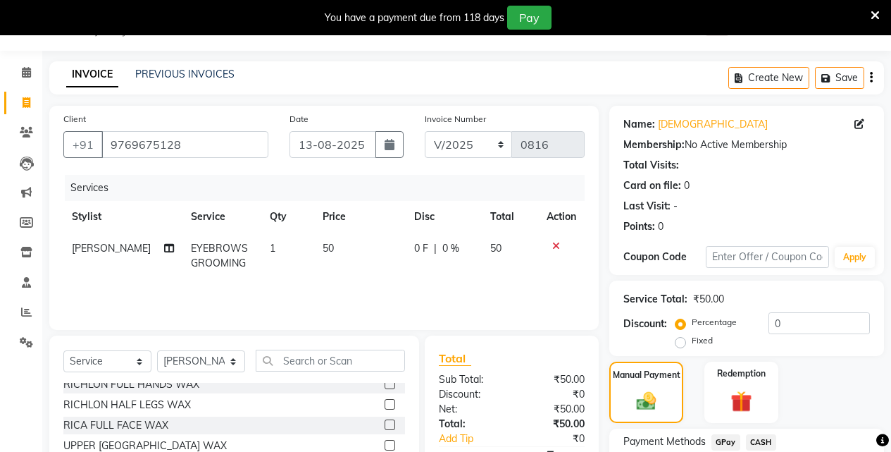
click at [763, 442] on span "CASH" at bounding box center [761, 442] width 30 height 16
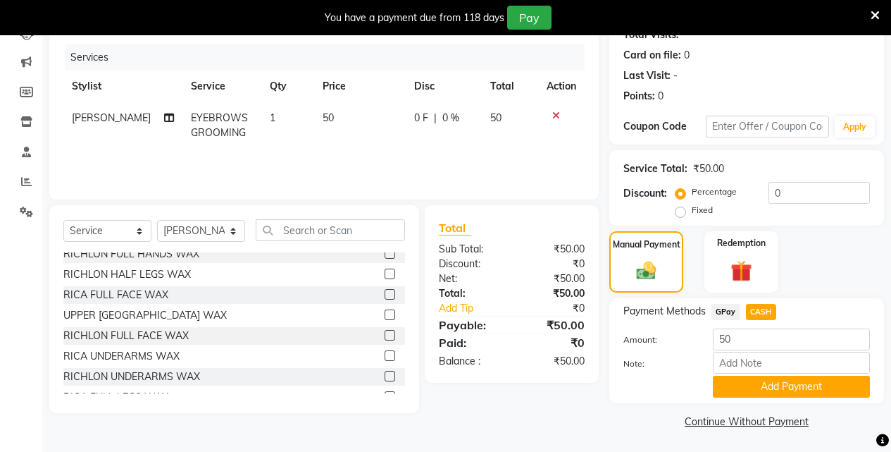
scroll to position [167, 0]
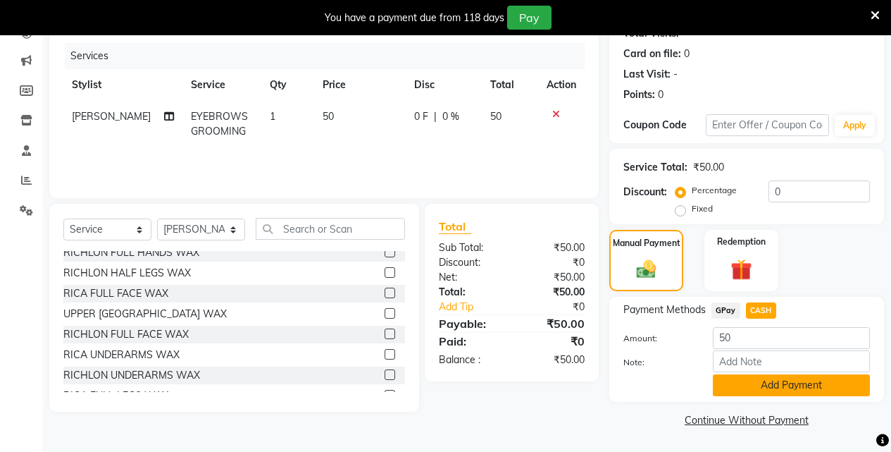
click at [776, 387] on button "Add Payment" at bounding box center [791, 385] width 157 height 22
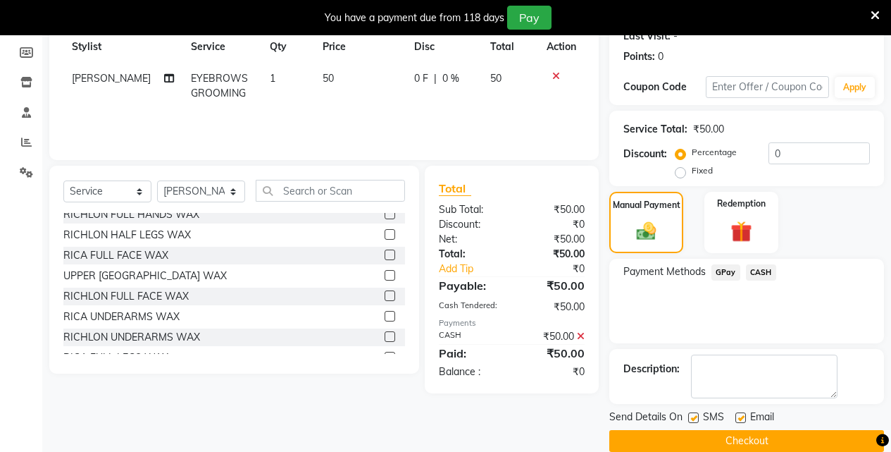
scroll to position [226, 0]
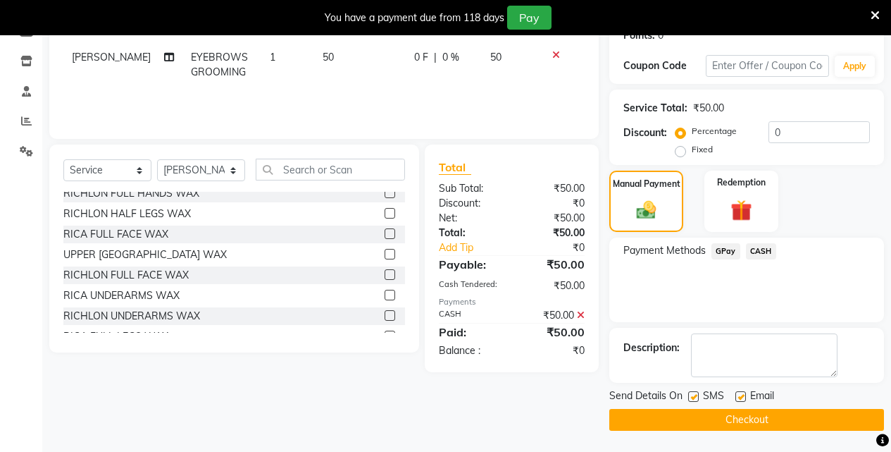
click at [785, 417] on button "Checkout" at bounding box center [746, 420] width 275 height 22
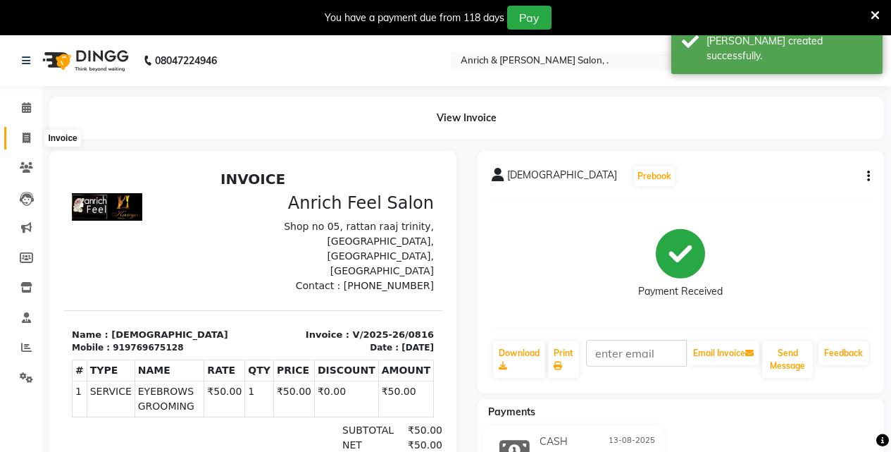
click at [24, 138] on icon at bounding box center [27, 137] width 8 height 11
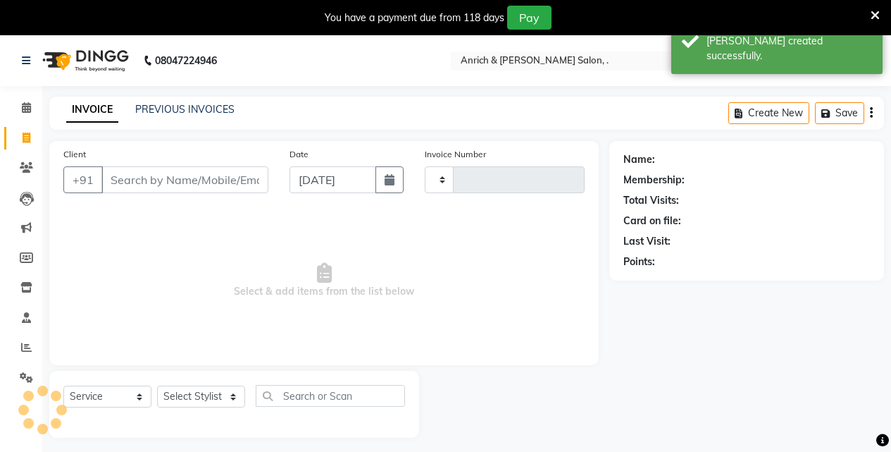
scroll to position [35, 0]
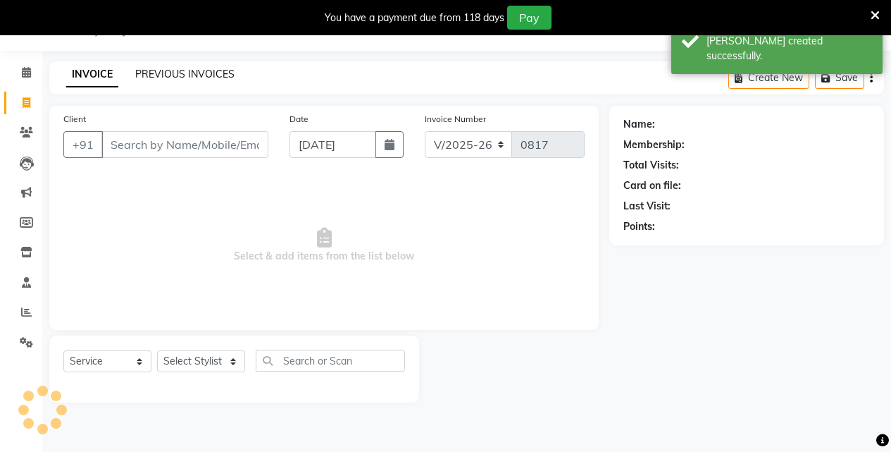
click at [175, 73] on link "PREVIOUS INVOICES" at bounding box center [184, 74] width 99 height 13
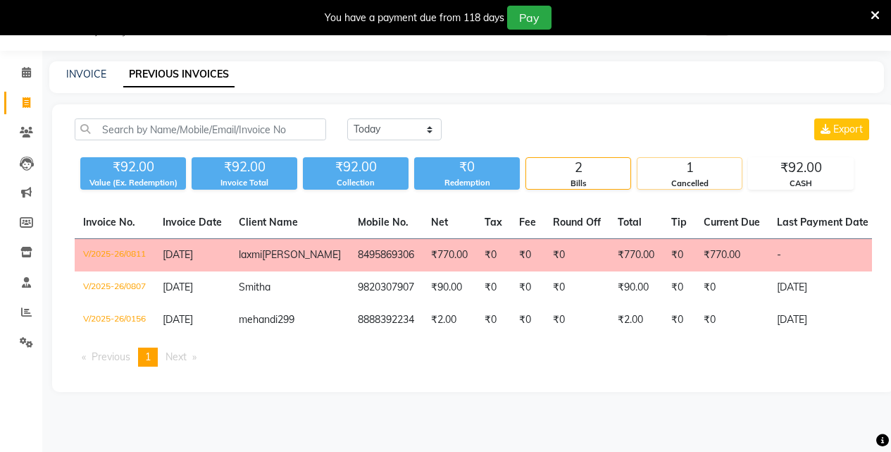
click at [679, 172] on div "1" at bounding box center [690, 168] width 104 height 20
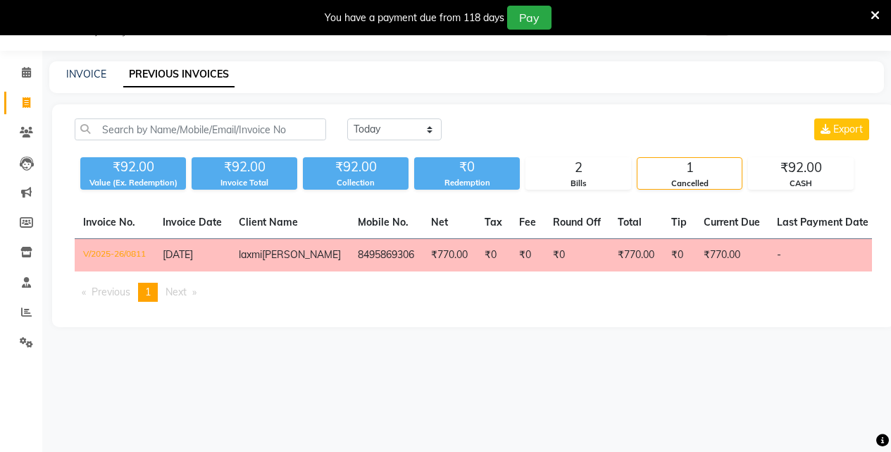
drag, startPoint x: 514, startPoint y: 287, endPoint x: 509, endPoint y: 271, distance: 16.7
drag, startPoint x: 509, startPoint y: 271, endPoint x: 888, endPoint y: 330, distance: 383.6
click at [888, 327] on div "Today Yesterday Custom Range Export ₹92.00 Value (Ex. Redemption) ₹92.00 Invoic…" at bounding box center [473, 215] width 843 height 223
click at [105, 78] on link "INVOICE" at bounding box center [86, 74] width 40 height 13
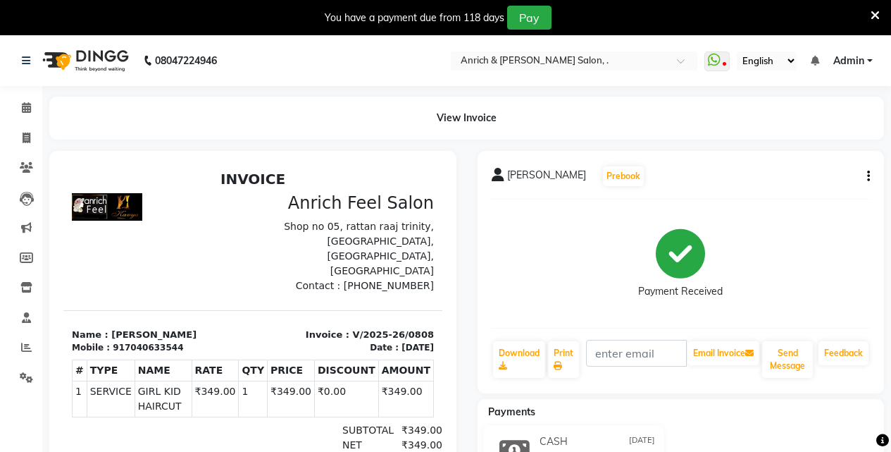
click at [869, 177] on icon "button" at bounding box center [868, 176] width 3 height 1
click at [807, 228] on div "Payment Received" at bounding box center [681, 264] width 379 height 106
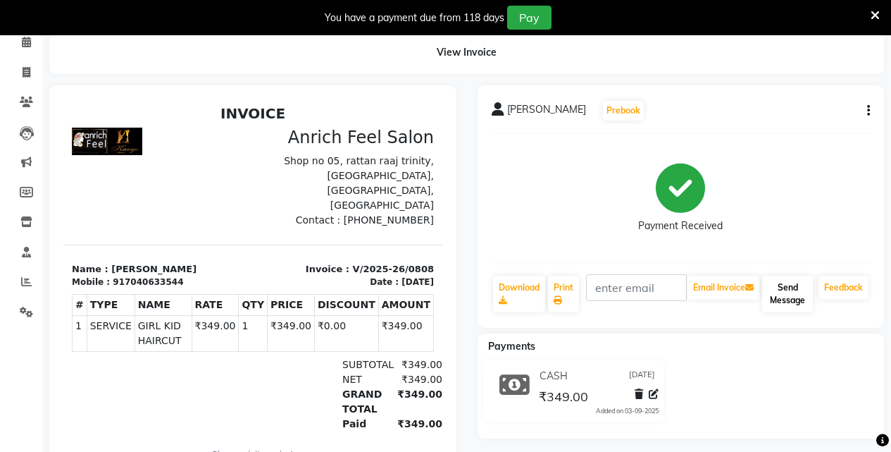
scroll to position [123, 0]
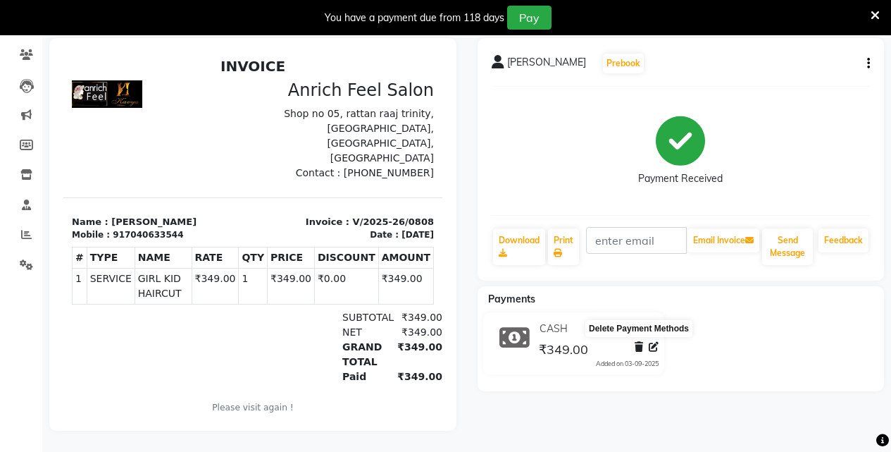
click at [635, 342] on icon at bounding box center [639, 347] width 8 height 10
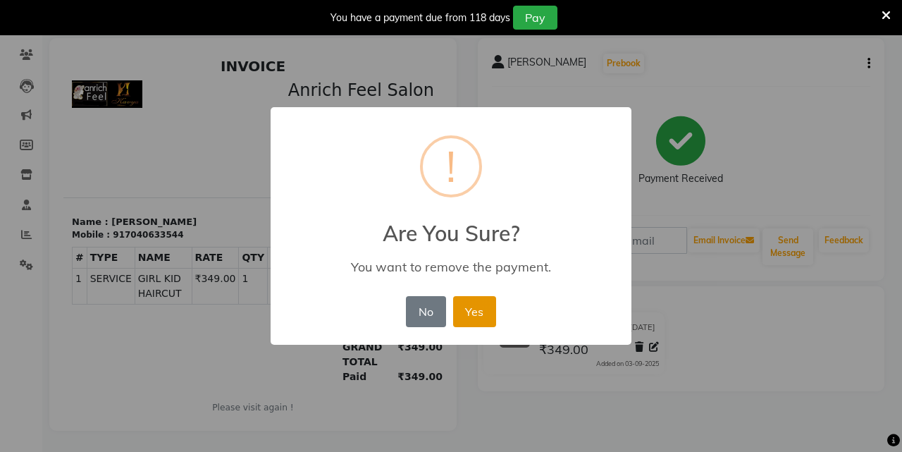
click at [482, 315] on button "Yes" at bounding box center [474, 311] width 43 height 31
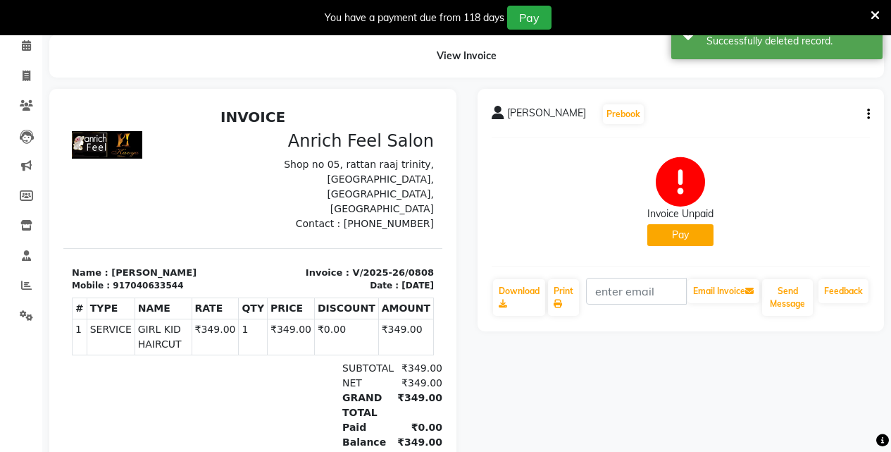
scroll to position [0, 0]
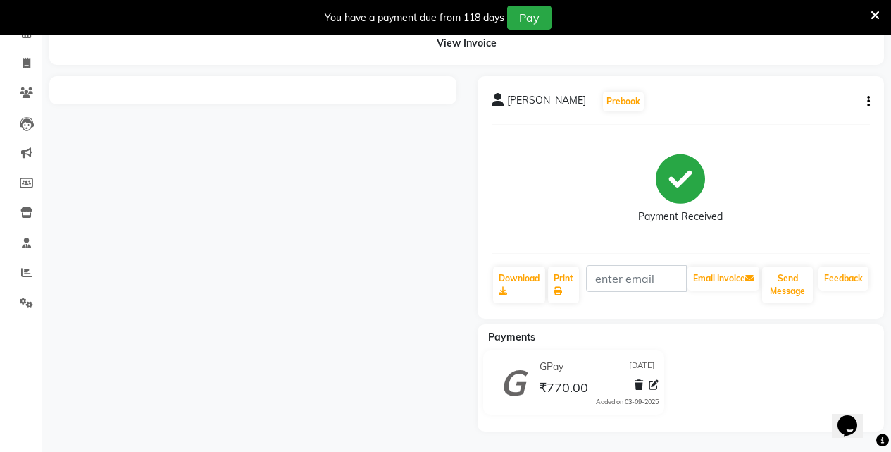
scroll to position [75, 0]
click at [639, 375] on div "GPay 03-09-2025" at bounding box center [597, 366] width 123 height 22
click at [637, 381] on icon at bounding box center [639, 384] width 8 height 10
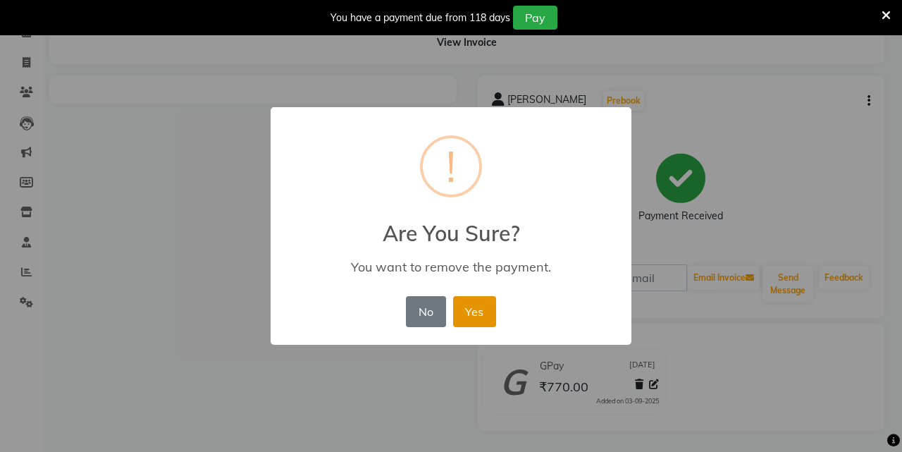
click at [479, 314] on button "Yes" at bounding box center [474, 311] width 43 height 31
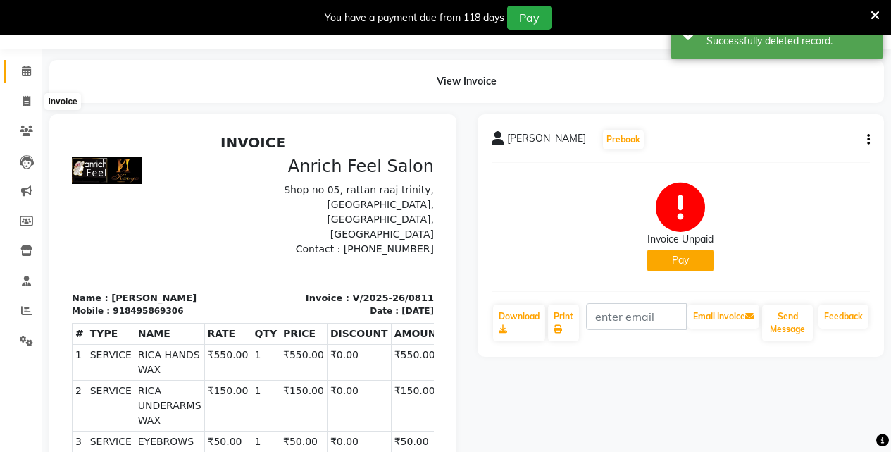
scroll to position [0, 0]
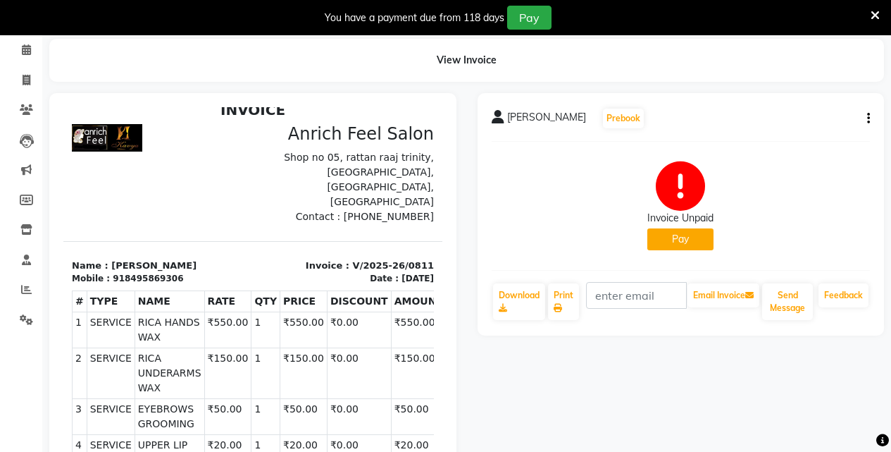
scroll to position [49, 0]
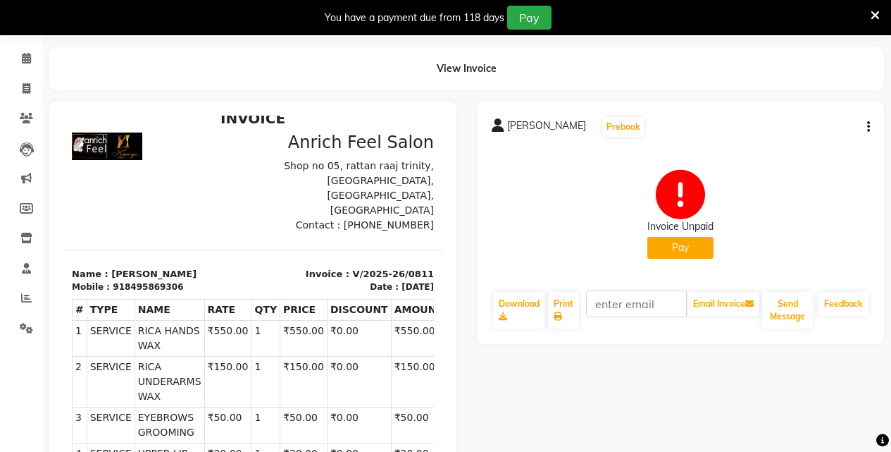
click at [869, 128] on icon "button" at bounding box center [868, 127] width 3 height 1
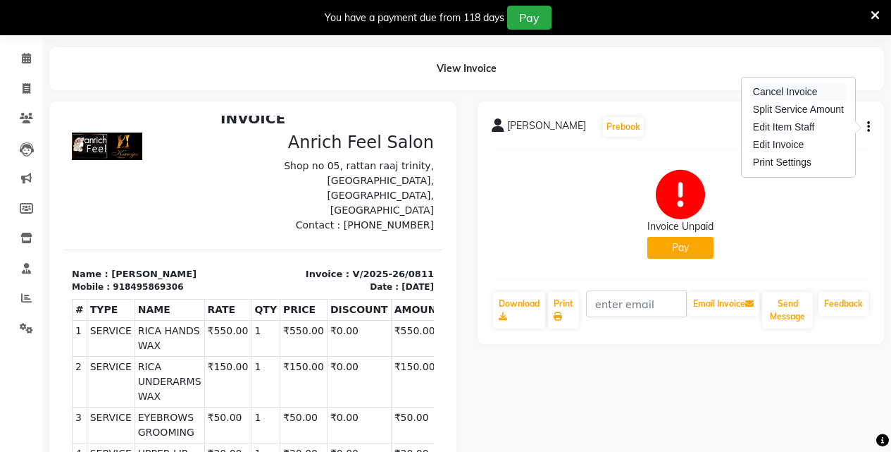
click at [808, 93] on div "Cancel Invoice" at bounding box center [798, 92] width 97 height 18
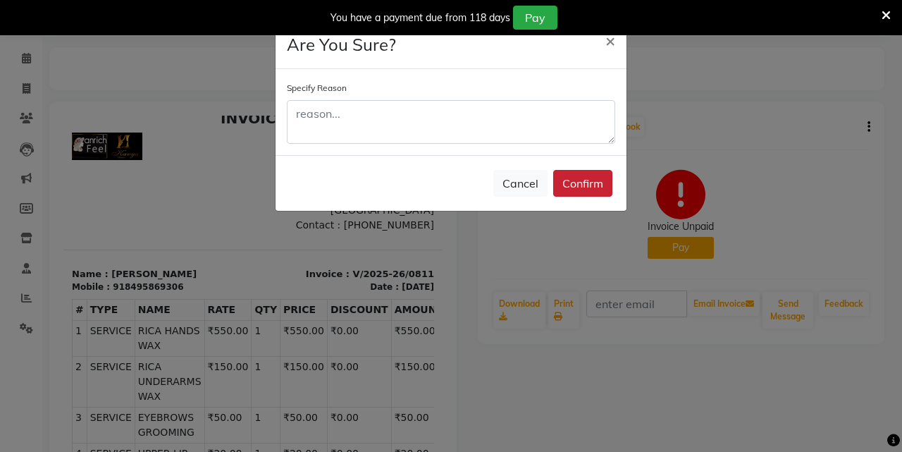
click at [596, 184] on button "Confirm" at bounding box center [582, 183] width 59 height 27
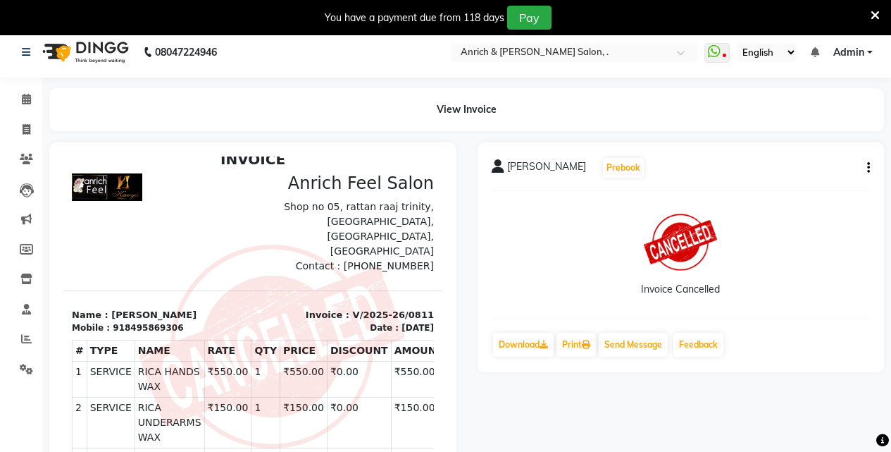
scroll to position [0, 0]
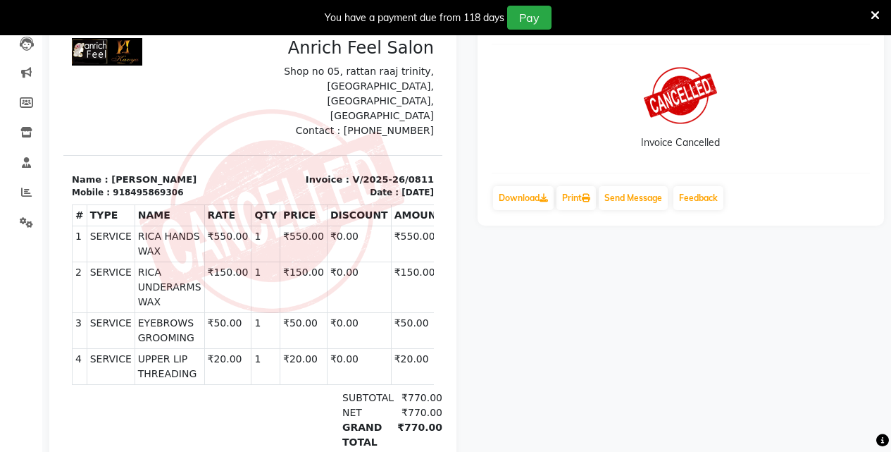
scroll to position [120, 0]
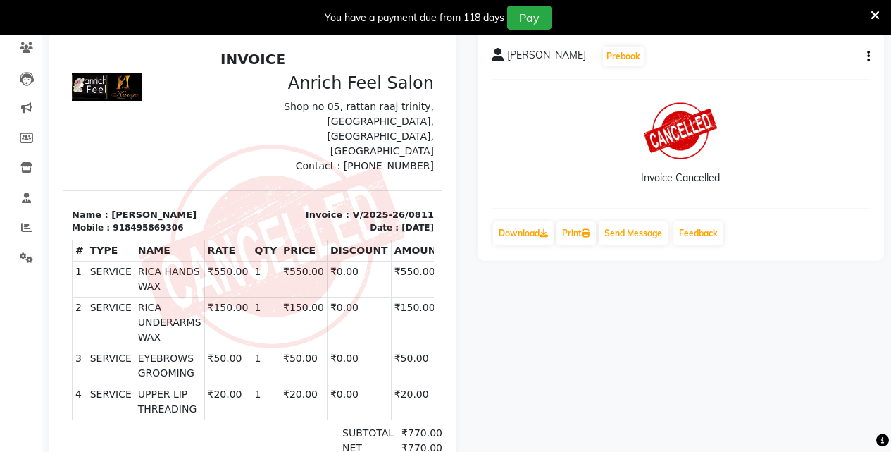
click at [874, 58] on div "[PERSON_NAME] Prebook Invoice Cancelled Download Print Send Message Feedback" at bounding box center [681, 146] width 407 height 230
click at [867, 56] on icon "button" at bounding box center [868, 56] width 3 height 1
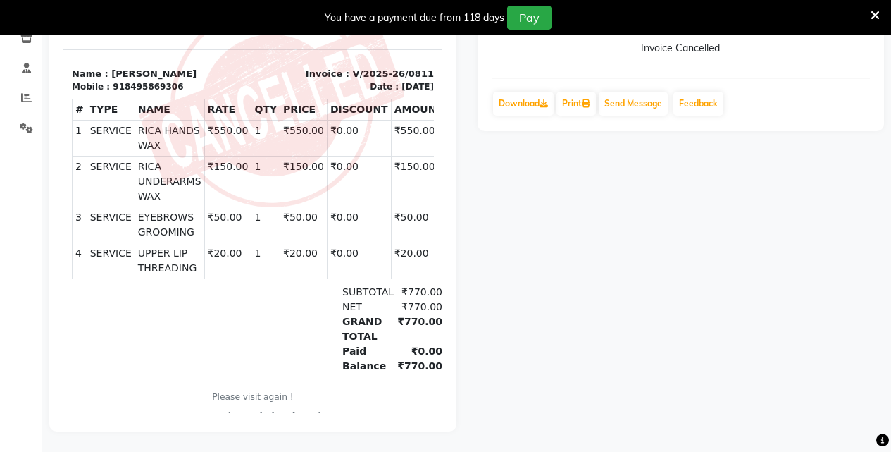
scroll to position [261, 0]
click at [880, 442] on icon at bounding box center [882, 440] width 13 height 13
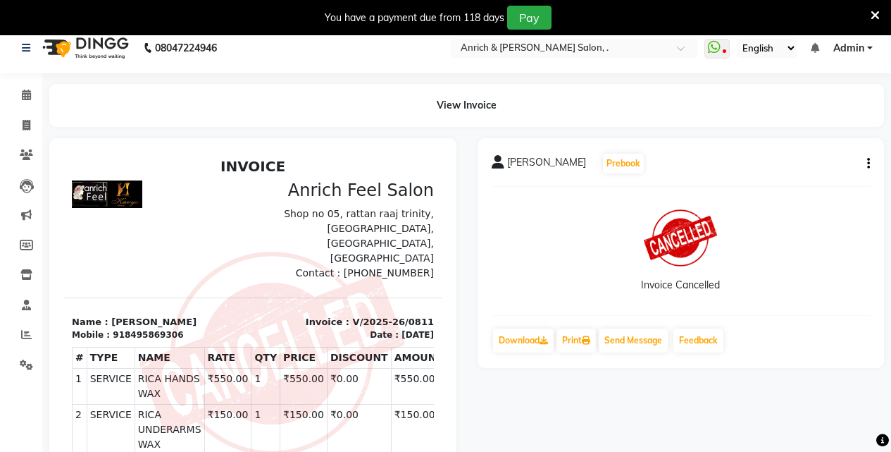
scroll to position [0, 0]
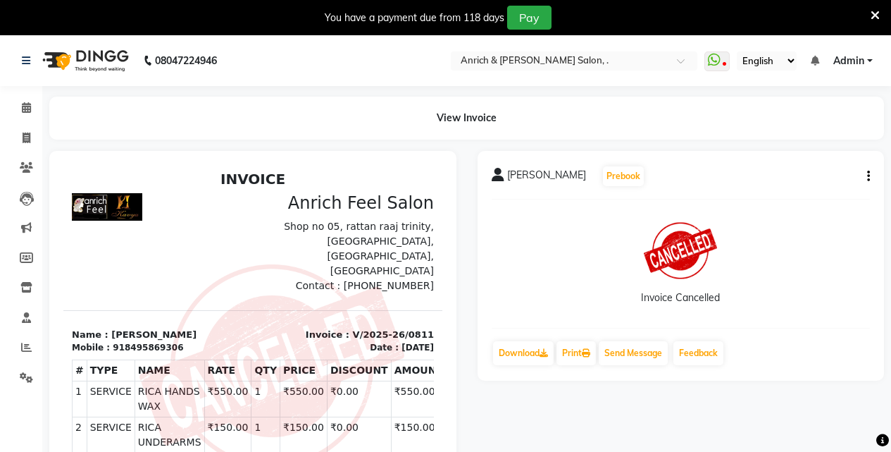
click at [874, 178] on div "[PERSON_NAME] Prebook Invoice Cancelled Download Print Send Message Feedback" at bounding box center [681, 266] width 407 height 230
click at [871, 173] on div "[PERSON_NAME] Prebook Invoice Cancelled Download Print Send Message Feedback" at bounding box center [681, 266] width 407 height 230
drag, startPoint x: 871, startPoint y: 173, endPoint x: 855, endPoint y: 177, distance: 16.6
click at [858, 175] on div "[PERSON_NAME] Prebook Invoice Cancelled Download Print Send Message Feedback" at bounding box center [681, 266] width 407 height 230
click at [867, 176] on icon "button" at bounding box center [868, 176] width 3 height 1
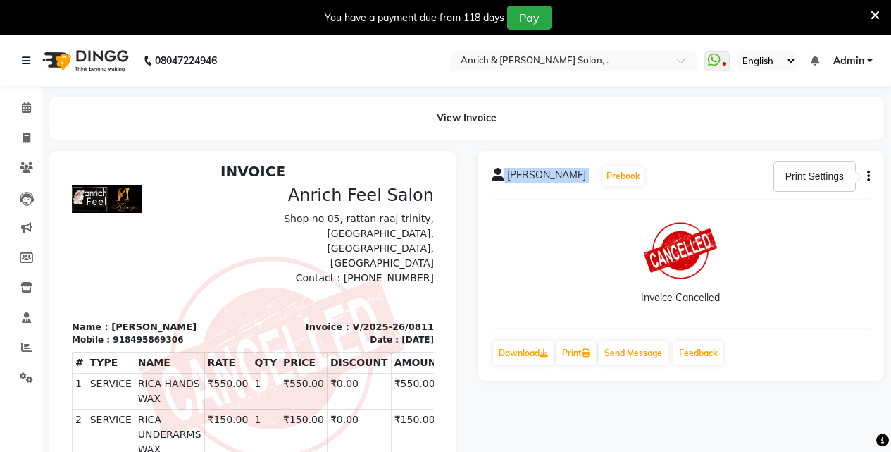
scroll to position [11, 0]
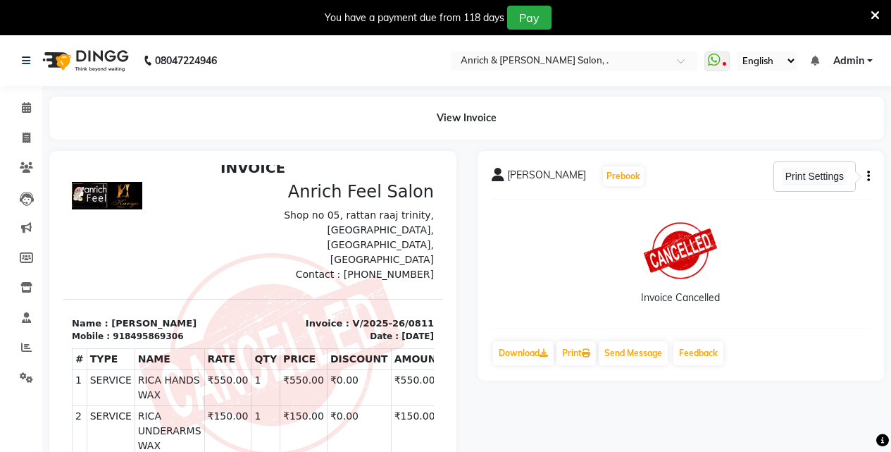
click at [809, 178] on div "Print Settings" at bounding box center [815, 177] width 64 height 18
select select "A4"
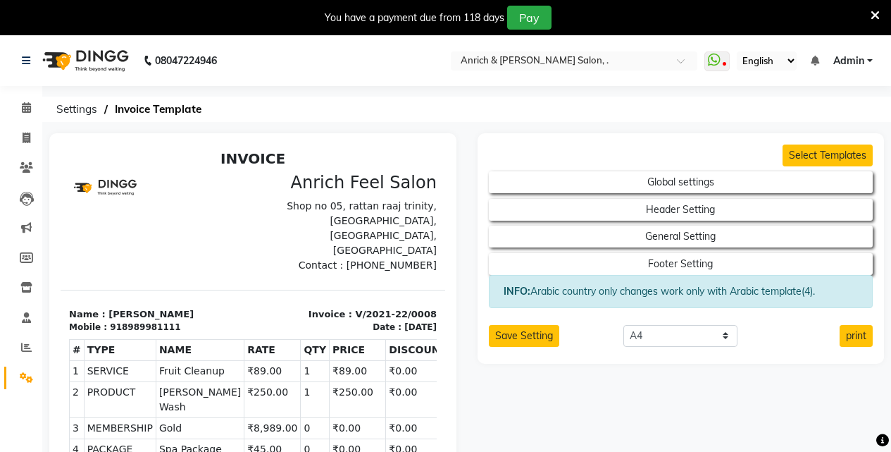
click at [876, 9] on icon at bounding box center [875, 15] width 9 height 13
